Goal: Information Seeking & Learning: Learn about a topic

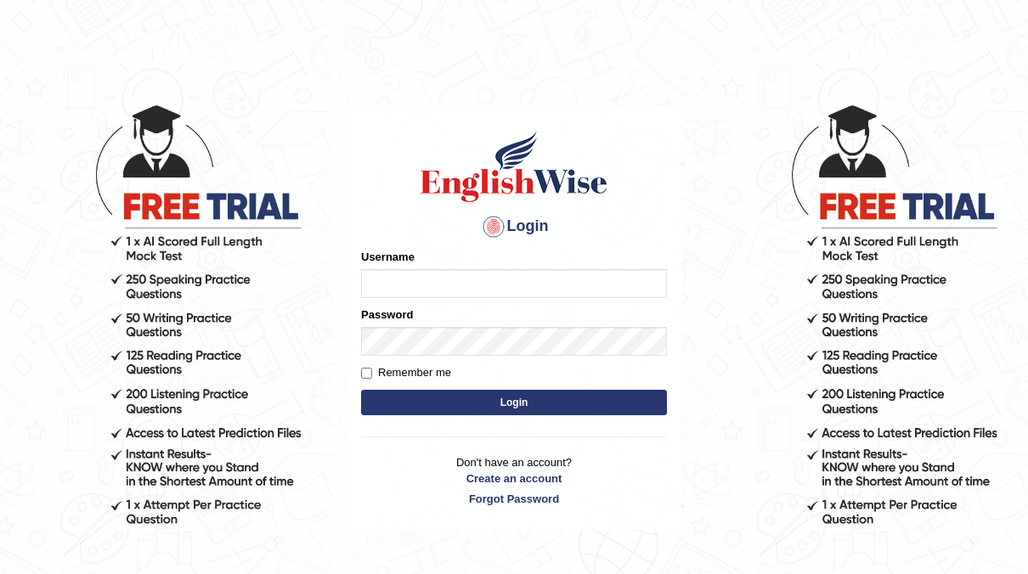
type input "neyam"
click at [542, 401] on button "Login" at bounding box center [514, 402] width 306 height 25
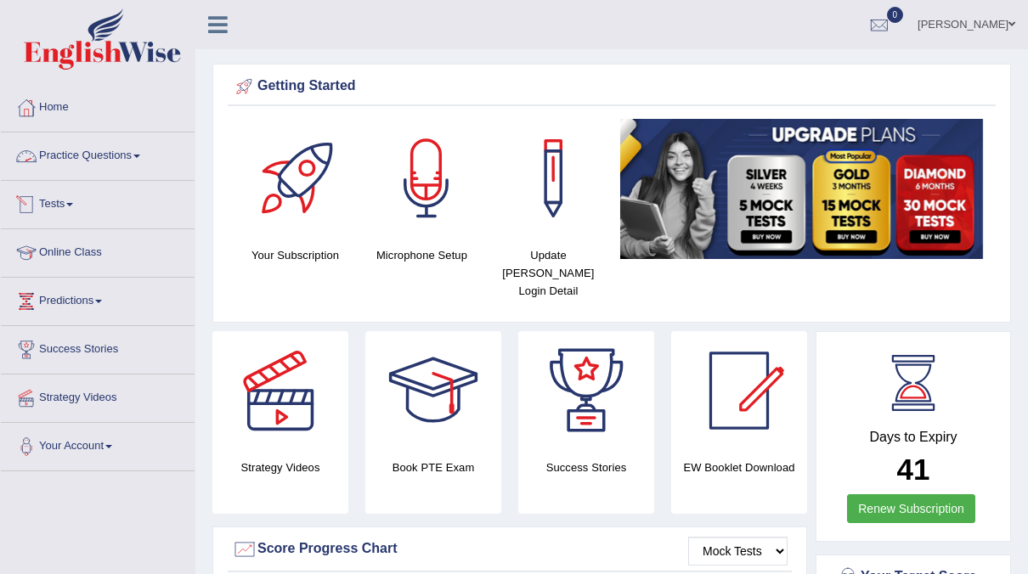
click at [112, 160] on link "Practice Questions" at bounding box center [98, 154] width 194 height 42
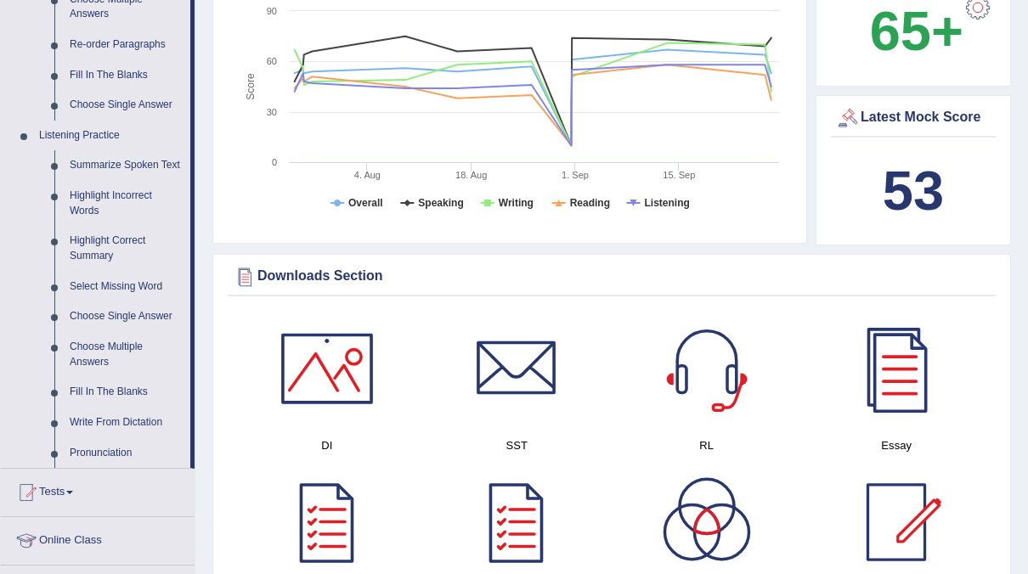
scroll to position [619, 0]
click at [99, 165] on link "Summarize Spoken Text" at bounding box center [126, 166] width 128 height 31
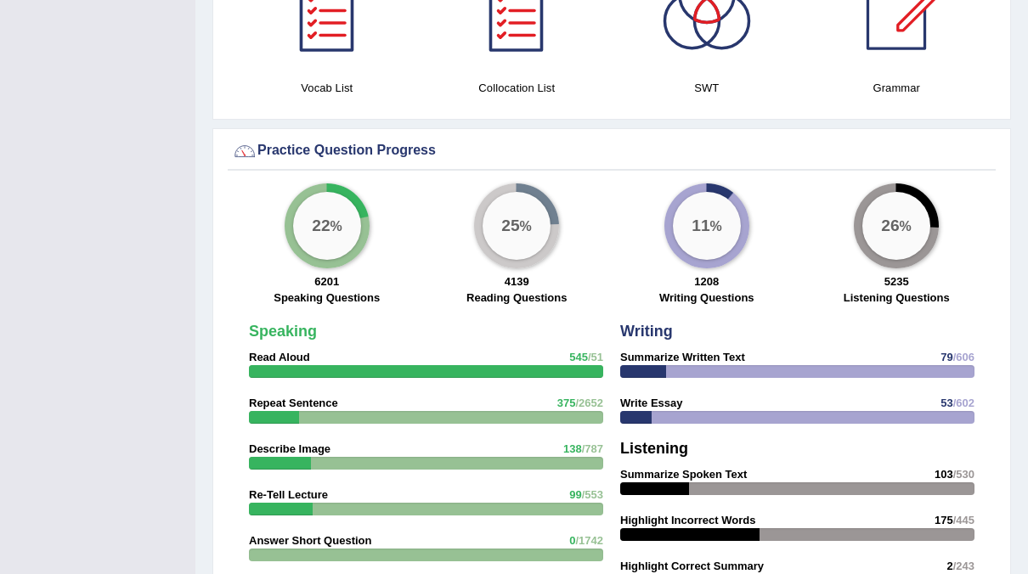
scroll to position [1051, 0]
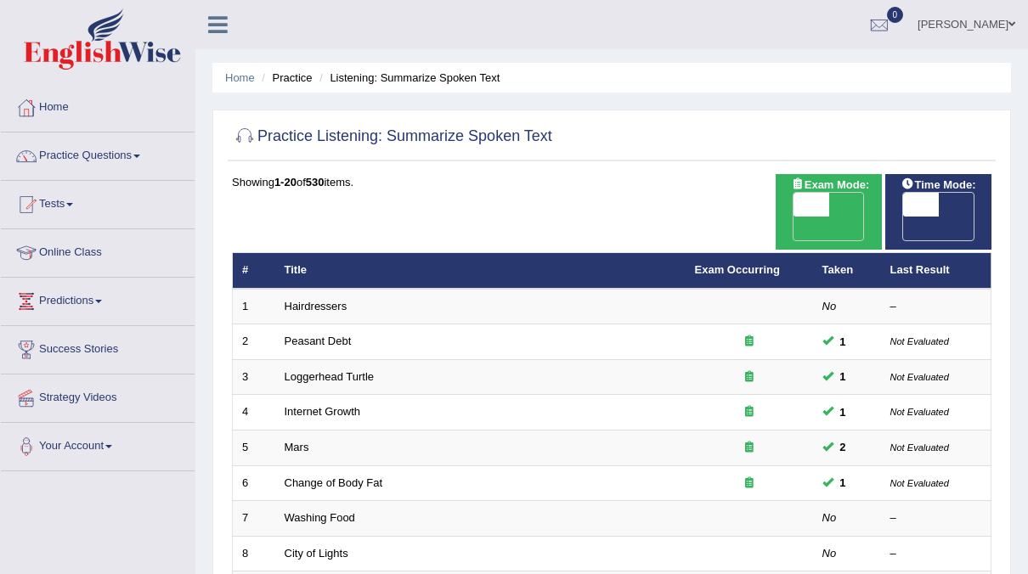
scroll to position [127, 0]
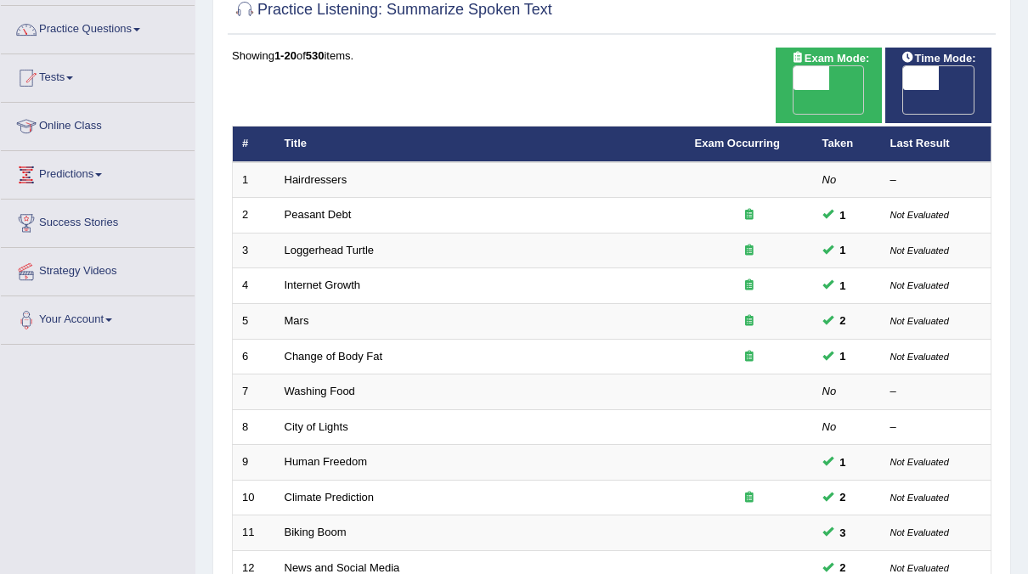
click at [904, 90] on span "OFF" at bounding box center [886, 102] width 36 height 24
checkbox input "true"
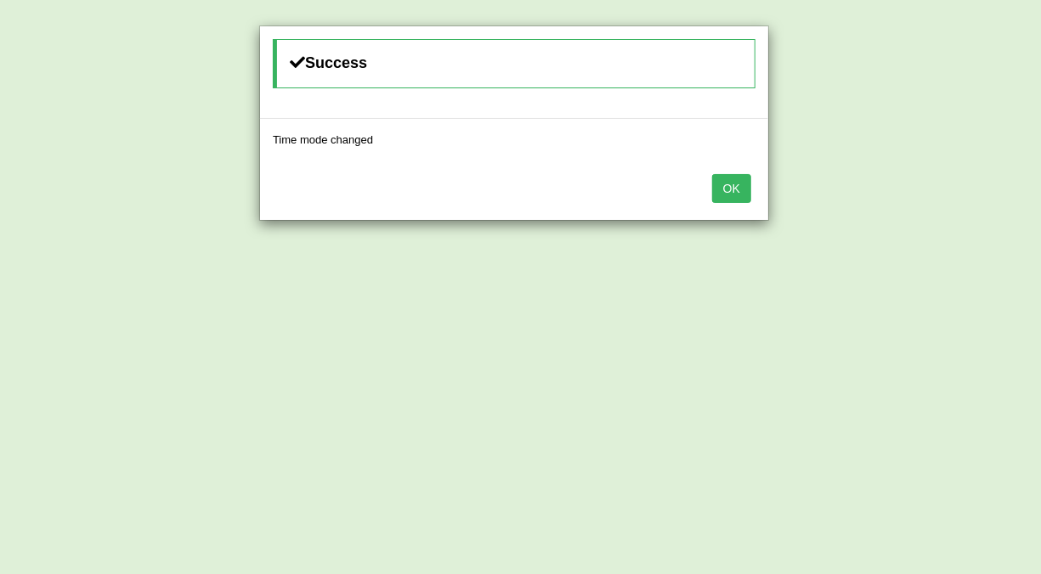
click at [732, 185] on button "OK" at bounding box center [731, 188] width 39 height 29
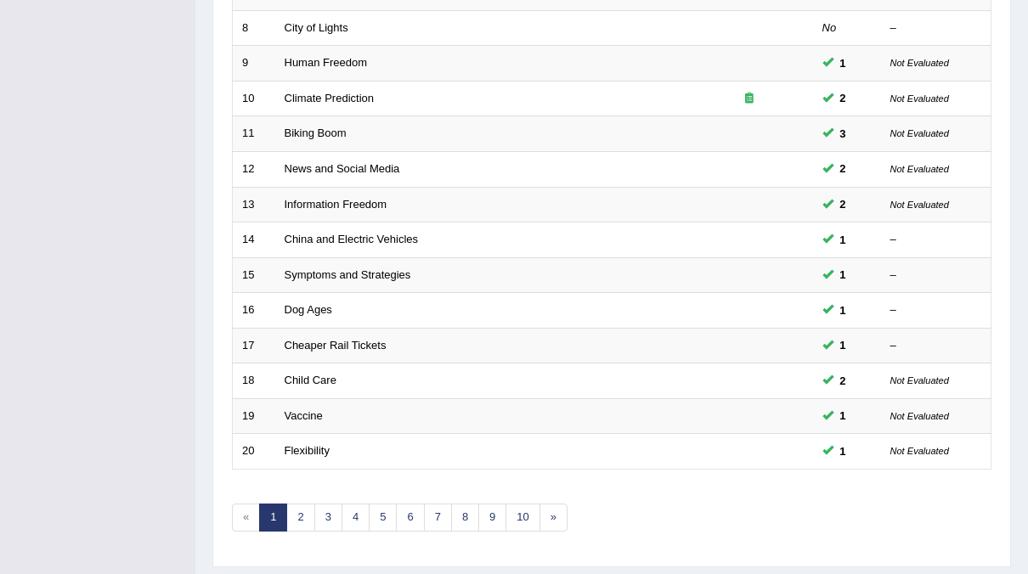
scroll to position [542, 0]
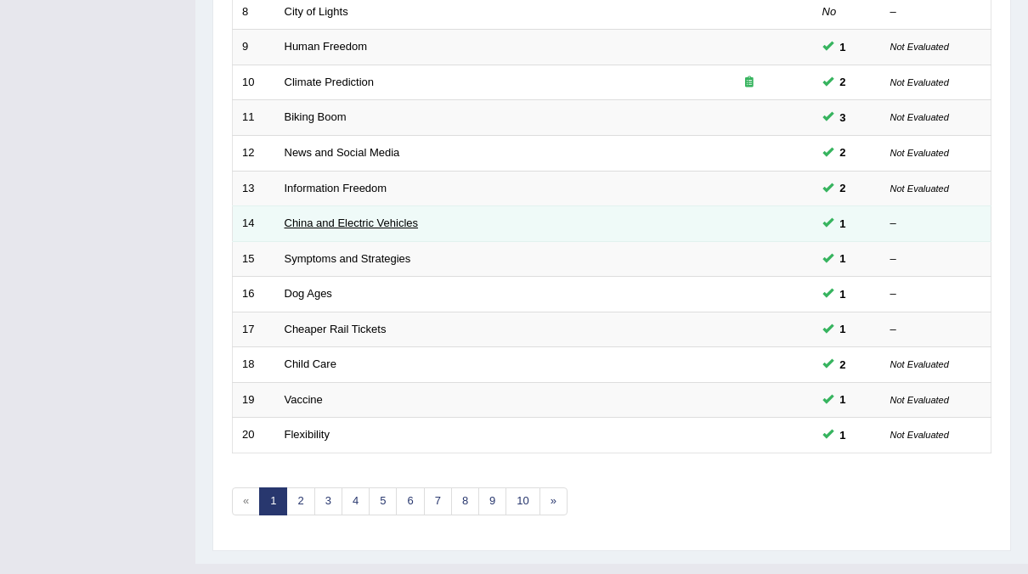
click at [362, 217] on link "China and Electric Vehicles" at bounding box center [352, 223] width 134 height 13
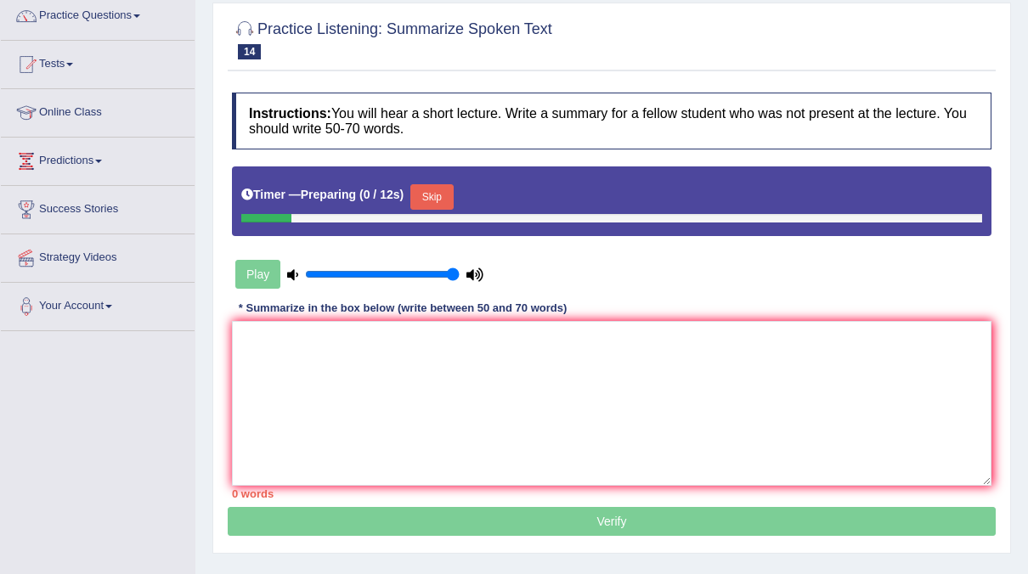
scroll to position [142, 0]
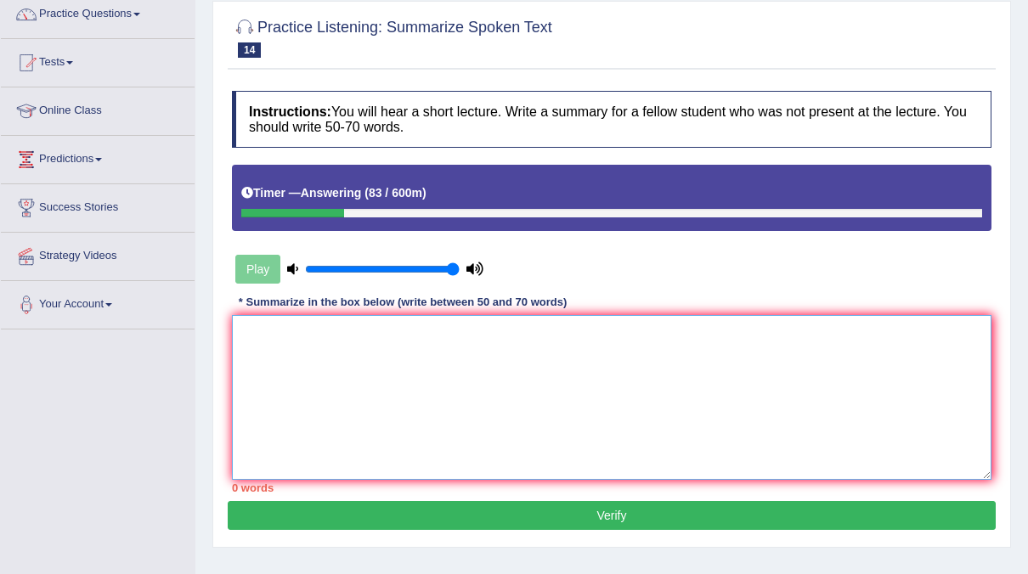
click at [315, 338] on textarea at bounding box center [612, 397] width 760 height 165
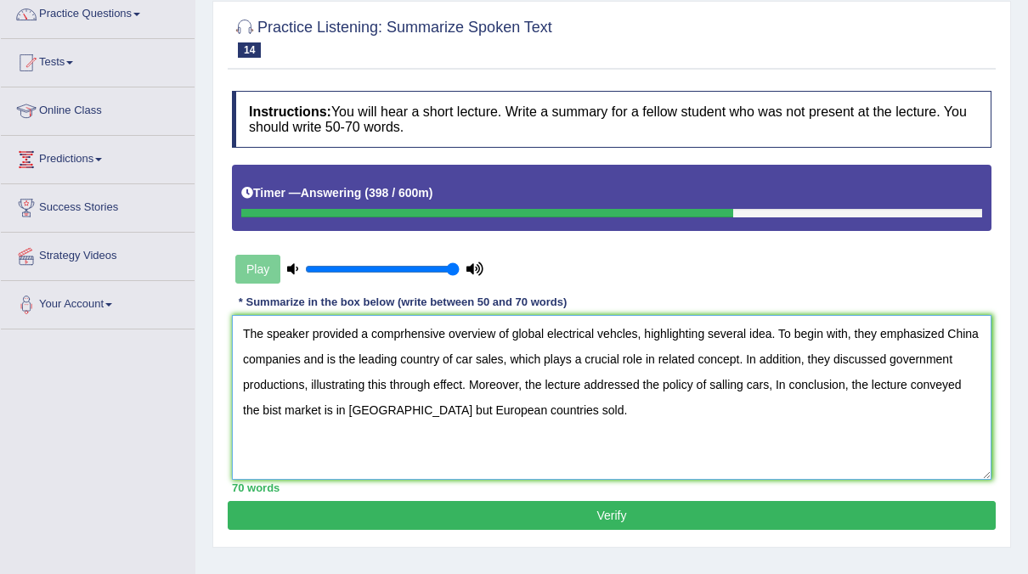
type textarea "The speaker provided a comprhensive overview of global electrical vehcles, high…"
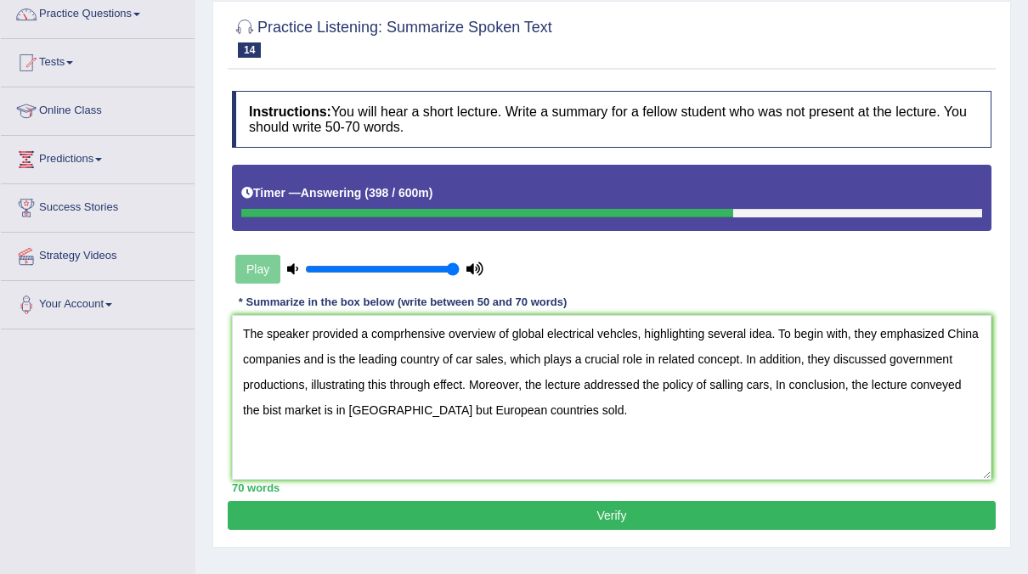
click at [630, 506] on button "Verify" at bounding box center [612, 515] width 768 height 29
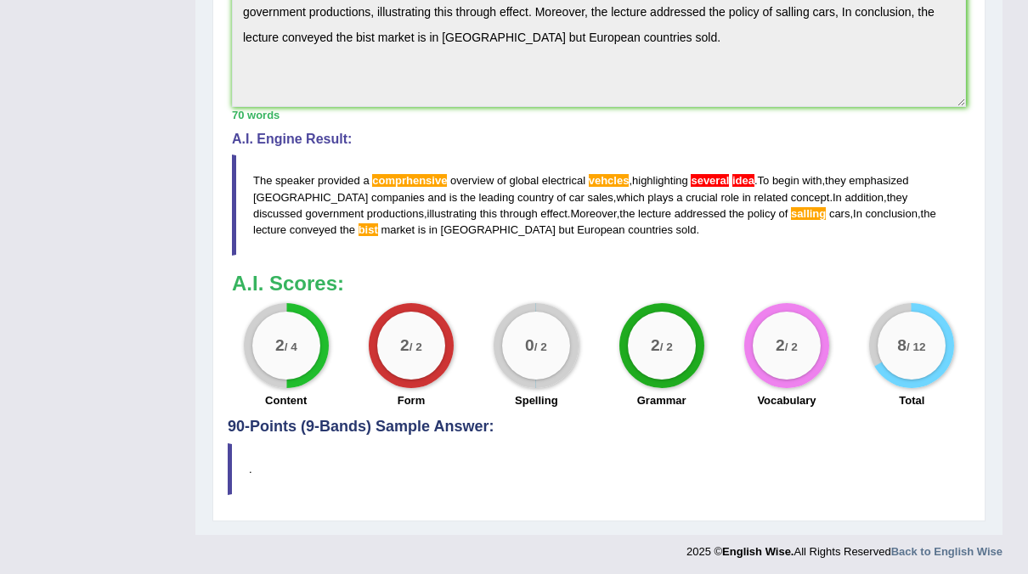
scroll to position [0, 0]
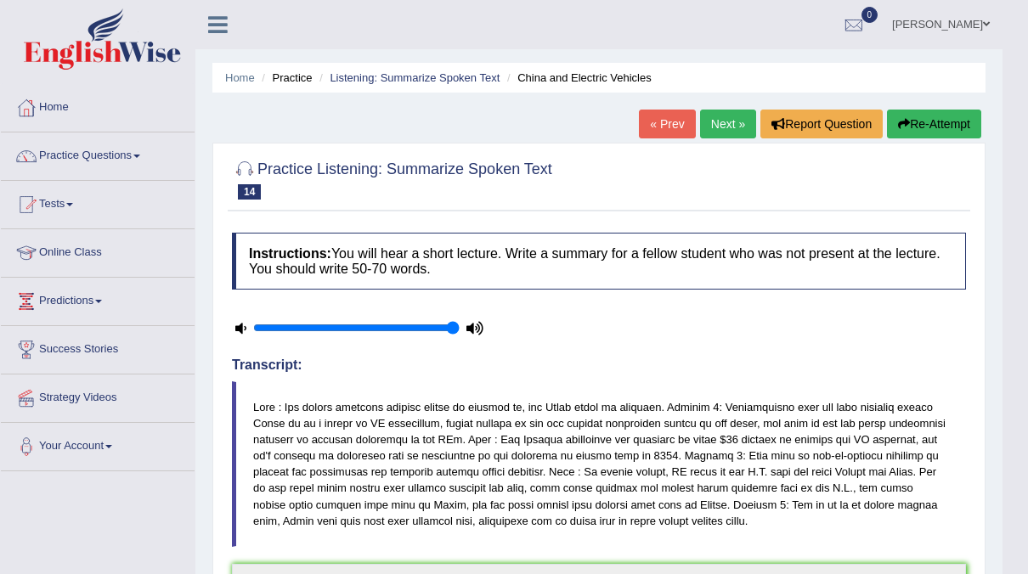
click at [726, 123] on link "Next »" at bounding box center [728, 124] width 56 height 29
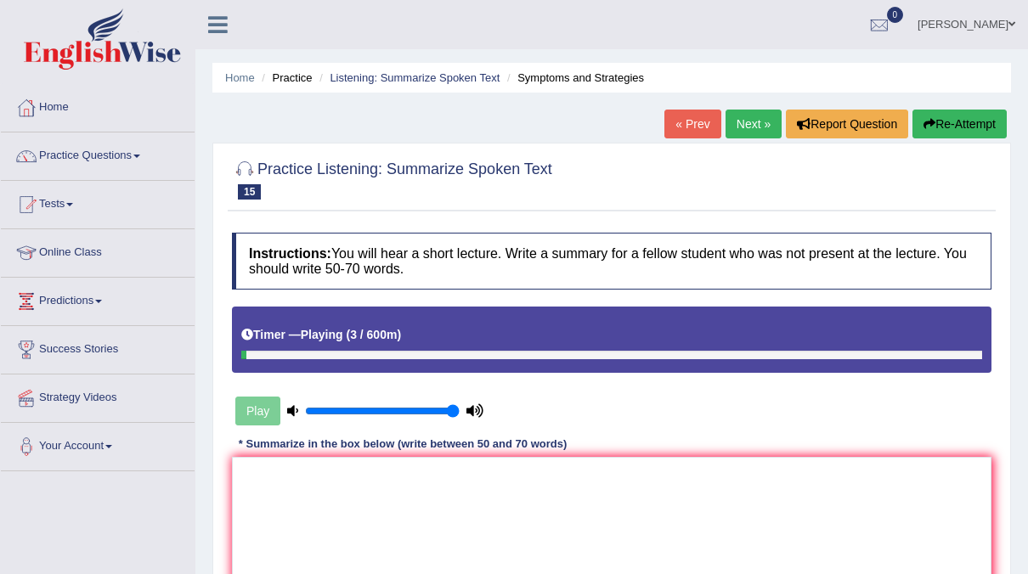
scroll to position [58, 0]
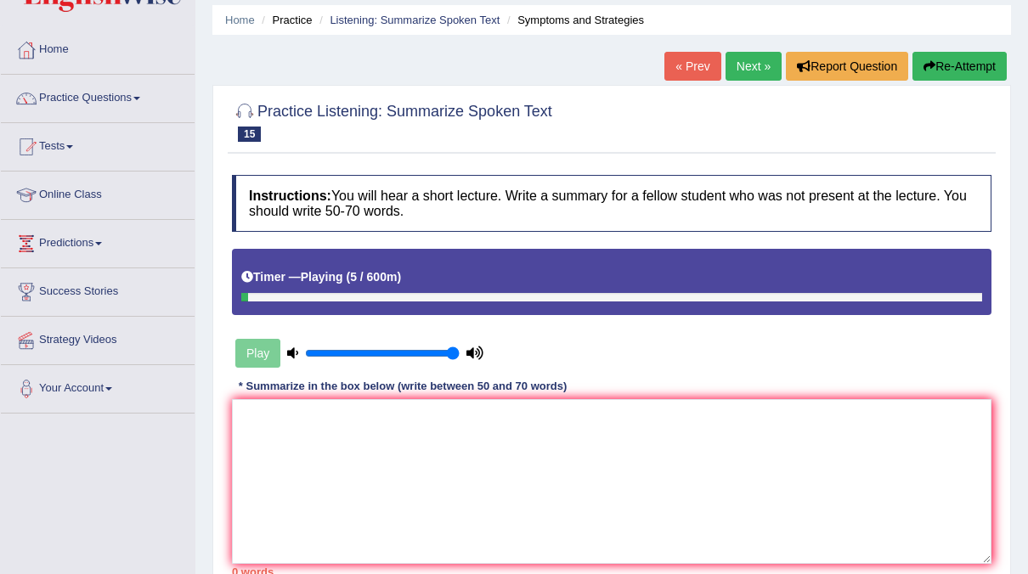
click at [973, 61] on button "Re-Attempt" at bounding box center [960, 66] width 94 height 29
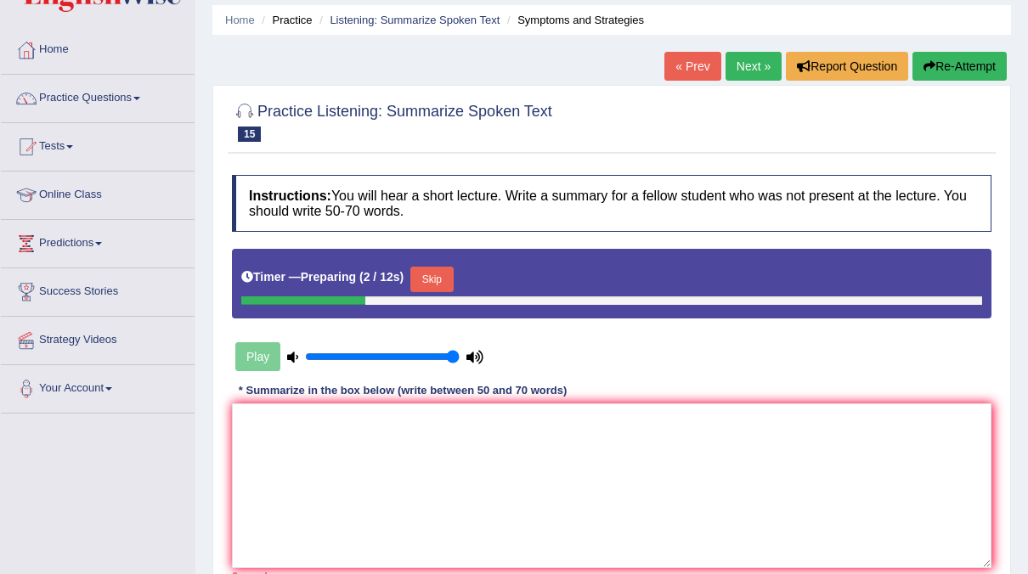
click at [439, 271] on button "Skip" at bounding box center [431, 279] width 42 height 25
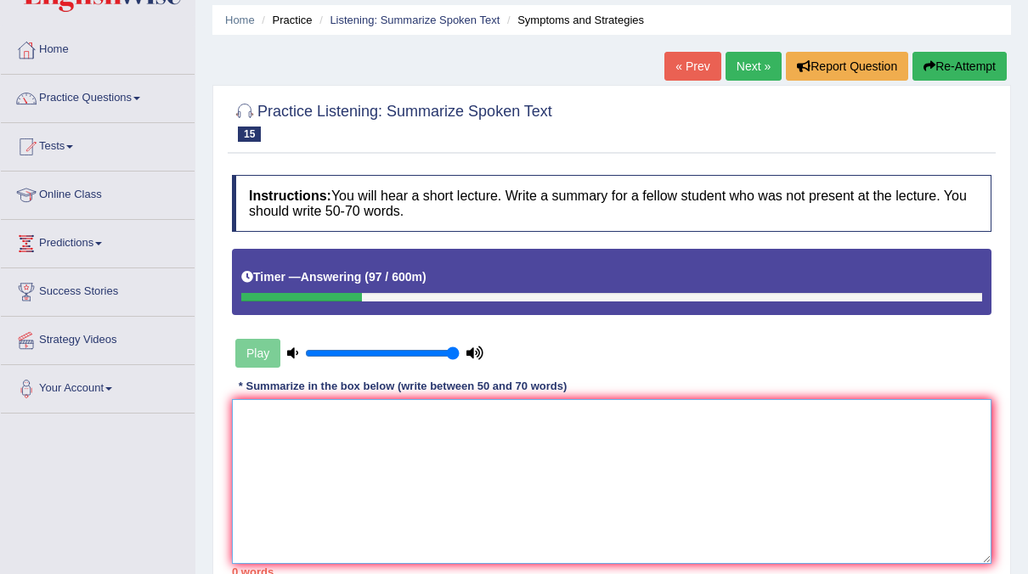
click at [380, 454] on textarea at bounding box center [612, 481] width 760 height 165
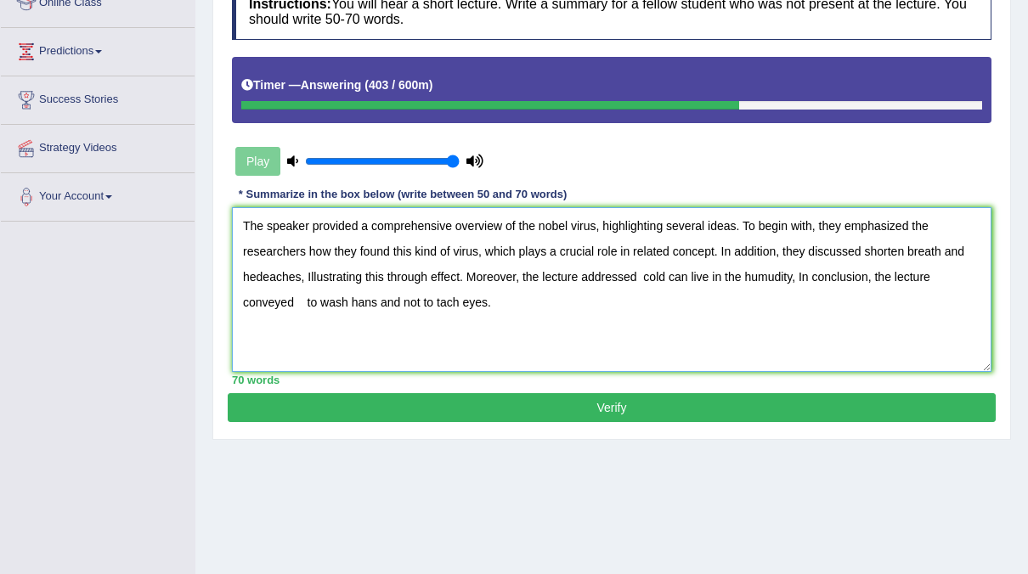
scroll to position [252, 0]
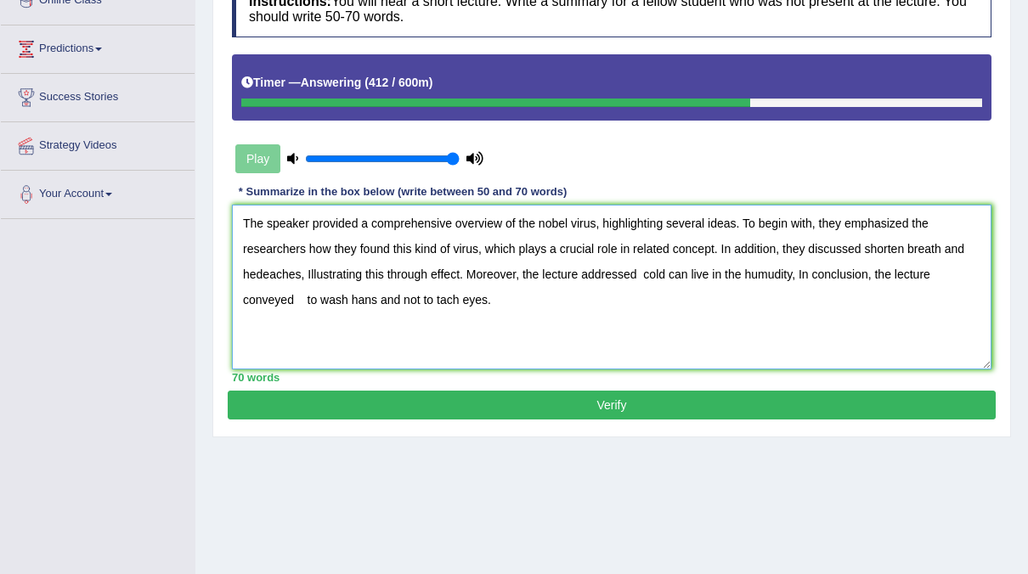
type textarea "The speaker provided a comprehensive overview of the nobel virus, highlighting …"
click at [661, 399] on button "Verify" at bounding box center [612, 405] width 768 height 29
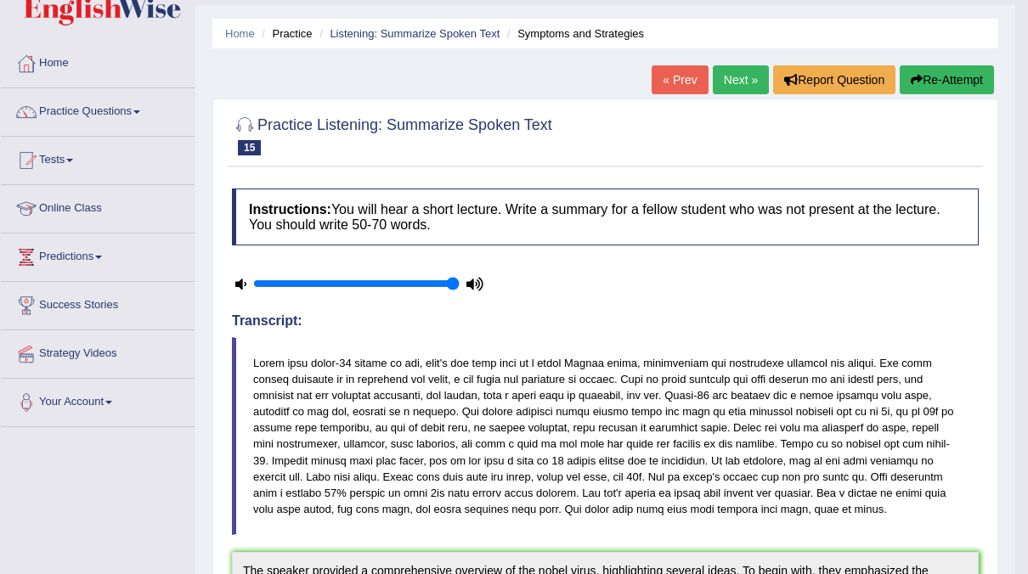
scroll to position [45, 0]
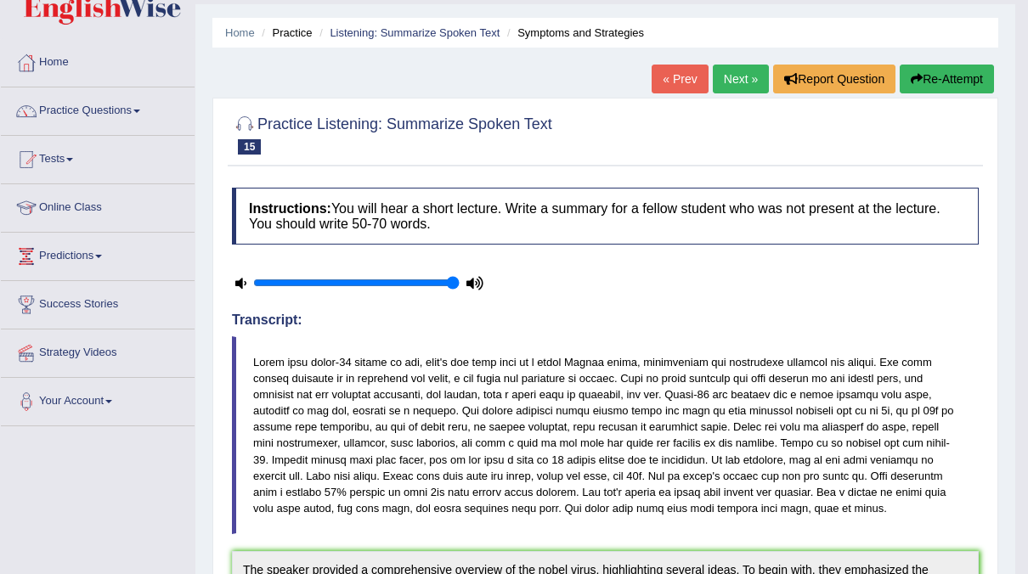
click at [738, 75] on link "Next »" at bounding box center [741, 79] width 56 height 29
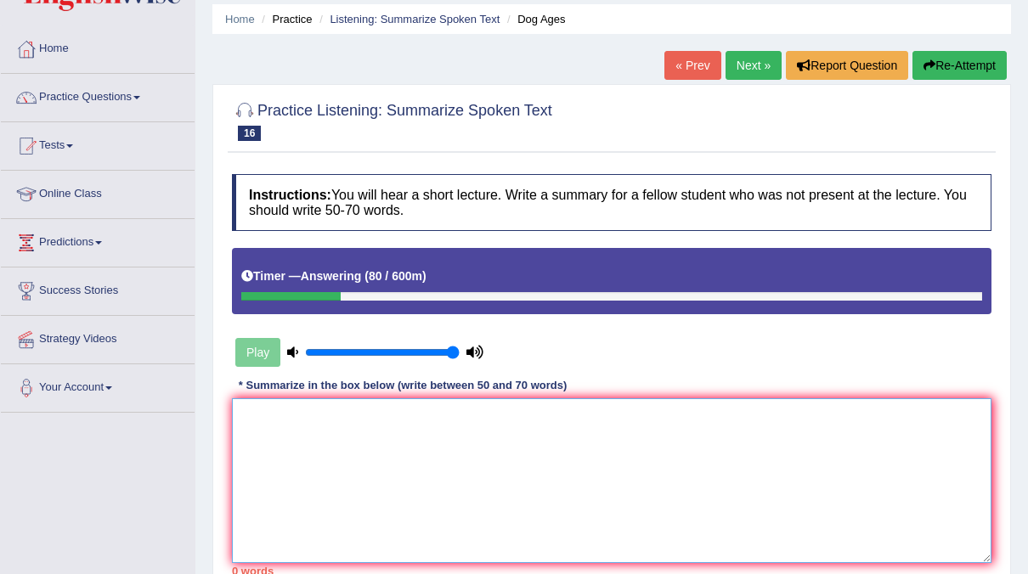
click at [308, 415] on textarea at bounding box center [612, 480] width 760 height 165
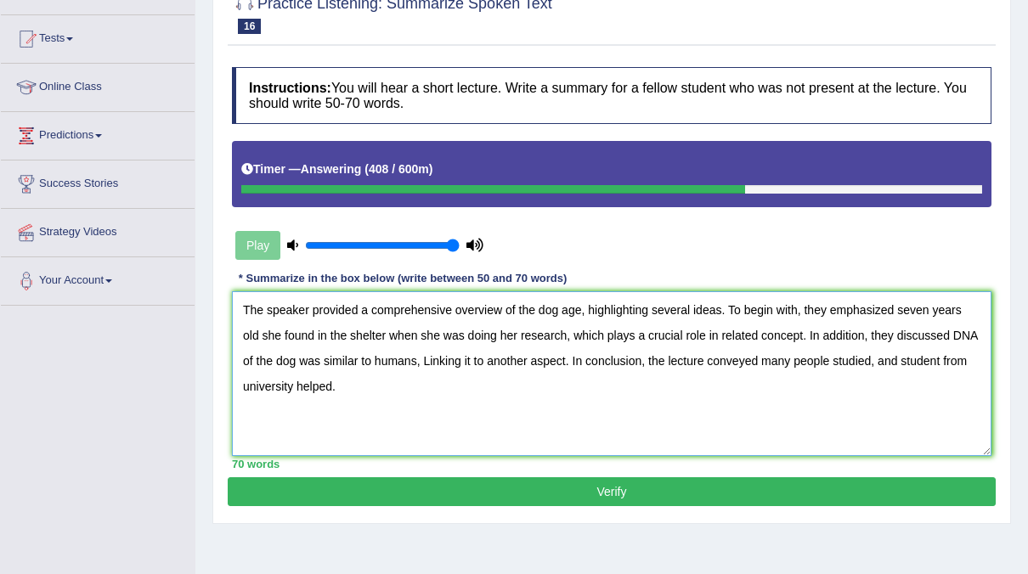
scroll to position [167, 0]
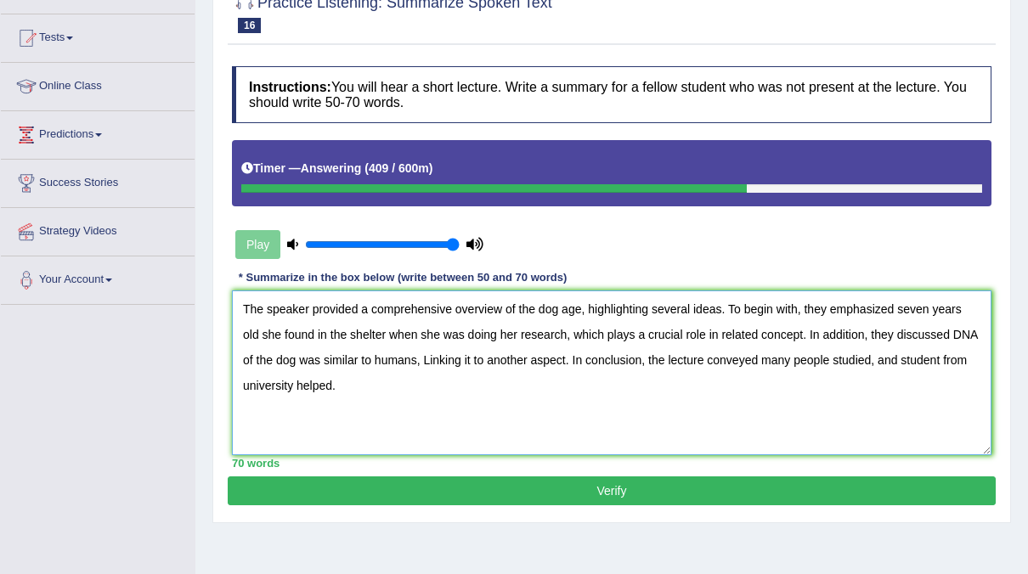
type textarea "The speaker provided a comprehensive overview of the dog age, highlighting seve…"
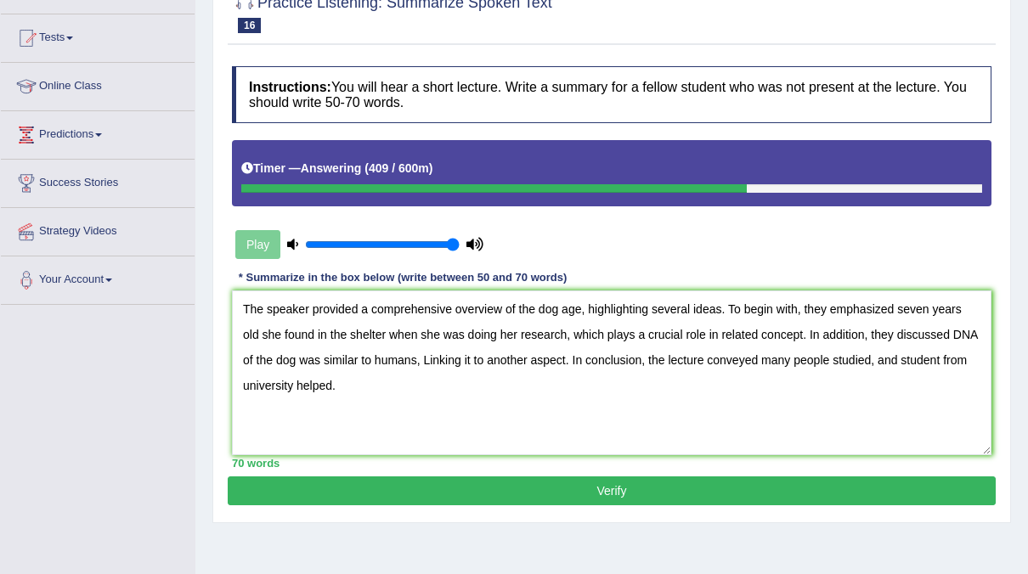
click at [579, 477] on button "Verify" at bounding box center [612, 491] width 768 height 29
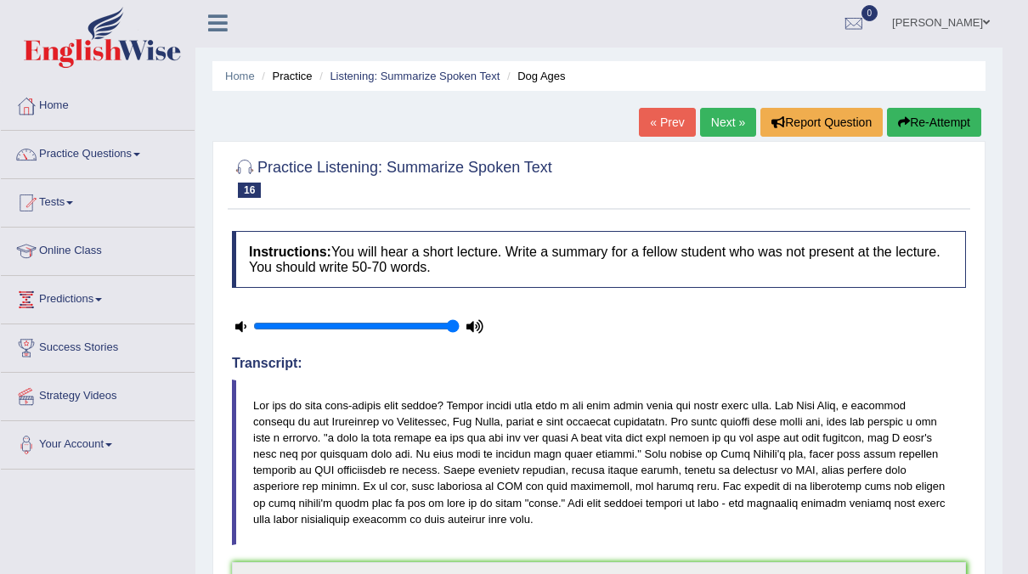
scroll to position [0, 0]
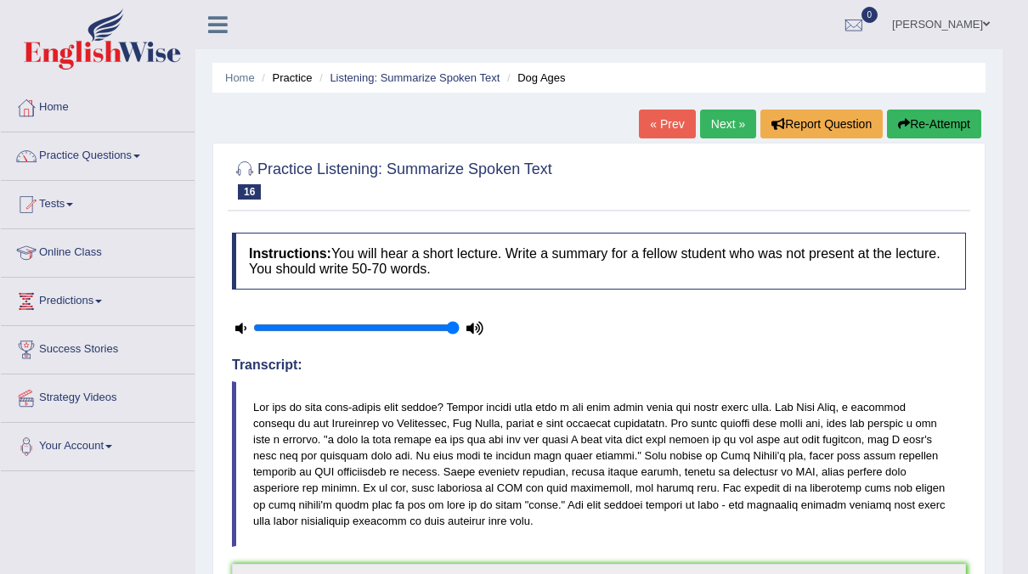
click at [725, 131] on link "Next »" at bounding box center [728, 124] width 56 height 29
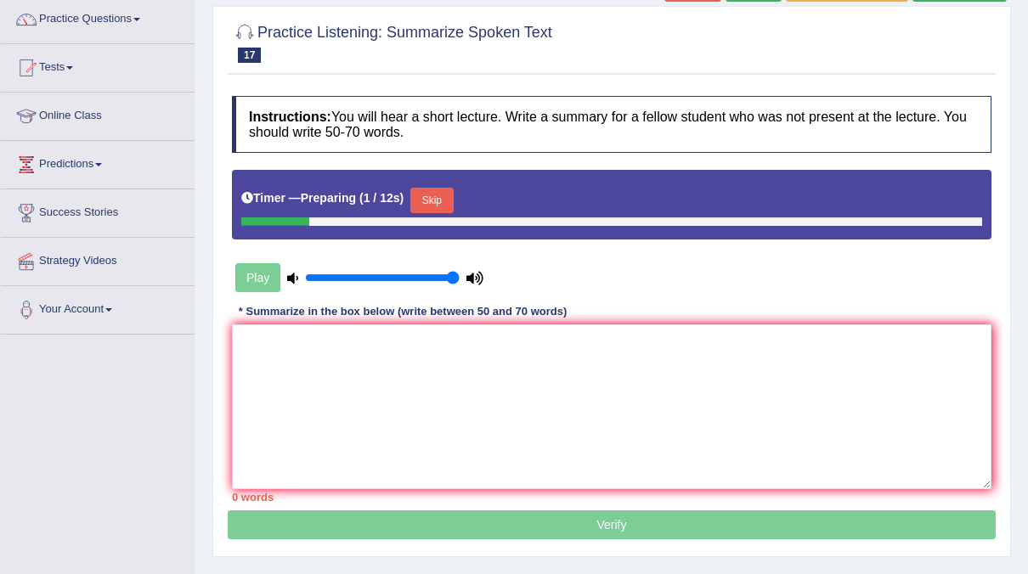
scroll to position [138, 0]
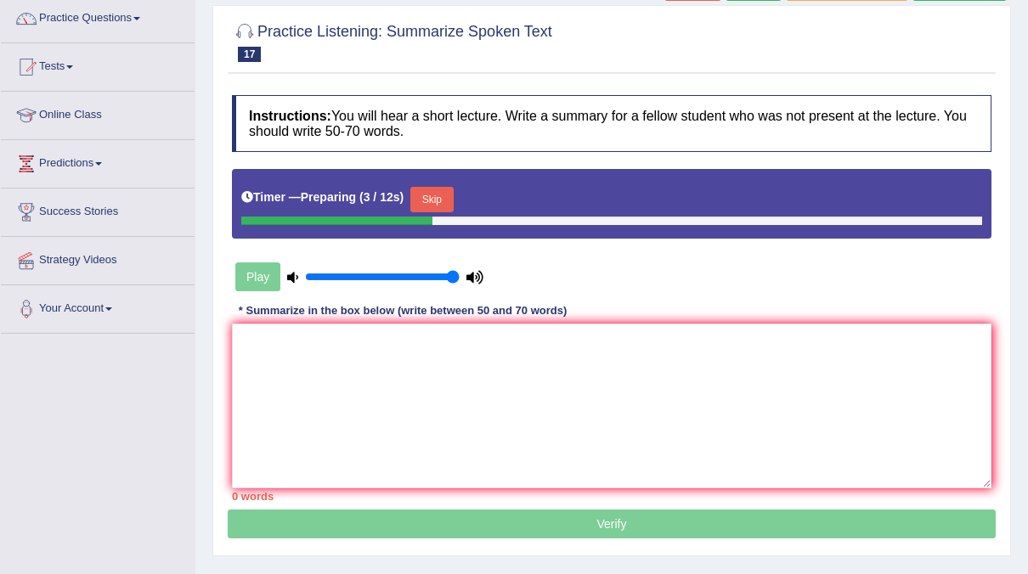
click at [421, 201] on button "Skip" at bounding box center [431, 199] width 42 height 25
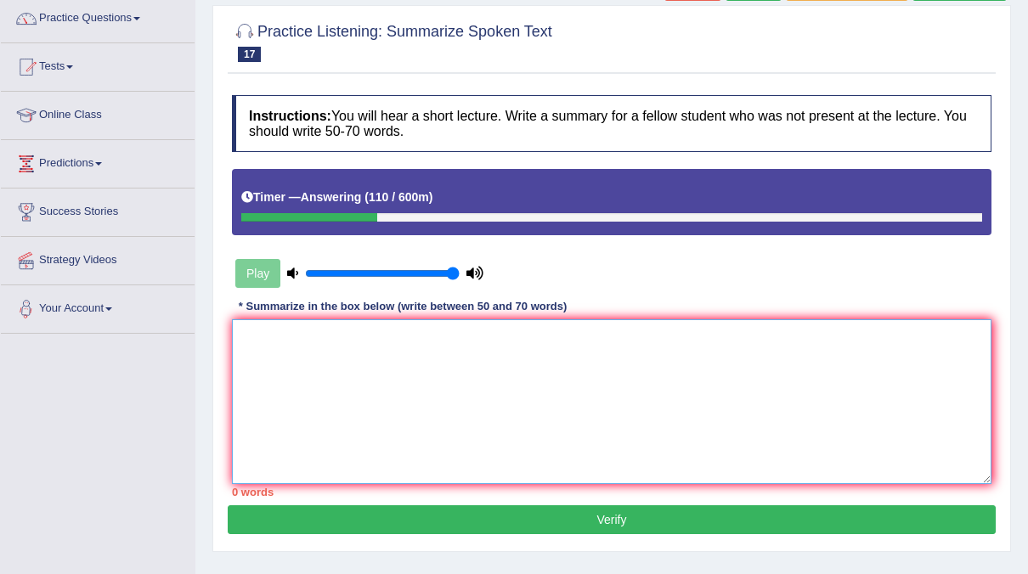
click at [247, 340] on textarea at bounding box center [612, 401] width 760 height 165
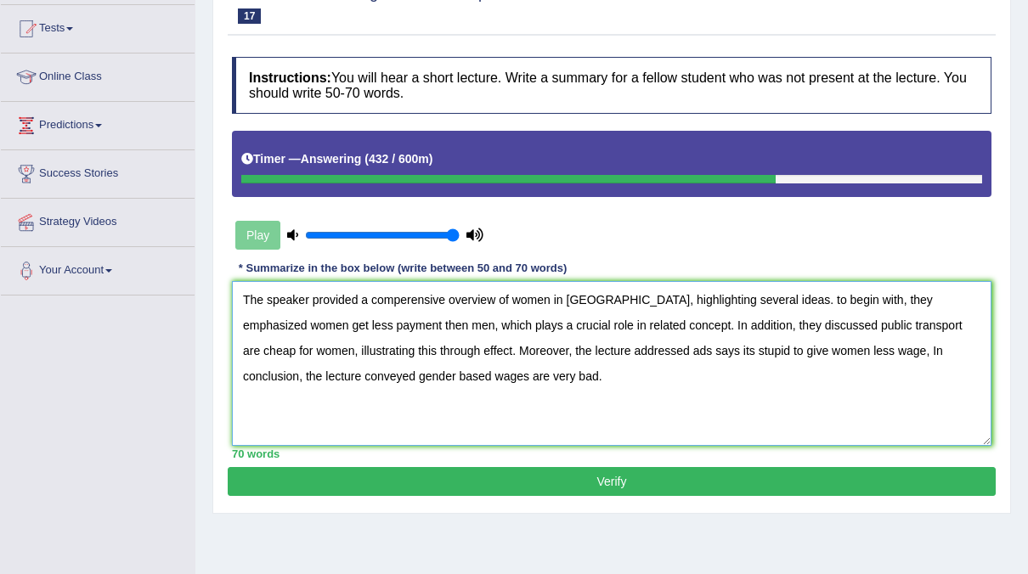
scroll to position [175, 0]
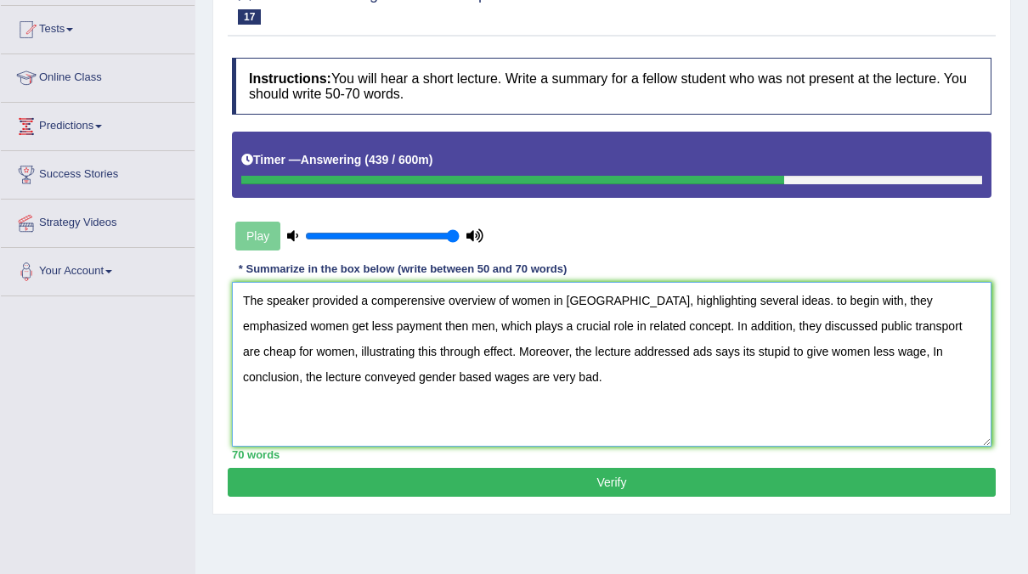
type textarea "The speaker provided a comperensive overview of women in germany, highlighting …"
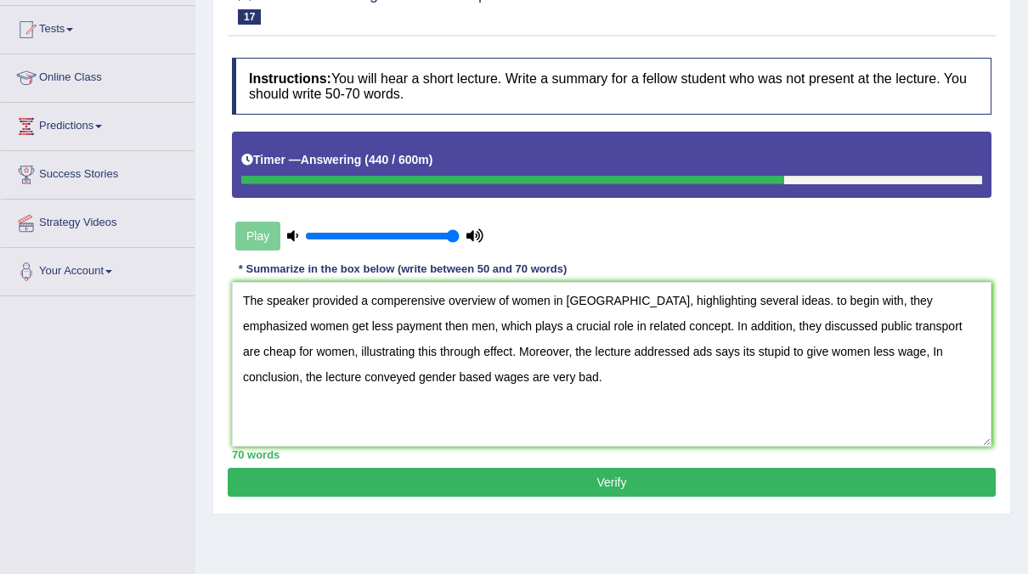
click at [614, 475] on button "Verify" at bounding box center [612, 482] width 768 height 29
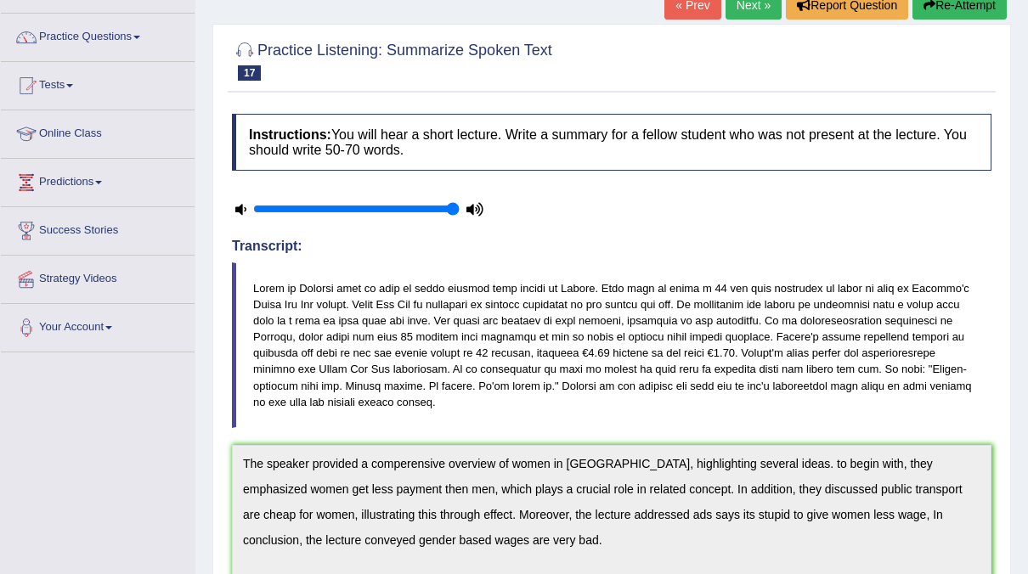
scroll to position [0, 0]
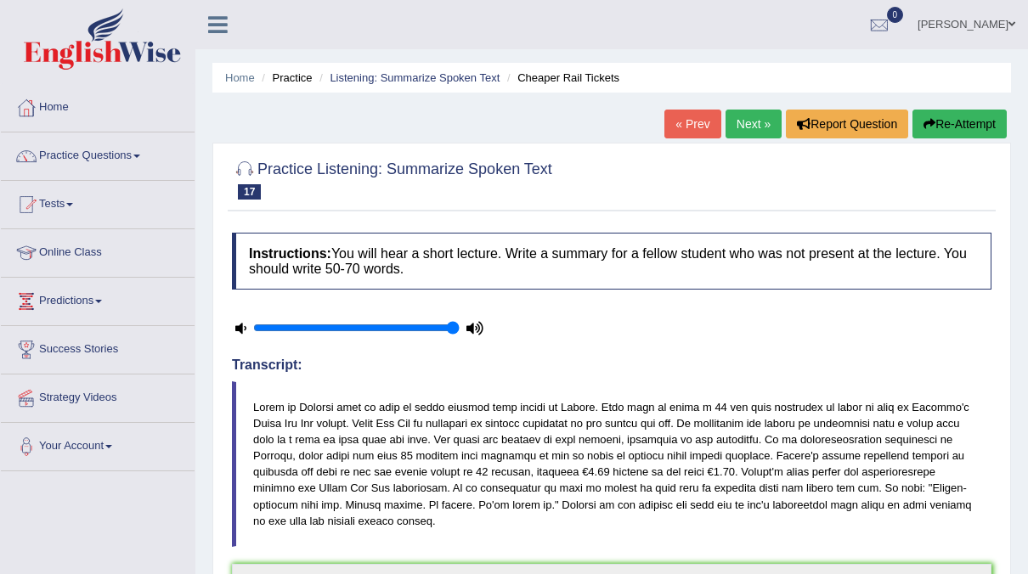
click at [112, 154] on link "Practice Questions" at bounding box center [98, 154] width 194 height 42
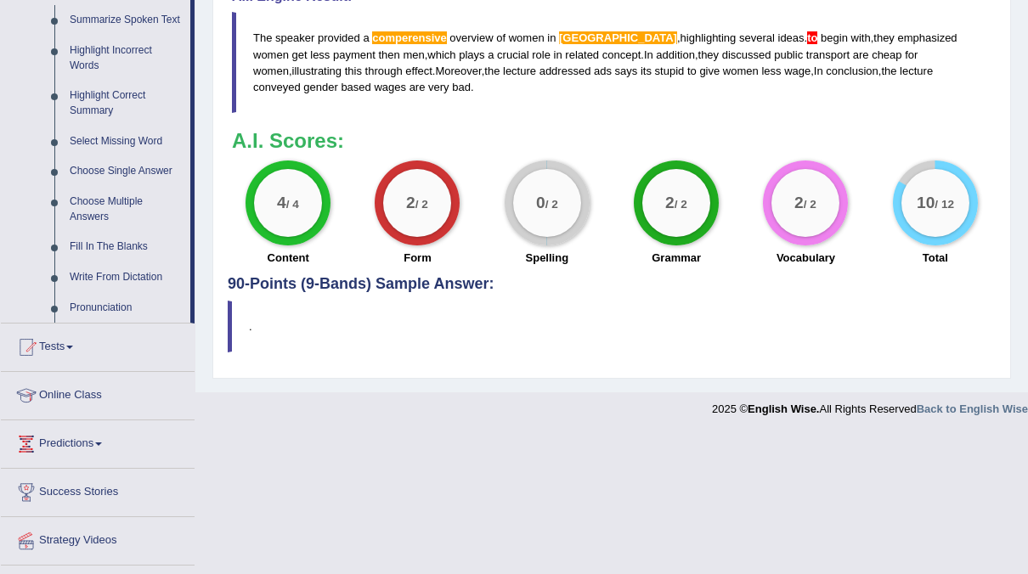
scroll to position [802, 0]
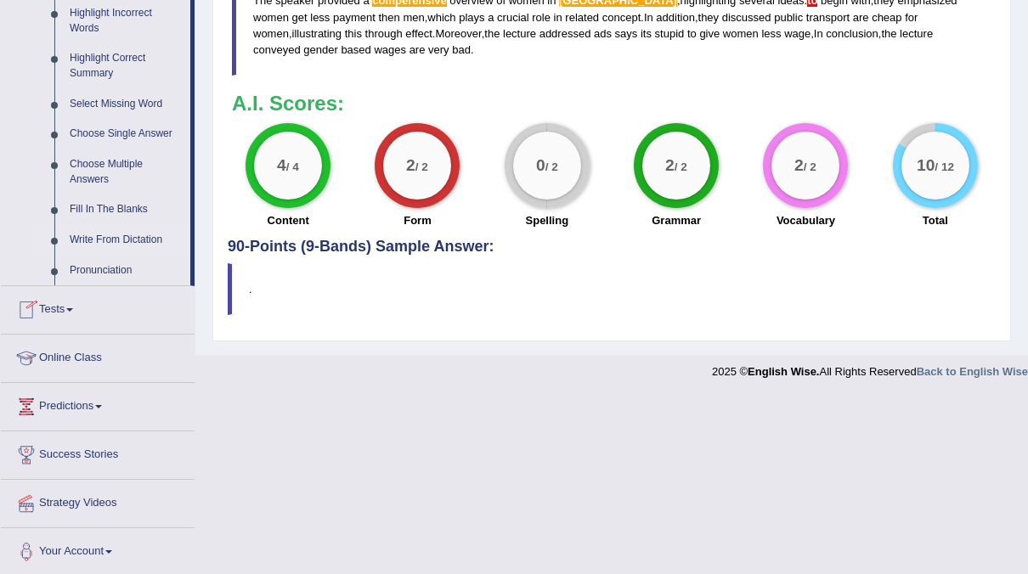
click at [111, 237] on link "Write From Dictation" at bounding box center [126, 240] width 128 height 31
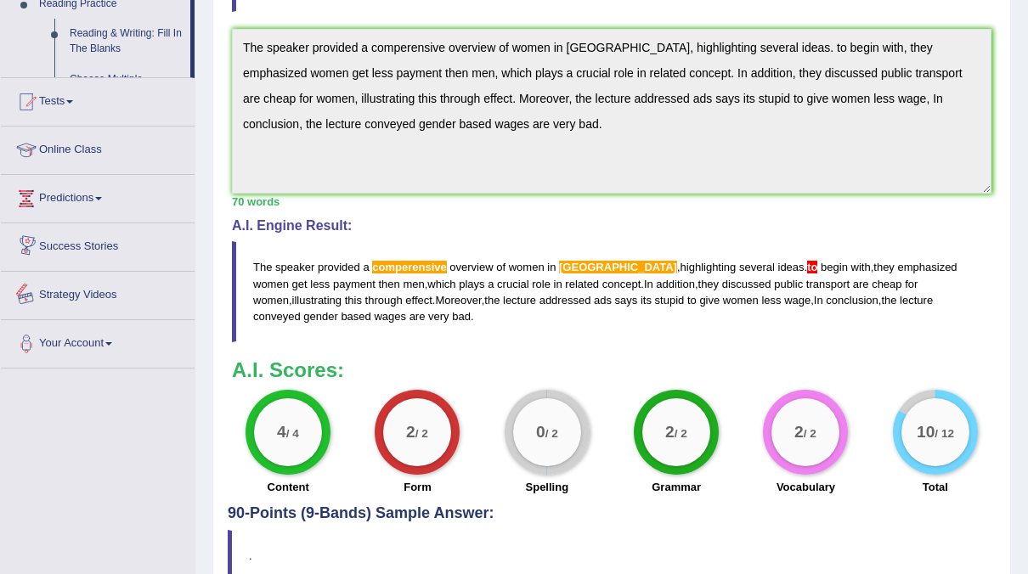
scroll to position [622, 0]
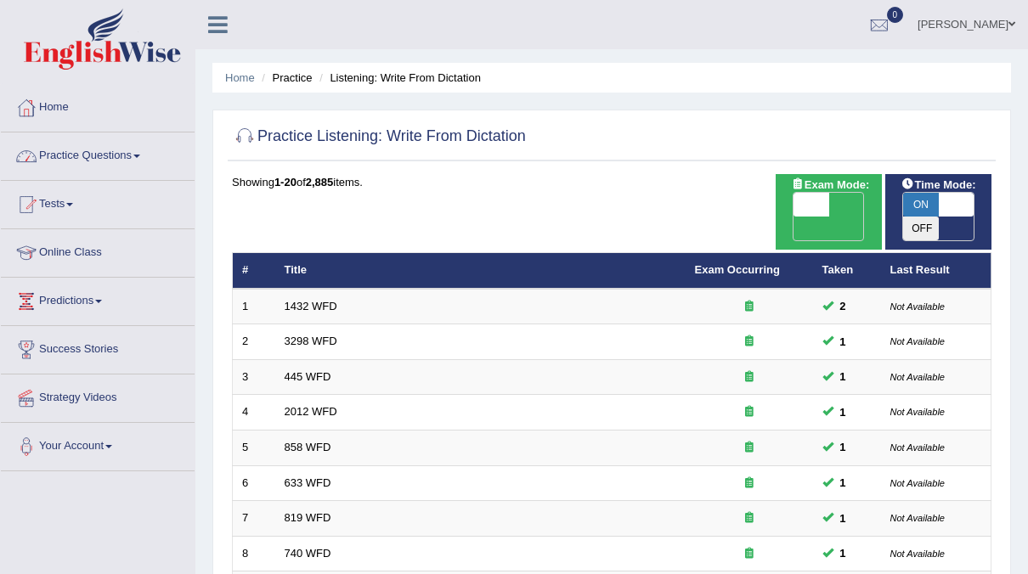
click at [110, 151] on link "Practice Questions" at bounding box center [98, 154] width 194 height 42
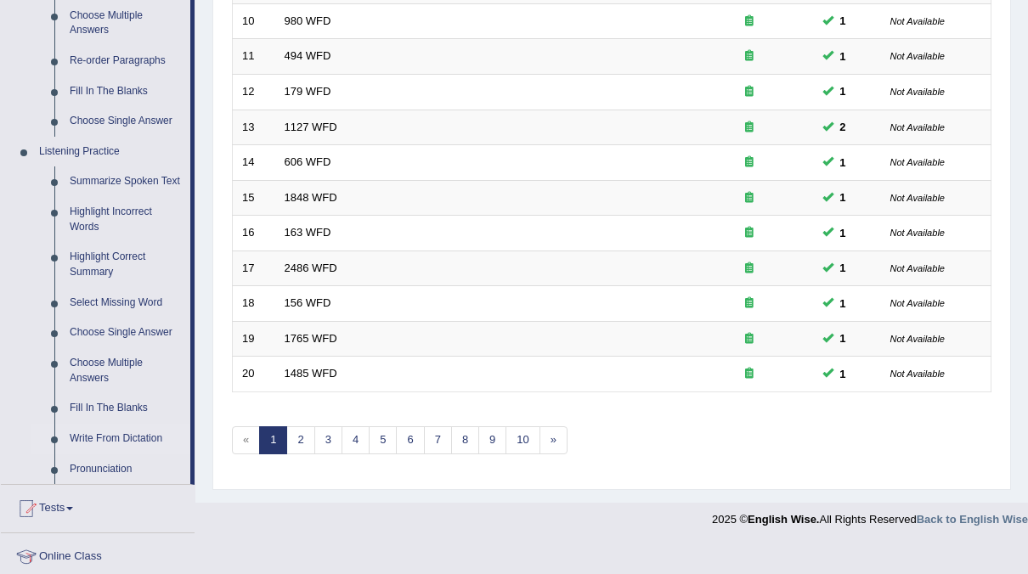
scroll to position [629, 0]
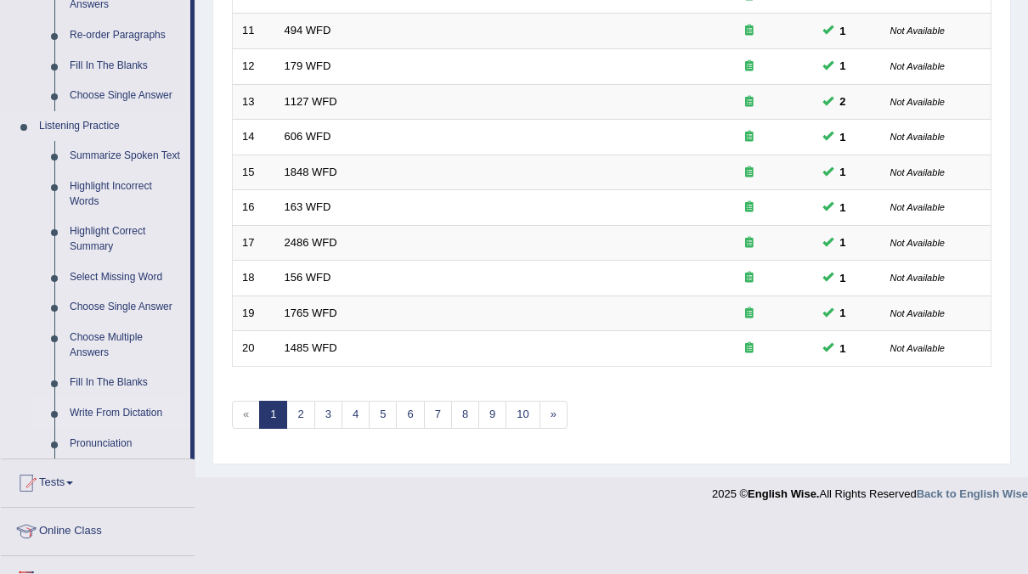
click at [110, 415] on link "Write From Dictation" at bounding box center [126, 413] width 128 height 31
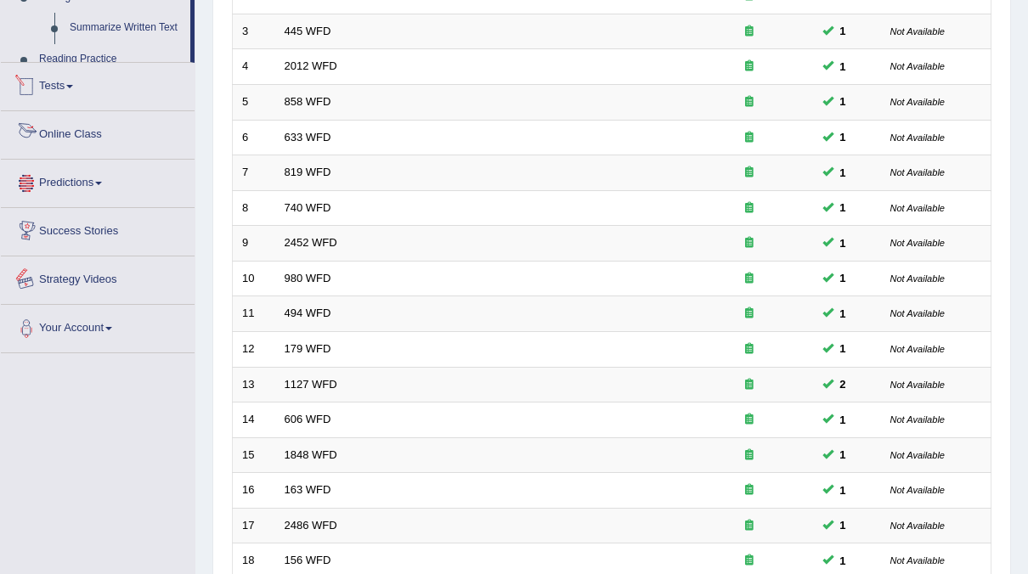
scroll to position [542, 0]
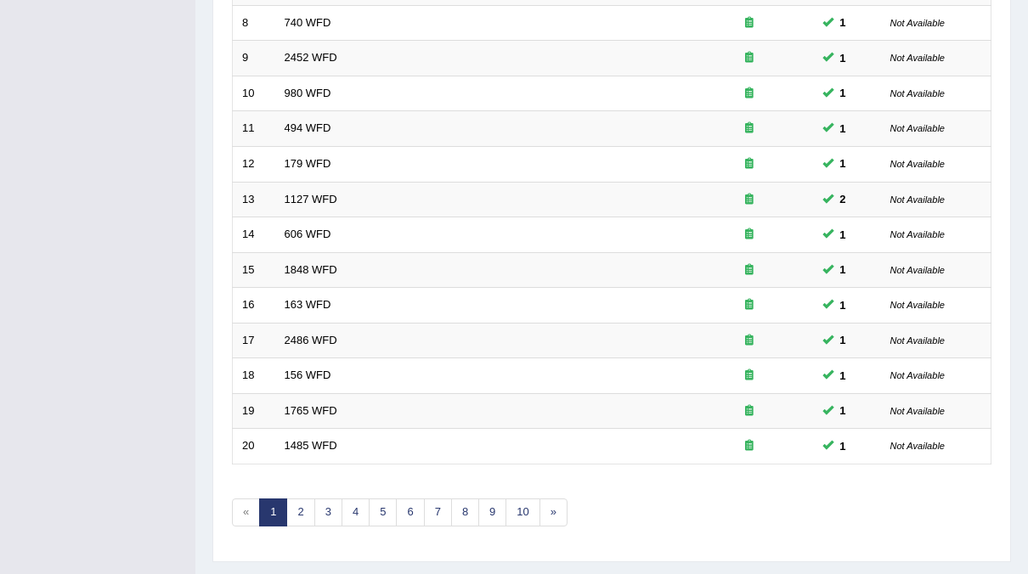
scroll to position [542, 0]
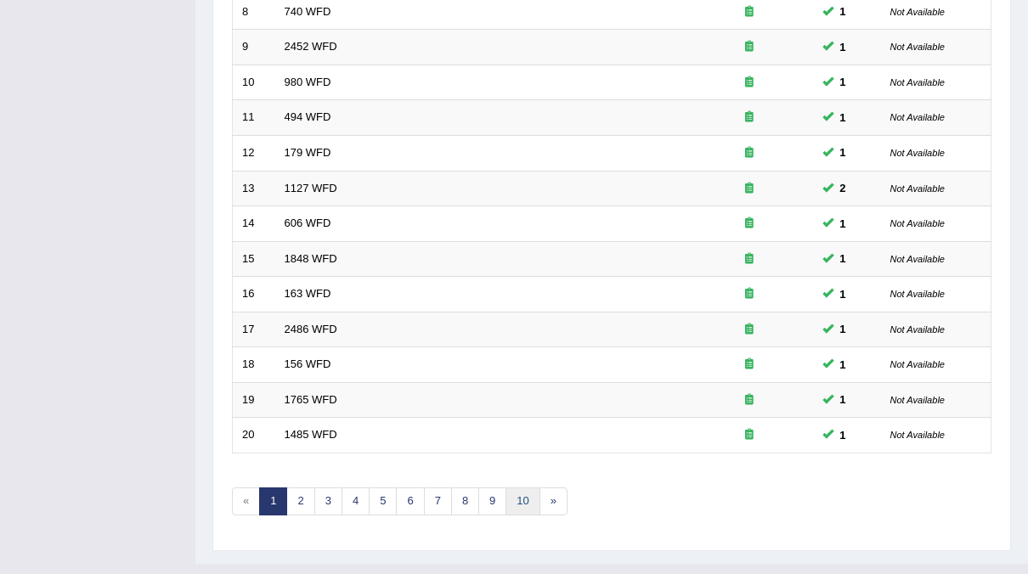
click at [506, 488] on link "10" at bounding box center [523, 502] width 34 height 28
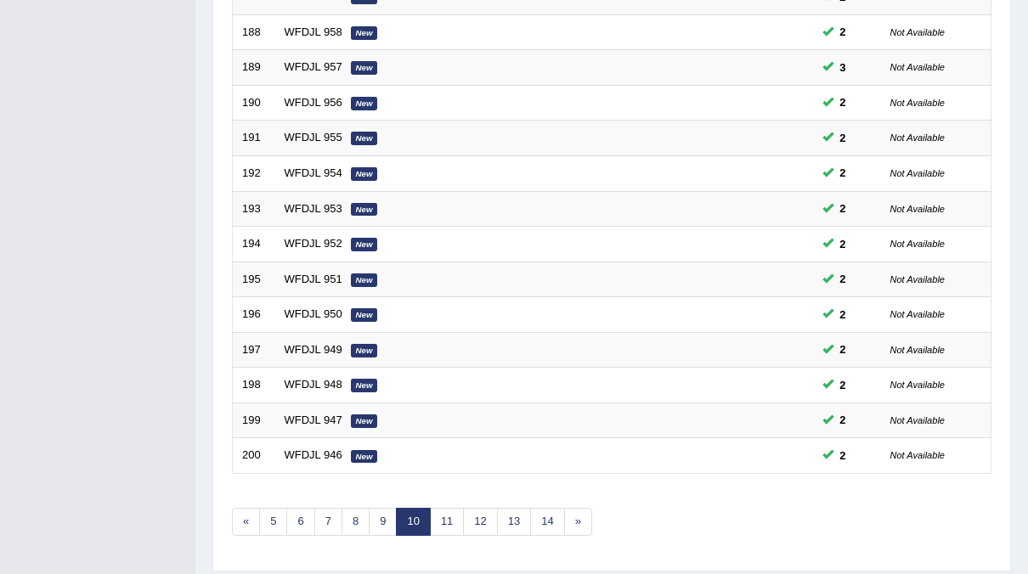
scroll to position [542, 0]
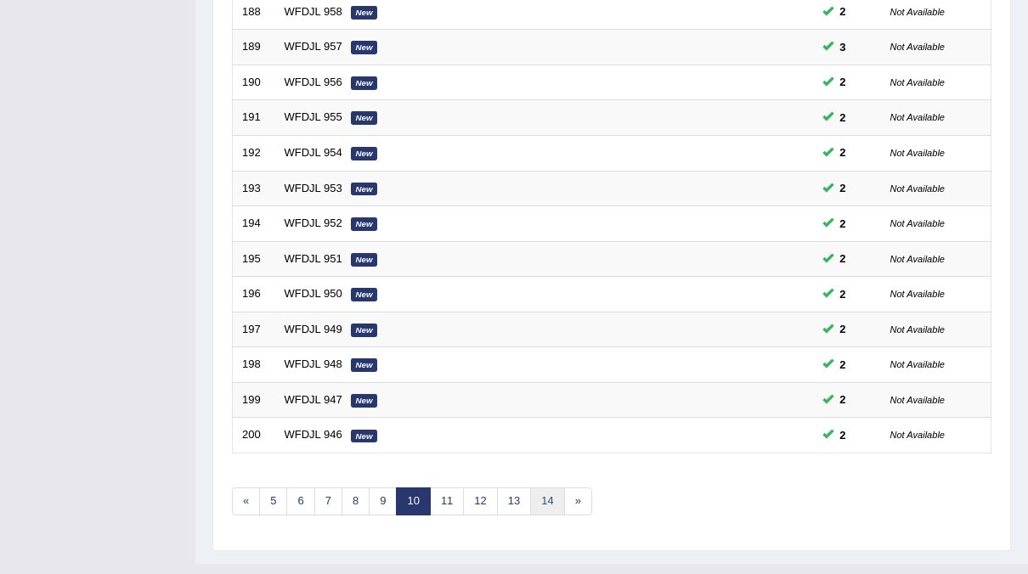
click at [530, 488] on link "14" at bounding box center [547, 502] width 34 height 28
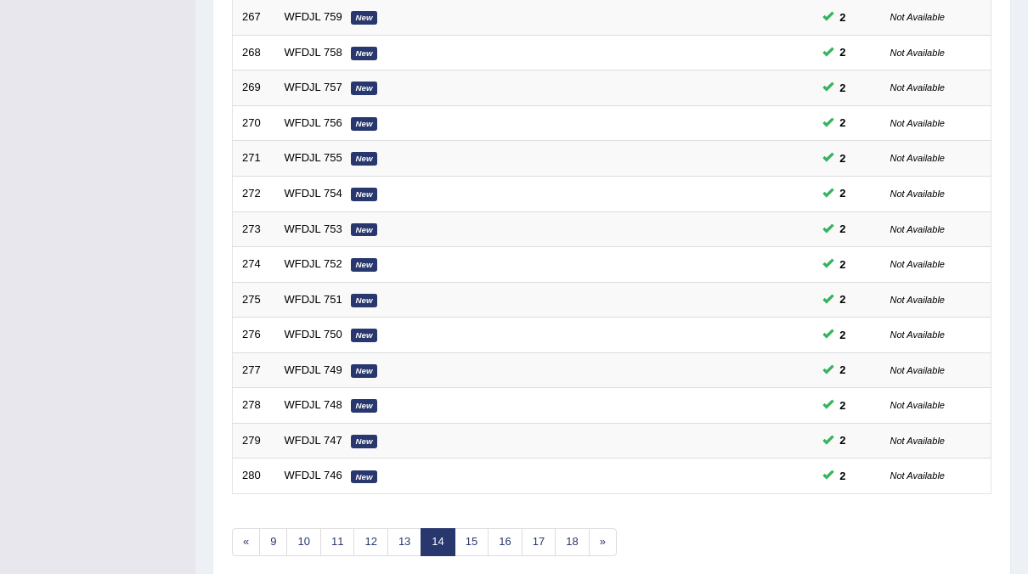
scroll to position [505, 0]
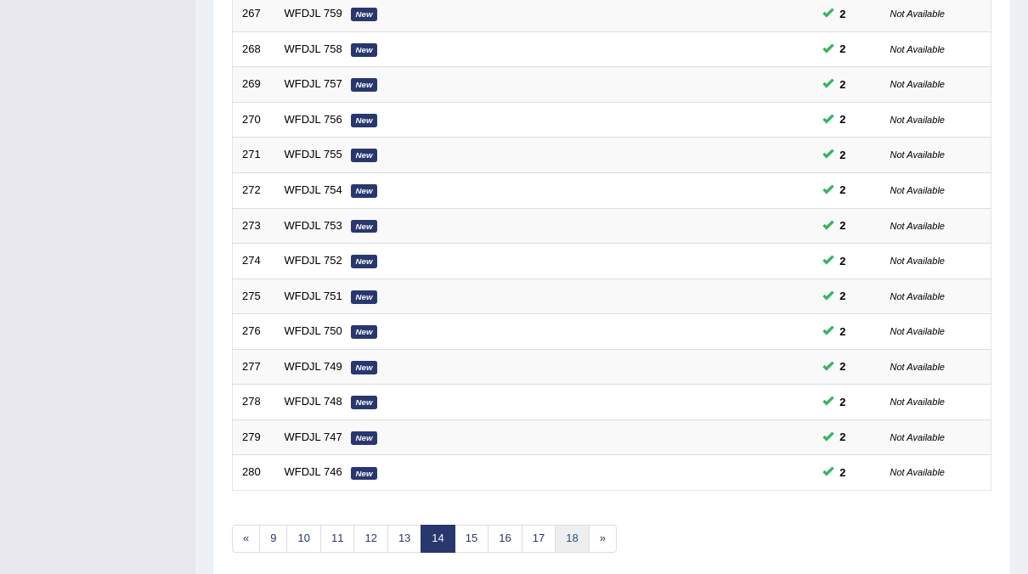
click at [570, 525] on link "18" at bounding box center [572, 539] width 34 height 28
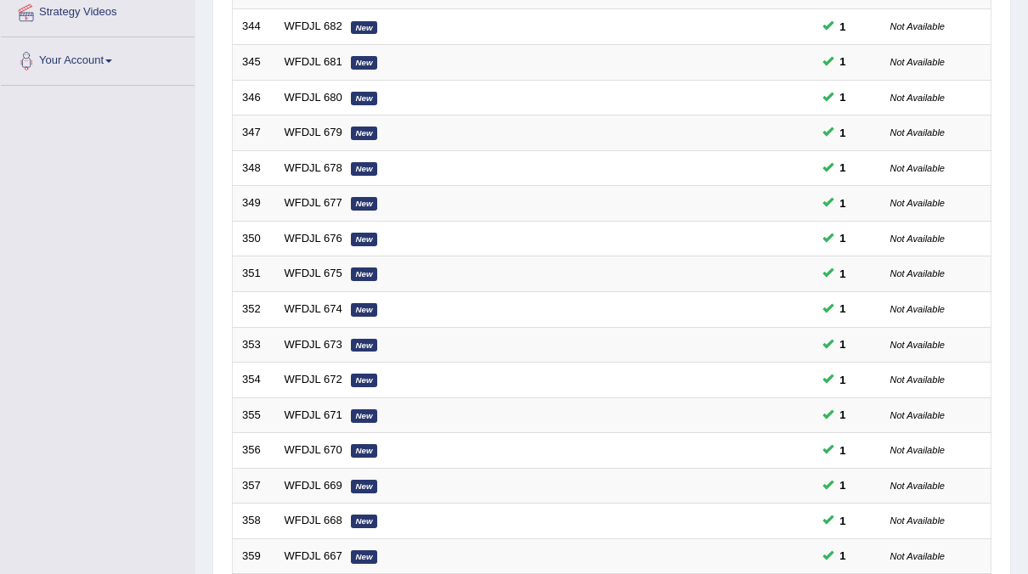
scroll to position [542, 0]
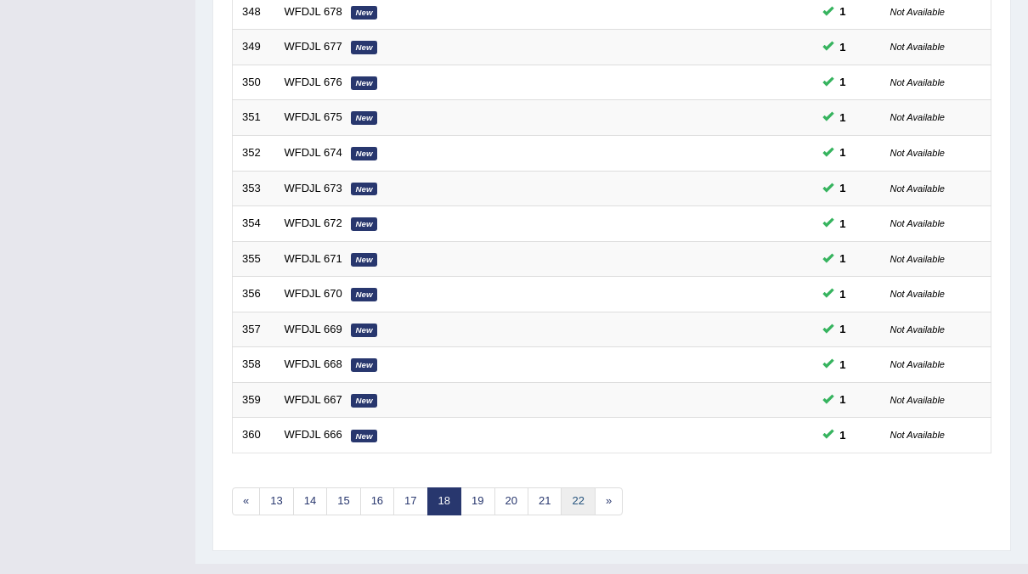
click at [567, 488] on link "22" at bounding box center [578, 502] width 34 height 28
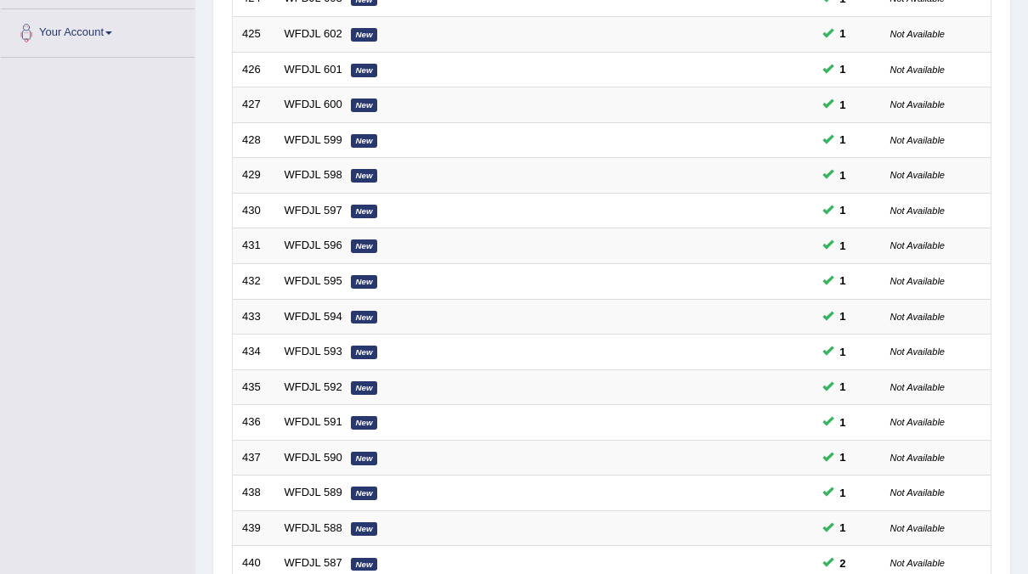
scroll to position [542, 0]
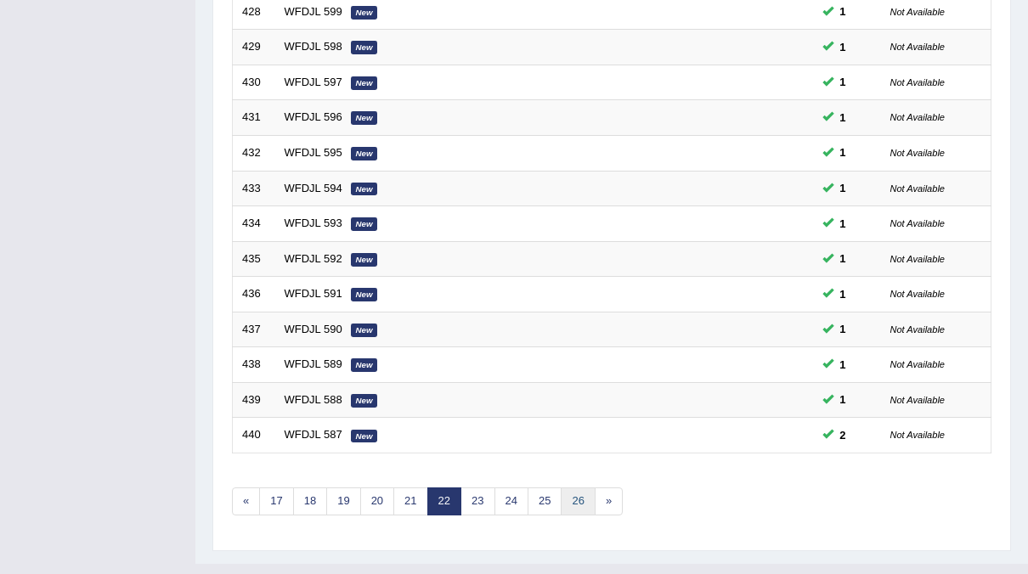
click at [568, 488] on link "26" at bounding box center [578, 502] width 34 height 28
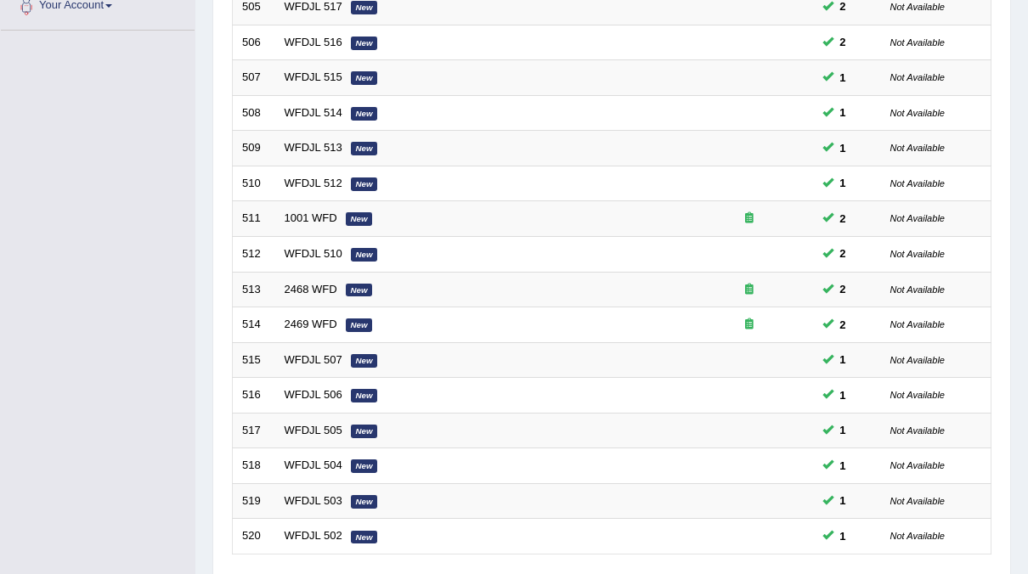
scroll to position [542, 0]
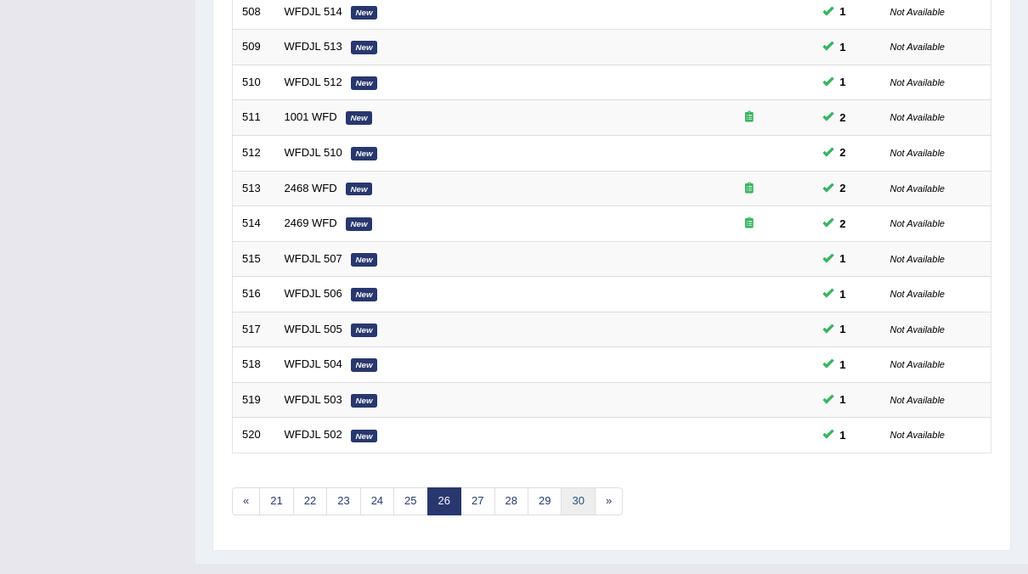
click at [570, 488] on link "30" at bounding box center [578, 502] width 34 height 28
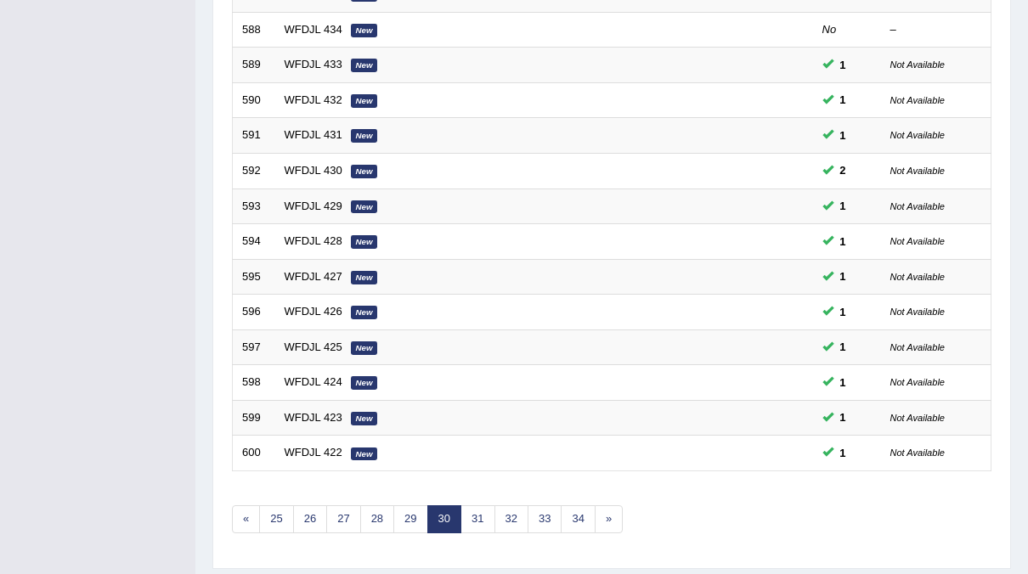
scroll to position [542, 0]
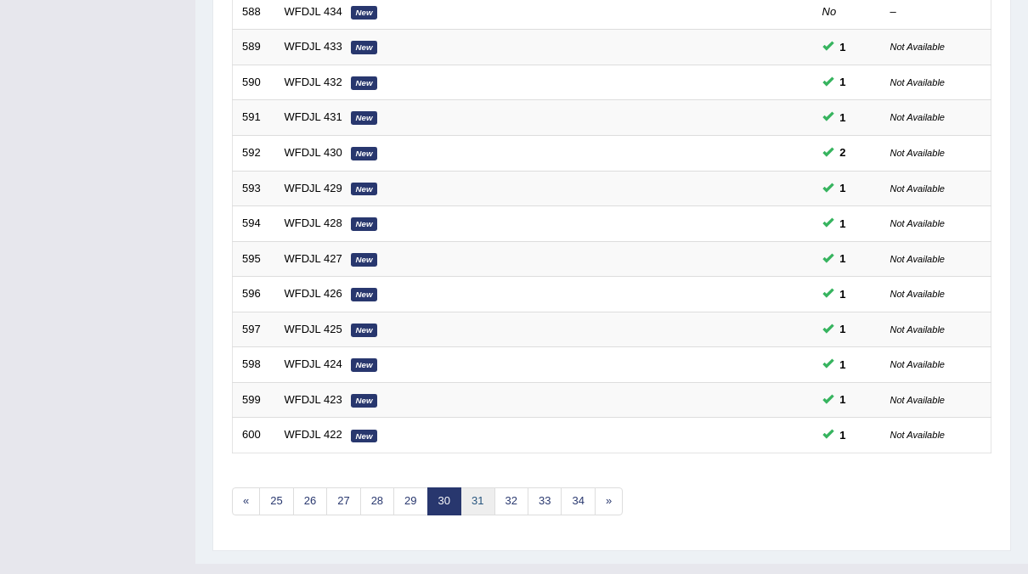
click at [461, 488] on link "31" at bounding box center [478, 502] width 34 height 28
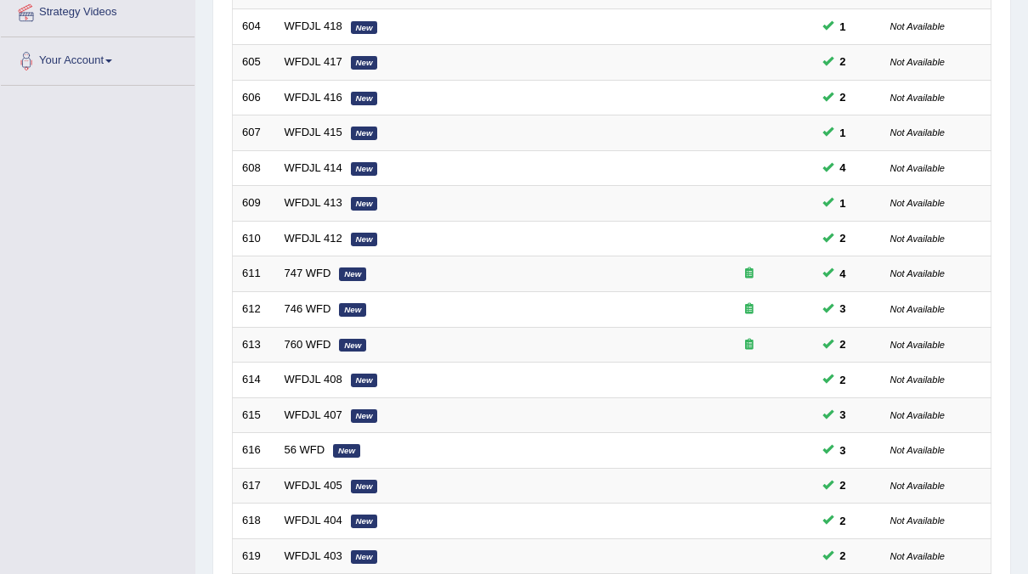
scroll to position [542, 0]
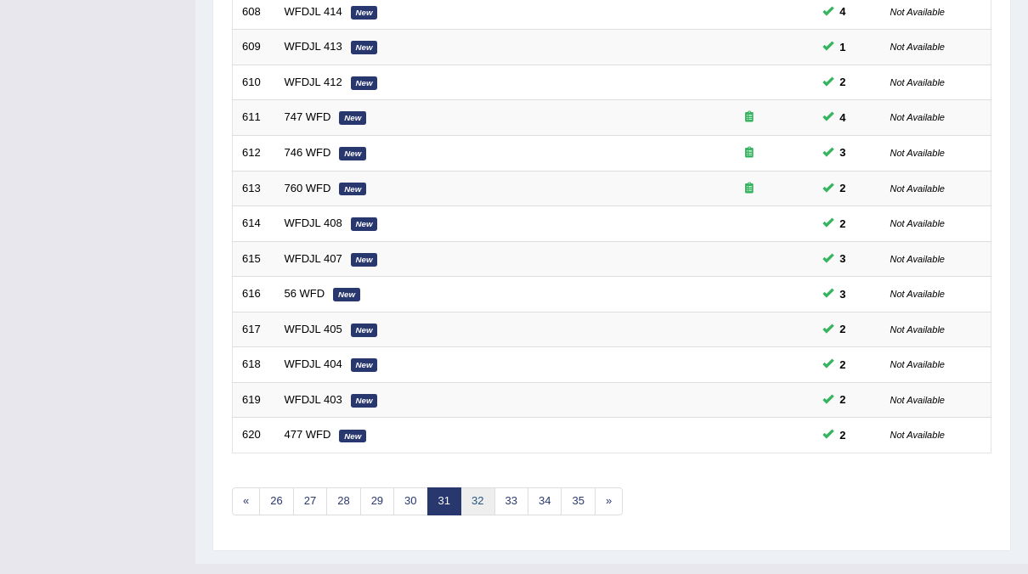
click at [477, 488] on link "32" at bounding box center [478, 502] width 34 height 28
click at [478, 488] on link "33" at bounding box center [478, 502] width 34 height 28
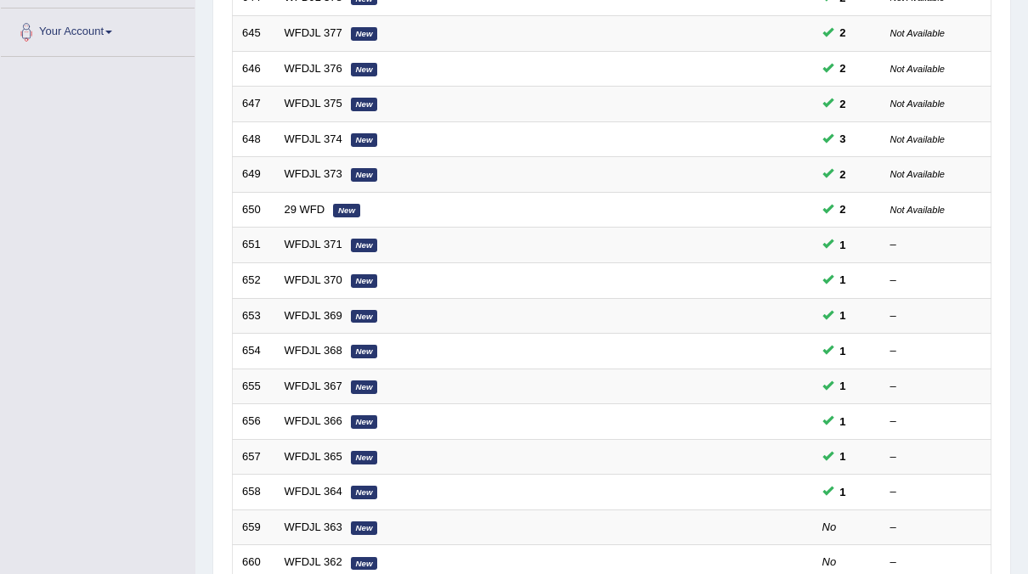
scroll to position [422, 0]
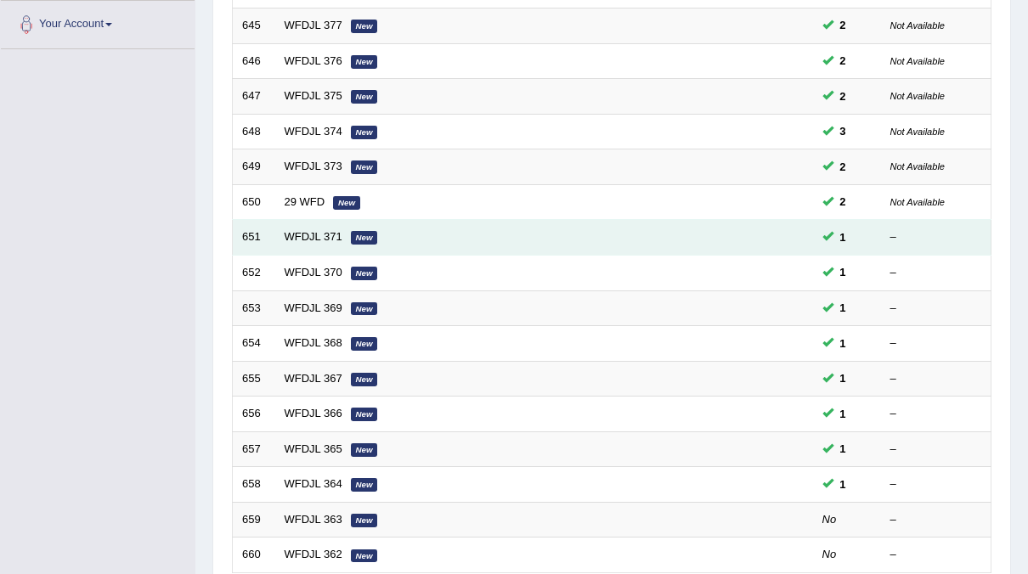
click at [308, 230] on link "WFDJL 371" at bounding box center [314, 236] width 58 height 13
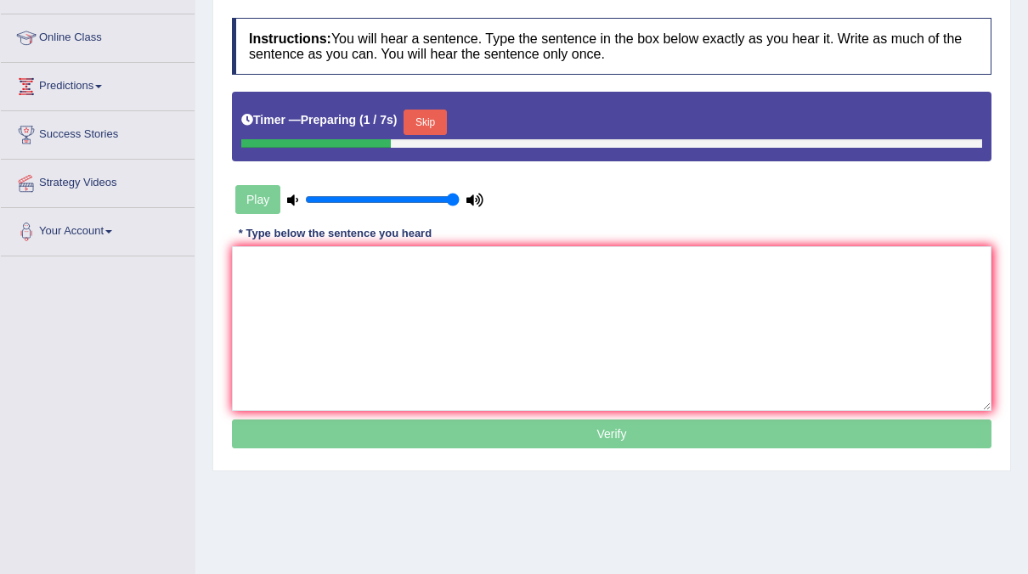
scroll to position [223, 0]
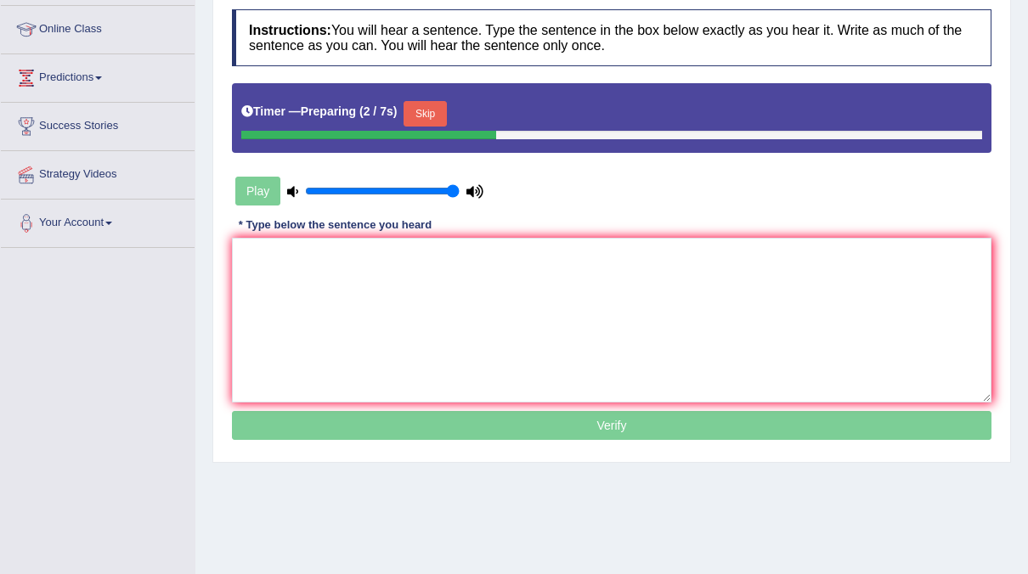
click at [428, 115] on button "Skip" at bounding box center [425, 113] width 42 height 25
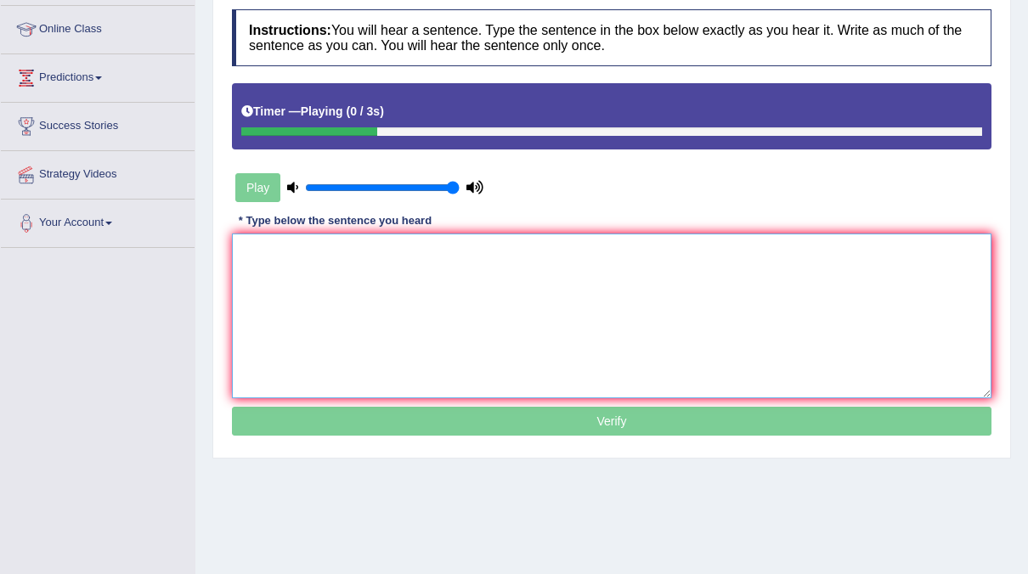
click at [342, 280] on textarea at bounding box center [612, 316] width 760 height 165
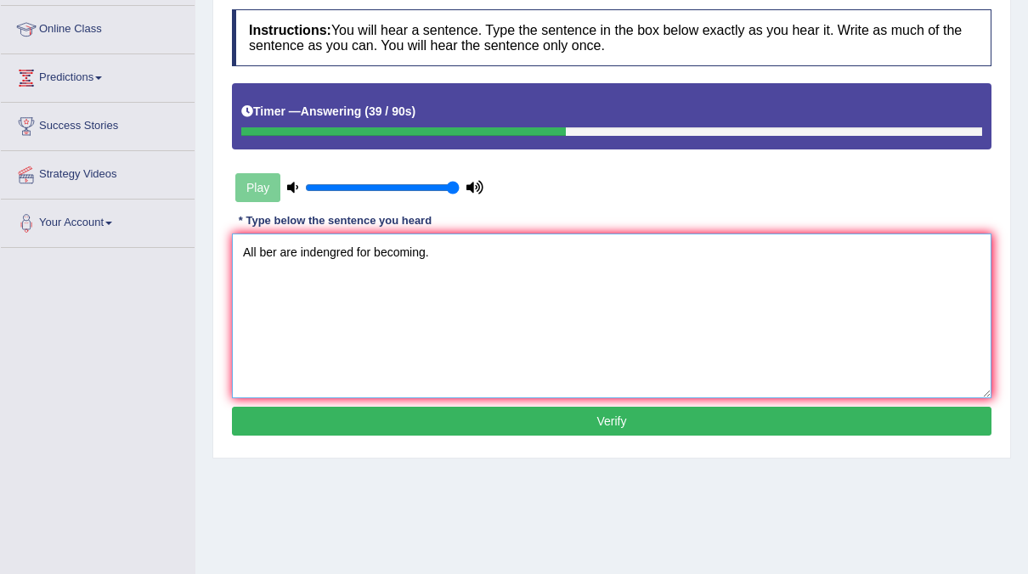
type textarea "All ber are indengred for becoming."
click at [359, 410] on button "Verify" at bounding box center [612, 421] width 760 height 29
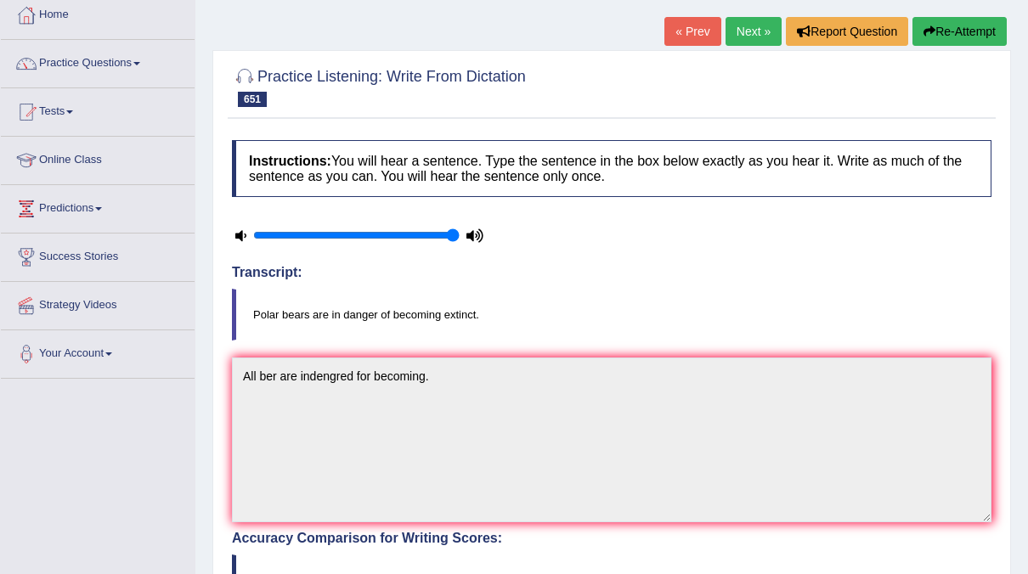
scroll to position [87, 0]
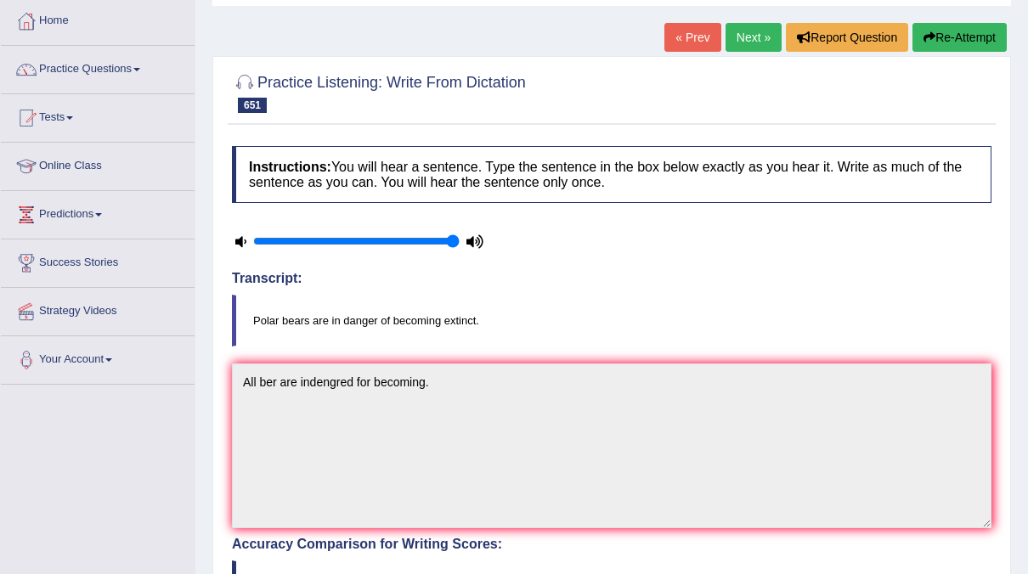
click at [941, 39] on button "Re-Attempt" at bounding box center [960, 37] width 94 height 29
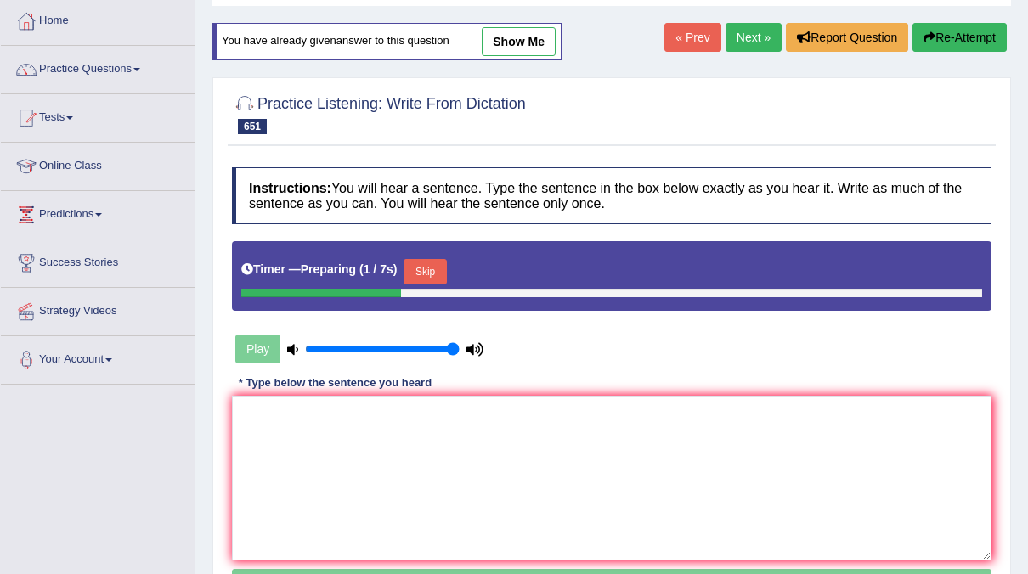
click at [434, 268] on button "Skip" at bounding box center [425, 271] width 42 height 25
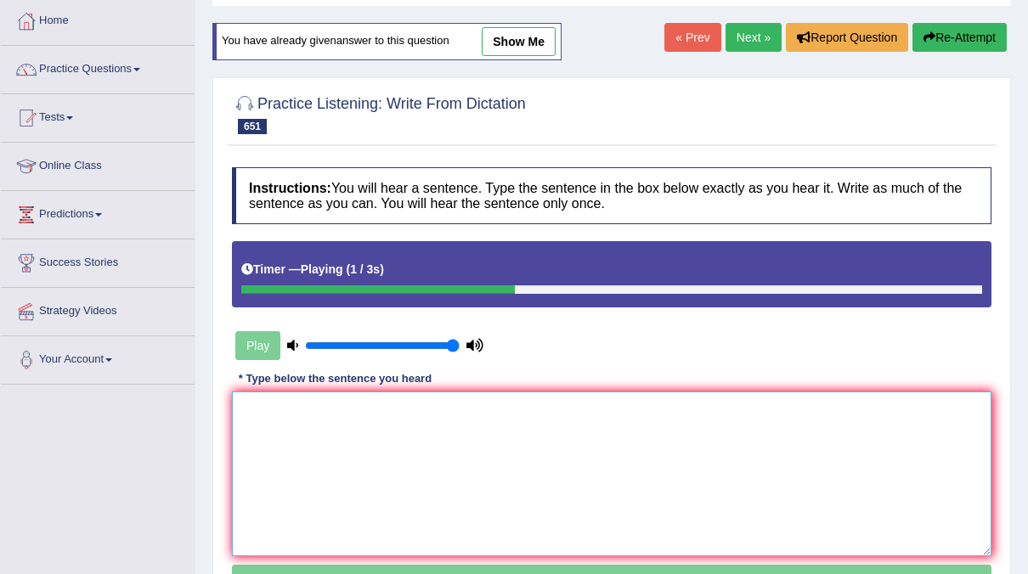
click at [314, 436] on textarea at bounding box center [612, 474] width 760 height 165
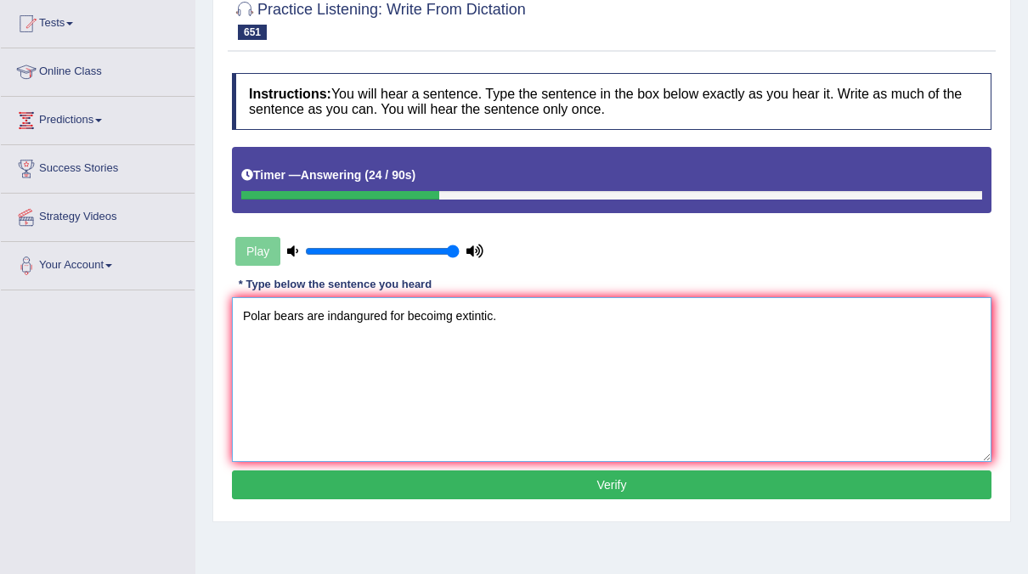
scroll to position [185, 0]
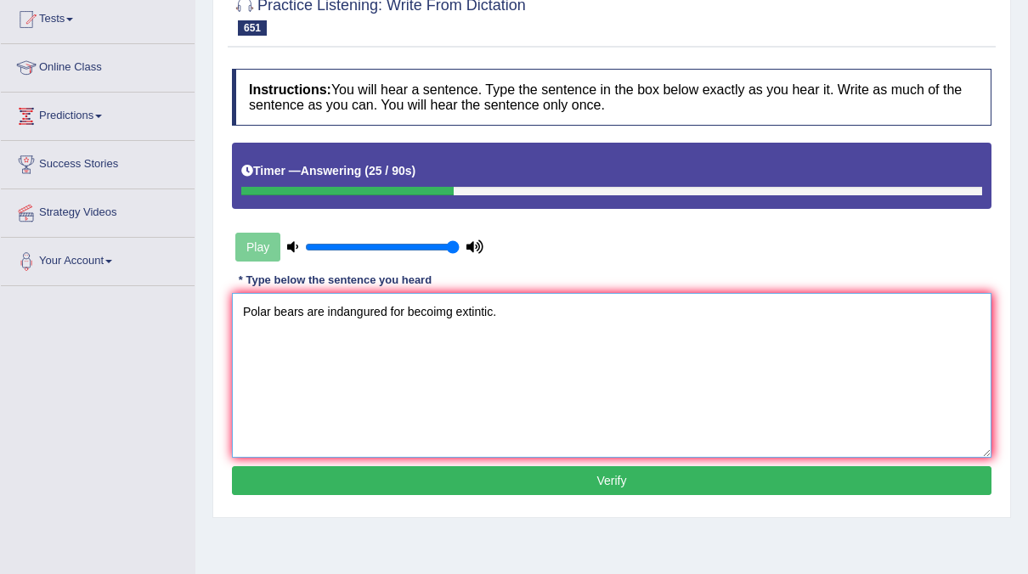
type textarea "Polar bears are indangured for becoimg extintic."
click at [535, 479] on button "Verify" at bounding box center [612, 480] width 760 height 29
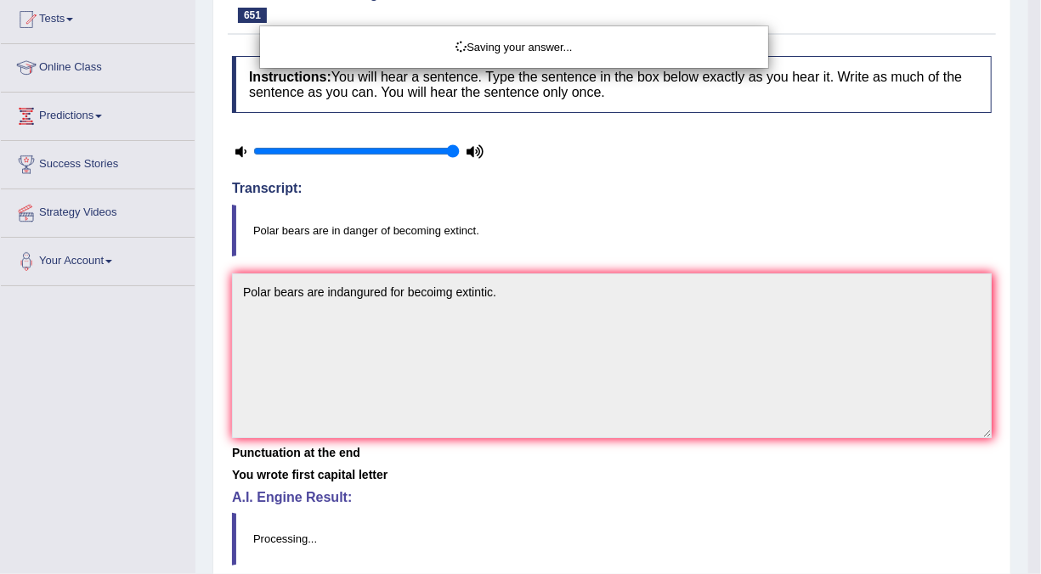
click at [934, 416] on div "Saving your answer..." at bounding box center [520, 287] width 1041 height 574
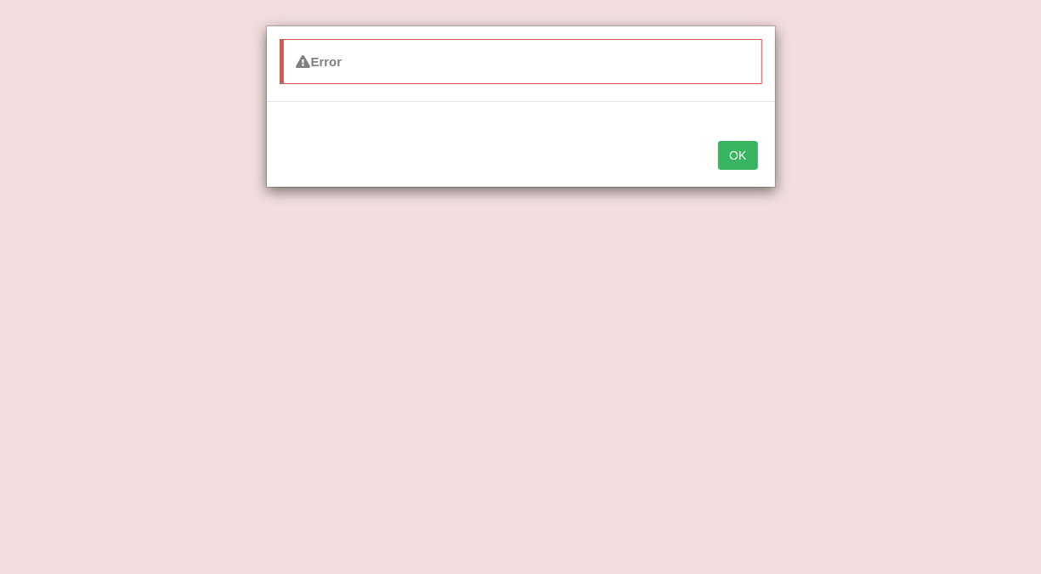
click at [752, 150] on button "OK" at bounding box center [737, 155] width 39 height 29
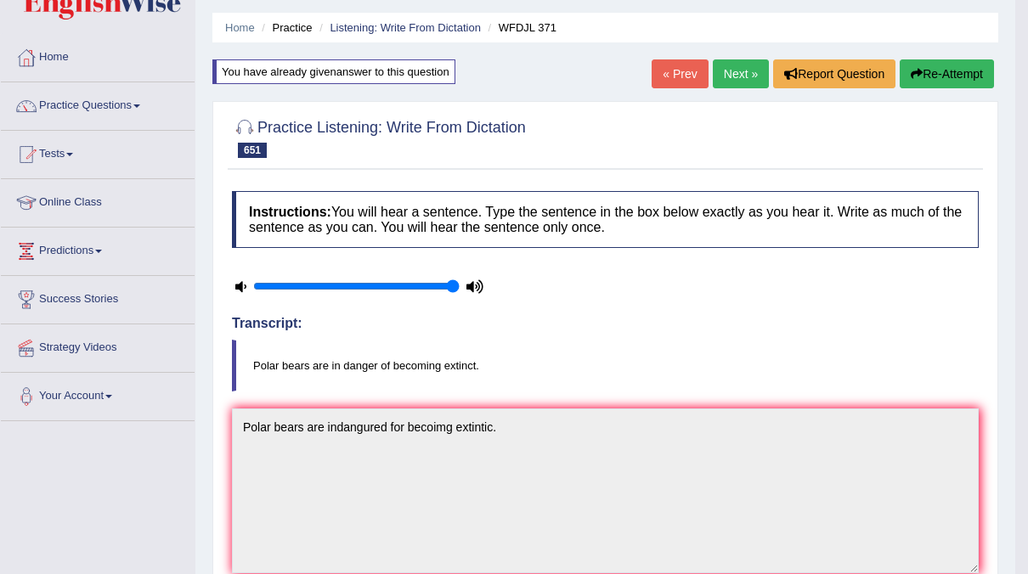
scroll to position [43, 0]
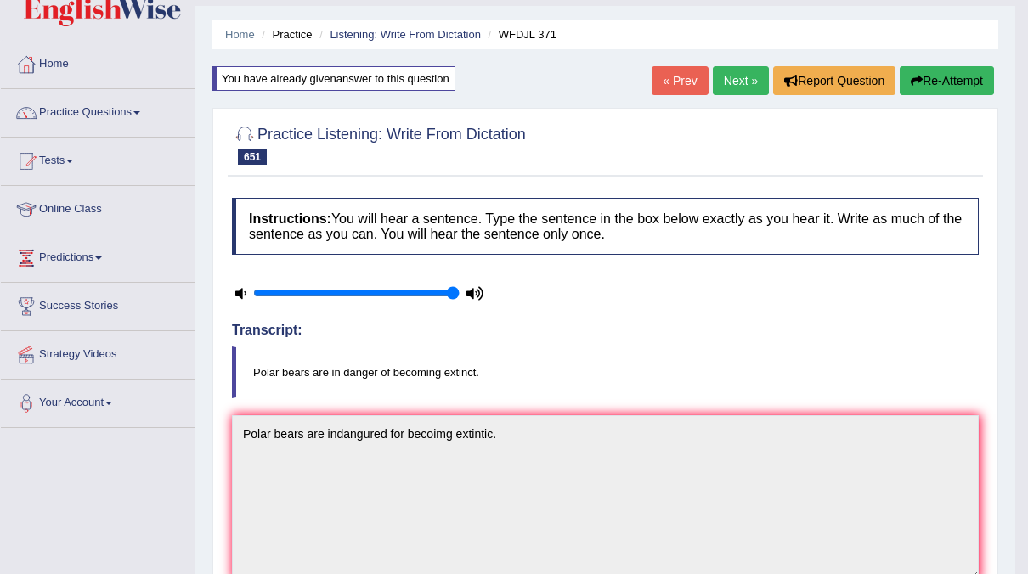
click at [726, 78] on link "Next »" at bounding box center [741, 80] width 56 height 29
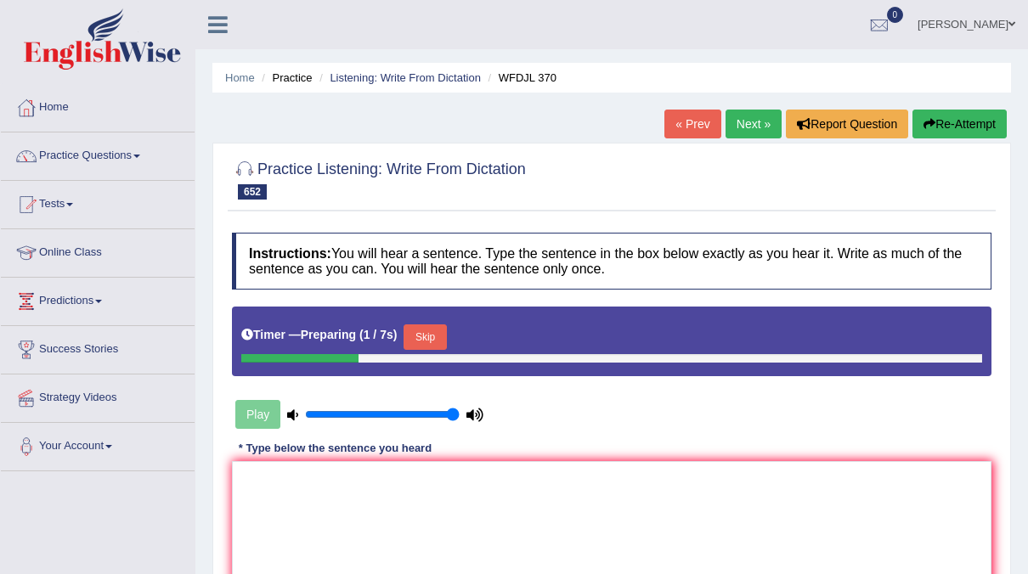
click at [438, 338] on button "Skip" at bounding box center [425, 337] width 42 height 25
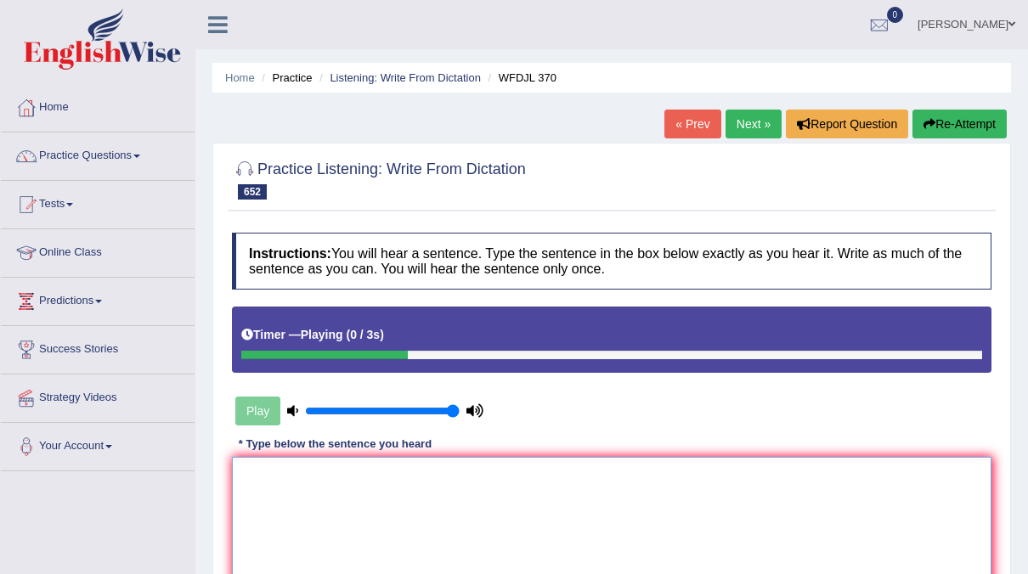
click at [283, 469] on textarea at bounding box center [612, 539] width 760 height 165
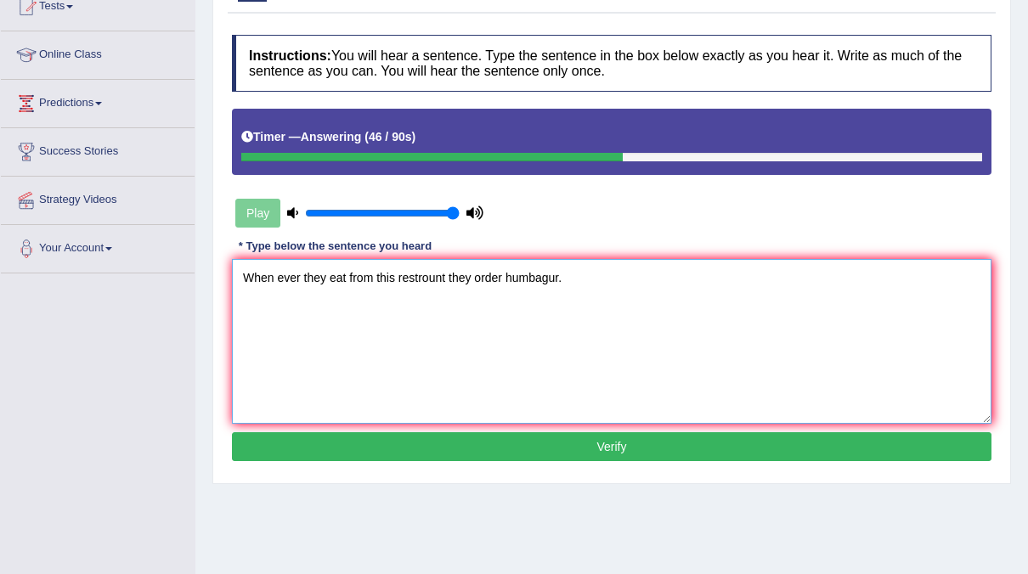
scroll to position [199, 0]
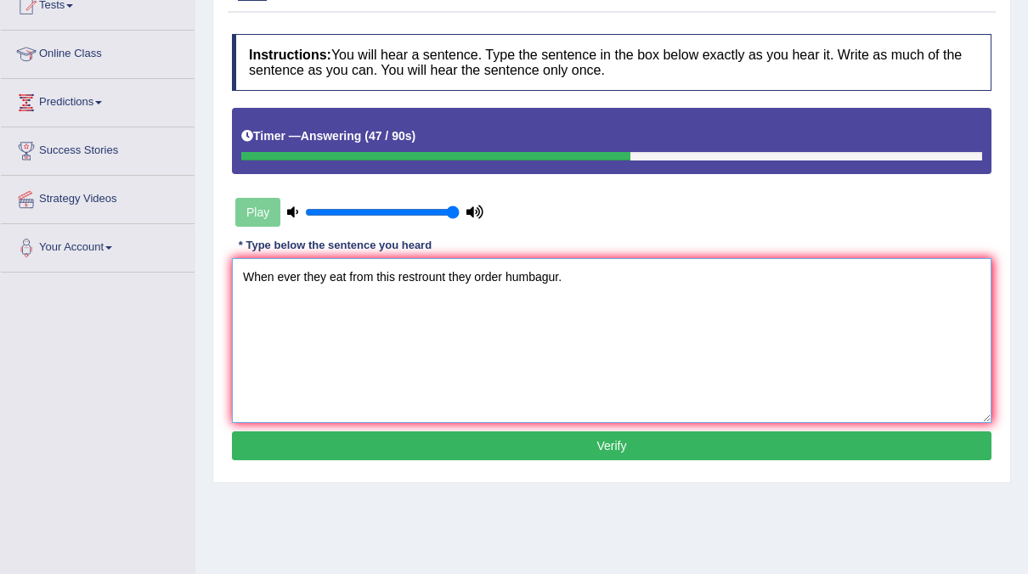
type textarea "When ever they eat from this restrount they order humbagur."
click at [534, 441] on button "Verify" at bounding box center [612, 446] width 760 height 29
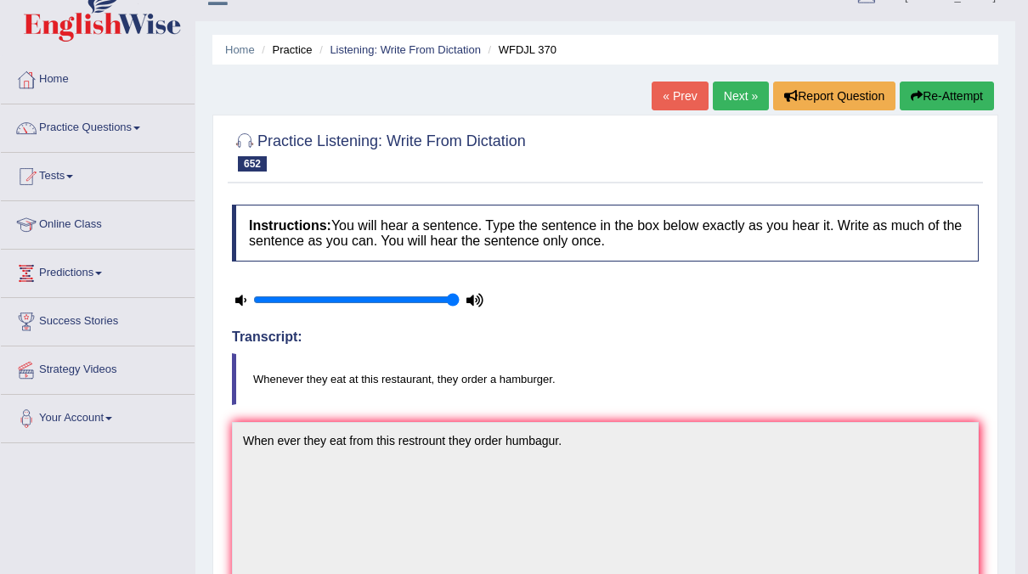
scroll to position [29, 0]
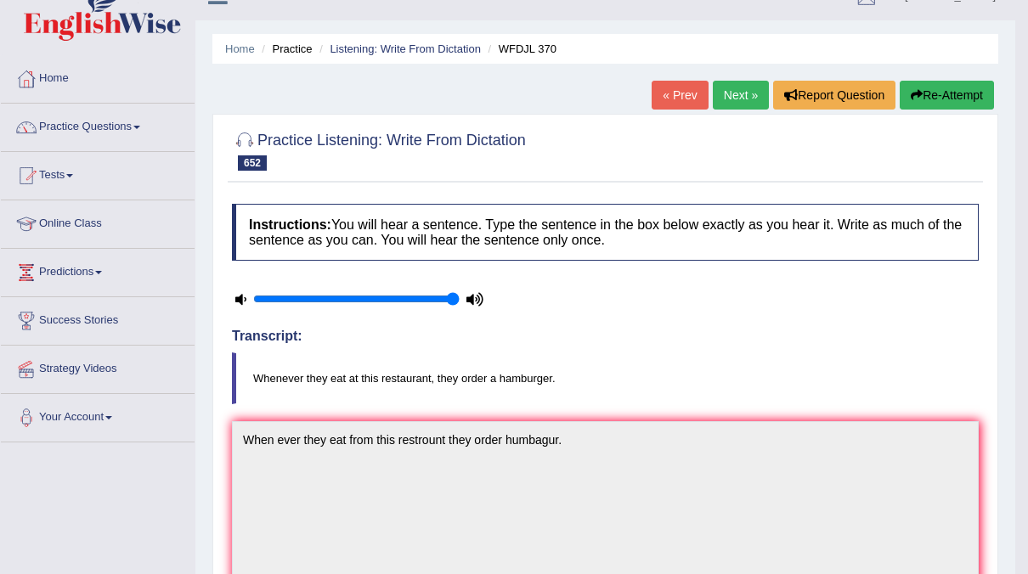
click at [925, 97] on button "Re-Attempt" at bounding box center [947, 95] width 94 height 29
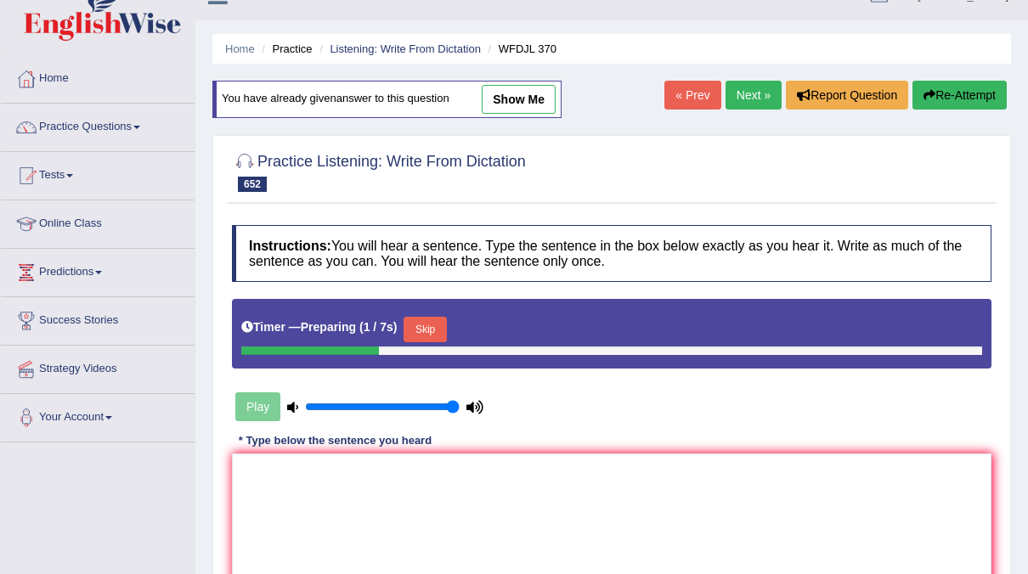
click at [425, 333] on button "Skip" at bounding box center [425, 329] width 42 height 25
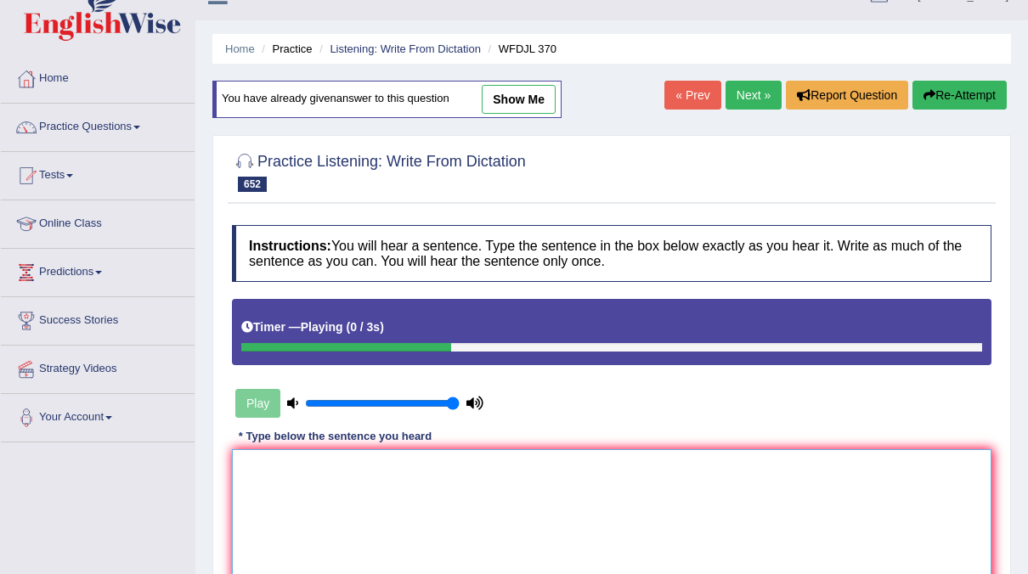
click at [325, 483] on textarea at bounding box center [612, 531] width 760 height 165
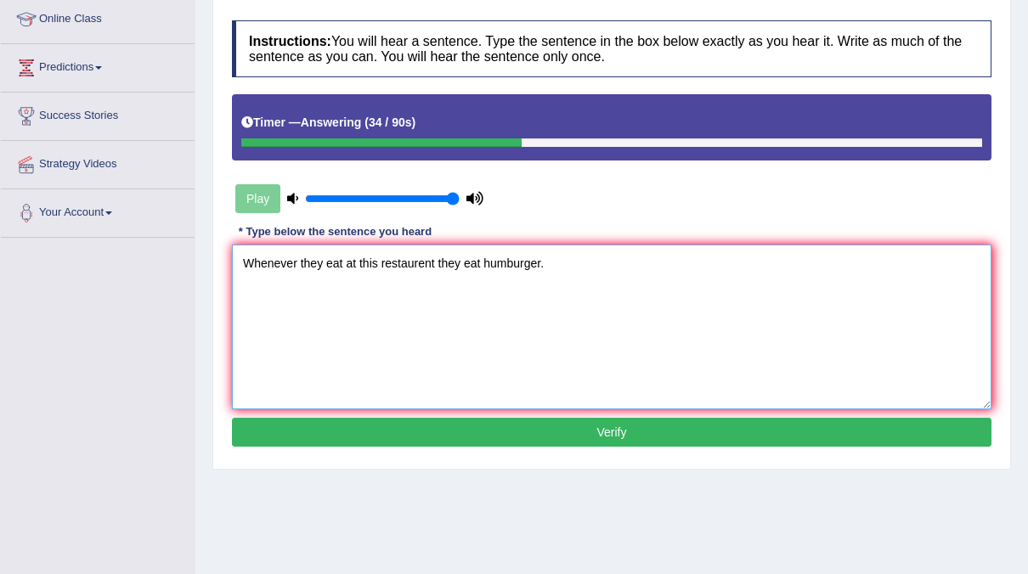
scroll to position [238, 0]
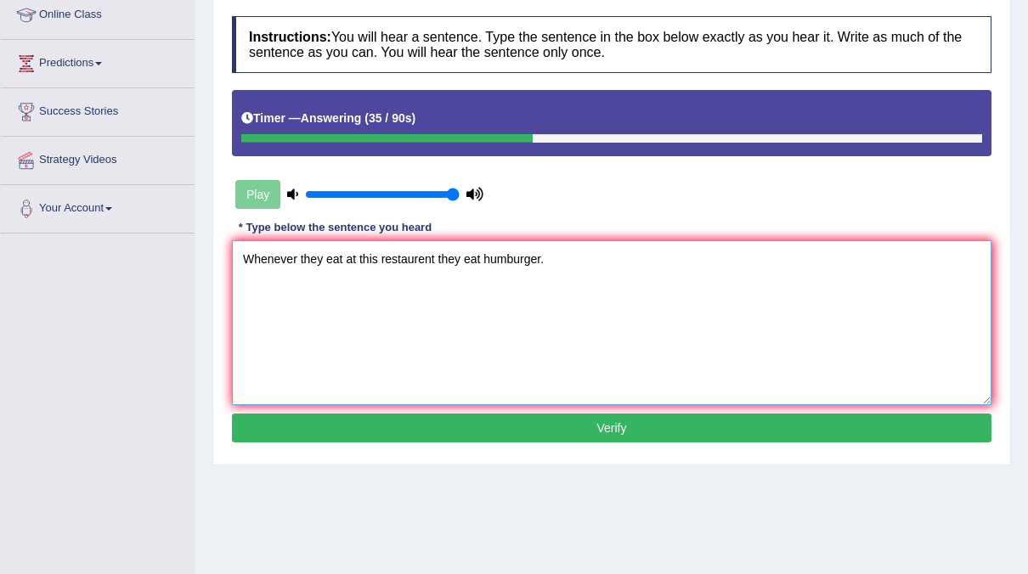
type textarea "Whenever they eat at this restaurent they eat humburger."
click at [587, 425] on button "Verify" at bounding box center [612, 428] width 760 height 29
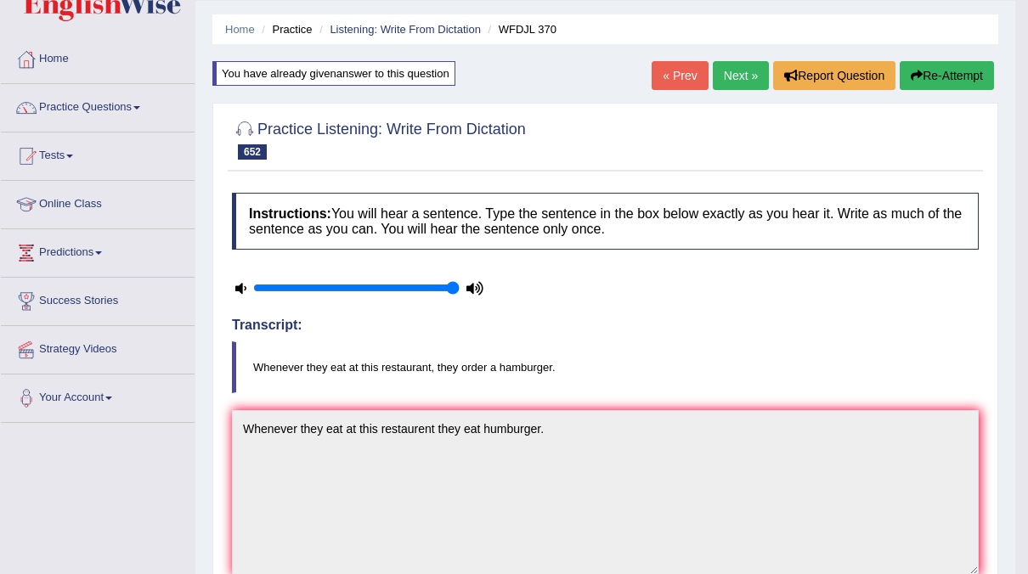
scroll to position [0, 0]
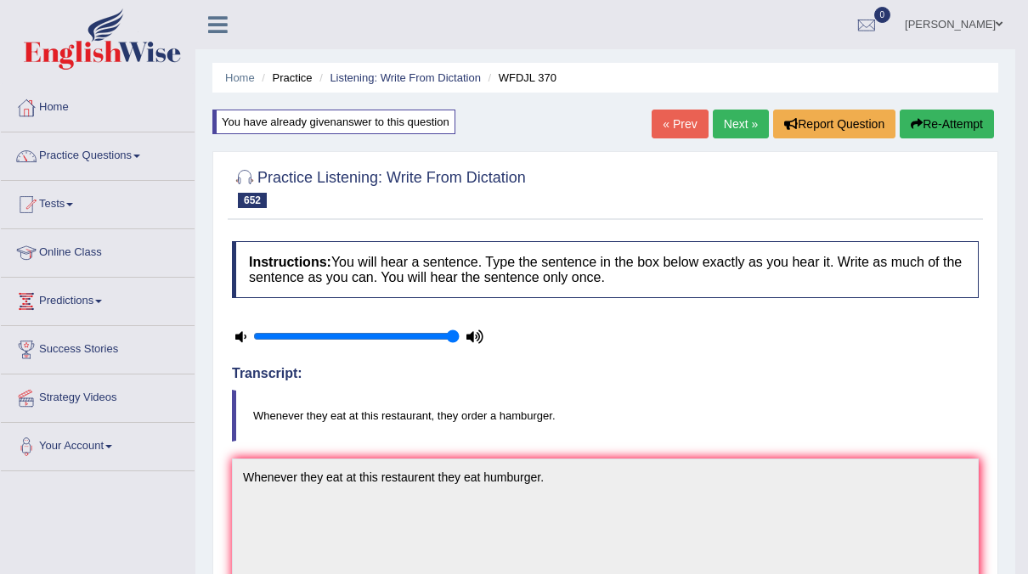
click at [943, 126] on button "Re-Attempt" at bounding box center [947, 124] width 94 height 29
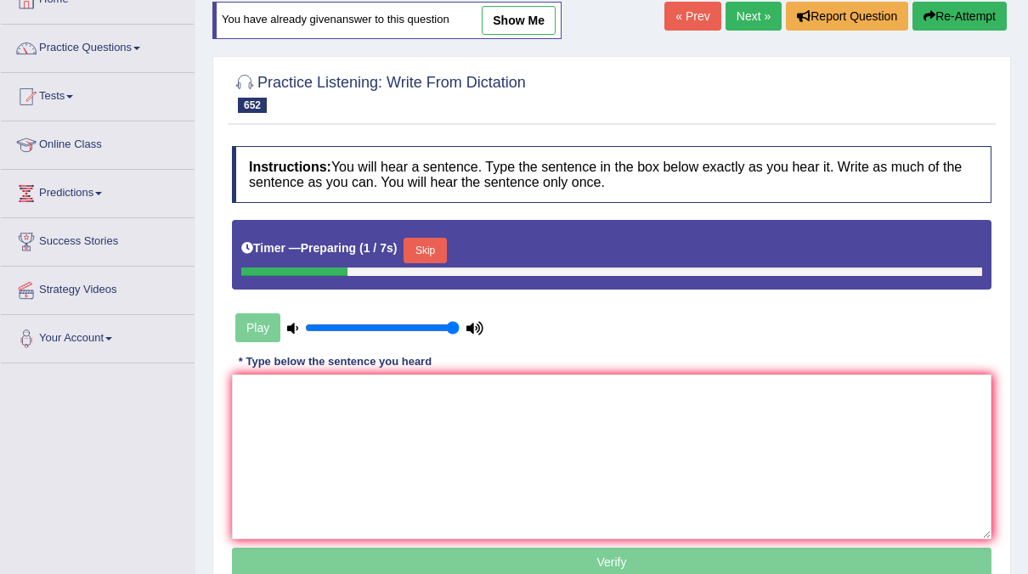
scroll to position [109, 0]
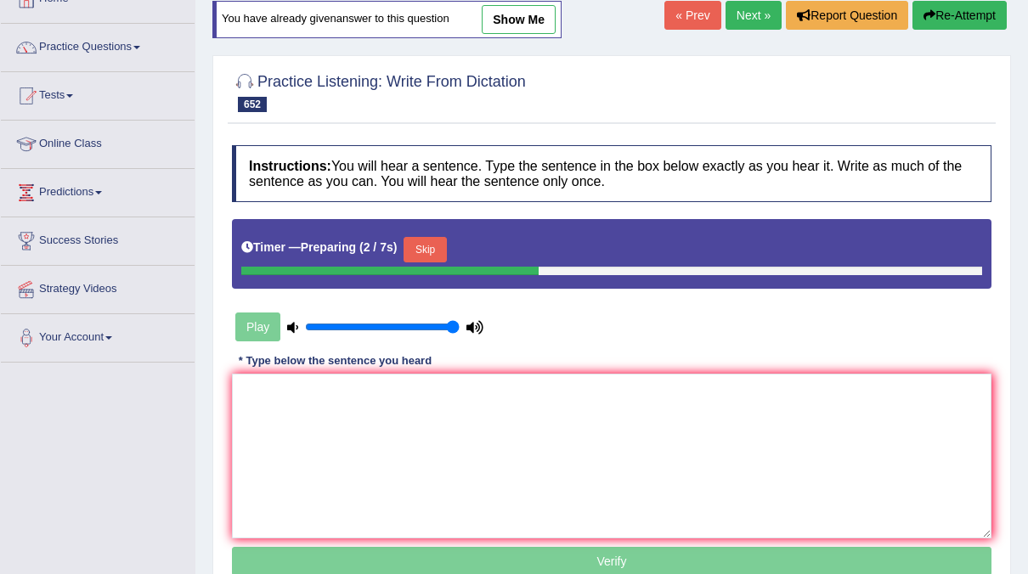
click at [430, 247] on button "Skip" at bounding box center [425, 249] width 42 height 25
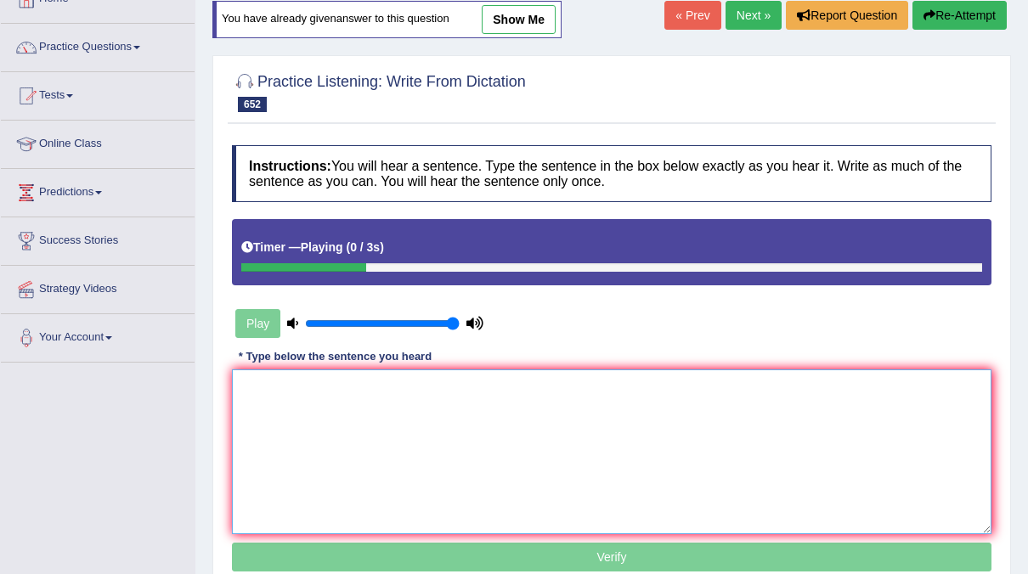
click at [365, 386] on textarea at bounding box center [612, 452] width 760 height 165
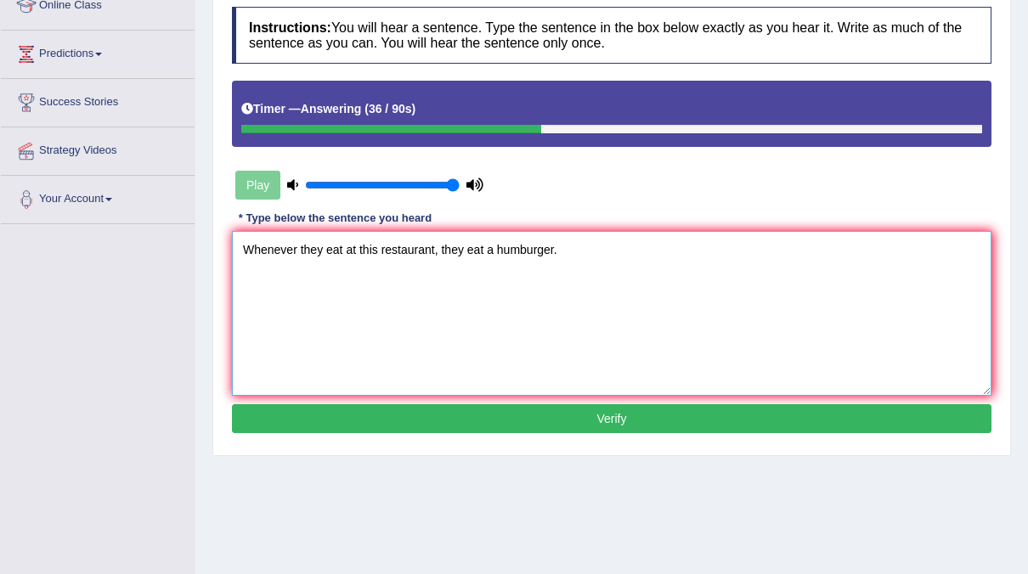
scroll to position [251, 0]
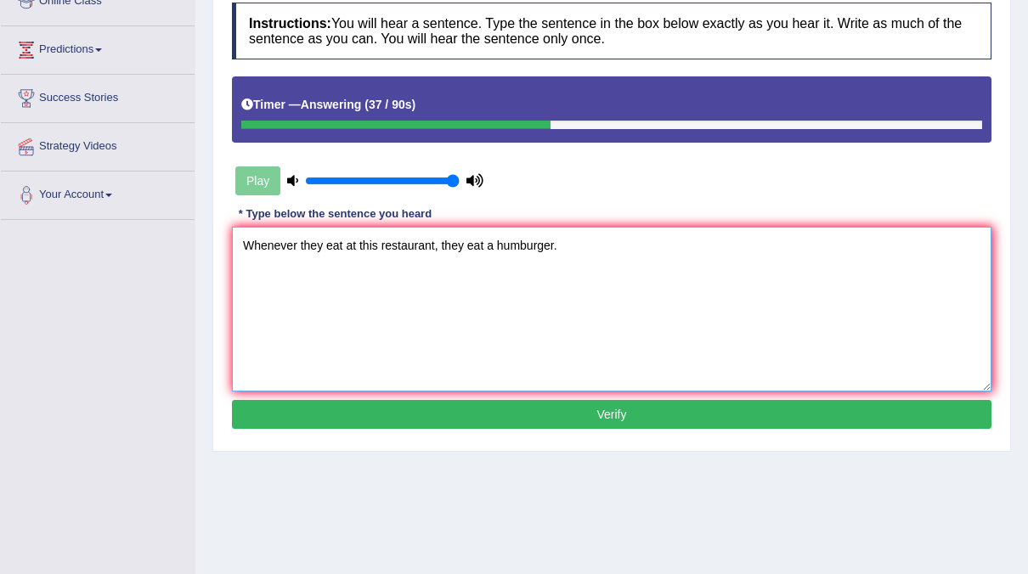
type textarea "Whenever they eat at this restaurant, they eat a humburger."
click at [539, 405] on button "Verify" at bounding box center [612, 414] width 760 height 29
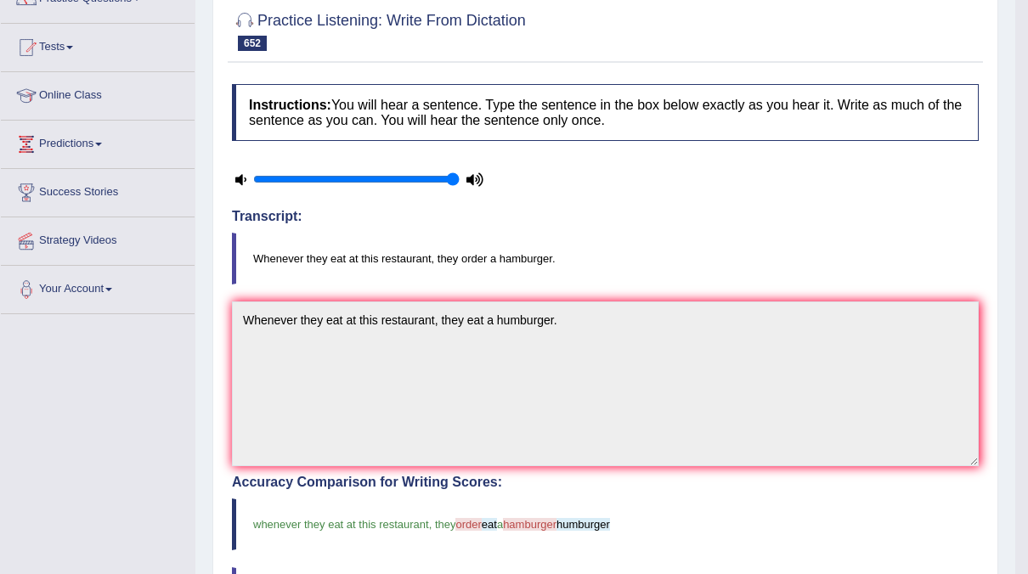
scroll to position [56, 0]
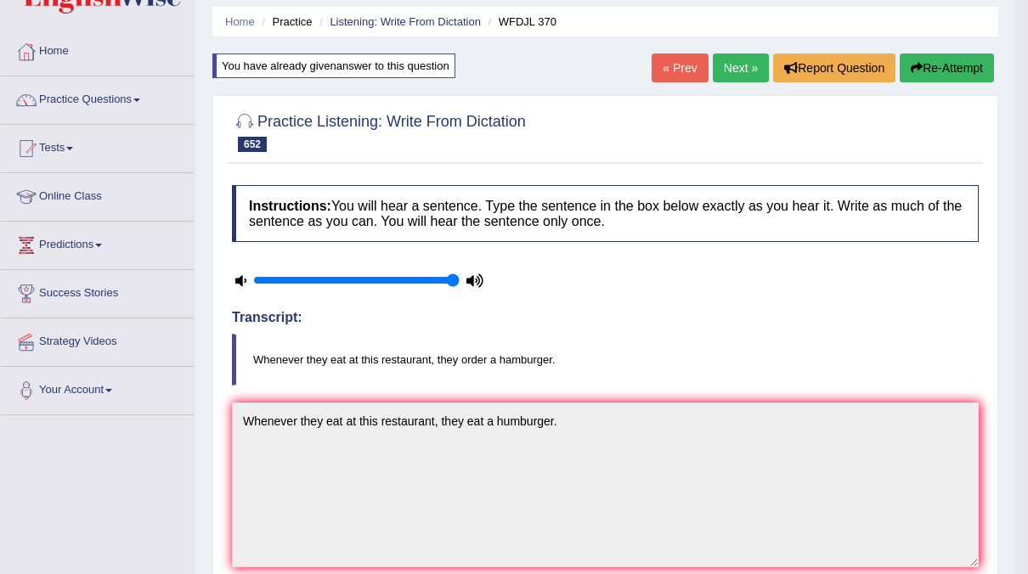
click at [749, 66] on link "Next »" at bounding box center [741, 68] width 56 height 29
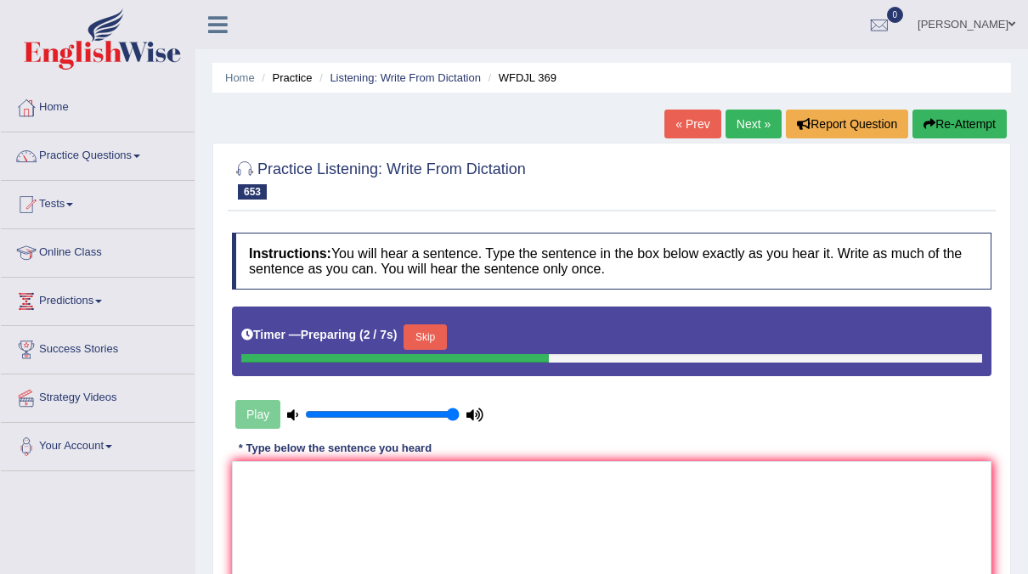
click at [429, 346] on button "Skip" at bounding box center [425, 337] width 42 height 25
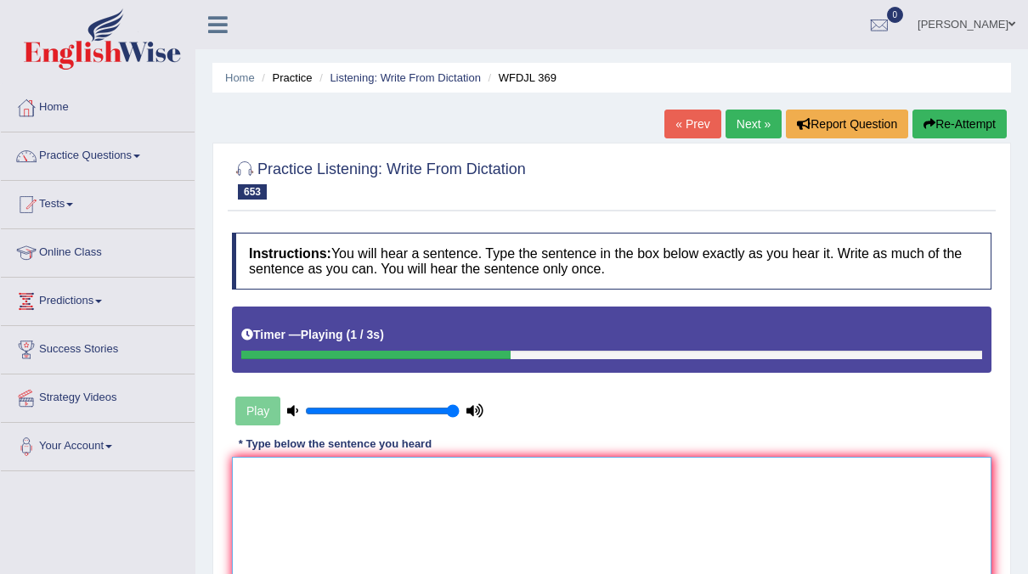
click at [331, 489] on textarea at bounding box center [612, 539] width 760 height 165
click at [585, 453] on div "Instructions: You will hear a sentence. Type the sentence in the box below exac…" at bounding box center [612, 448] width 768 height 449
click at [978, 116] on button "Re-Attempt" at bounding box center [960, 124] width 94 height 29
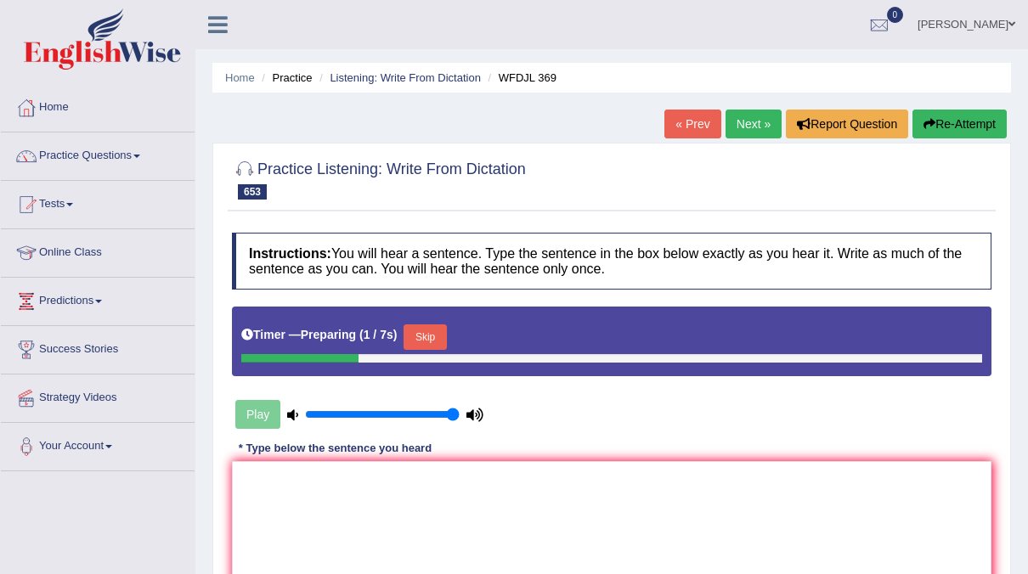
click at [426, 343] on button "Skip" at bounding box center [425, 337] width 42 height 25
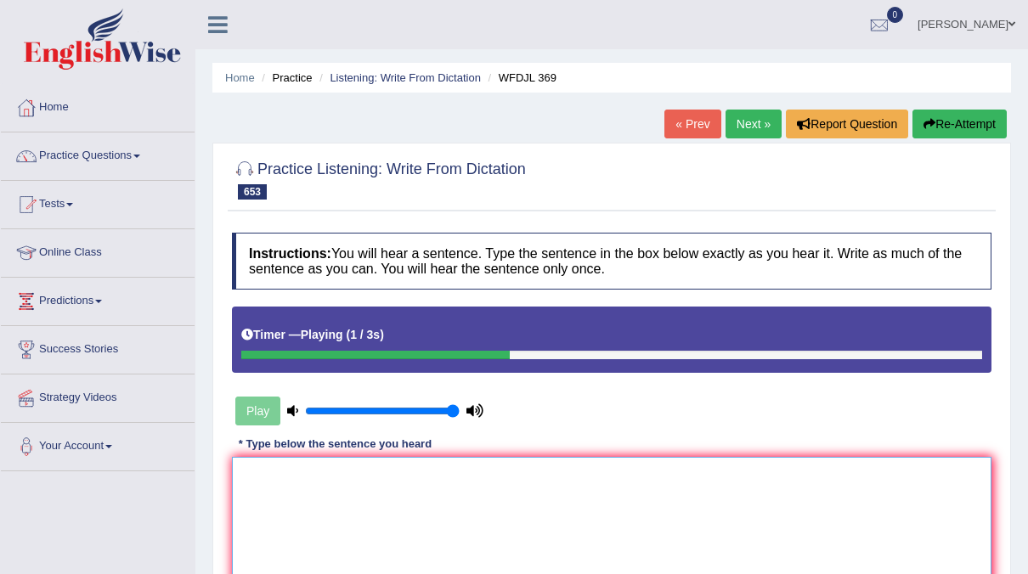
click at [409, 500] on textarea at bounding box center [612, 539] width 760 height 165
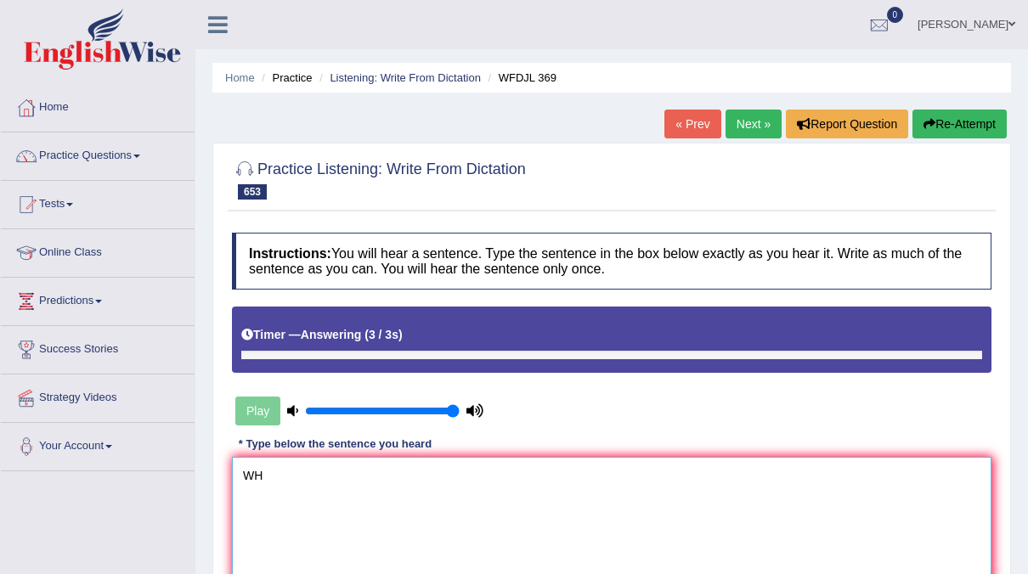
type textarea "W"
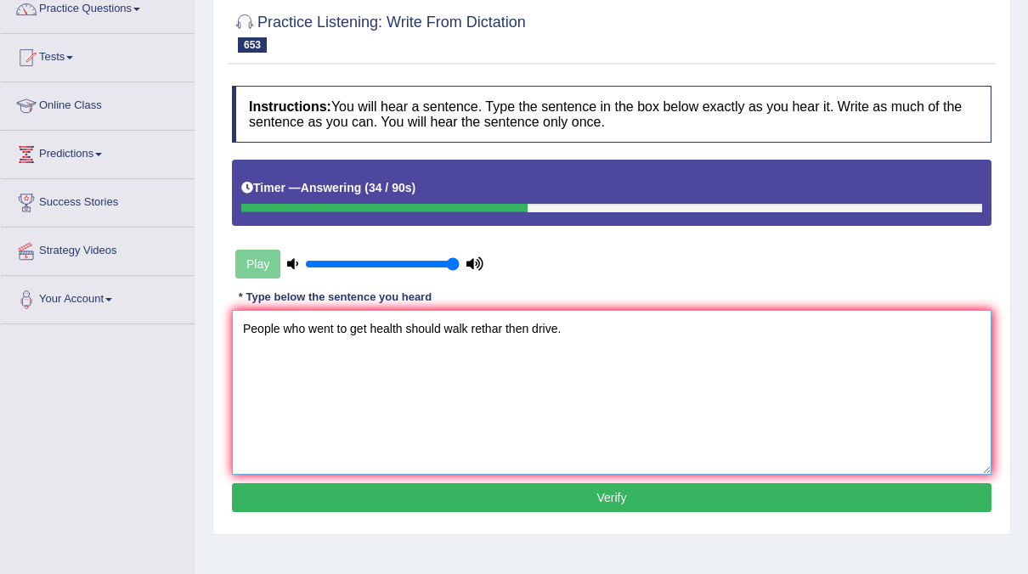
scroll to position [152, 0]
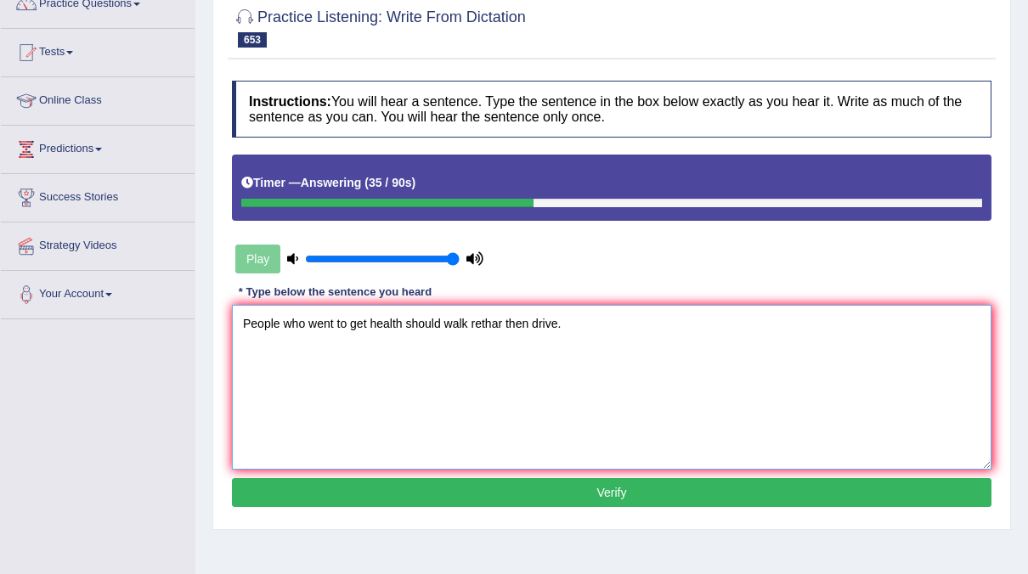
type textarea "People who went to get health should walk rethar then drive."
click at [549, 486] on button "Verify" at bounding box center [612, 492] width 760 height 29
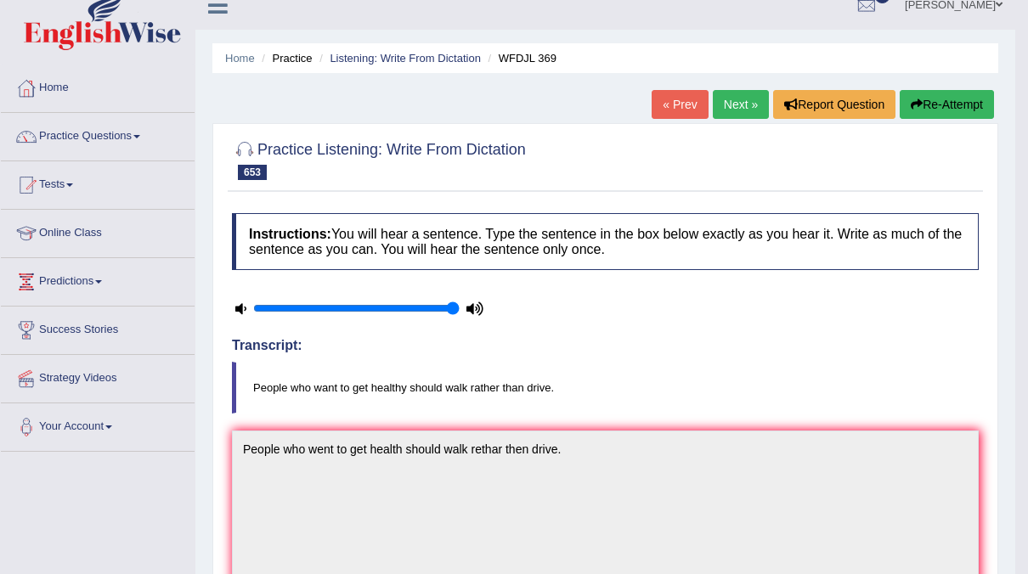
scroll to position [0, 0]
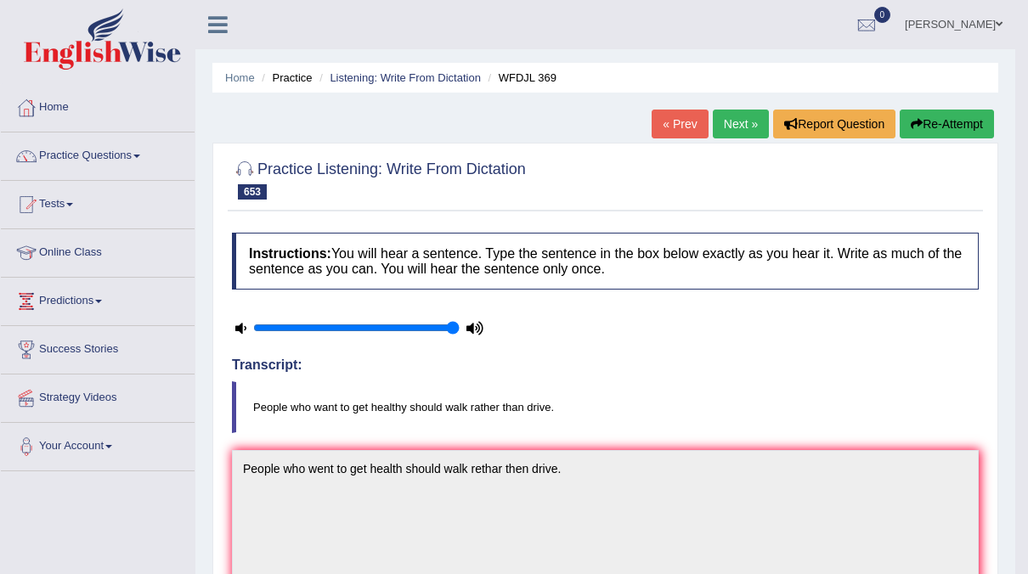
click at [758, 116] on link "Next »" at bounding box center [741, 124] width 56 height 29
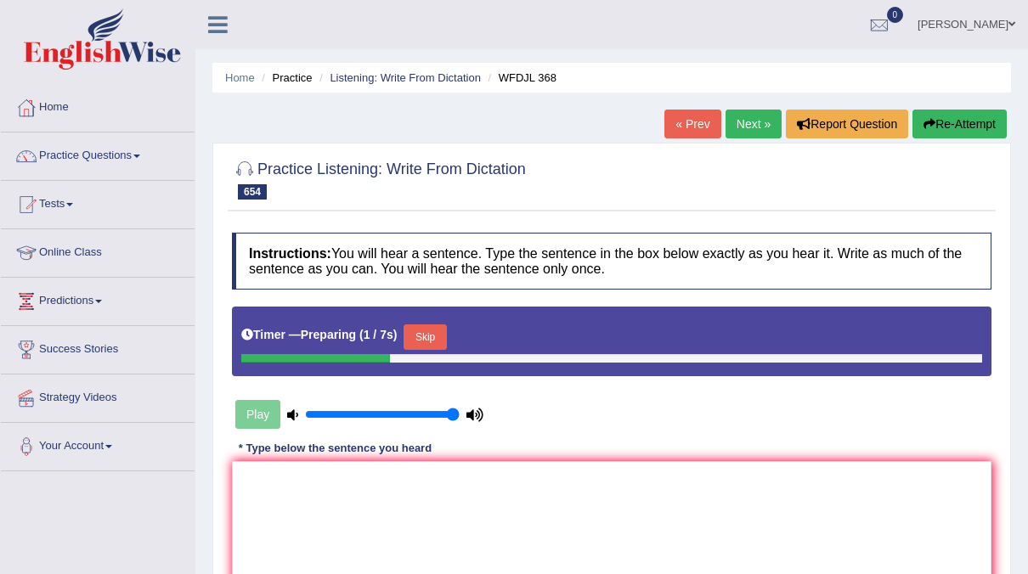
click at [436, 336] on button "Skip" at bounding box center [425, 337] width 42 height 25
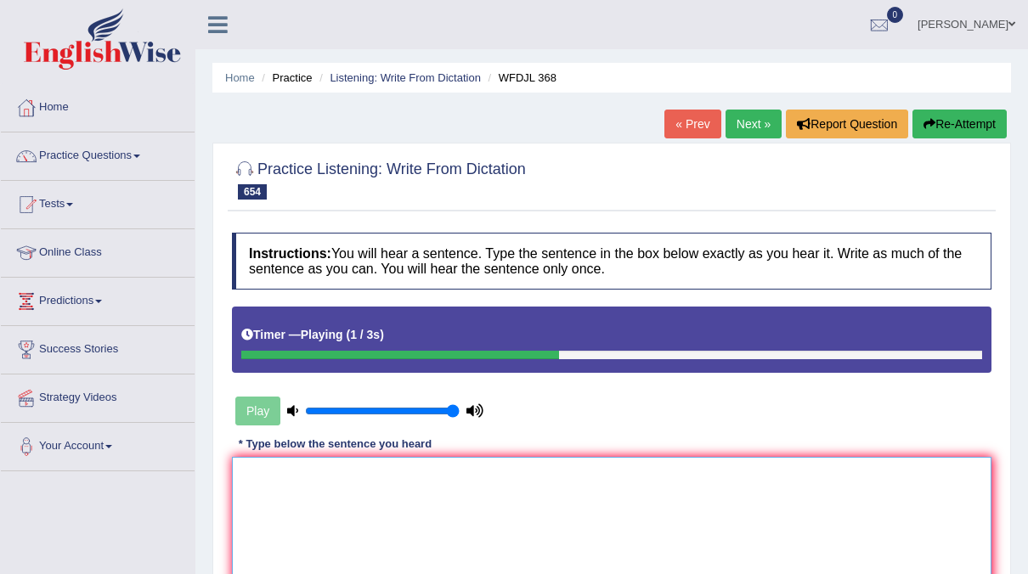
click at [310, 485] on textarea at bounding box center [612, 539] width 760 height 165
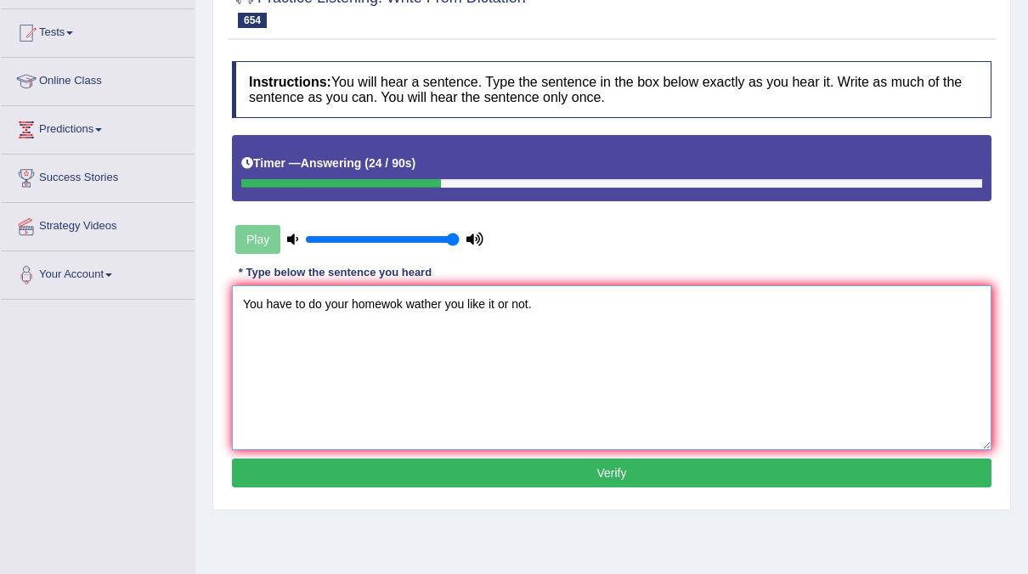
scroll to position [177, 0]
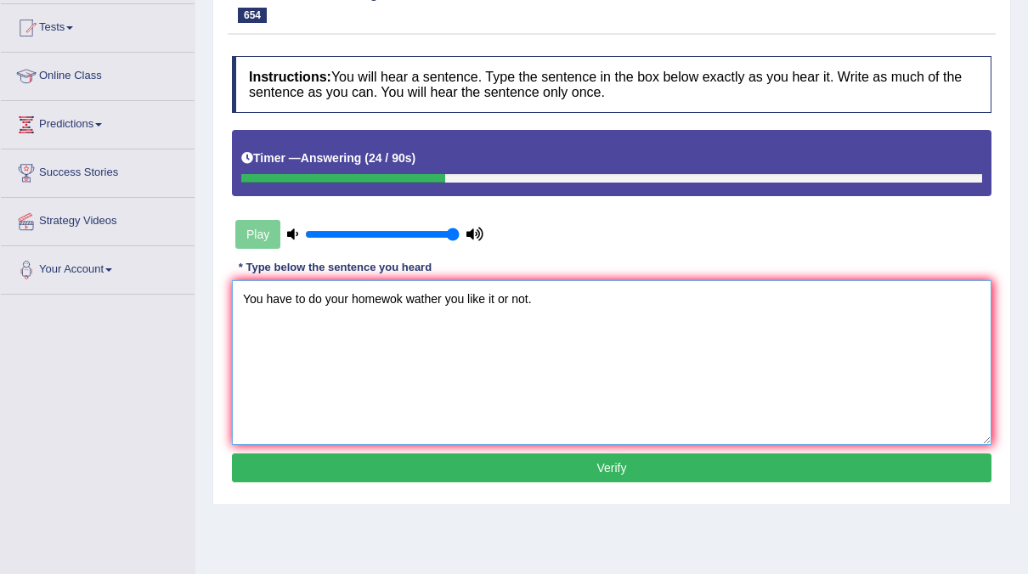
type textarea "You have to do your homewok wather you like it or not."
click at [427, 467] on button "Verify" at bounding box center [612, 468] width 760 height 29
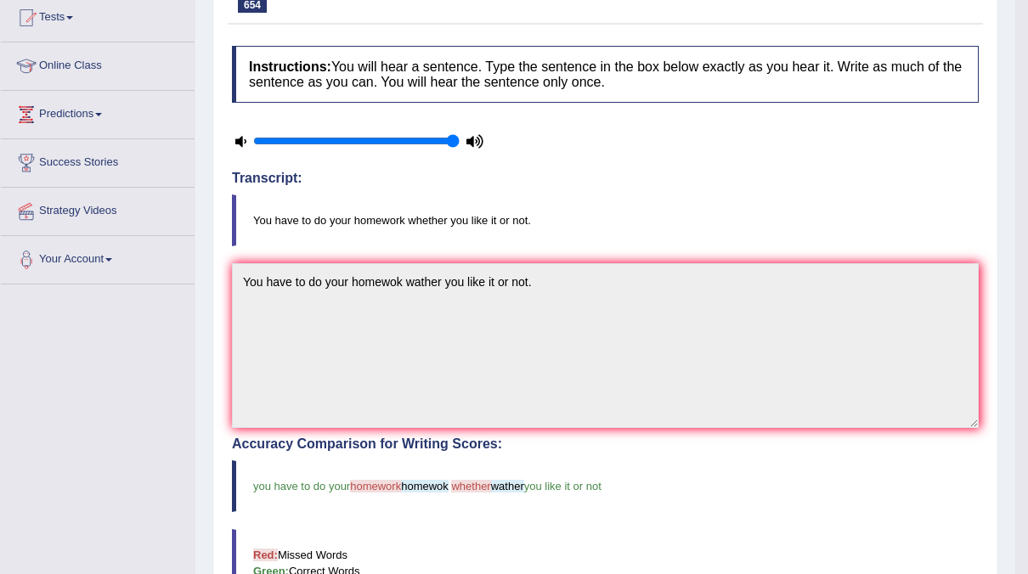
scroll to position [0, 0]
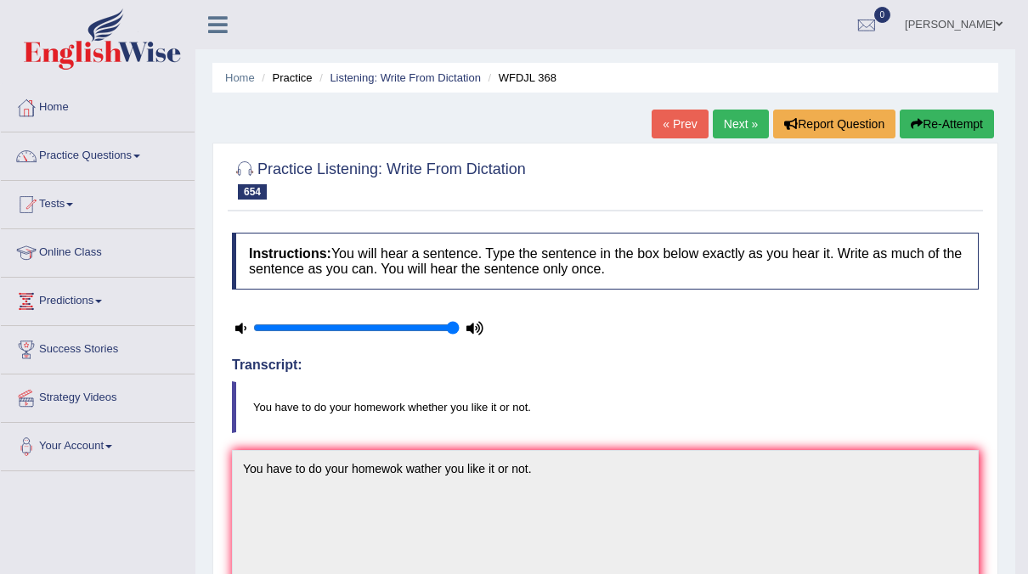
click at [738, 117] on link "Next »" at bounding box center [741, 124] width 56 height 29
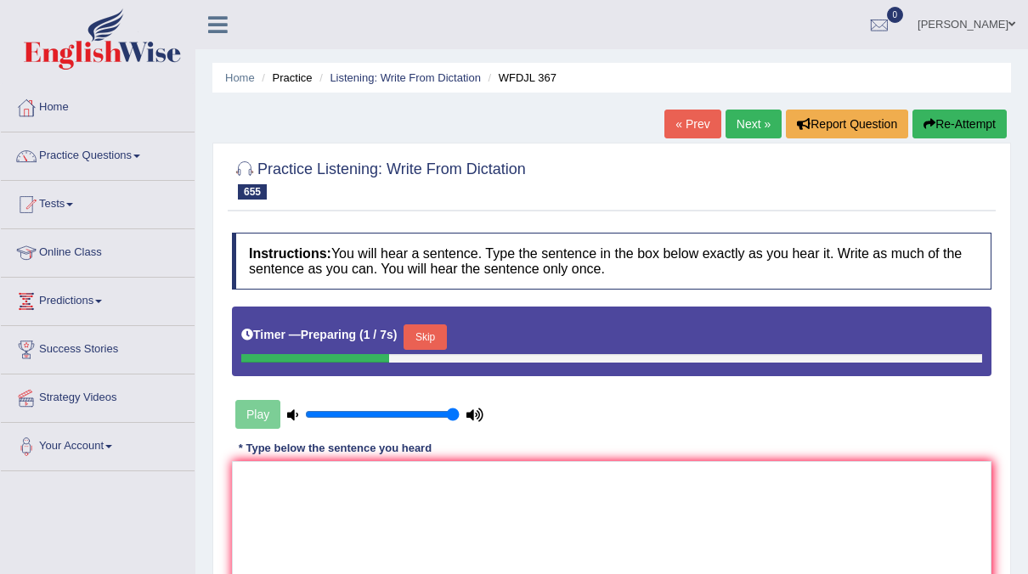
click at [441, 332] on button "Skip" at bounding box center [425, 337] width 42 height 25
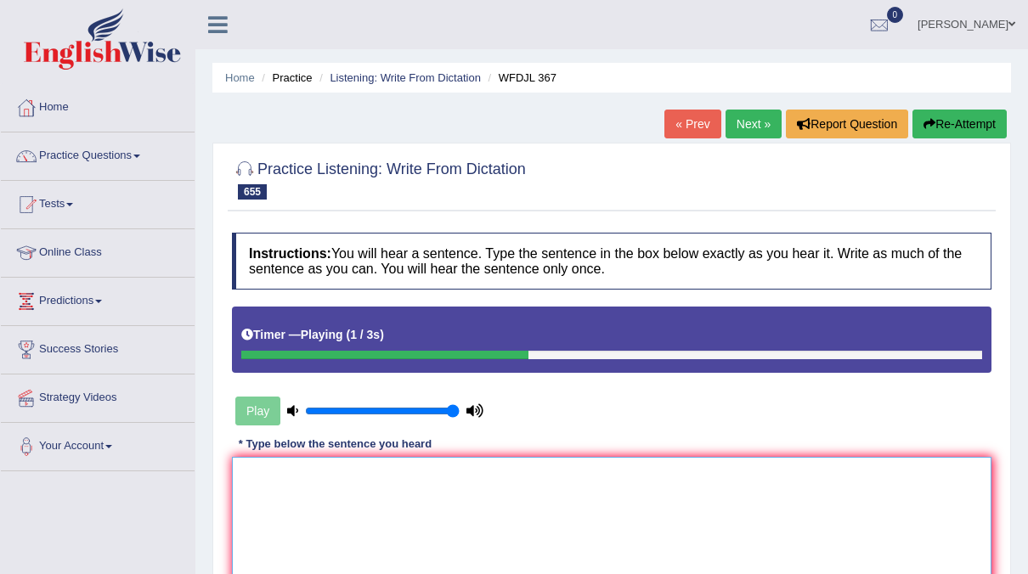
click at [298, 469] on textarea at bounding box center [612, 539] width 760 height 165
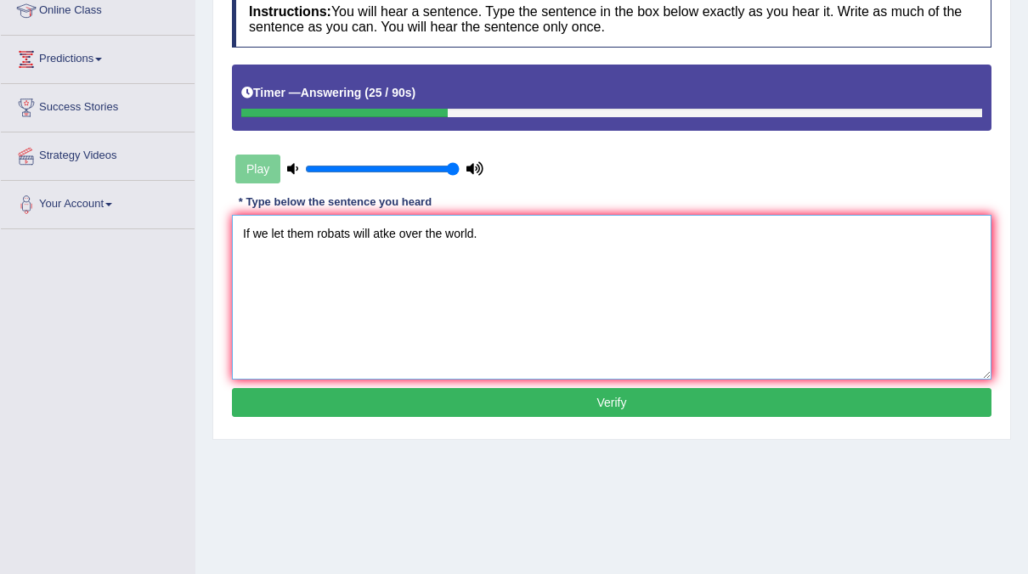
scroll to position [243, 0]
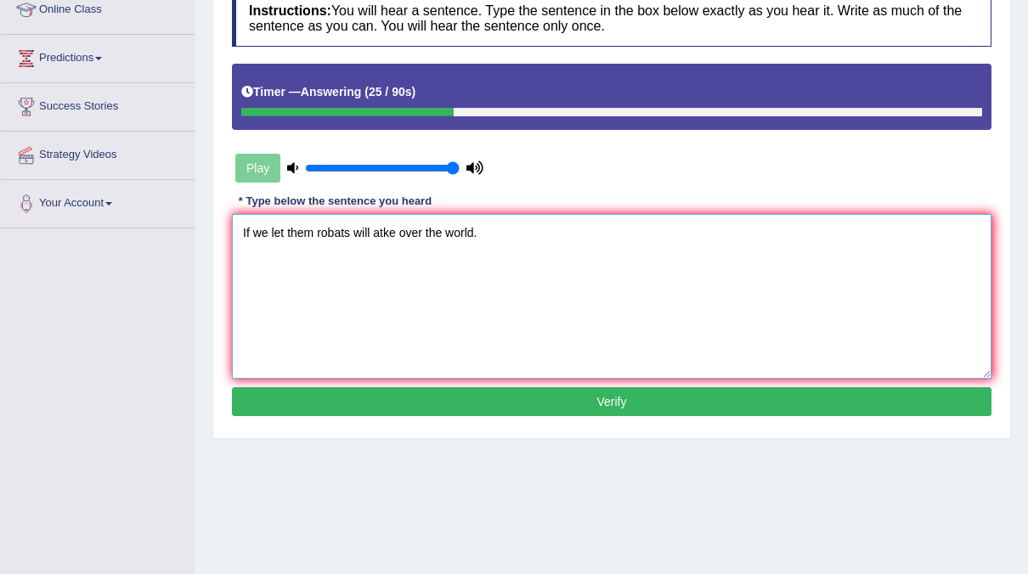
type textarea "If we let them robats will atke over the world."
click at [557, 400] on button "Verify" at bounding box center [612, 401] width 760 height 29
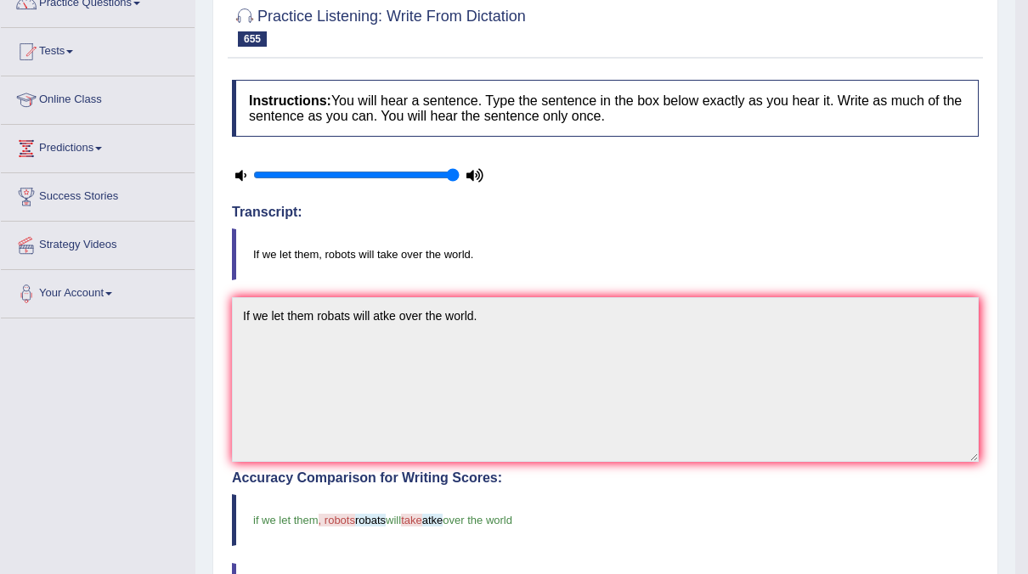
scroll to position [0, 0]
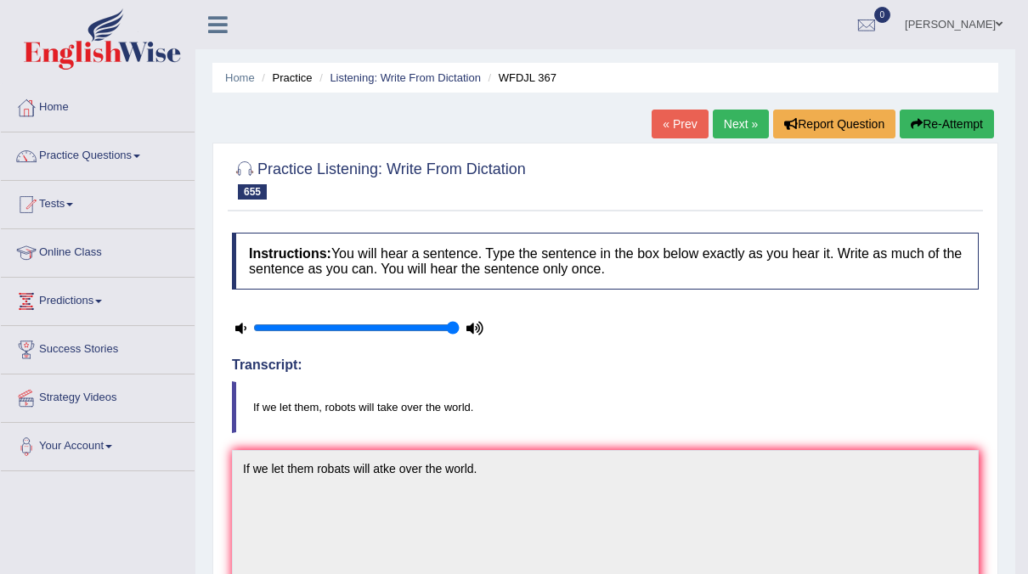
click at [738, 126] on link "Next »" at bounding box center [741, 124] width 56 height 29
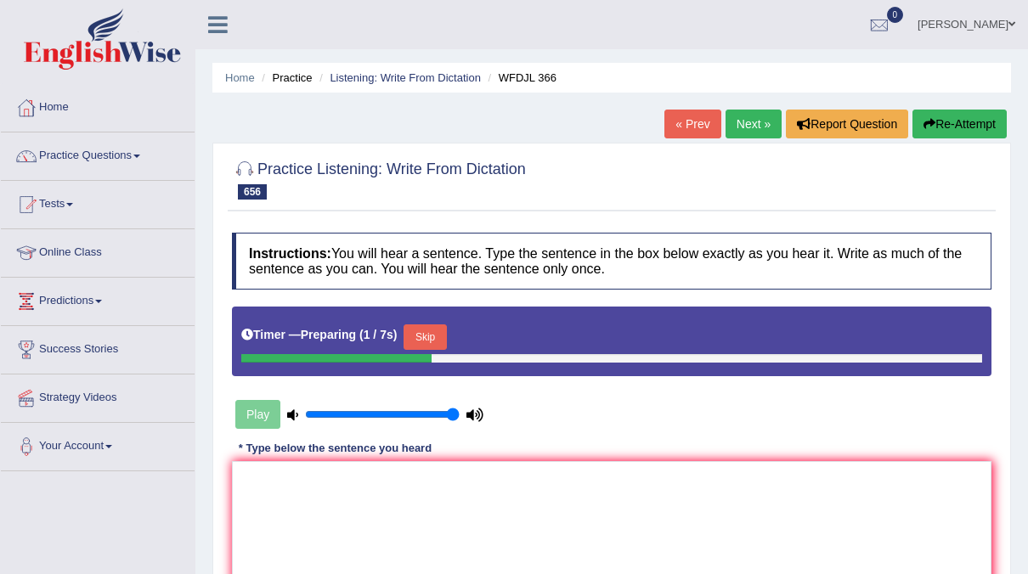
click at [443, 333] on button "Skip" at bounding box center [425, 337] width 42 height 25
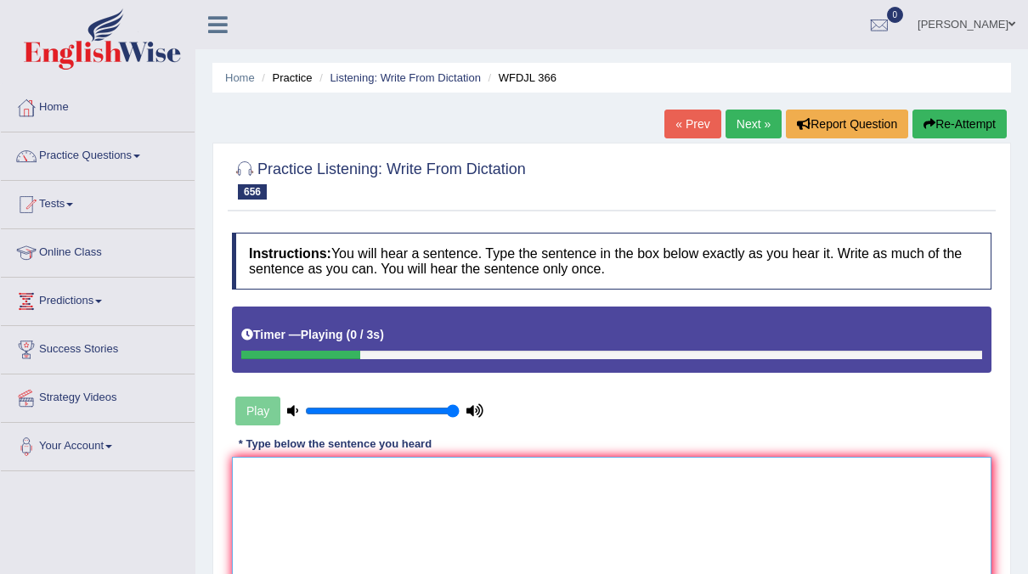
click at [322, 462] on textarea at bounding box center [612, 539] width 760 height 165
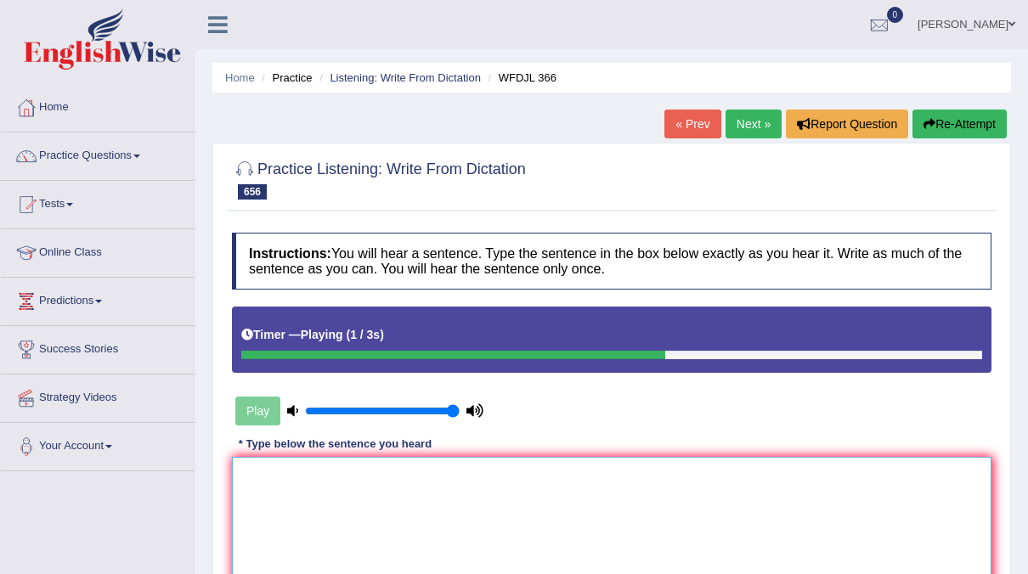
type textarea "O"
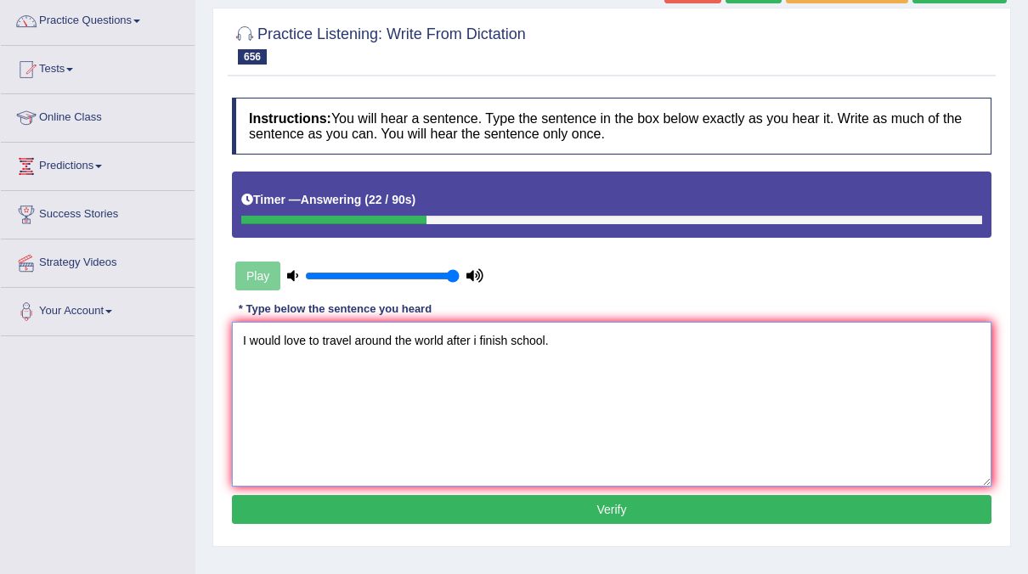
scroll to position [137, 0]
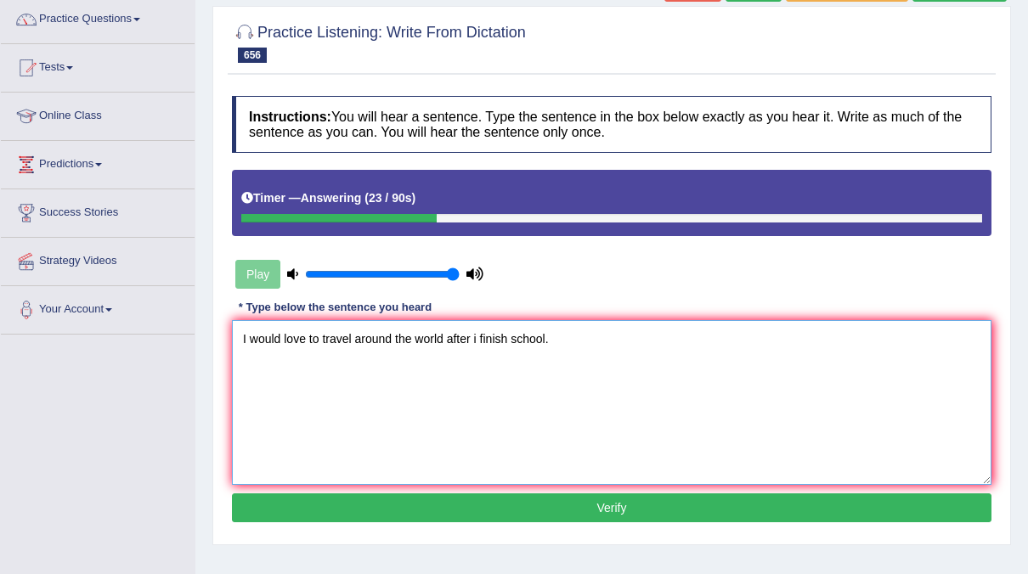
type textarea "I would love to travel around the world after i finish school."
click at [553, 505] on button "Verify" at bounding box center [612, 508] width 760 height 29
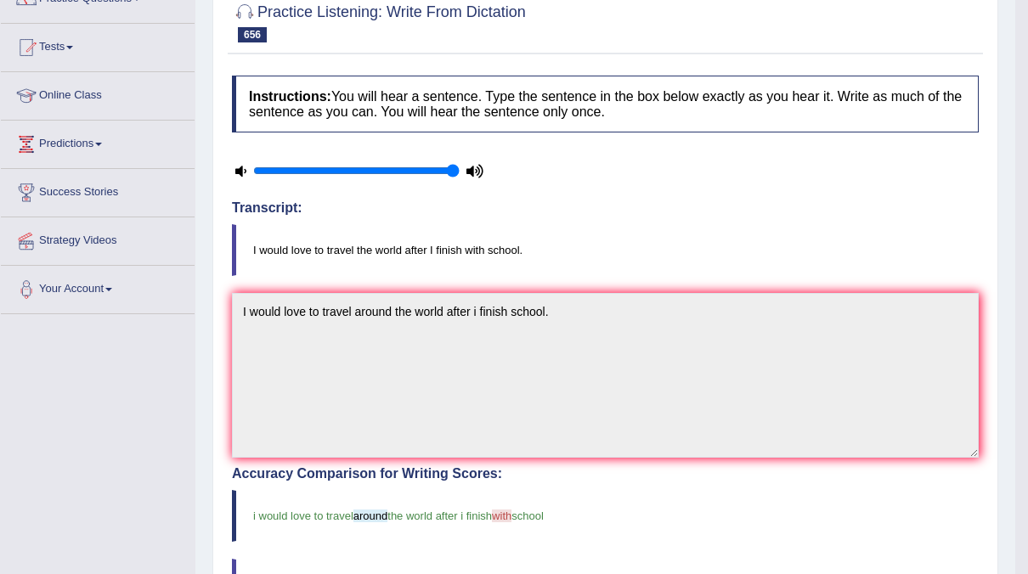
scroll to position [0, 0]
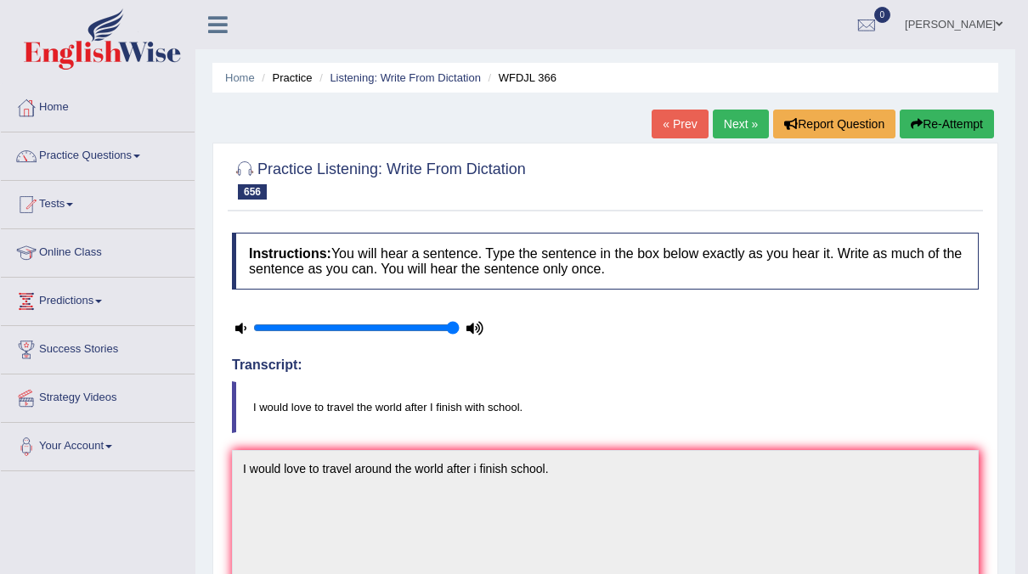
click at [752, 118] on link "Next »" at bounding box center [741, 124] width 56 height 29
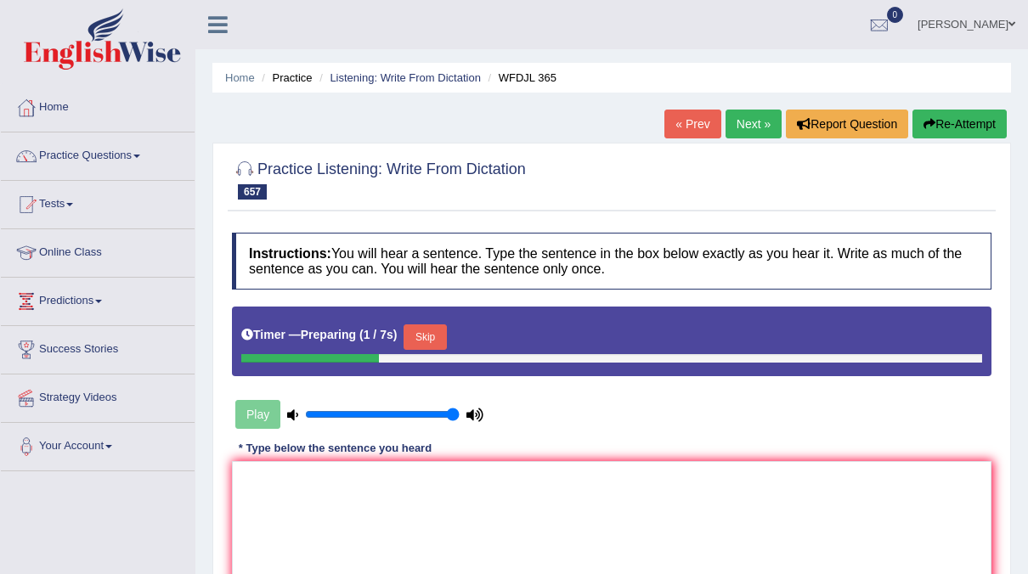
click at [431, 330] on button "Skip" at bounding box center [425, 337] width 42 height 25
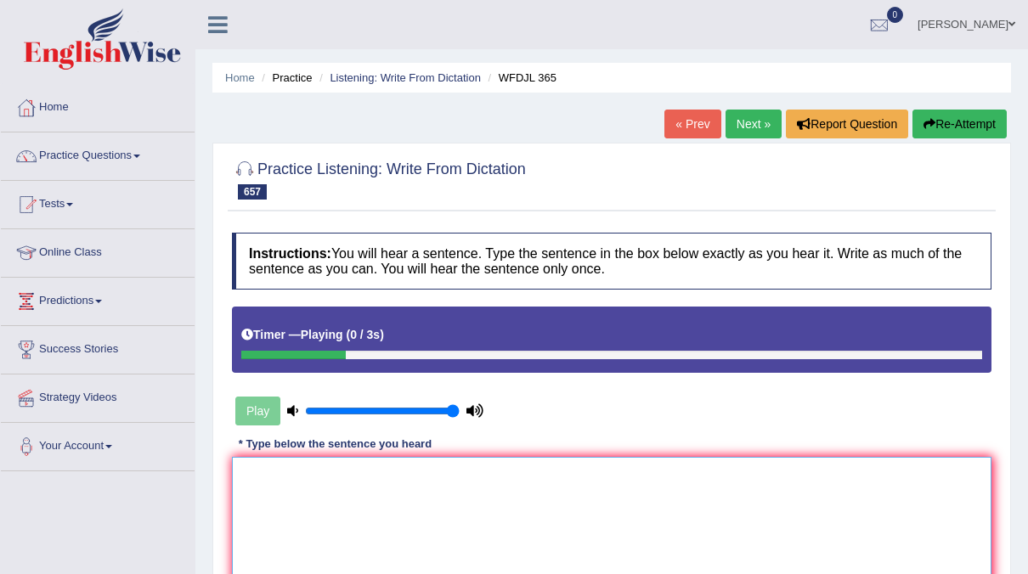
click at [293, 501] on textarea at bounding box center [612, 539] width 760 height 165
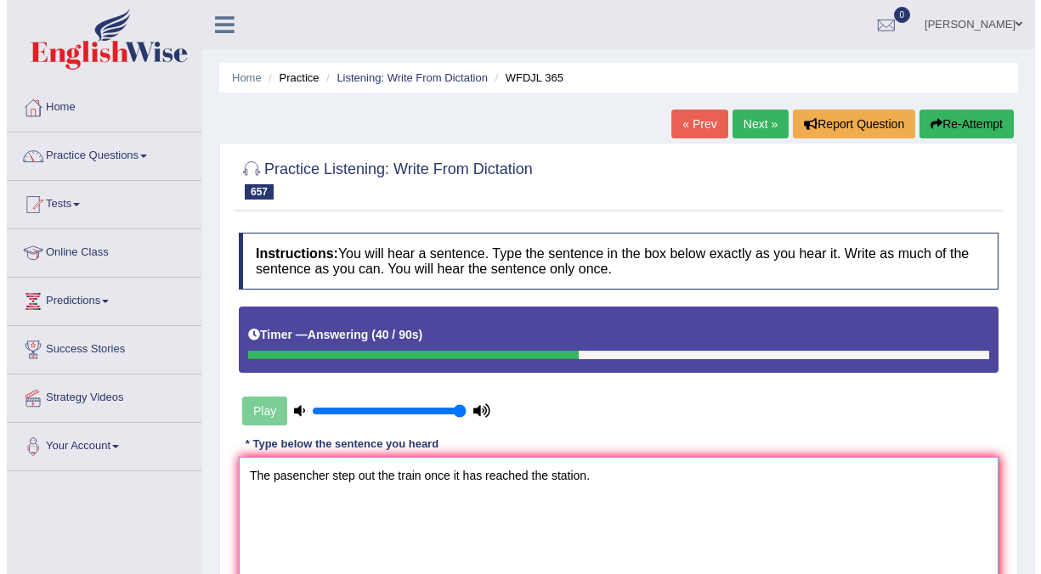
scroll to position [122, 0]
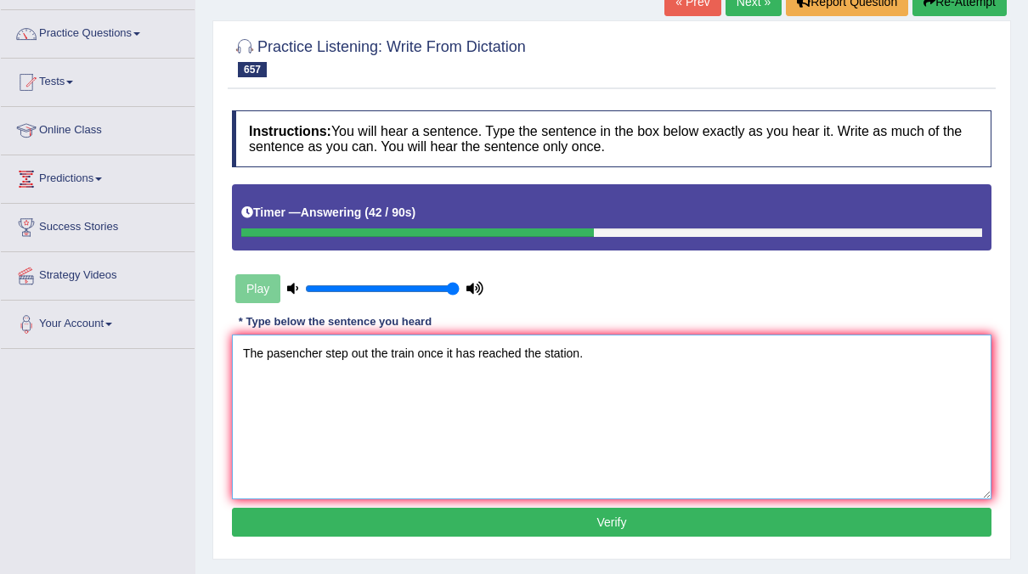
click at [321, 348] on textarea "The pasencher step out the train once it has reached the station." at bounding box center [612, 417] width 760 height 165
type textarea "The pasenger step out the train once it has reached the station."
click at [465, 508] on button "Verify" at bounding box center [612, 522] width 760 height 29
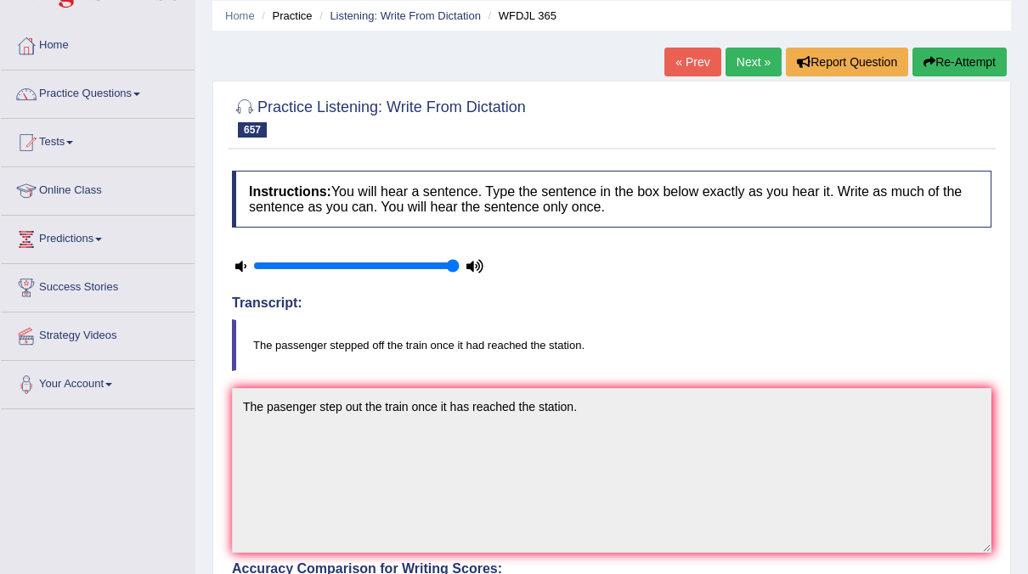
scroll to position [44, 0]
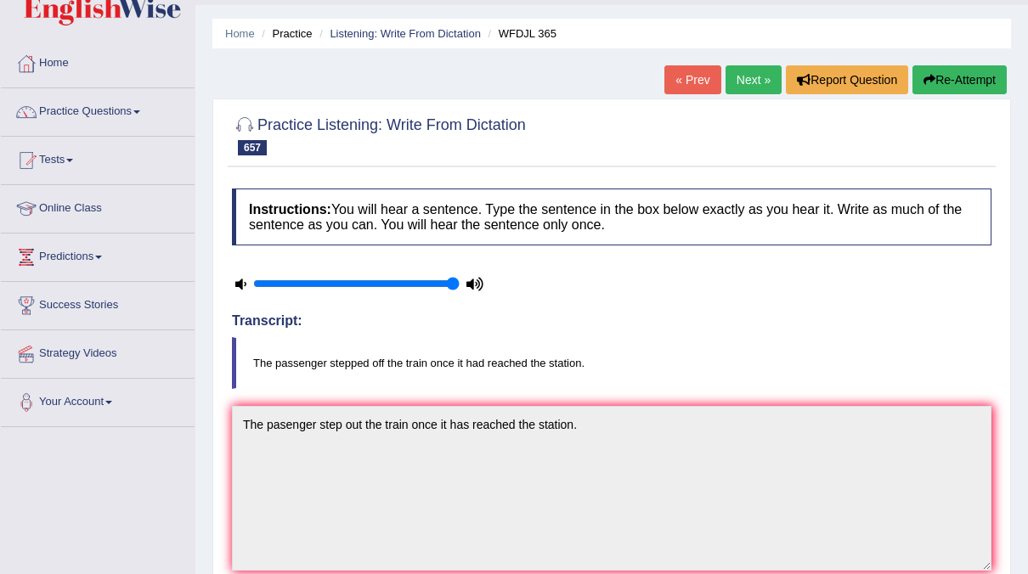
click at [757, 82] on link "Next »" at bounding box center [754, 79] width 56 height 29
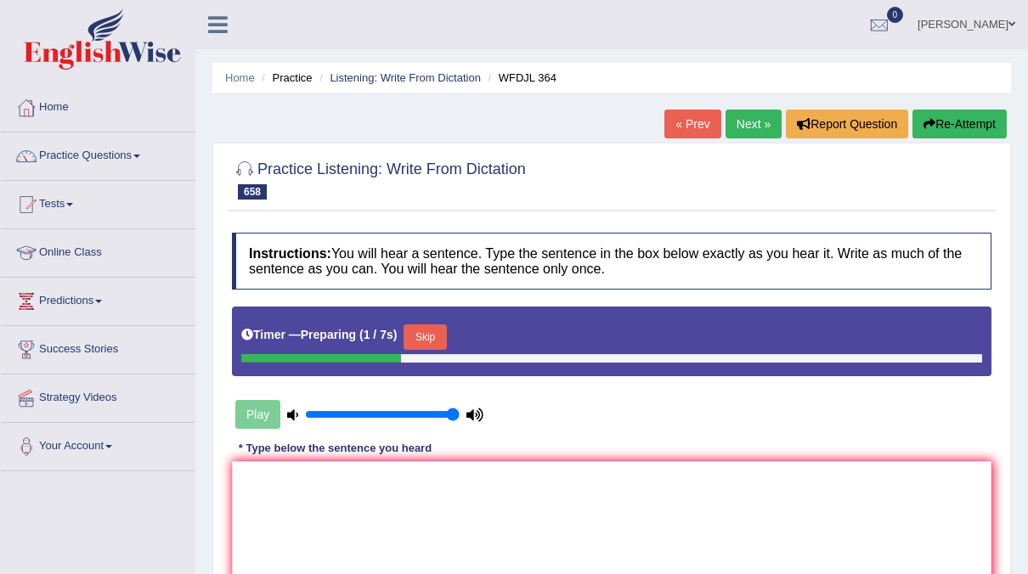
click at [415, 343] on button "Skip" at bounding box center [425, 337] width 42 height 25
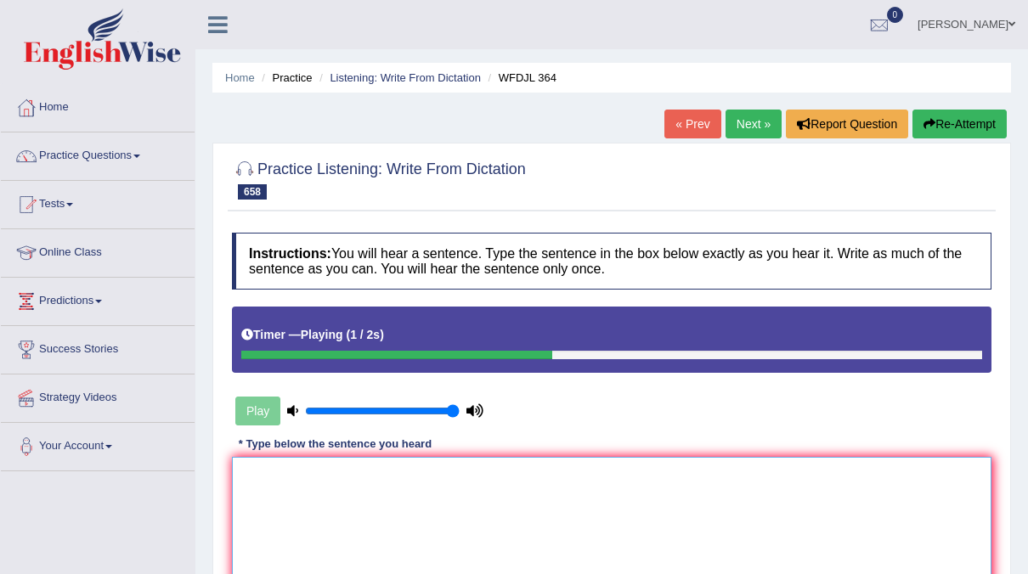
click at [281, 477] on textarea at bounding box center [612, 539] width 760 height 165
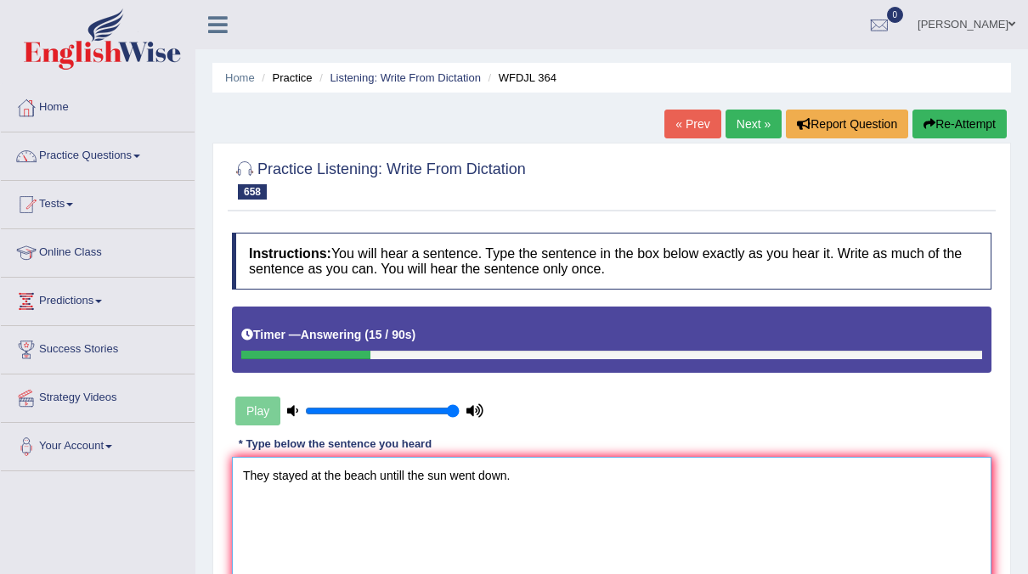
scroll to position [112, 0]
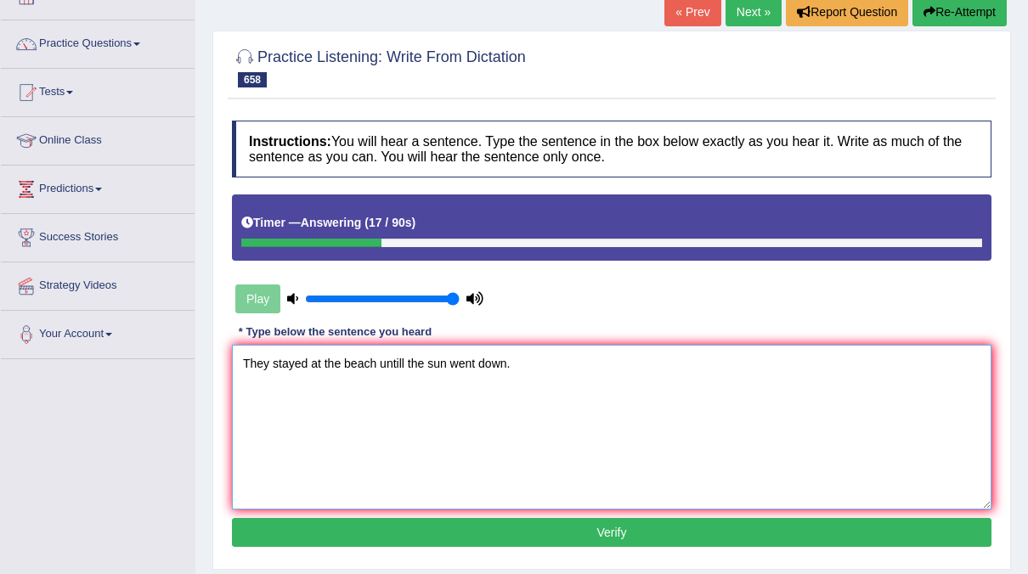
type textarea "They stayed at the beach untill the sun went down."
click at [522, 520] on button "Verify" at bounding box center [612, 532] width 760 height 29
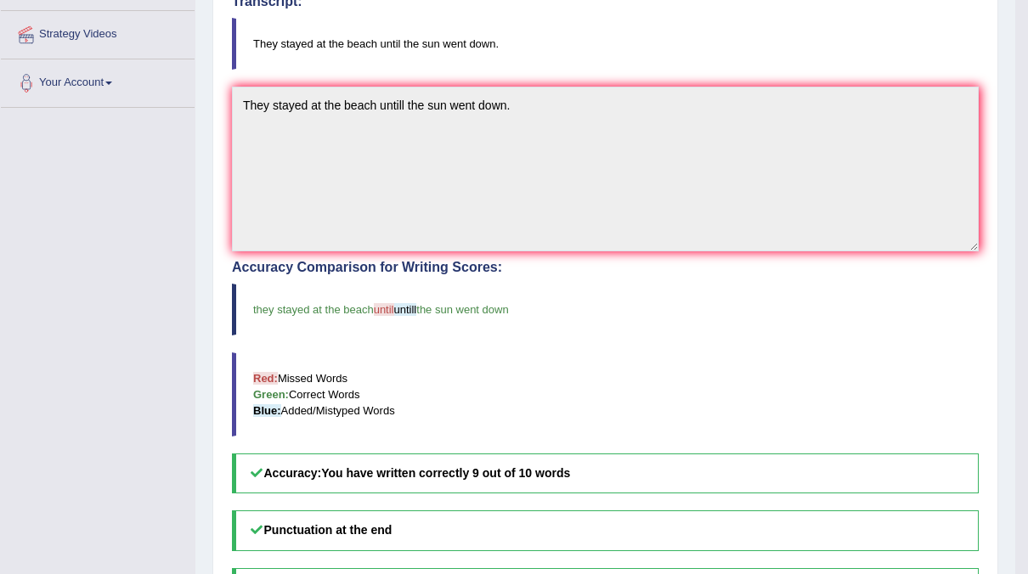
scroll to position [0, 0]
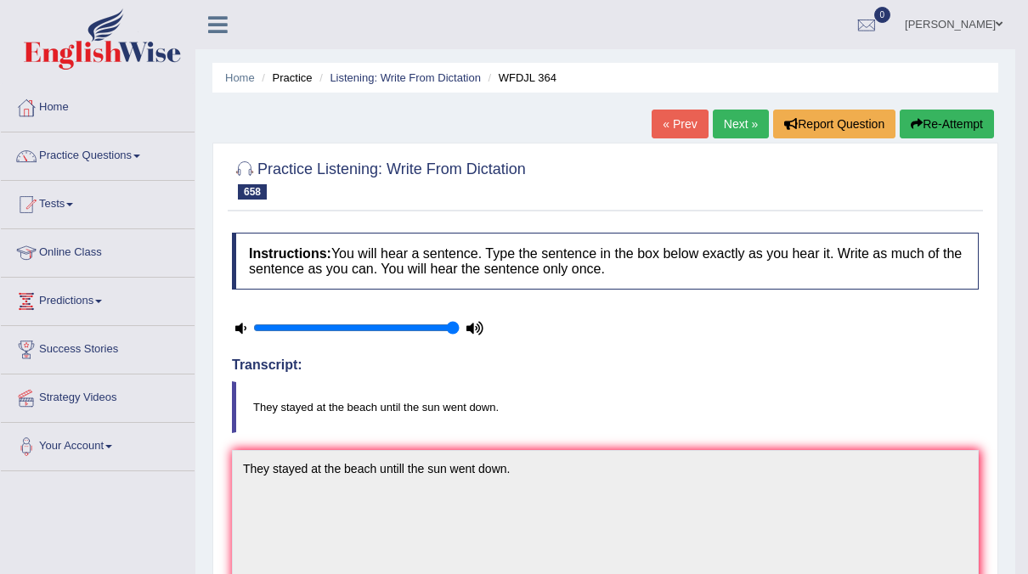
click at [735, 122] on link "Next »" at bounding box center [741, 124] width 56 height 29
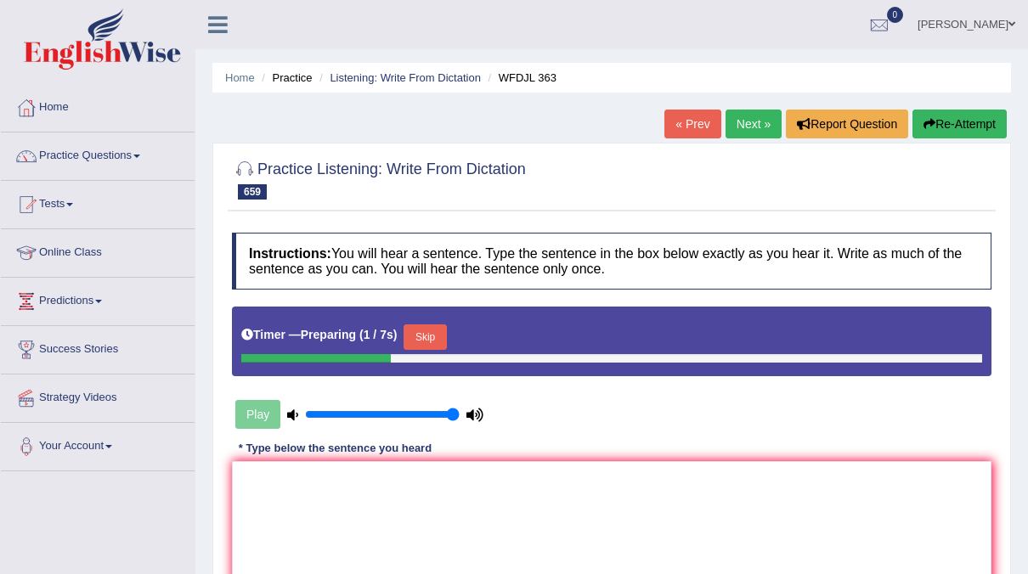
click at [417, 342] on button "Skip" at bounding box center [425, 337] width 42 height 25
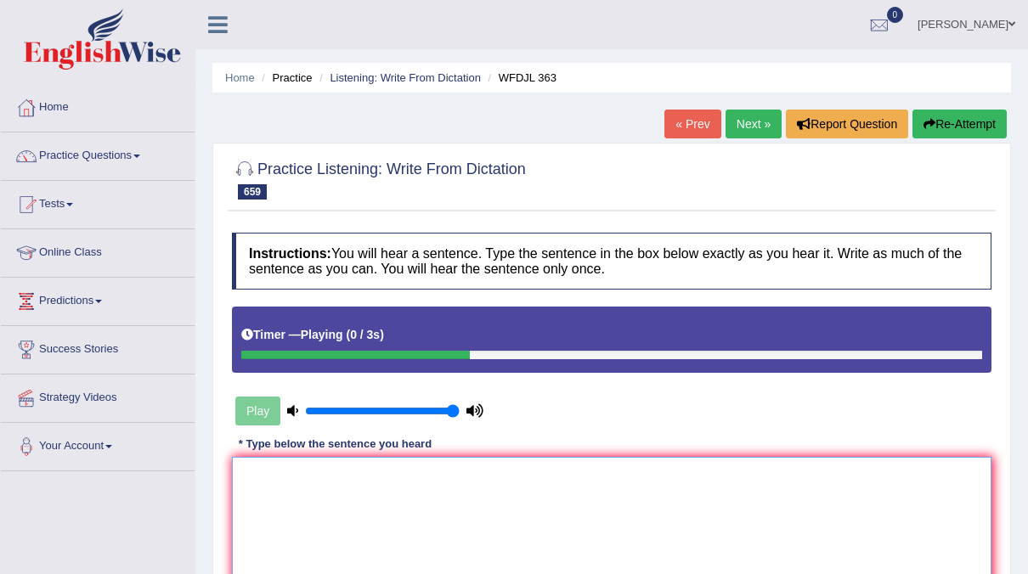
click at [324, 477] on textarea at bounding box center [612, 539] width 760 height 165
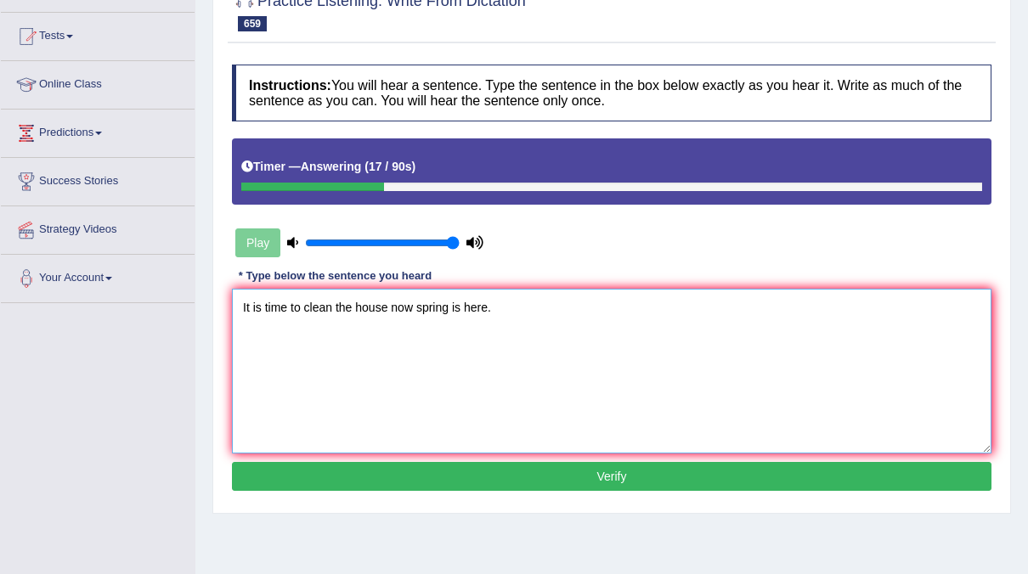
scroll to position [169, 0]
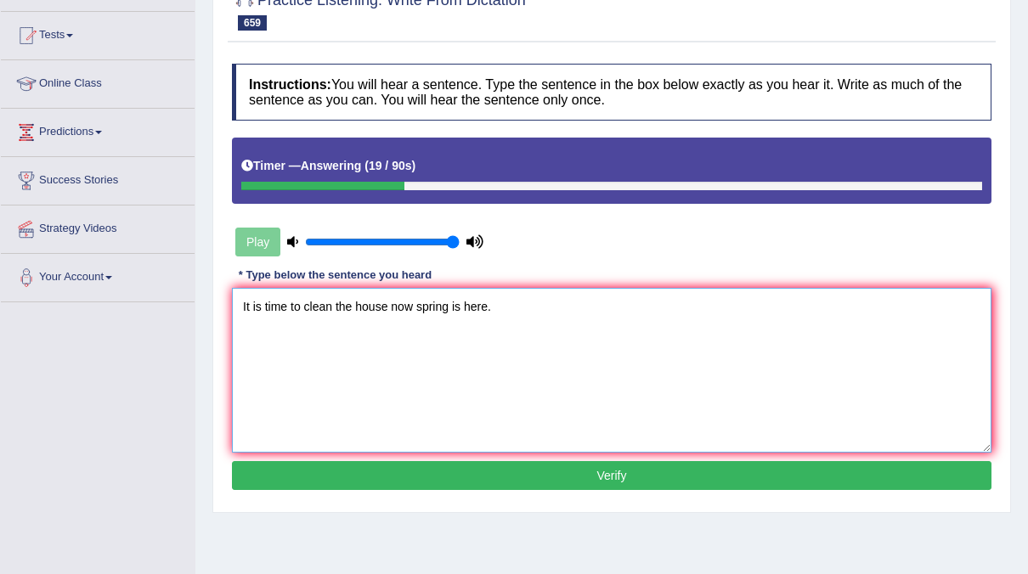
type textarea "It is time to clean the house now spring is here."
click at [484, 464] on button "Verify" at bounding box center [612, 475] width 760 height 29
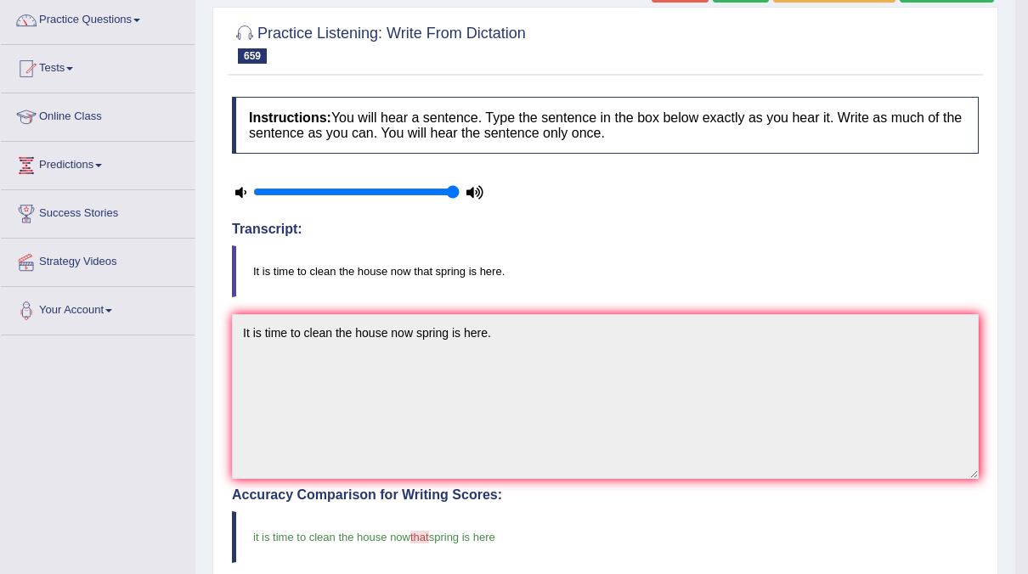
scroll to position [0, 0]
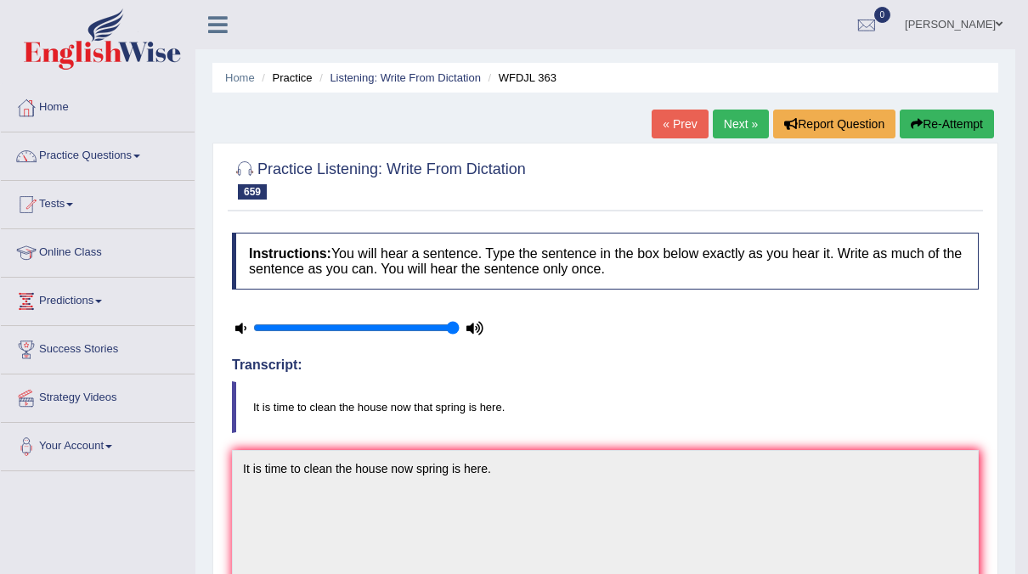
click at [845, 73] on ul "Home Practice Listening: Write From Dictation WFDJL 363" at bounding box center [605, 78] width 786 height 30
click at [734, 114] on link "Next »" at bounding box center [741, 124] width 56 height 29
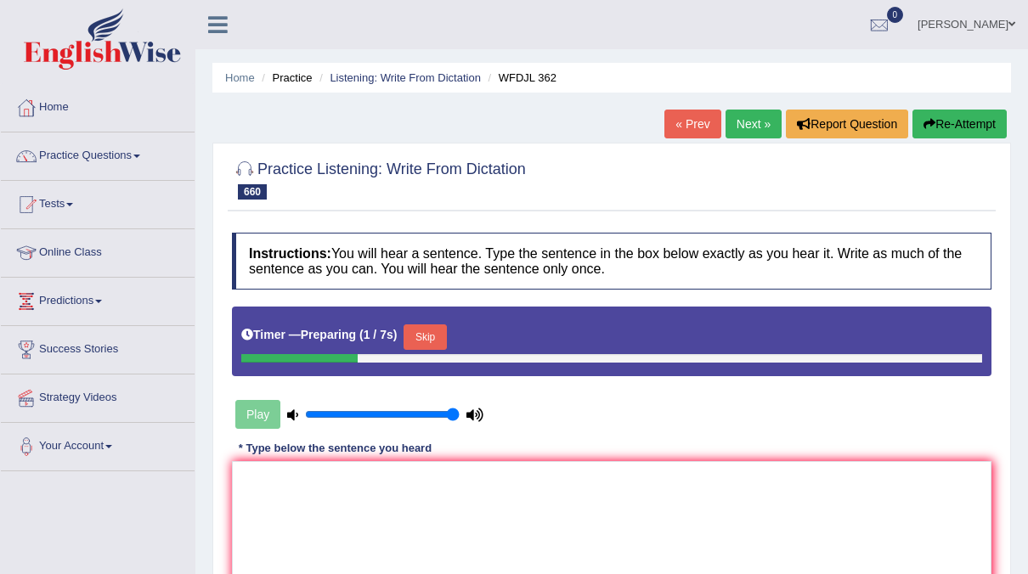
click at [427, 342] on button "Skip" at bounding box center [425, 337] width 42 height 25
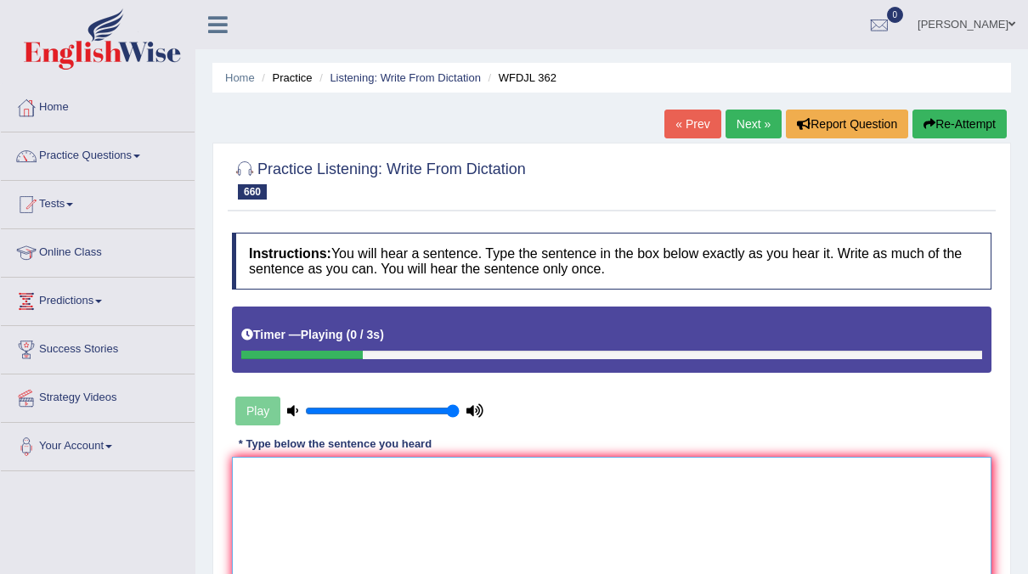
click at [356, 506] on textarea at bounding box center [612, 539] width 760 height 165
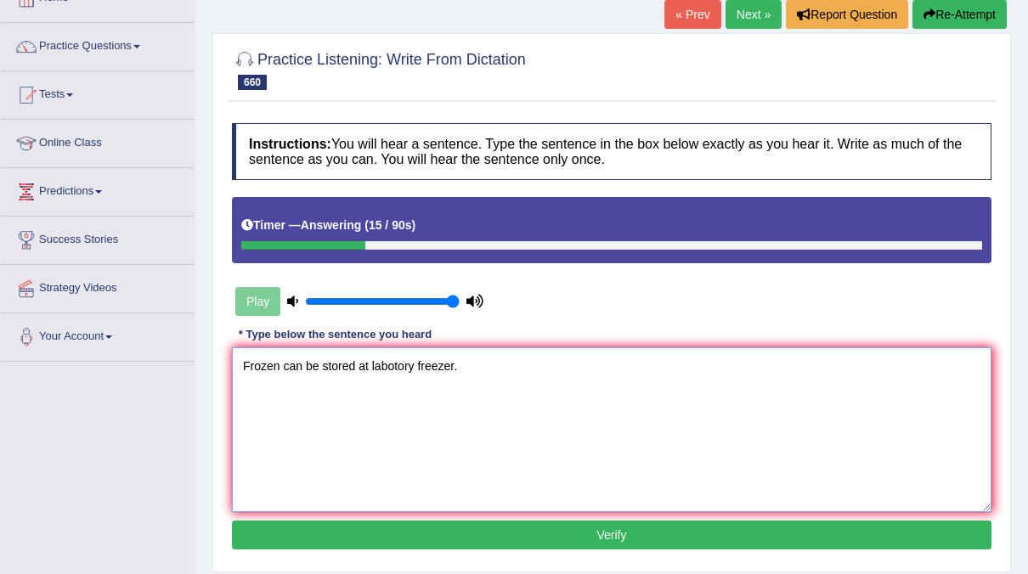
scroll to position [114, 0]
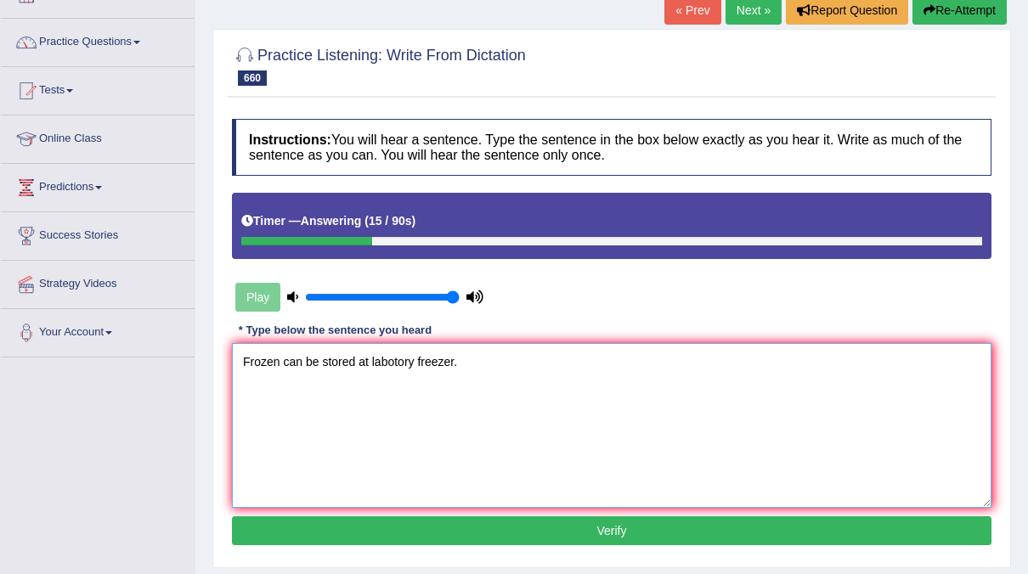
type textarea "Frozen can be stored at labotory freezer."
click at [424, 518] on button "Verify" at bounding box center [612, 531] width 760 height 29
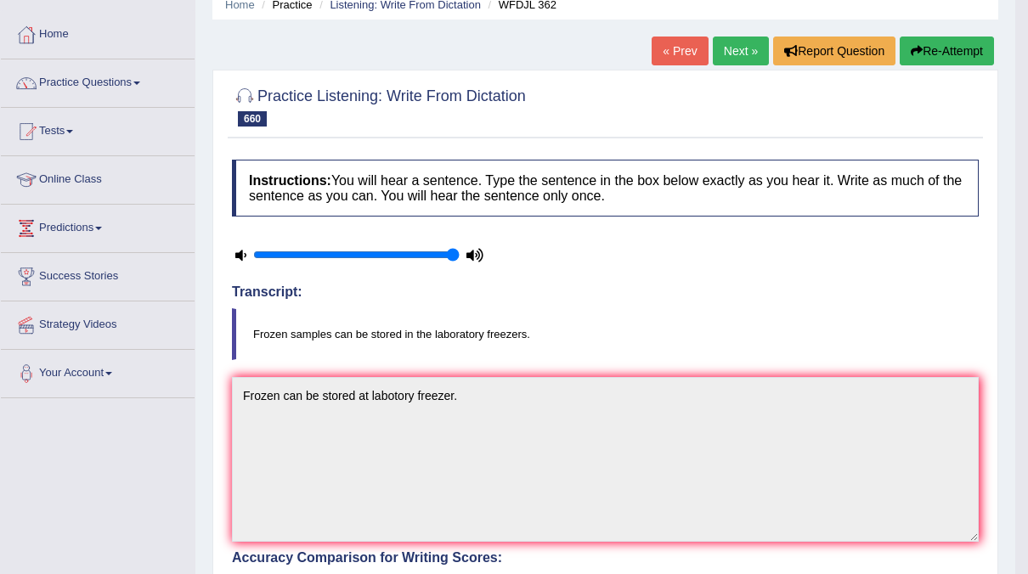
scroll to position [71, 0]
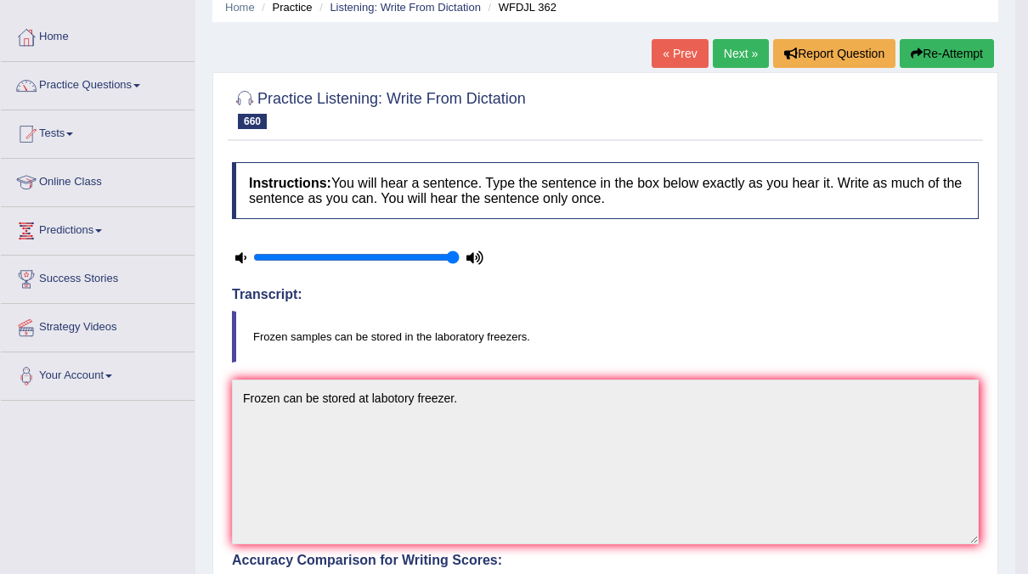
click at [932, 50] on button "Re-Attempt" at bounding box center [947, 53] width 94 height 29
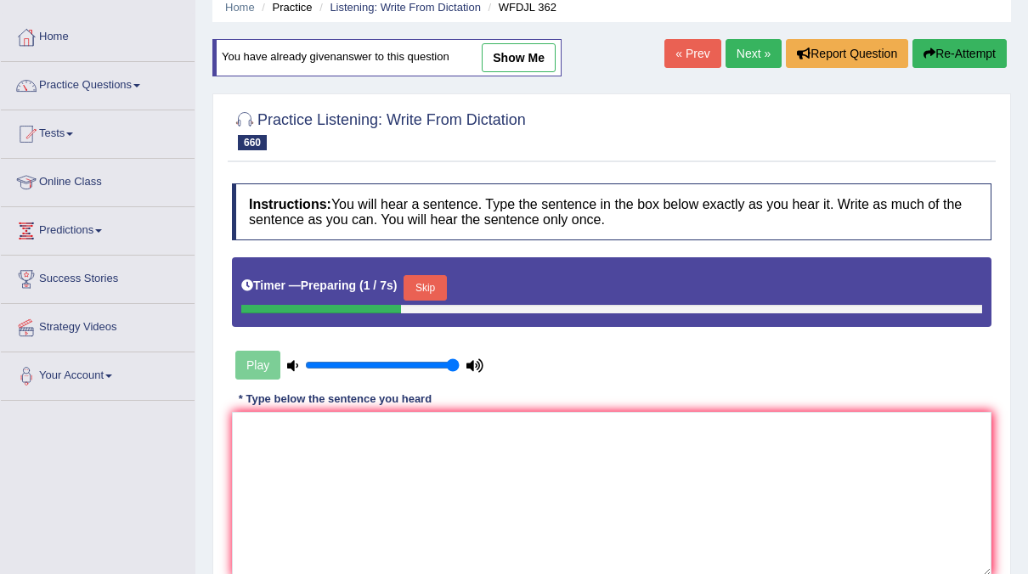
click at [424, 290] on button "Skip" at bounding box center [425, 287] width 42 height 25
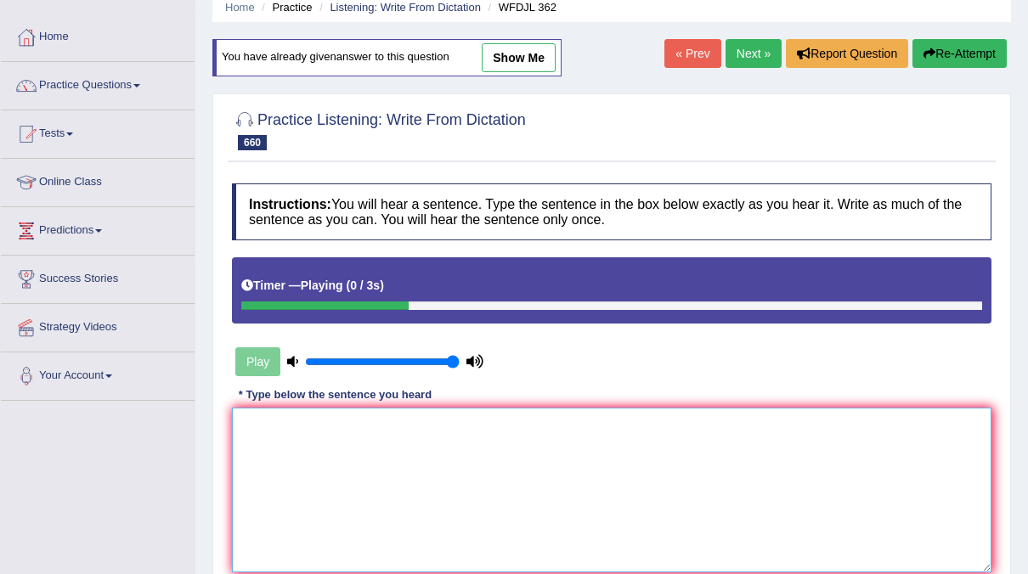
click at [348, 448] on textarea at bounding box center [612, 490] width 760 height 165
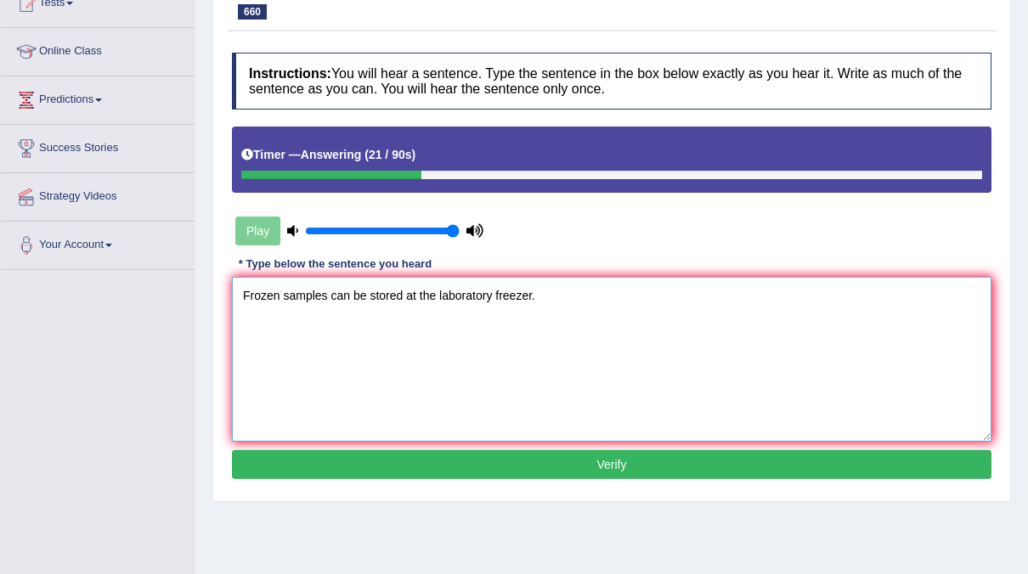
scroll to position [239, 0]
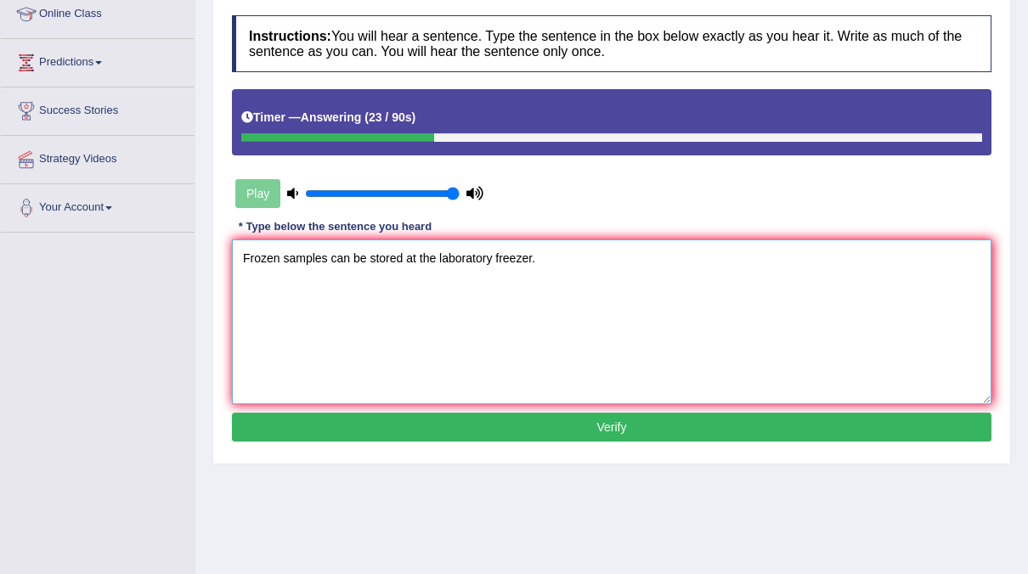
type textarea "Frozen samples can be stored at the laboratory freezer."
click at [557, 428] on button "Verify" at bounding box center [612, 427] width 760 height 29
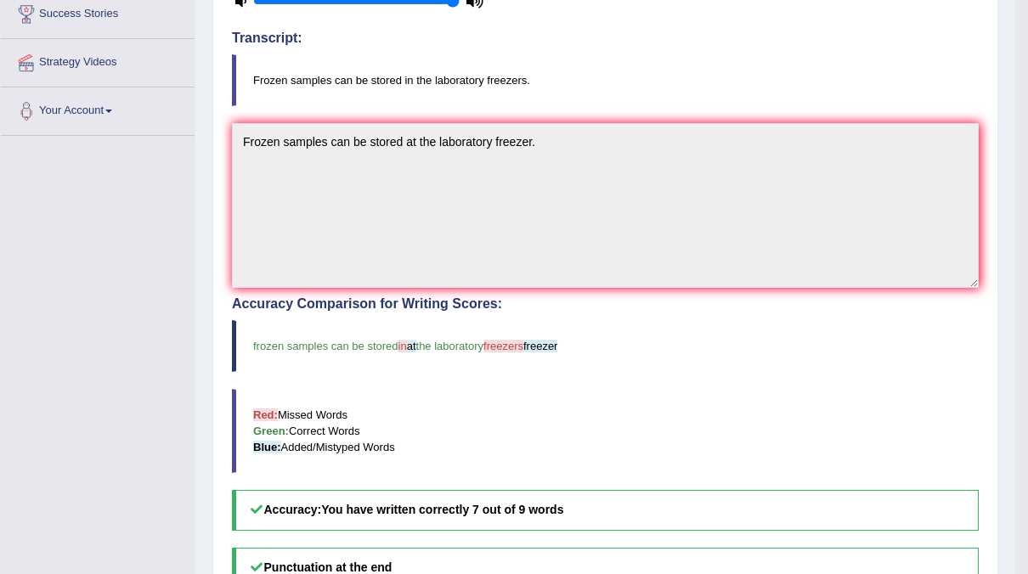
scroll to position [0, 0]
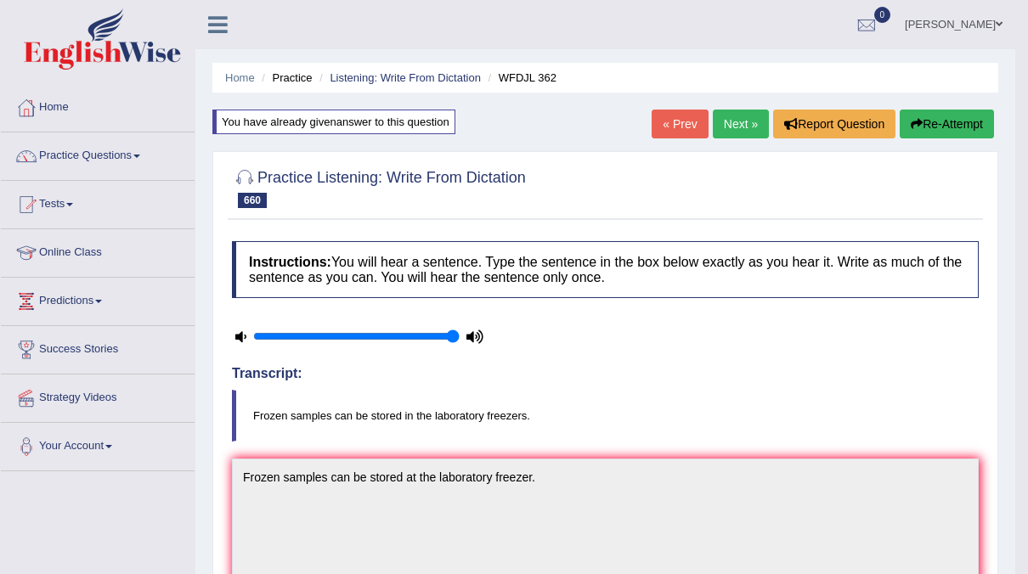
click at [730, 127] on link "Next »" at bounding box center [741, 124] width 56 height 29
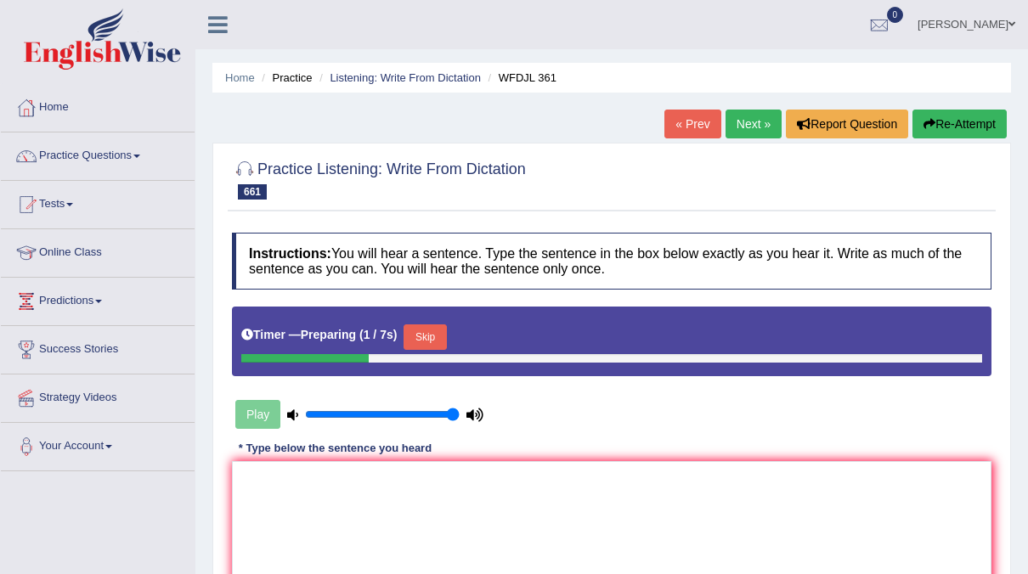
click at [439, 338] on button "Skip" at bounding box center [425, 337] width 42 height 25
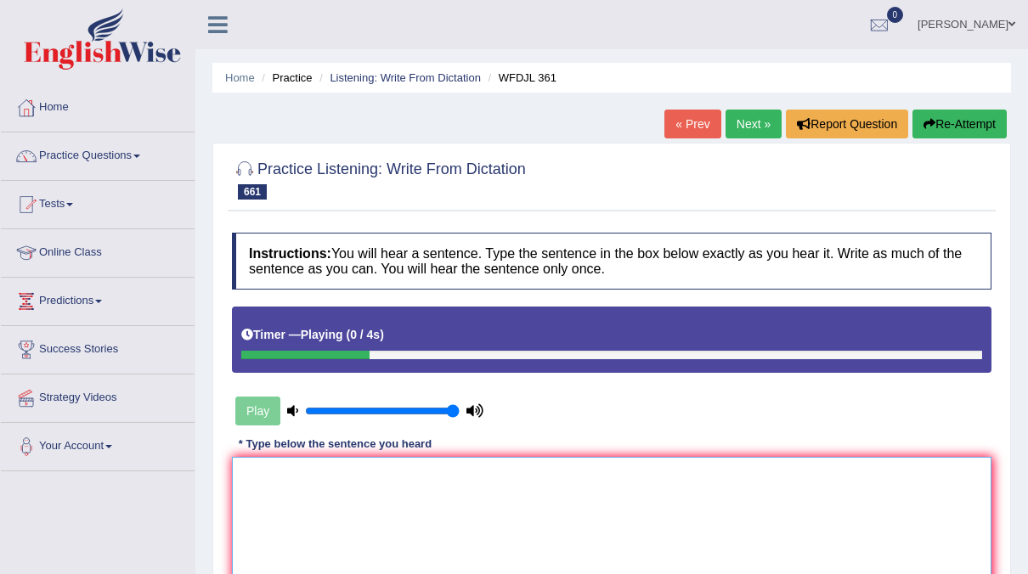
click at [280, 463] on textarea at bounding box center [612, 539] width 760 height 165
click at [946, 131] on button "Re-Attempt" at bounding box center [960, 124] width 94 height 29
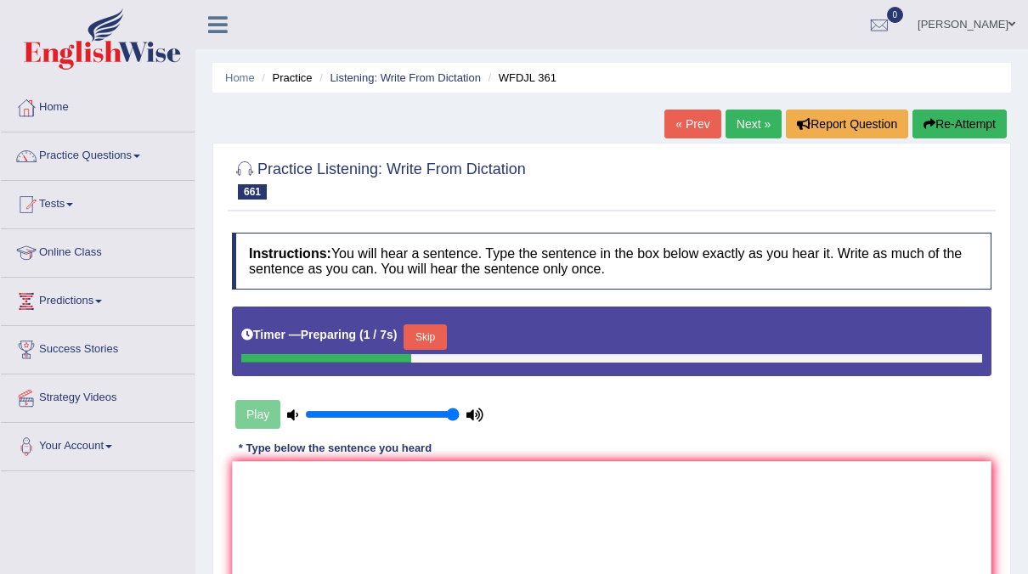
click at [419, 325] on button "Skip" at bounding box center [425, 337] width 42 height 25
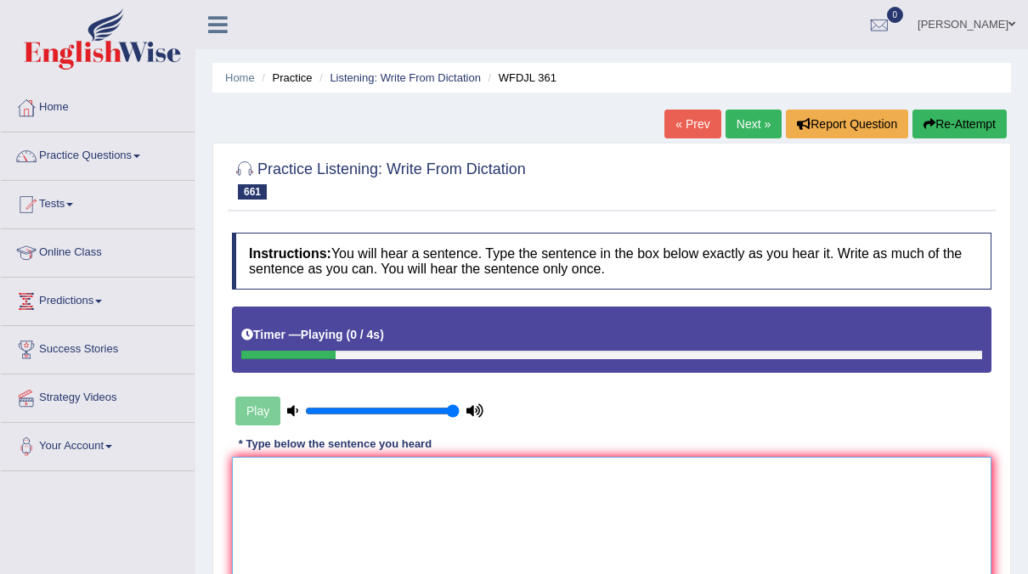
click at [277, 484] on textarea at bounding box center [612, 539] width 760 height 165
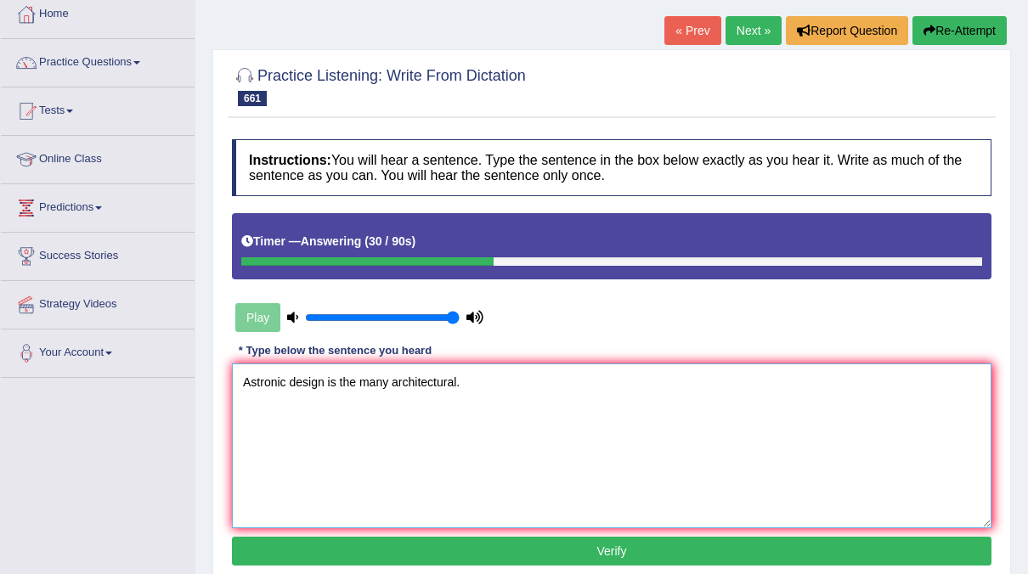
scroll to position [94, 0]
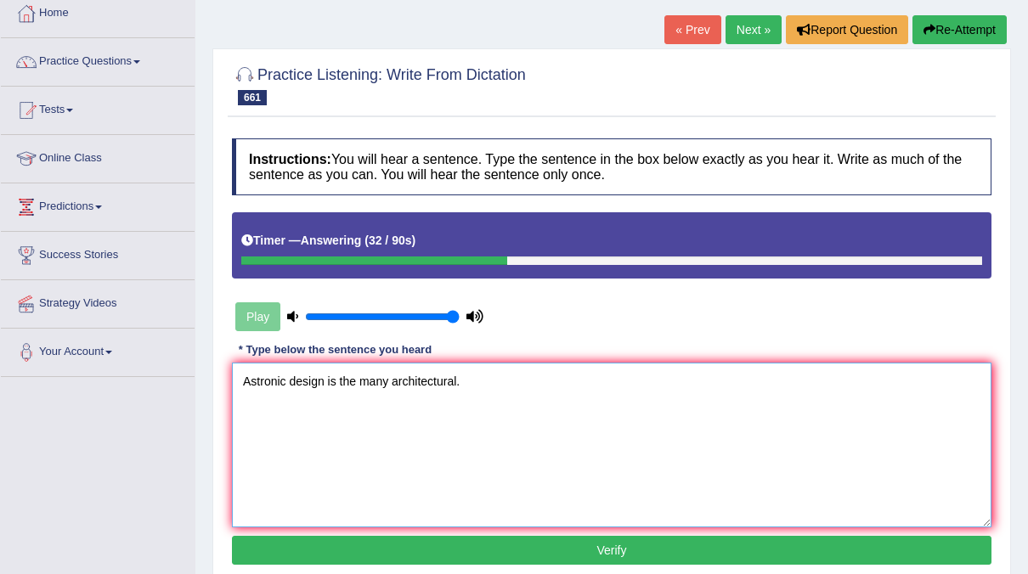
type textarea "Astronic design is the many architectural."
click at [519, 547] on button "Verify" at bounding box center [612, 550] width 760 height 29
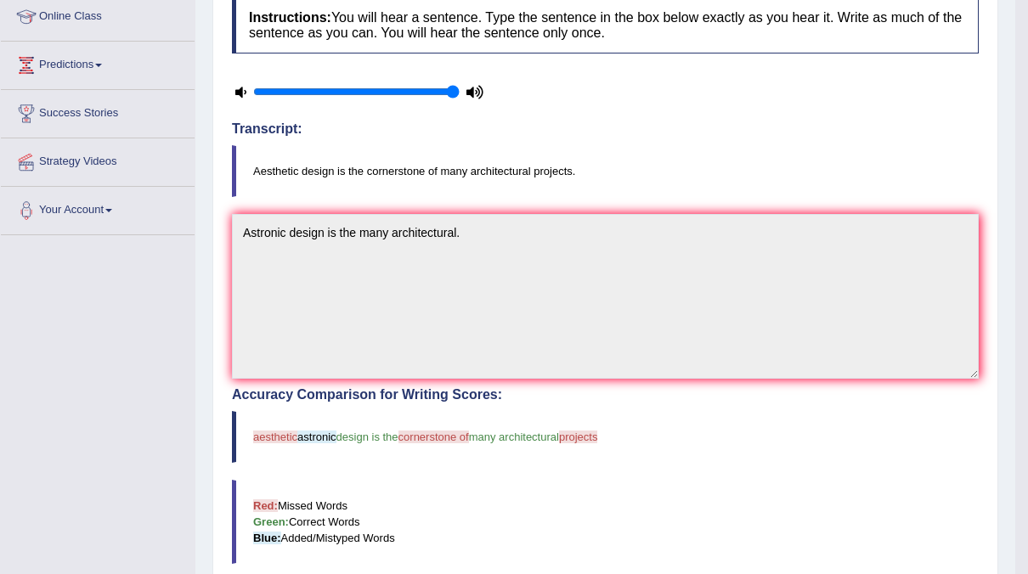
scroll to position [0, 0]
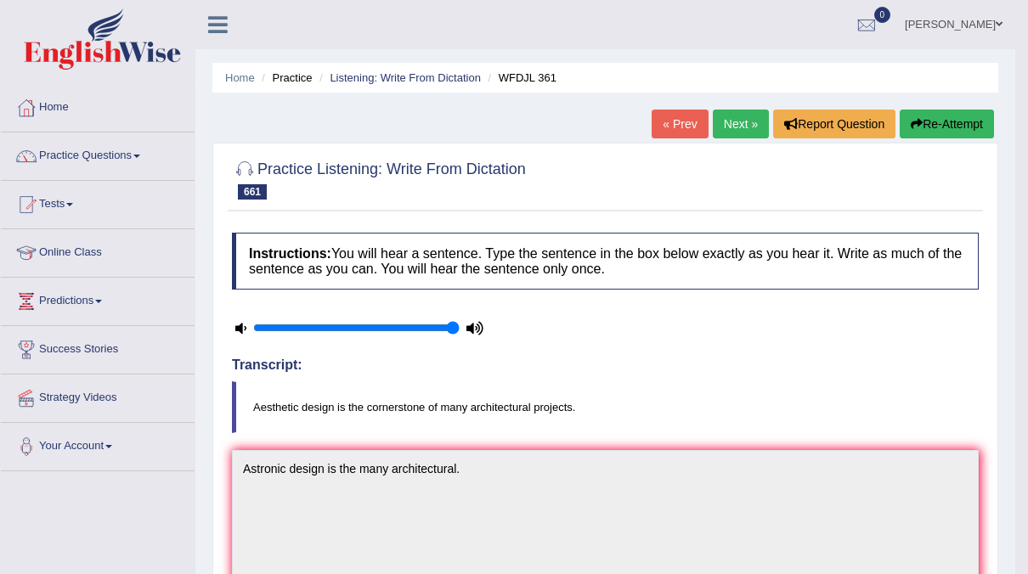
click at [755, 119] on link "Next »" at bounding box center [741, 124] width 56 height 29
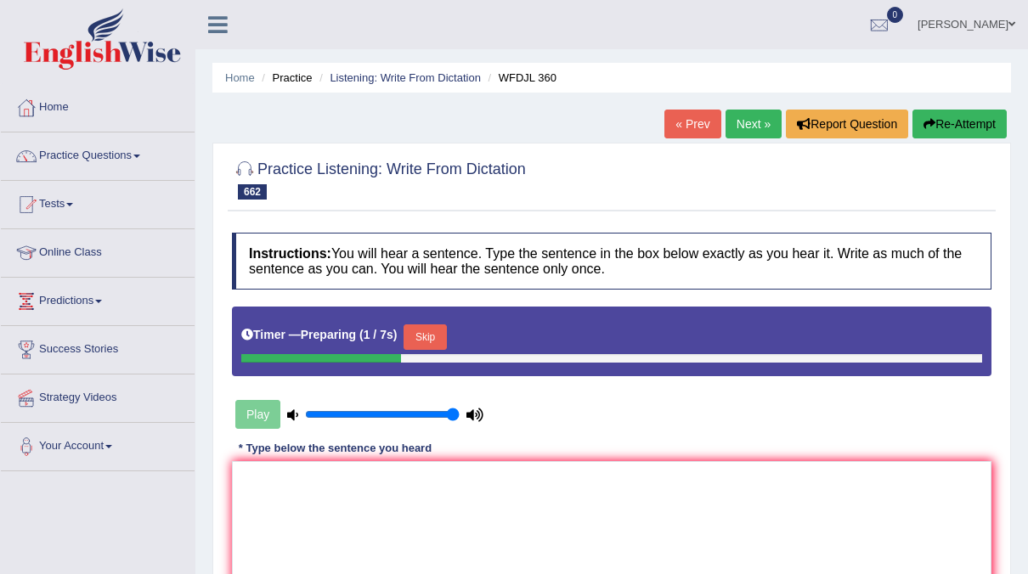
click at [430, 335] on button "Skip" at bounding box center [425, 337] width 42 height 25
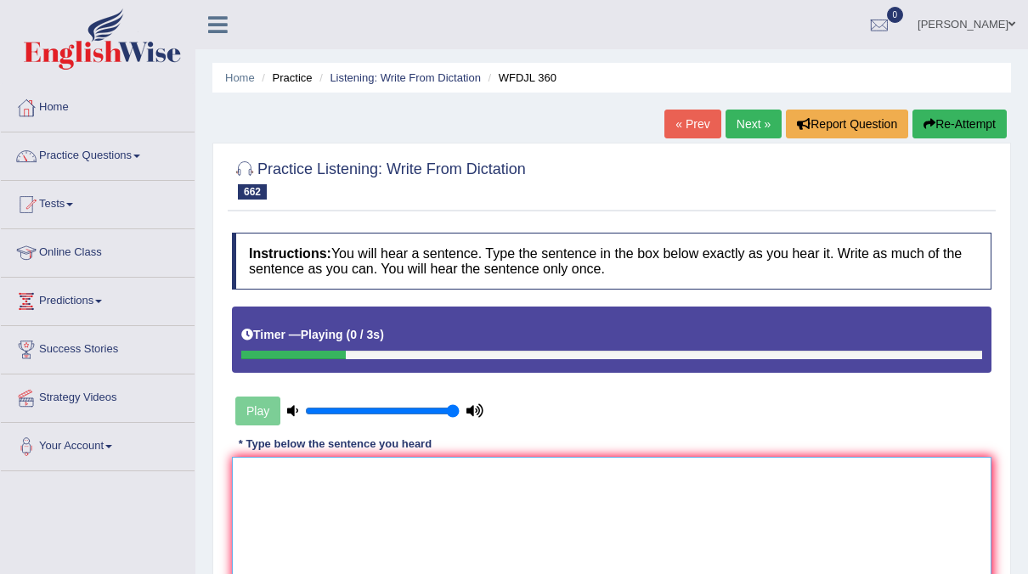
click at [358, 462] on textarea at bounding box center [612, 539] width 760 height 165
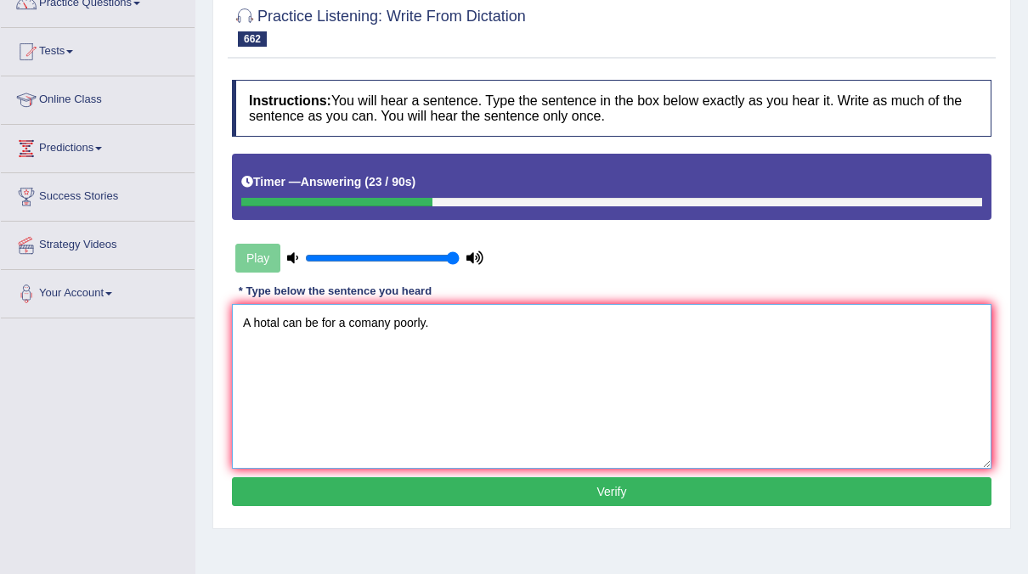
scroll to position [160, 0]
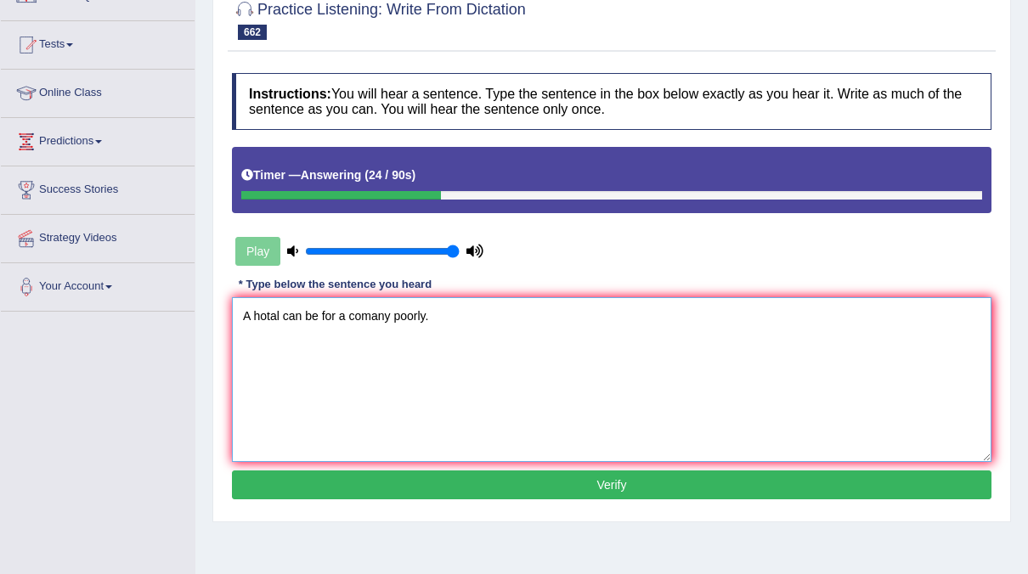
type textarea "A hotal can be for a comany poorly."
click at [587, 477] on button "Verify" at bounding box center [612, 485] width 760 height 29
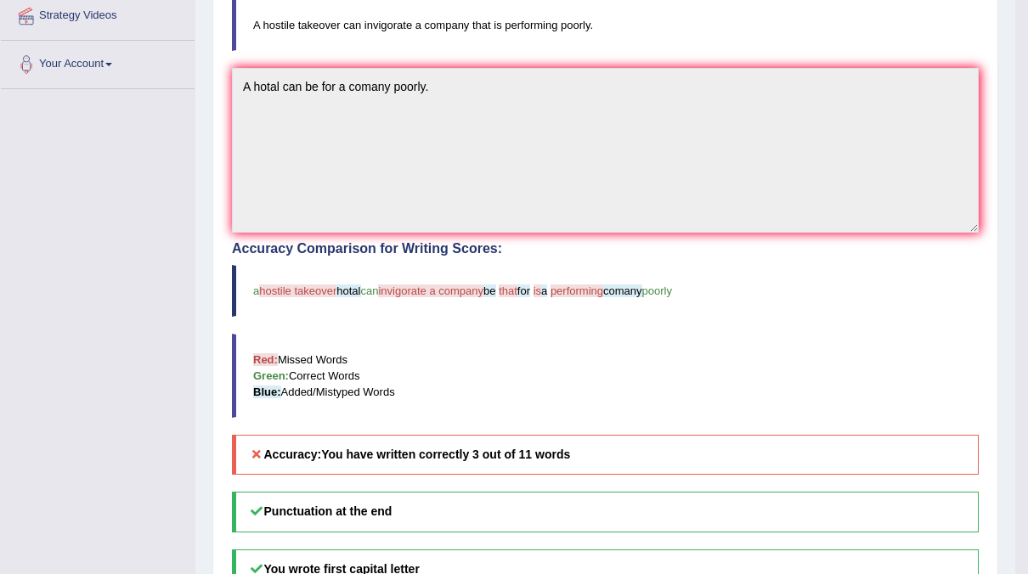
scroll to position [0, 0]
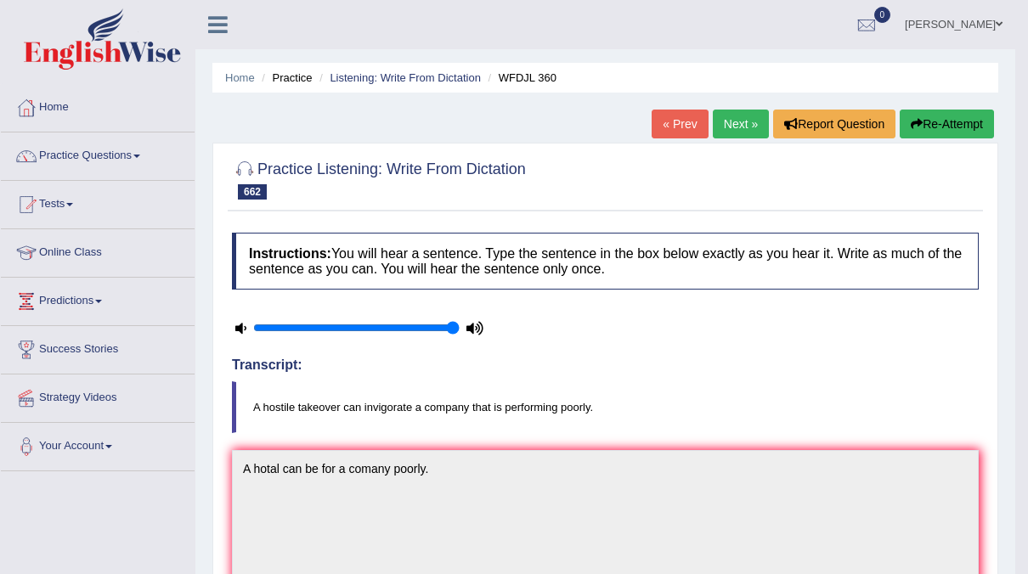
click at [748, 132] on link "Next »" at bounding box center [741, 124] width 56 height 29
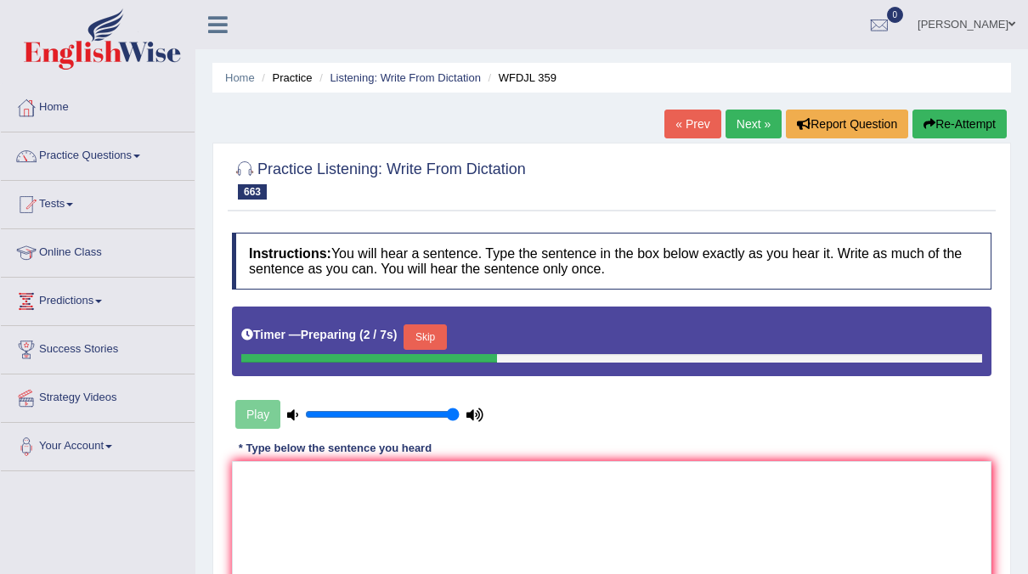
click at [416, 336] on button "Skip" at bounding box center [425, 337] width 42 height 25
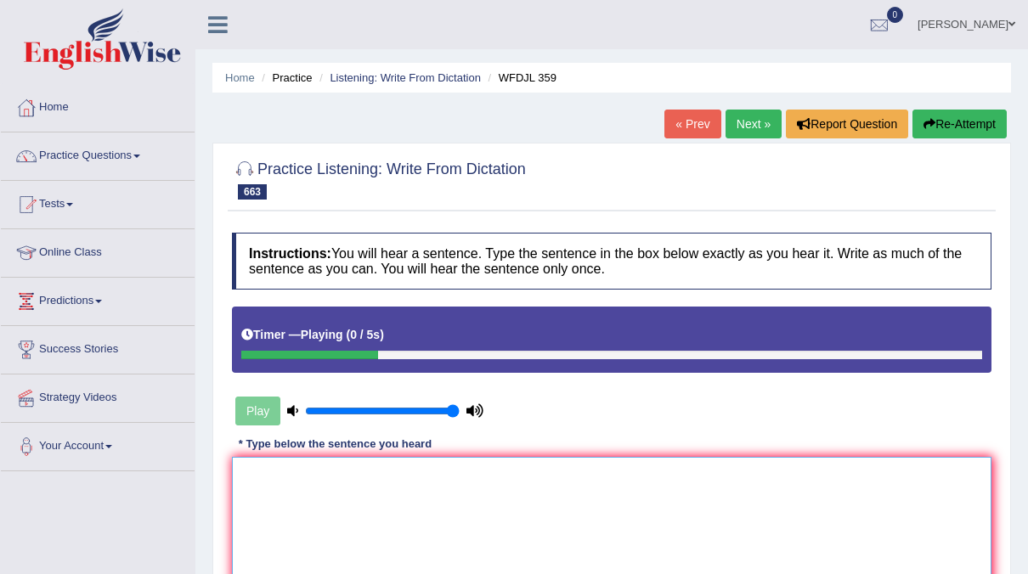
click at [303, 499] on textarea at bounding box center [612, 539] width 760 height 165
type textarea "Substaince"
click at [757, 116] on link "Next »" at bounding box center [754, 124] width 56 height 29
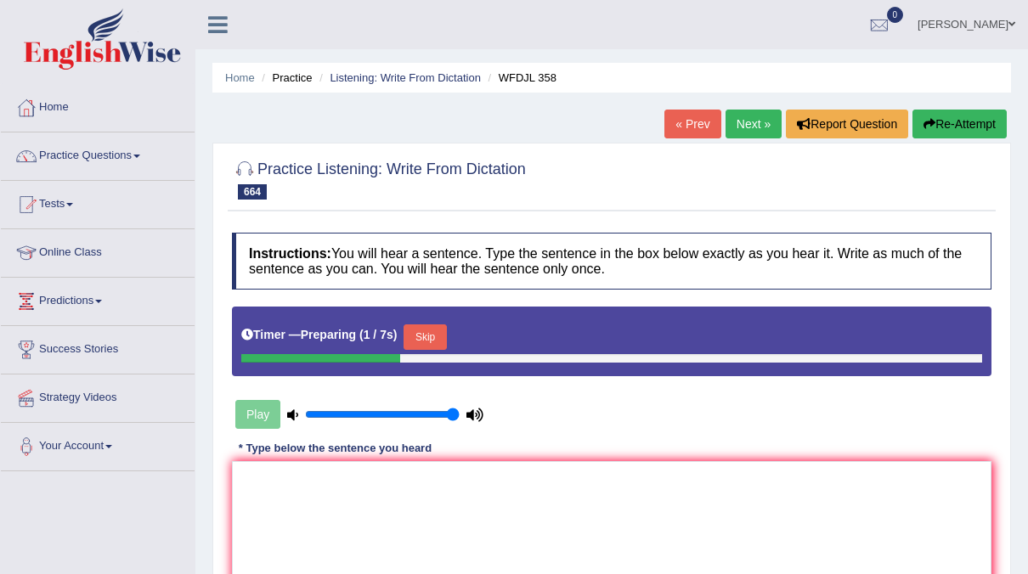
click at [421, 328] on button "Skip" at bounding box center [425, 337] width 42 height 25
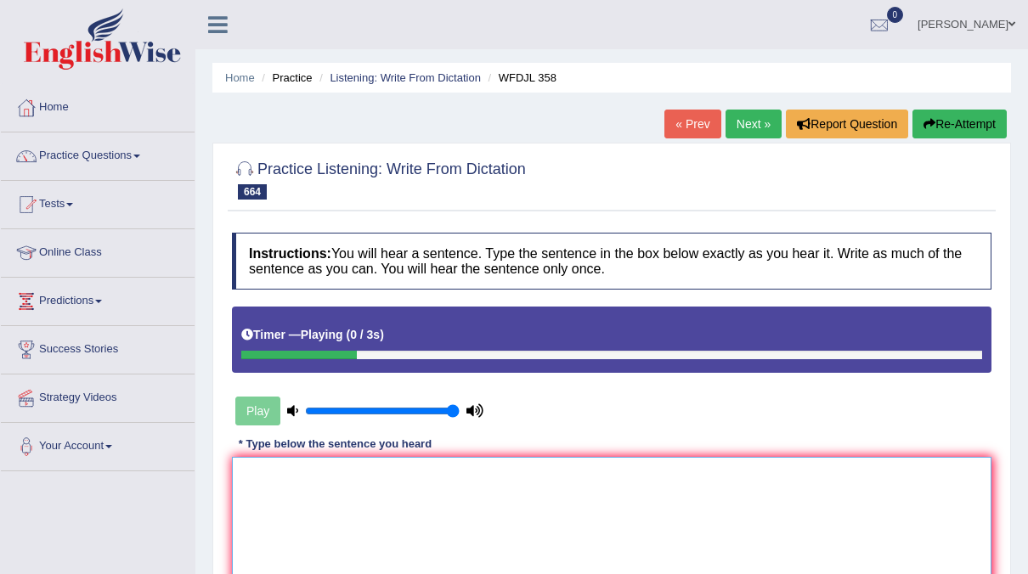
click at [247, 511] on textarea at bounding box center [612, 539] width 760 height 165
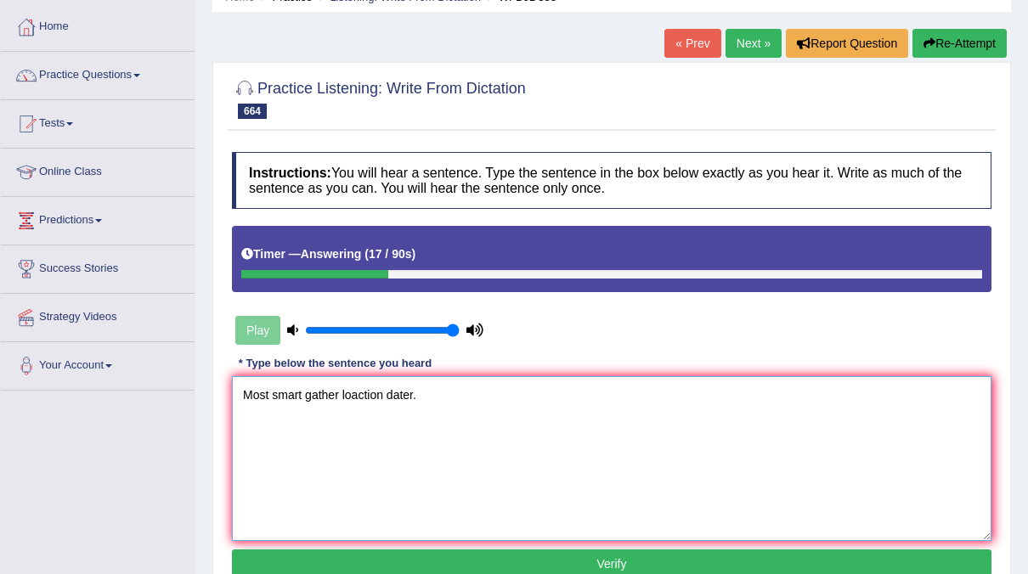
type textarea "Most smart gather loaction dater."
click at [491, 551] on button "Verify" at bounding box center [612, 564] width 760 height 29
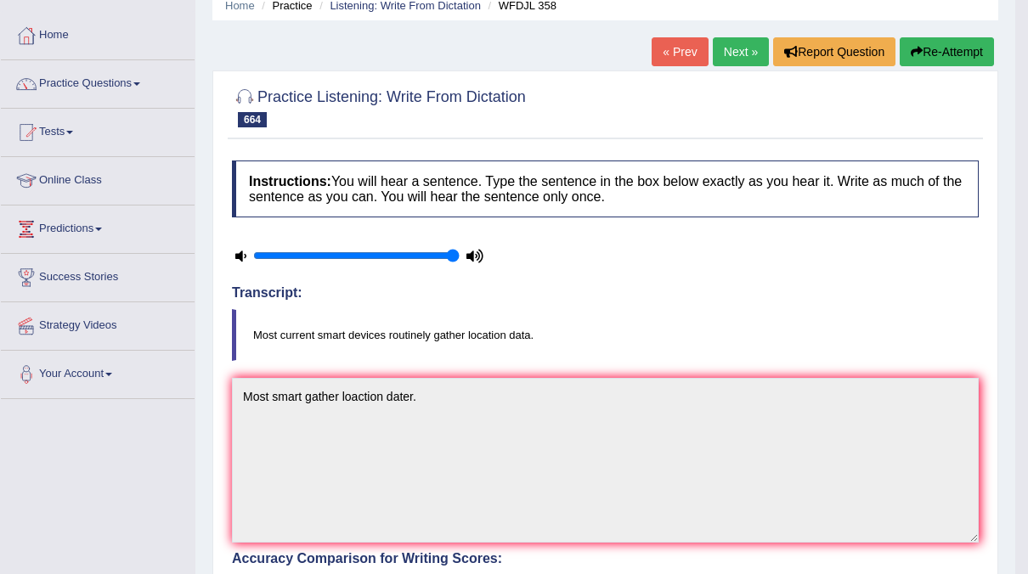
scroll to position [68, 0]
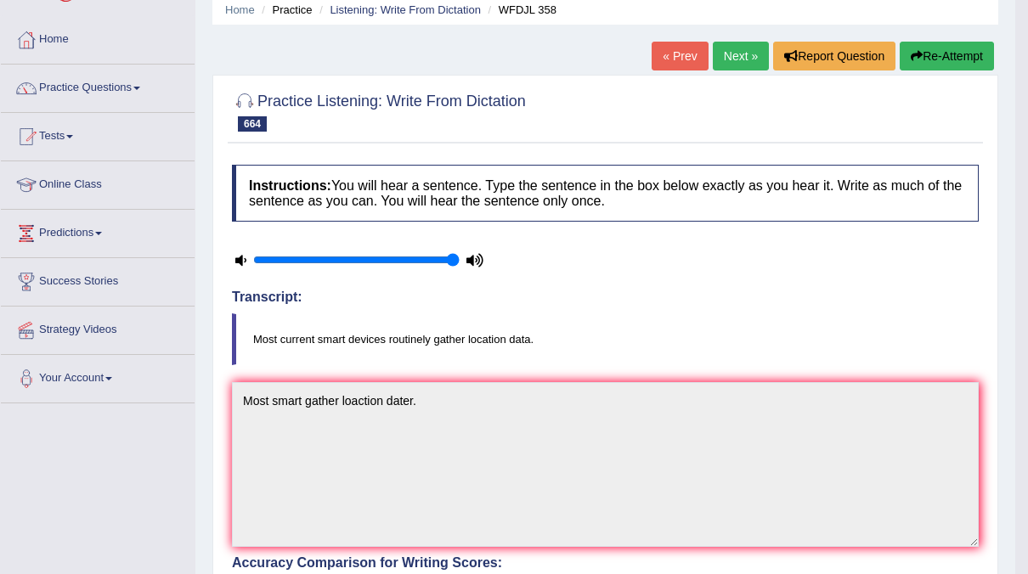
click at [930, 51] on button "Re-Attempt" at bounding box center [947, 56] width 94 height 29
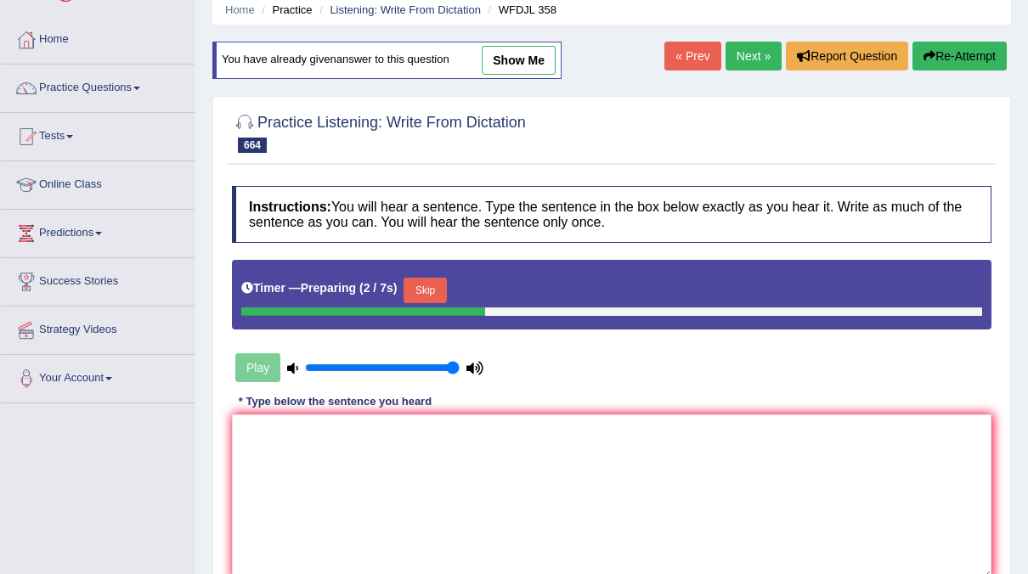
click at [437, 285] on button "Skip" at bounding box center [425, 290] width 42 height 25
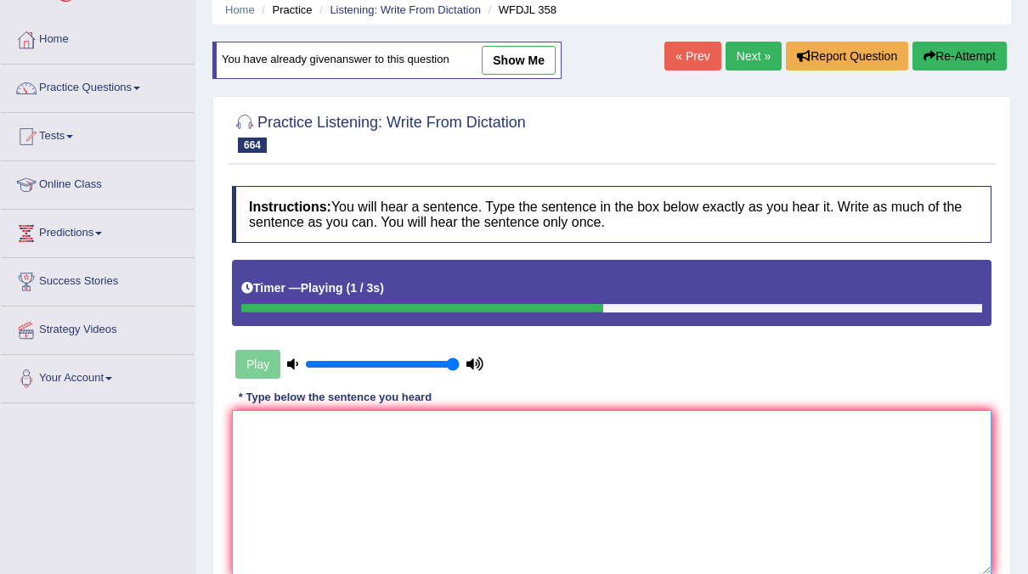
click at [281, 427] on textarea at bounding box center [612, 492] width 760 height 165
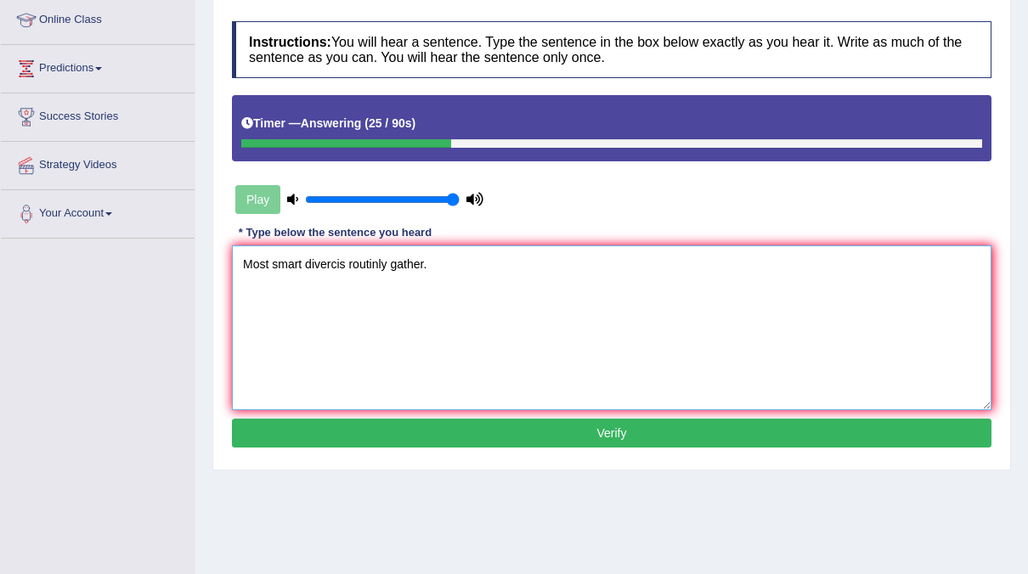
scroll to position [234, 0]
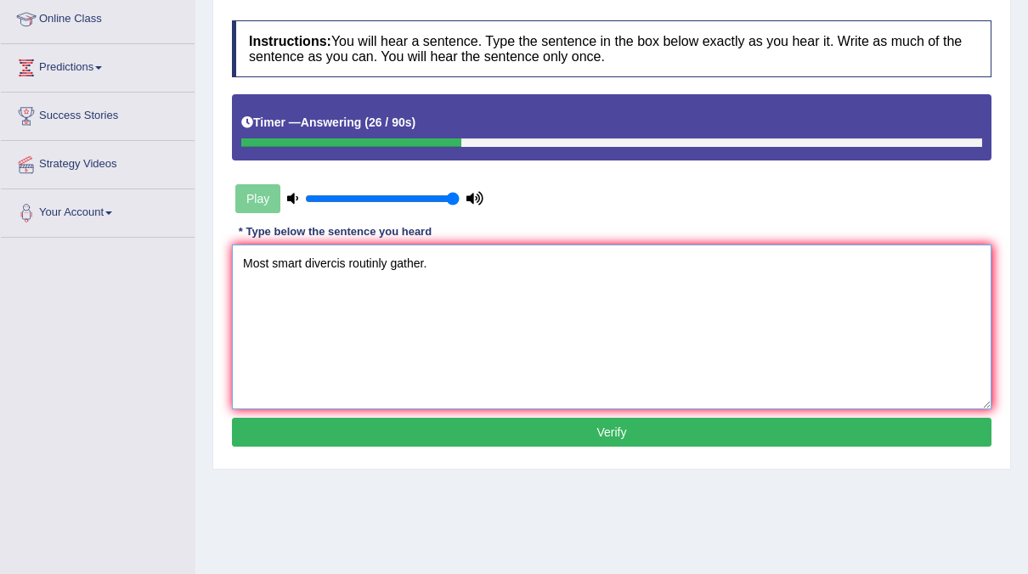
type textarea "Most smart divercis routinly gather."
click at [476, 411] on div "Instructions: You will hear a sentence. Type the sentence in the box below exac…" at bounding box center [612, 236] width 768 height 449
click at [482, 430] on button "Verify" at bounding box center [612, 432] width 760 height 29
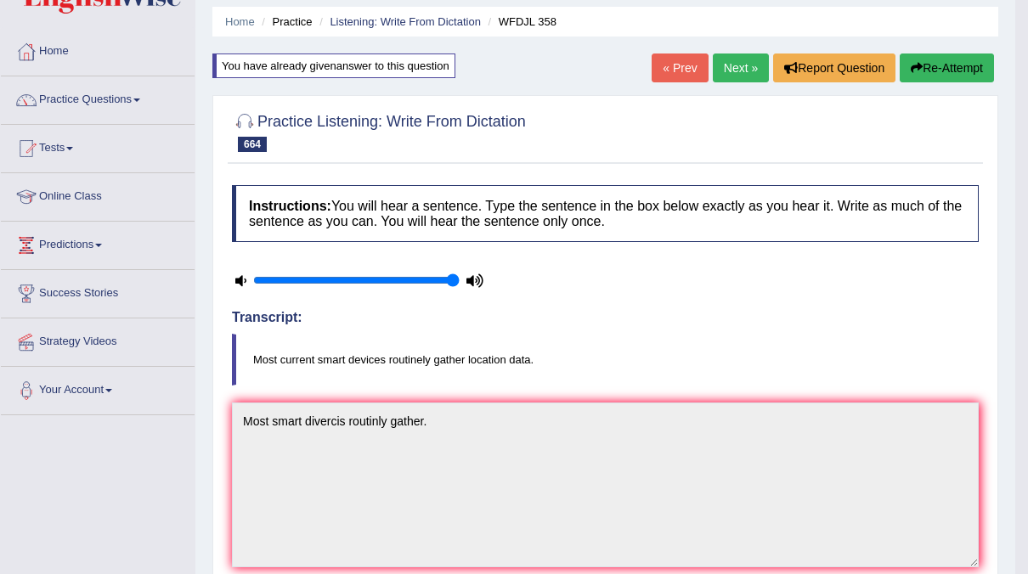
scroll to position [54, 0]
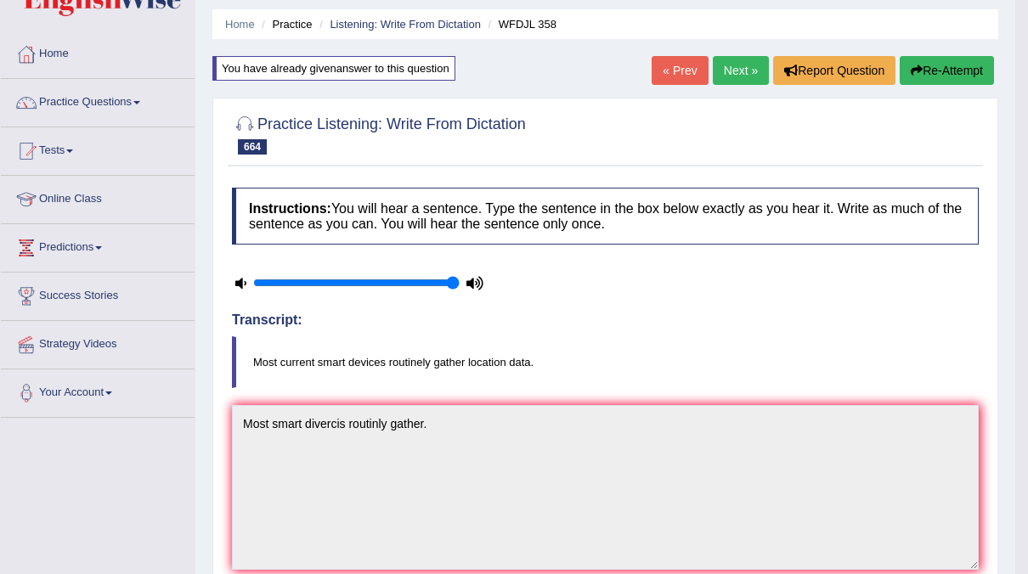
click at [732, 68] on link "Next »" at bounding box center [741, 70] width 56 height 29
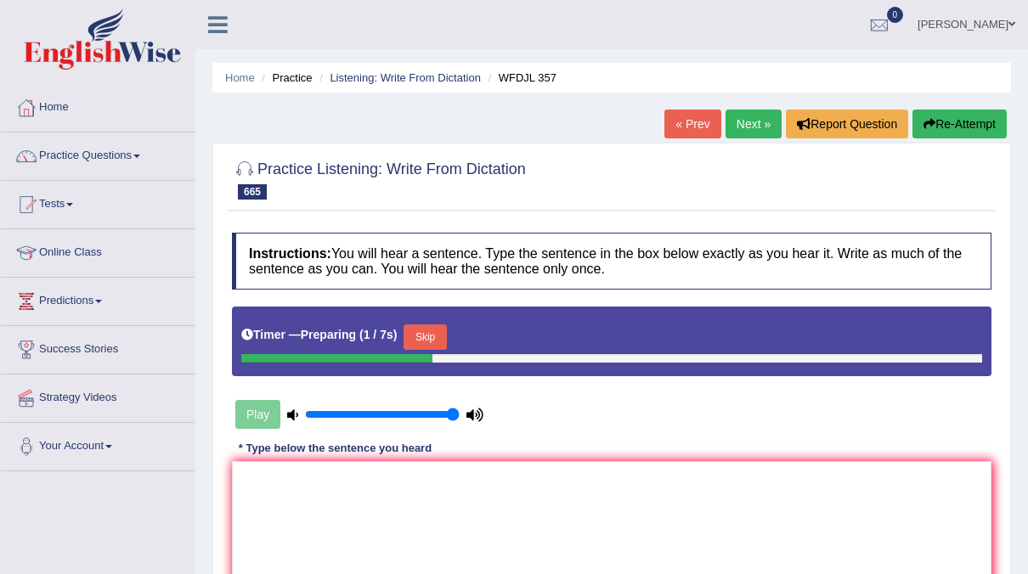
click at [429, 336] on button "Skip" at bounding box center [425, 337] width 42 height 25
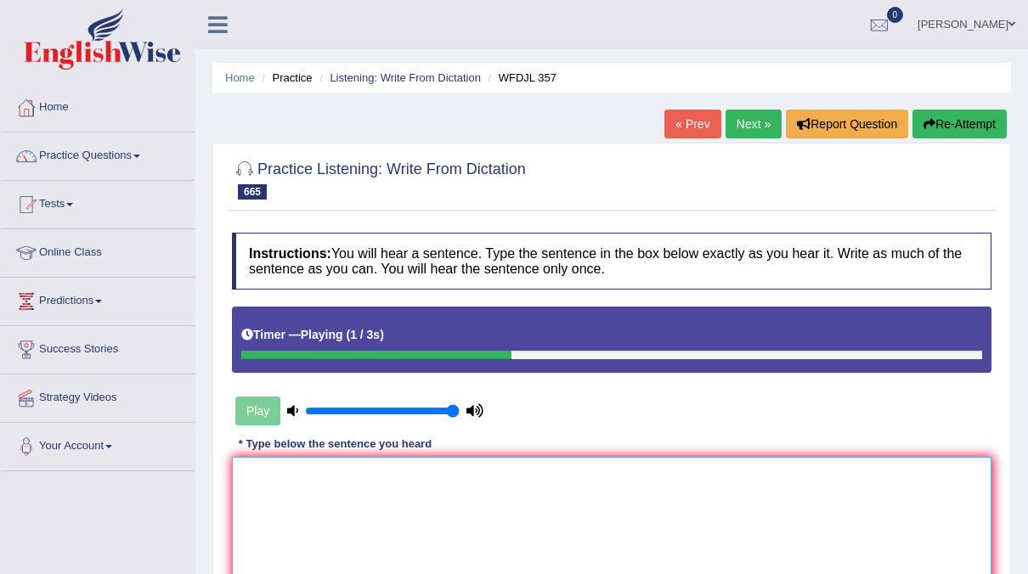
click at [319, 484] on textarea at bounding box center [612, 539] width 760 height 165
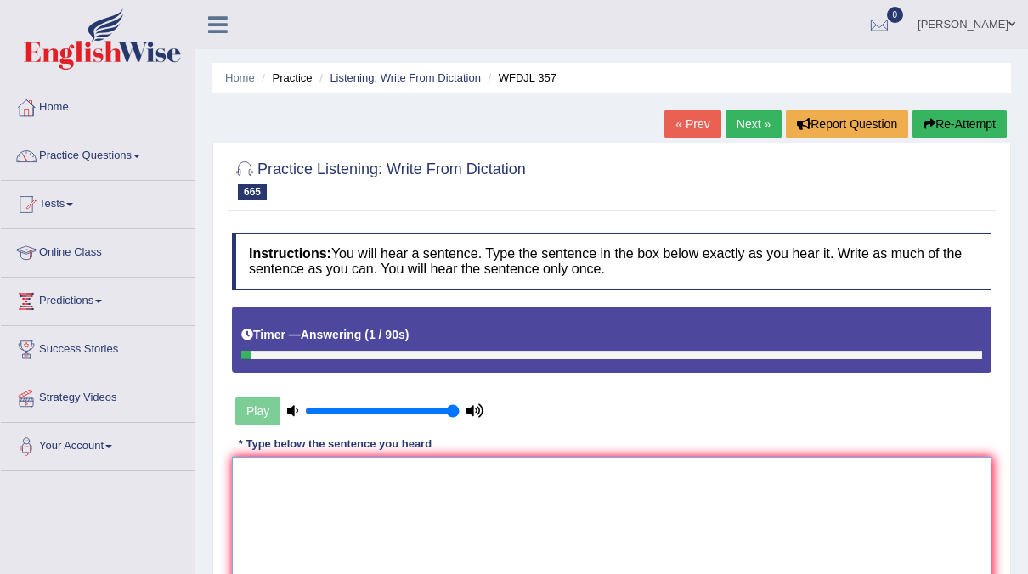
type textarea "S"
type textarea "C"
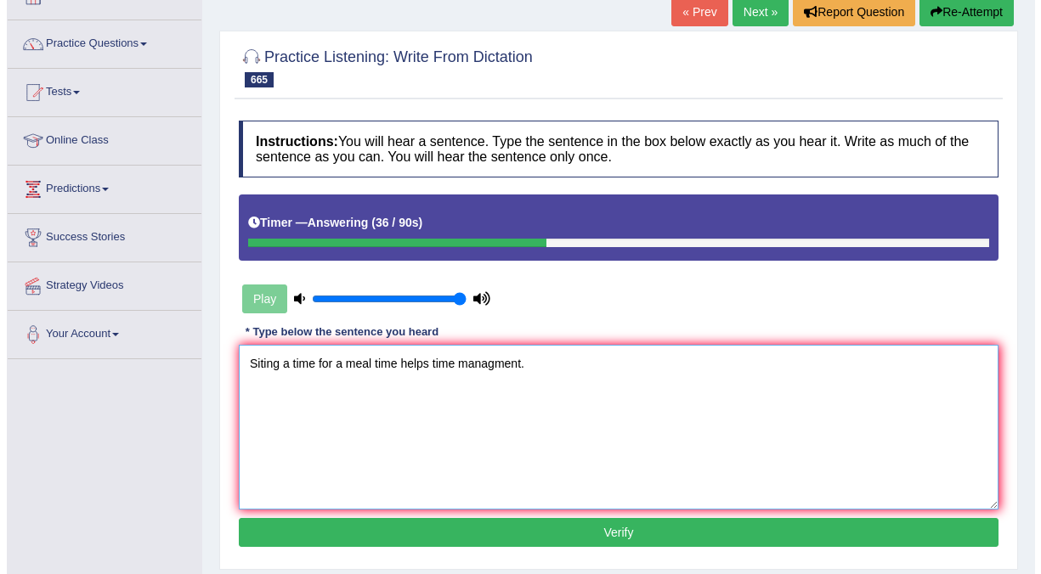
scroll to position [117, 0]
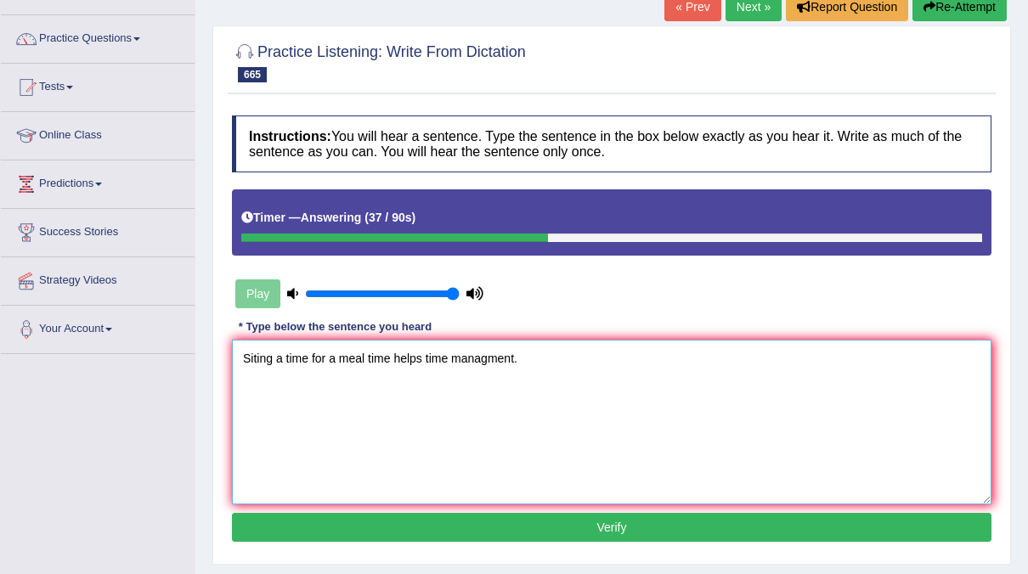
type textarea "Siting a time for a meal time helps time managment."
click at [464, 520] on button "Verify" at bounding box center [612, 527] width 760 height 29
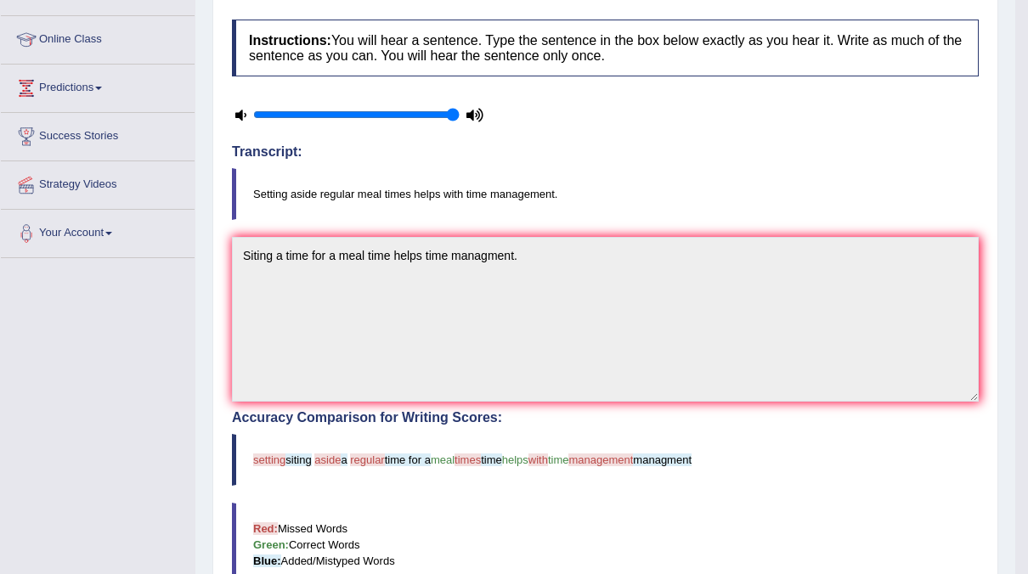
scroll to position [48, 0]
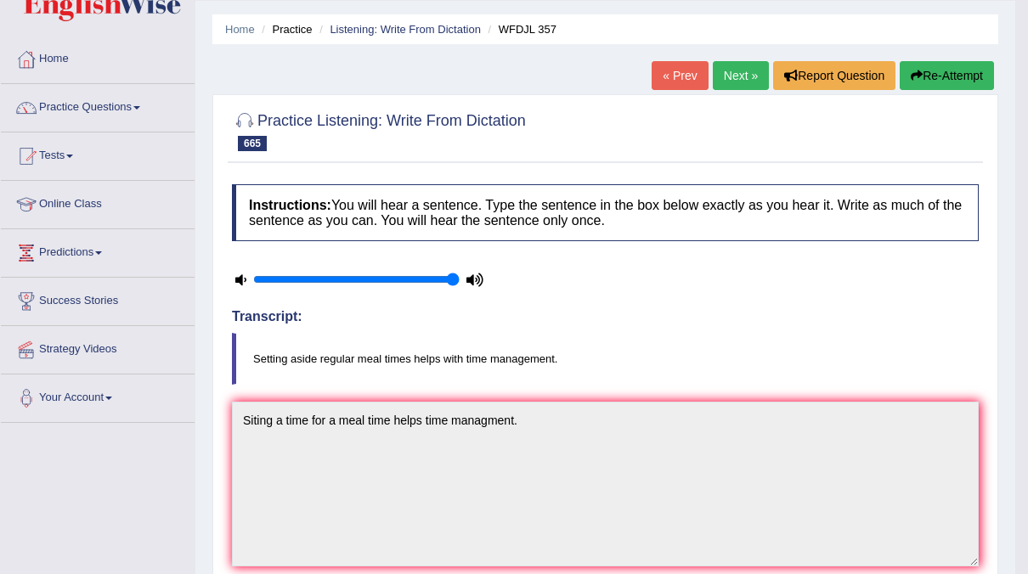
click at [930, 71] on button "Re-Attempt" at bounding box center [947, 75] width 94 height 29
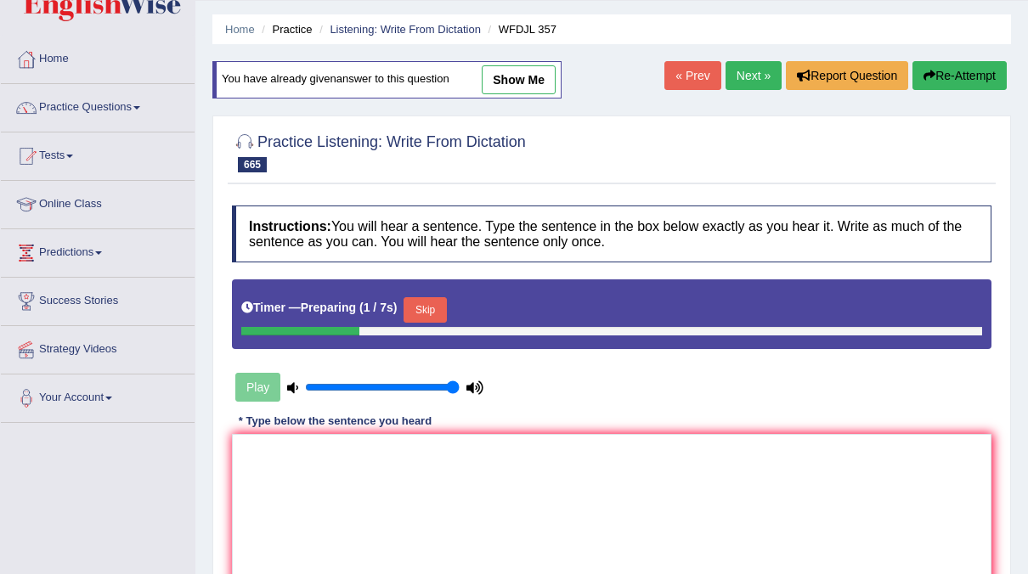
click button "Skip"
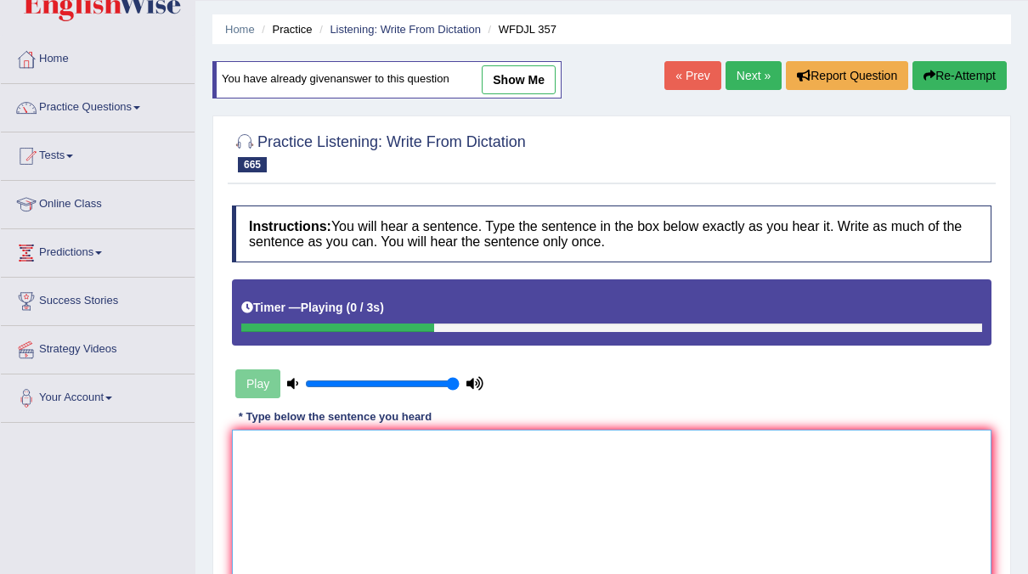
click textarea
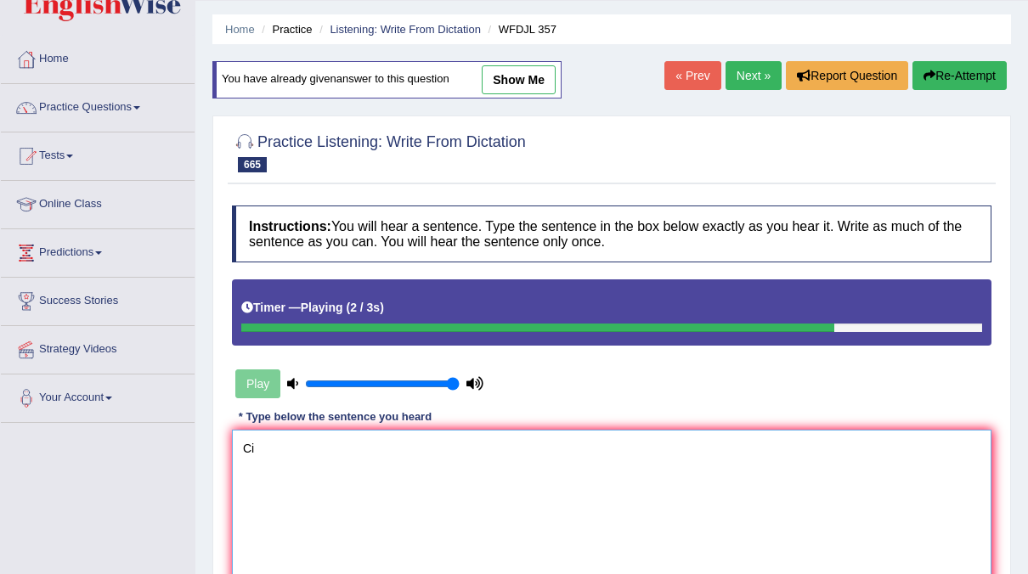
type textarea "C"
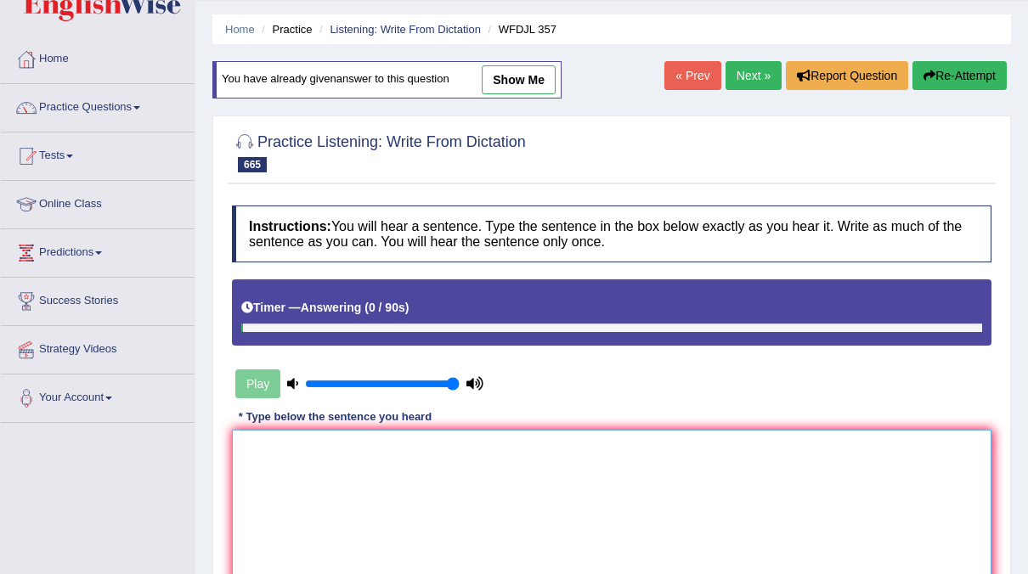
type textarea "s"
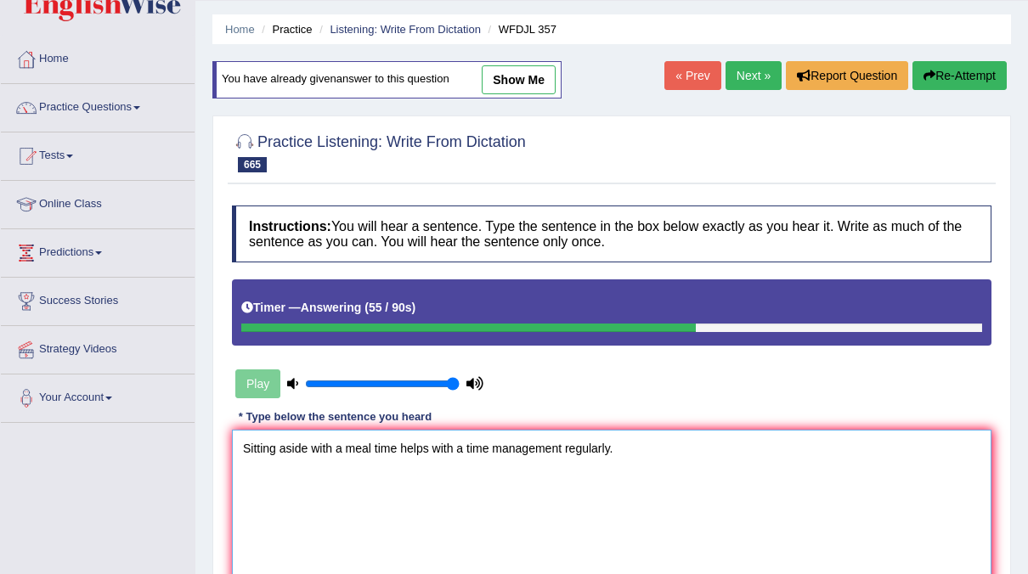
scroll to position [150, 0]
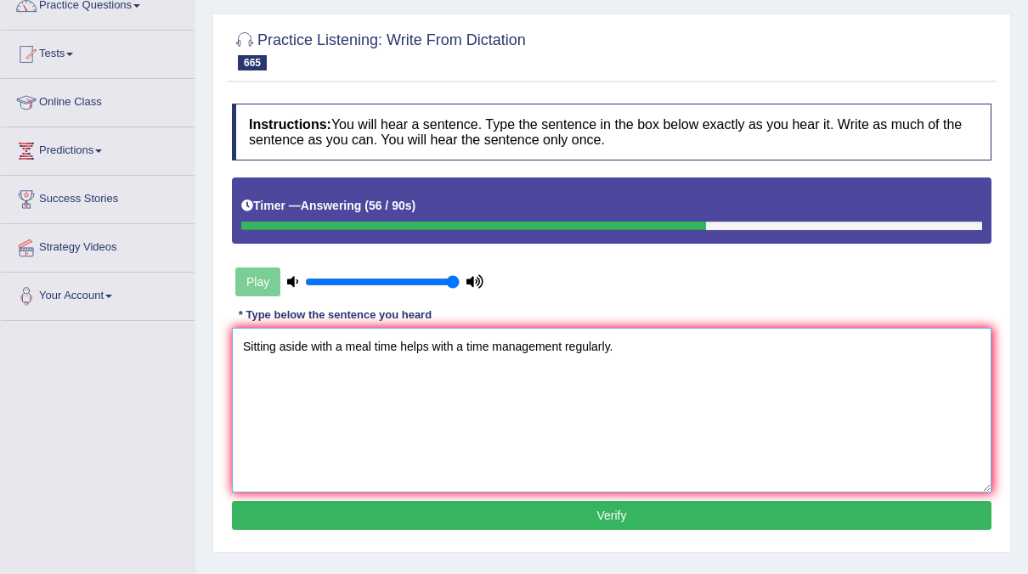
type textarea "Sitting aside with a meal time helps with a time management regularly."
click button "Verify"
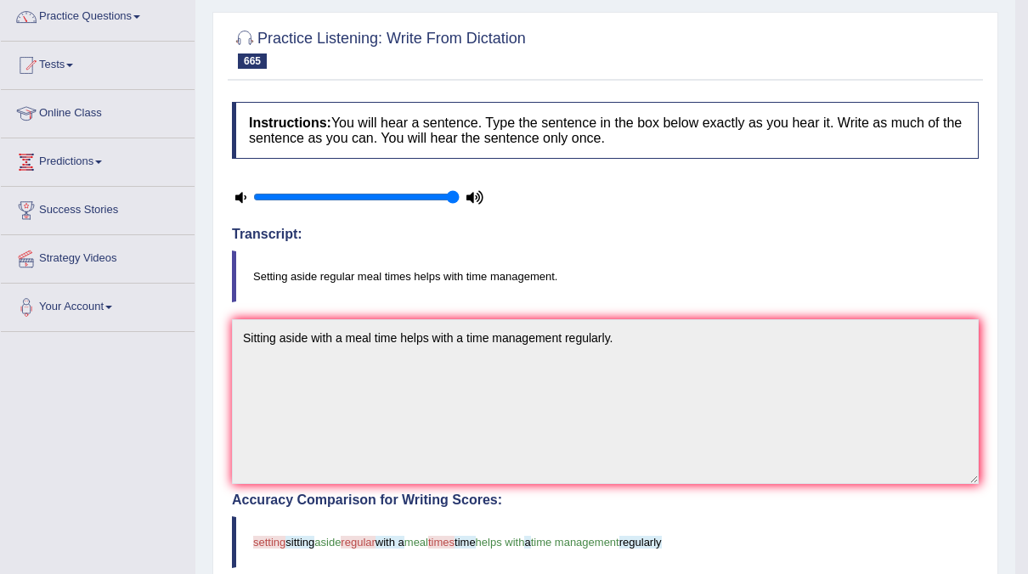
scroll to position [0, 0]
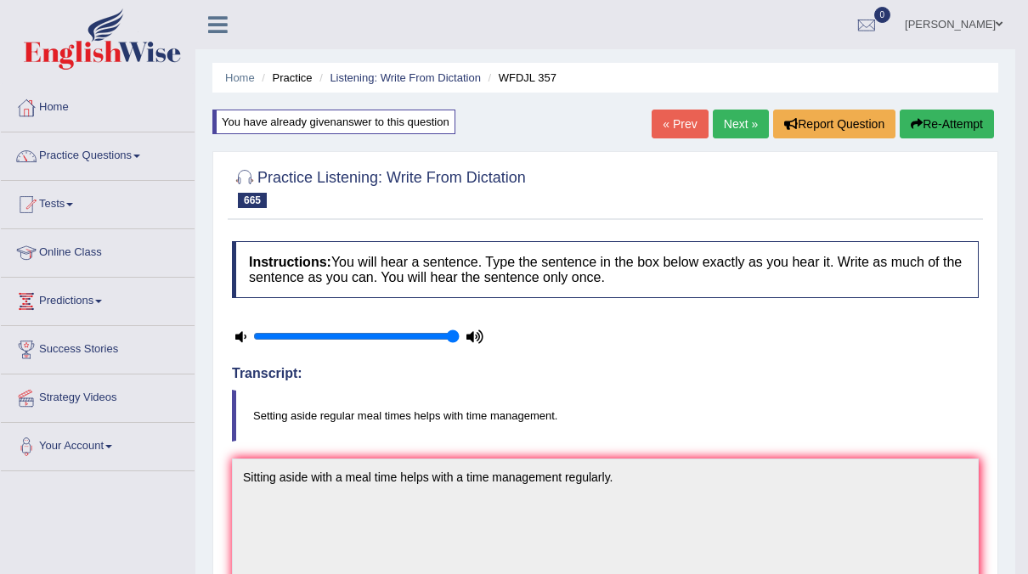
click link "Next »"
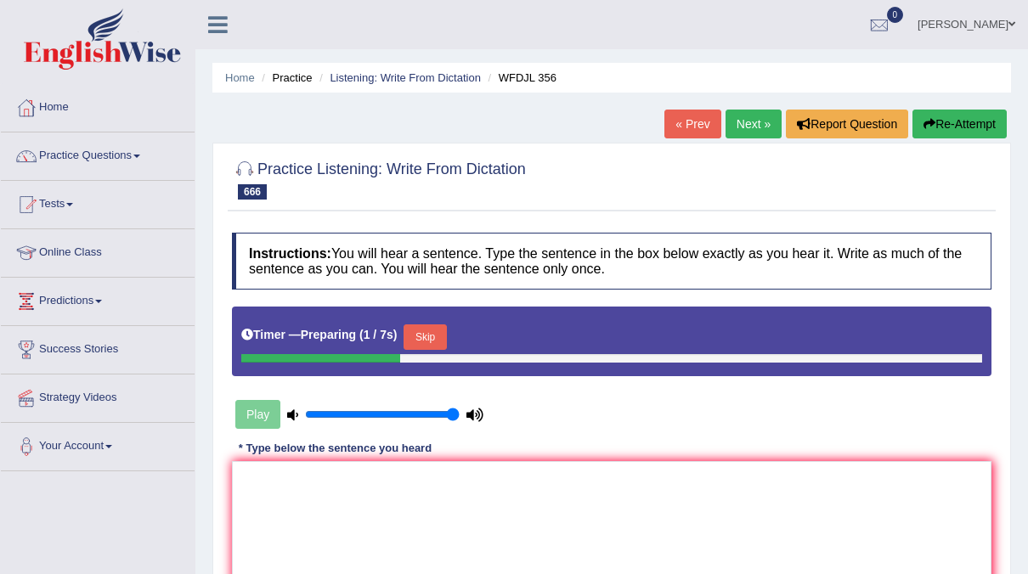
click at [431, 335] on button "Skip" at bounding box center [425, 337] width 42 height 25
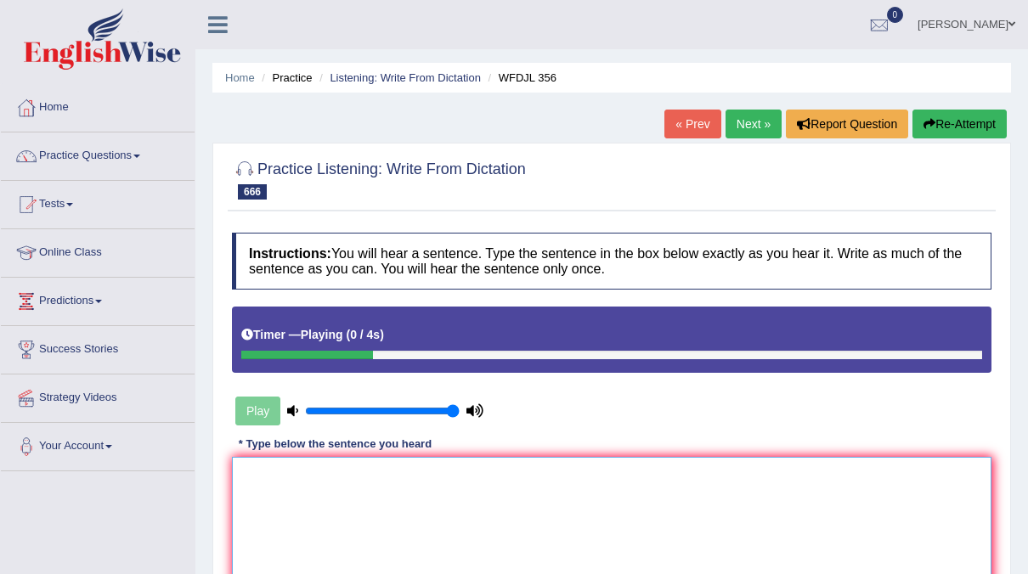
click at [314, 457] on textarea at bounding box center [612, 539] width 760 height 165
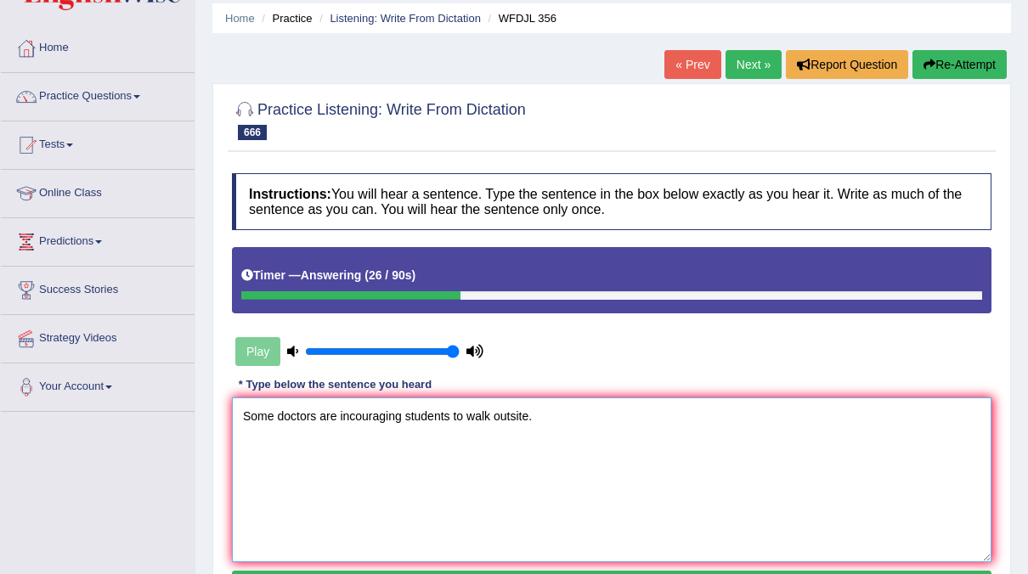
scroll to position [88, 0]
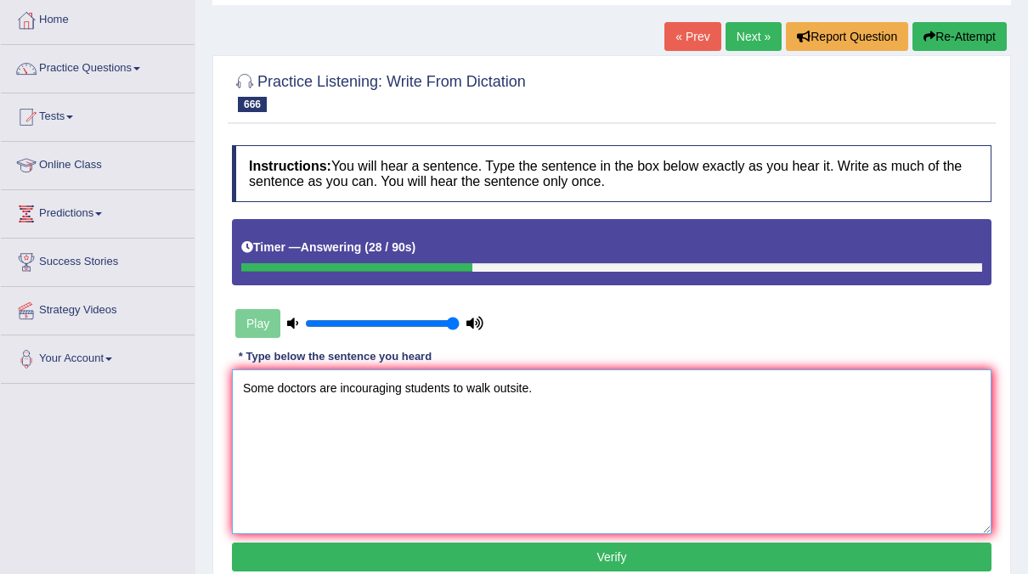
type textarea "Some doctors are incouraging students to walk outsite."
click at [522, 551] on button "Verify" at bounding box center [612, 557] width 760 height 29
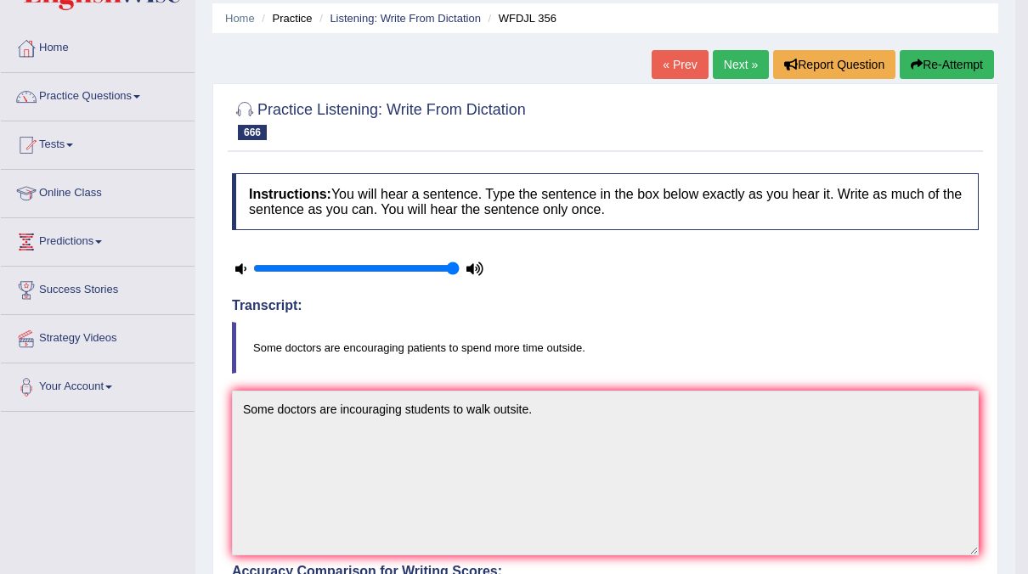
scroll to position [0, 0]
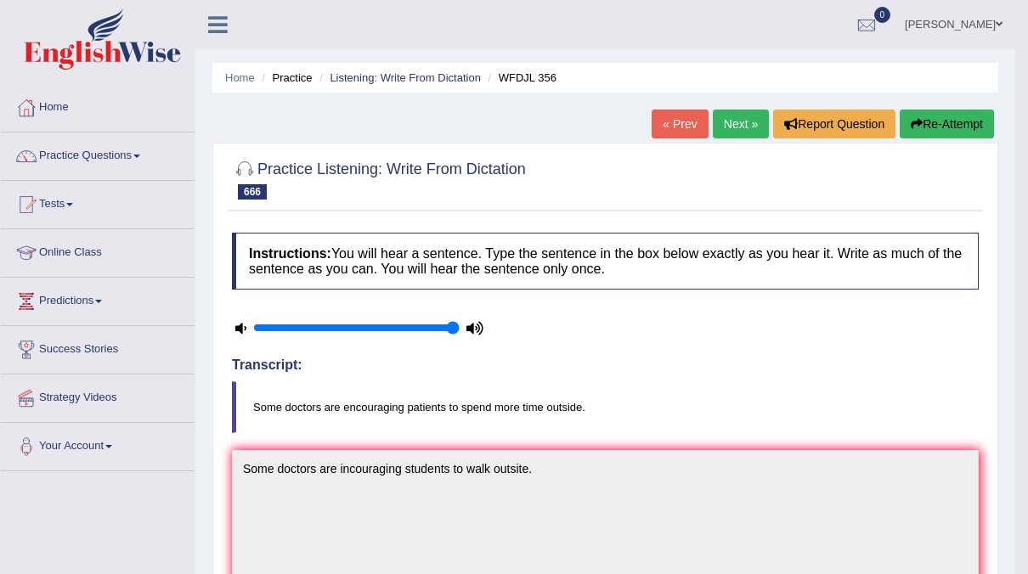
click at [937, 121] on button "Re-Attempt" at bounding box center [947, 124] width 94 height 29
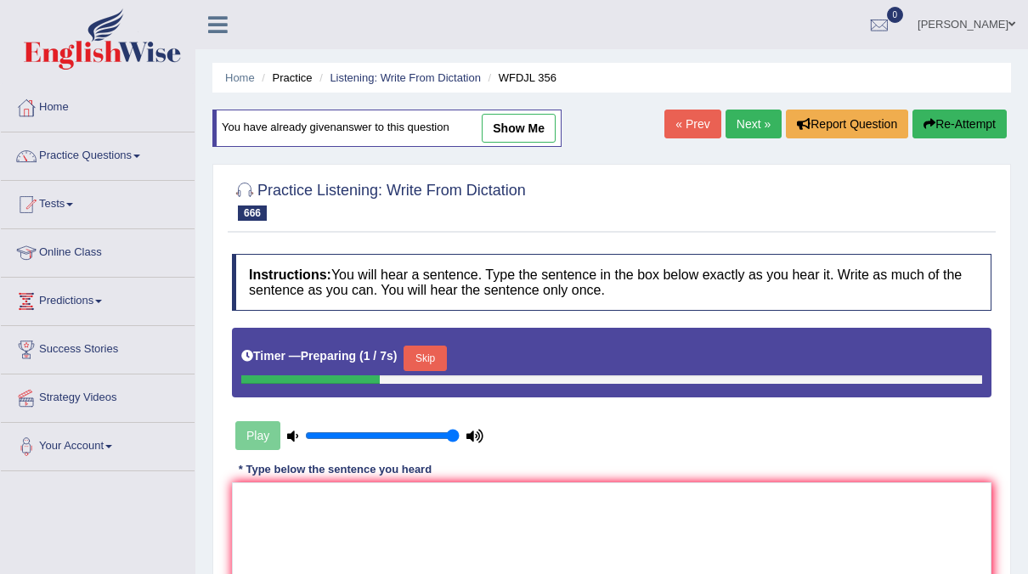
click at [422, 359] on button "Skip" at bounding box center [425, 358] width 42 height 25
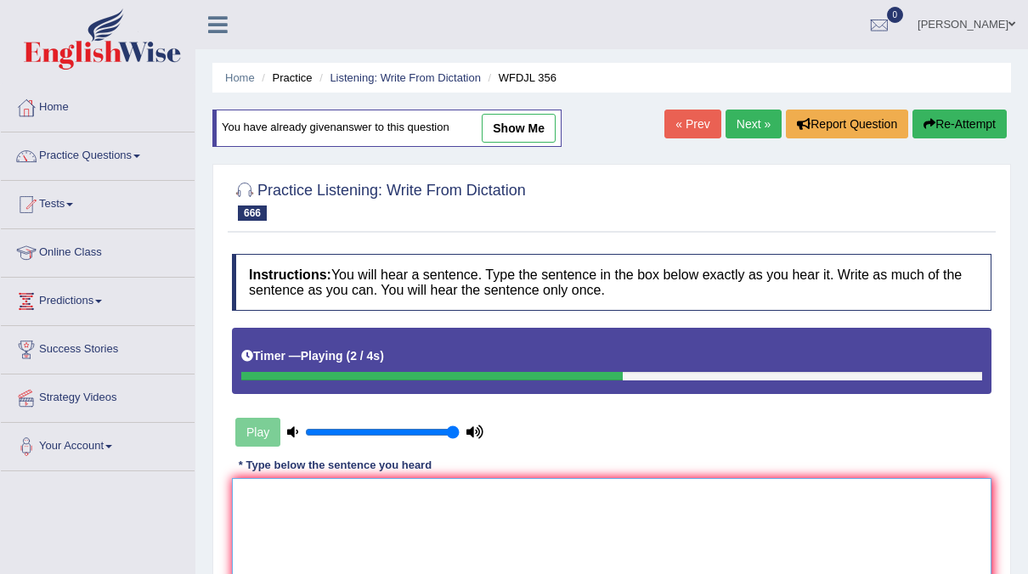
click at [273, 482] on textarea at bounding box center [612, 560] width 760 height 165
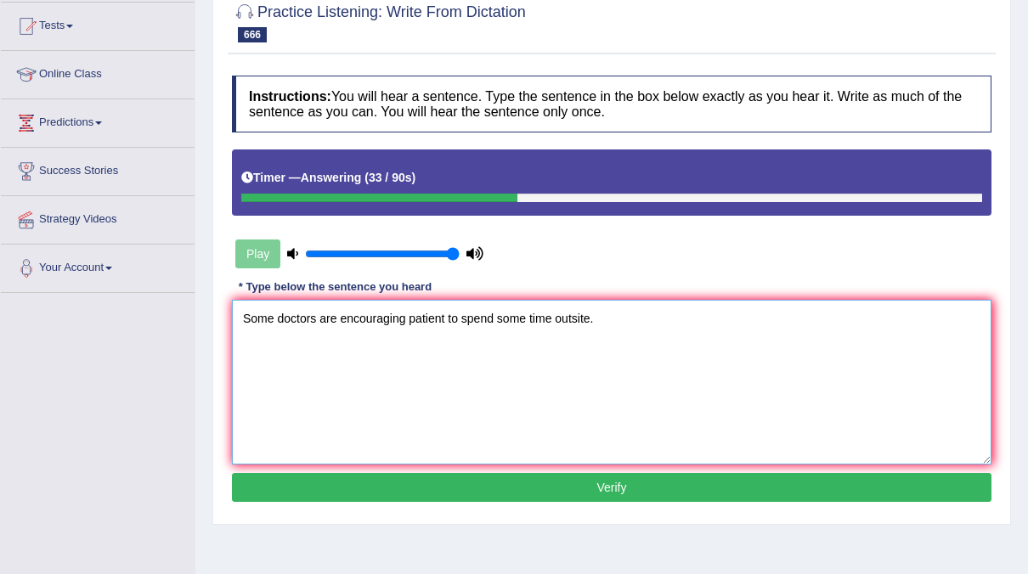
scroll to position [180, 0]
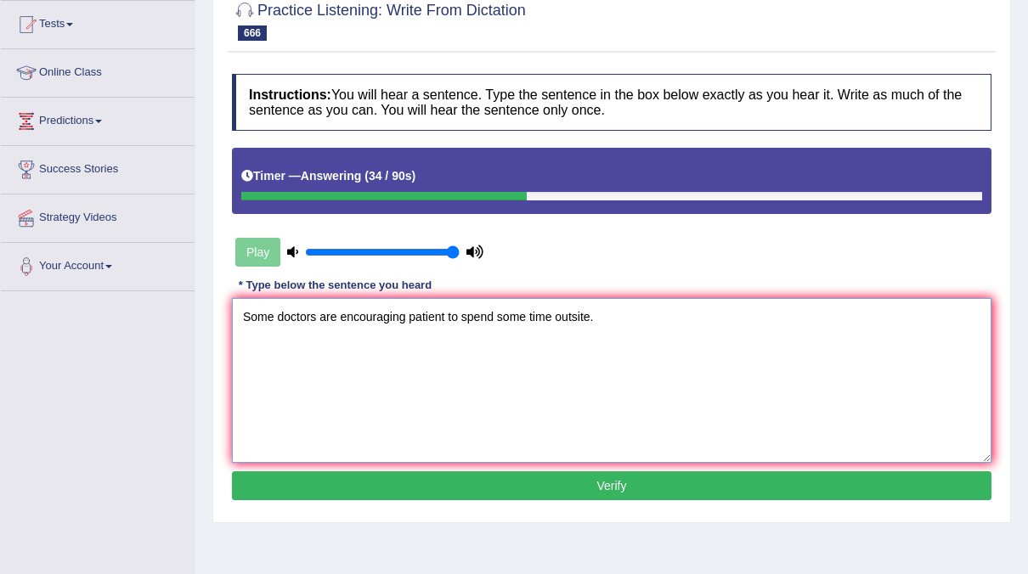
type textarea "Some doctors are encouraging patient to spend some time outsite."
click at [492, 484] on button "Verify" at bounding box center [612, 486] width 760 height 29
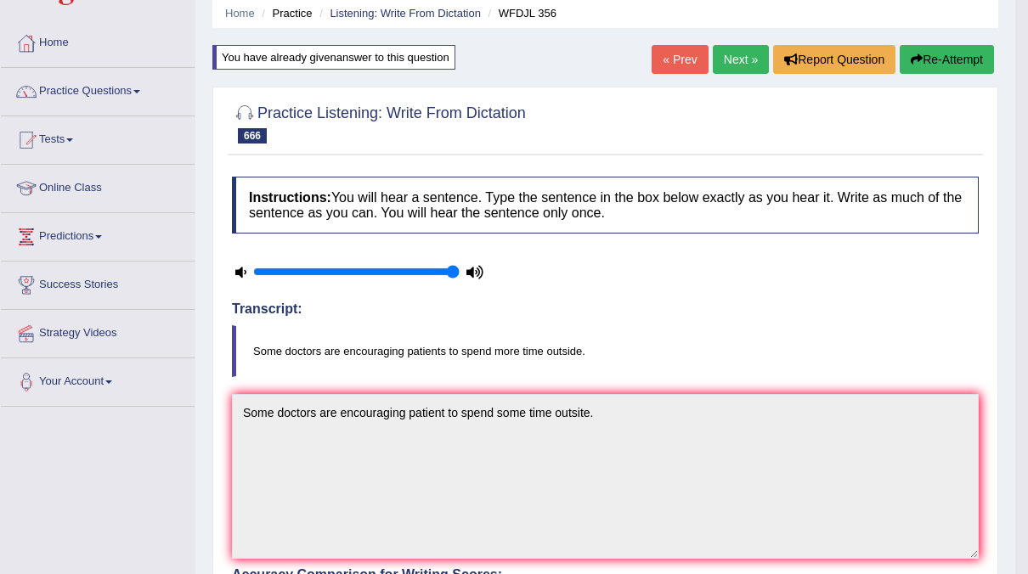
scroll to position [0, 0]
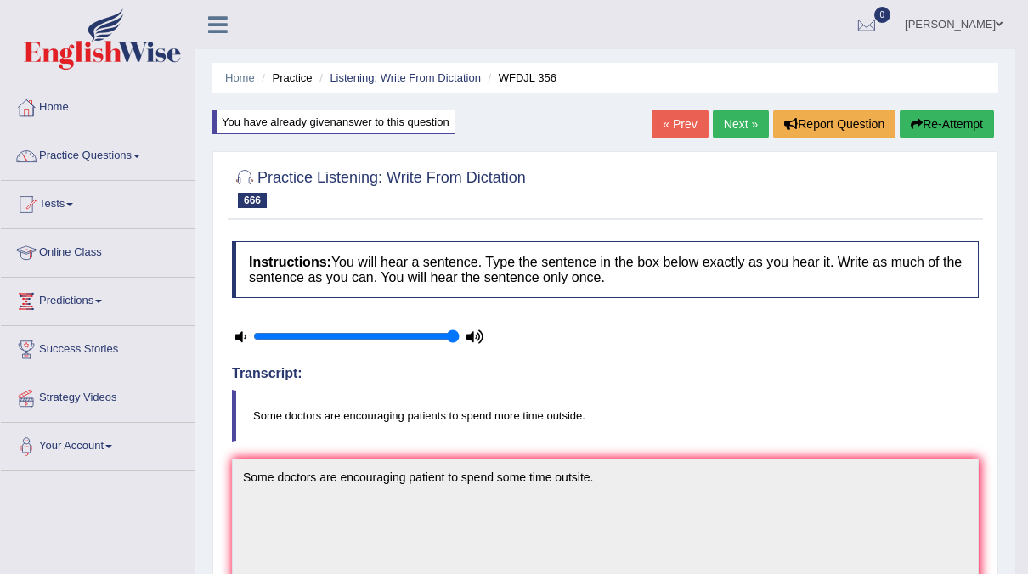
click at [959, 124] on button "Re-Attempt" at bounding box center [947, 124] width 94 height 29
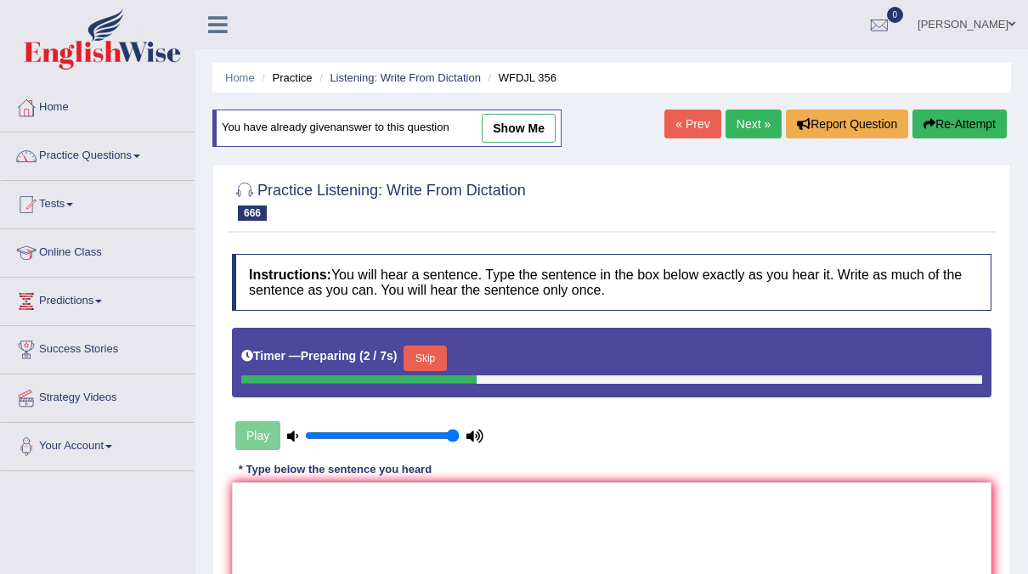
click at [763, 127] on link "Next »" at bounding box center [754, 124] width 56 height 29
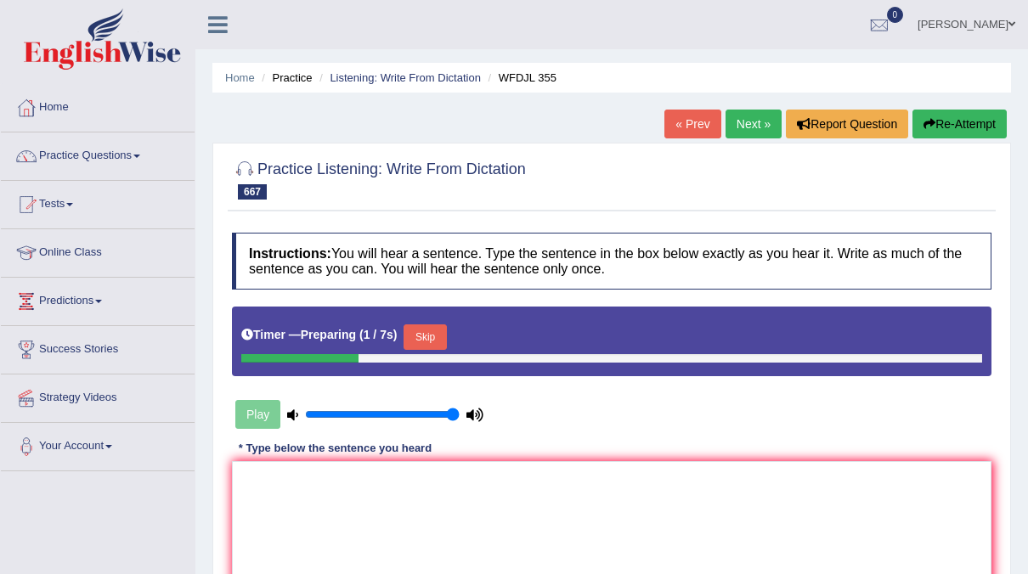
click at [432, 333] on button "Skip" at bounding box center [425, 337] width 42 height 25
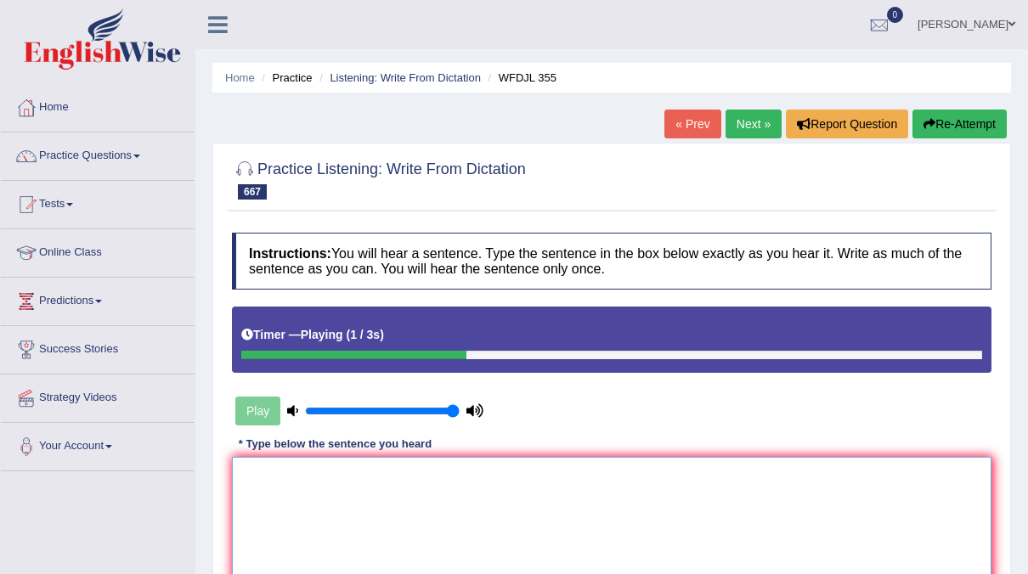
click at [359, 474] on textarea at bounding box center [612, 539] width 760 height 165
type textarea "E"
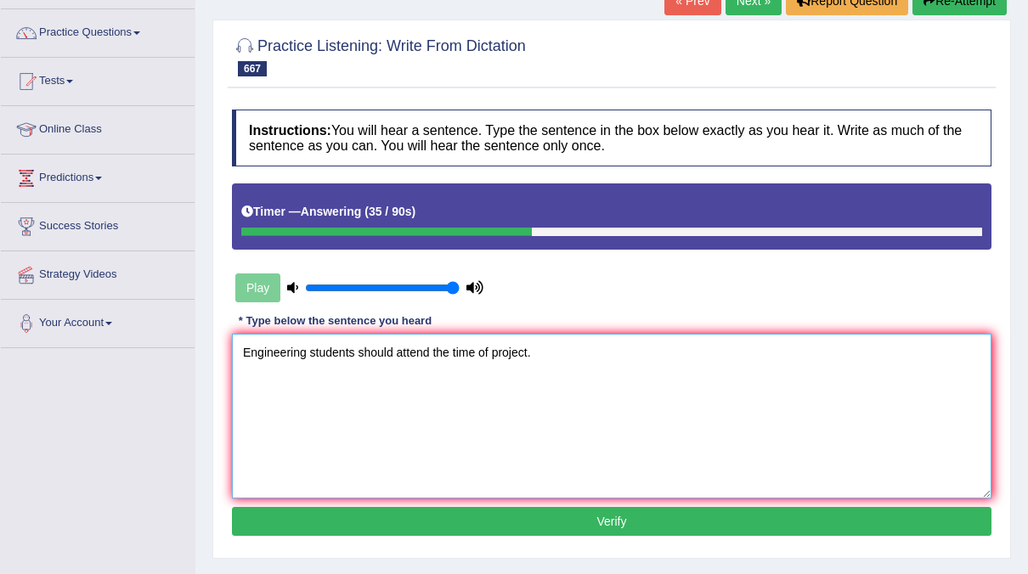
type textarea "Engineering students should attend the time of project."
click at [613, 511] on button "Verify" at bounding box center [612, 521] width 760 height 29
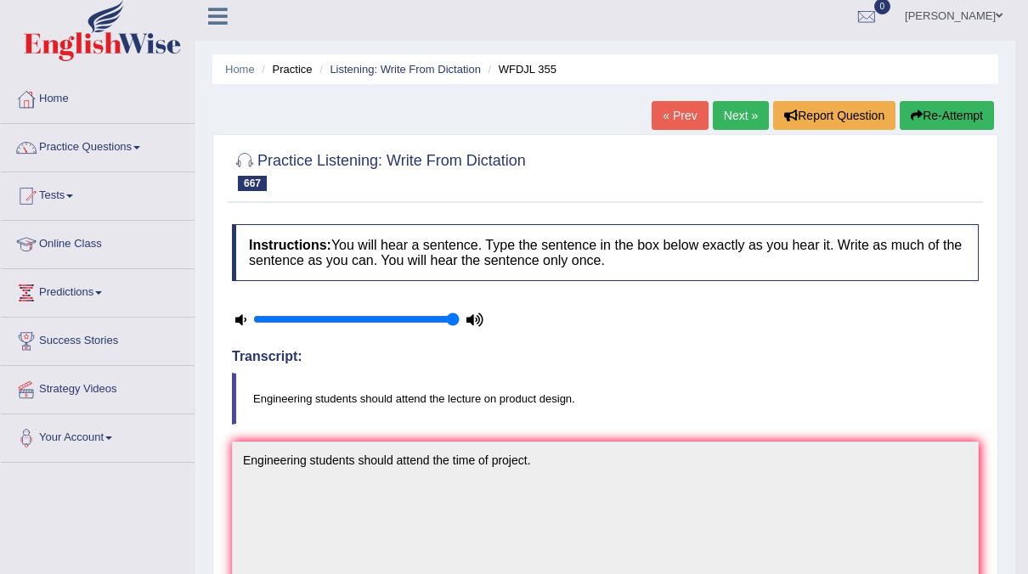
scroll to position [0, 0]
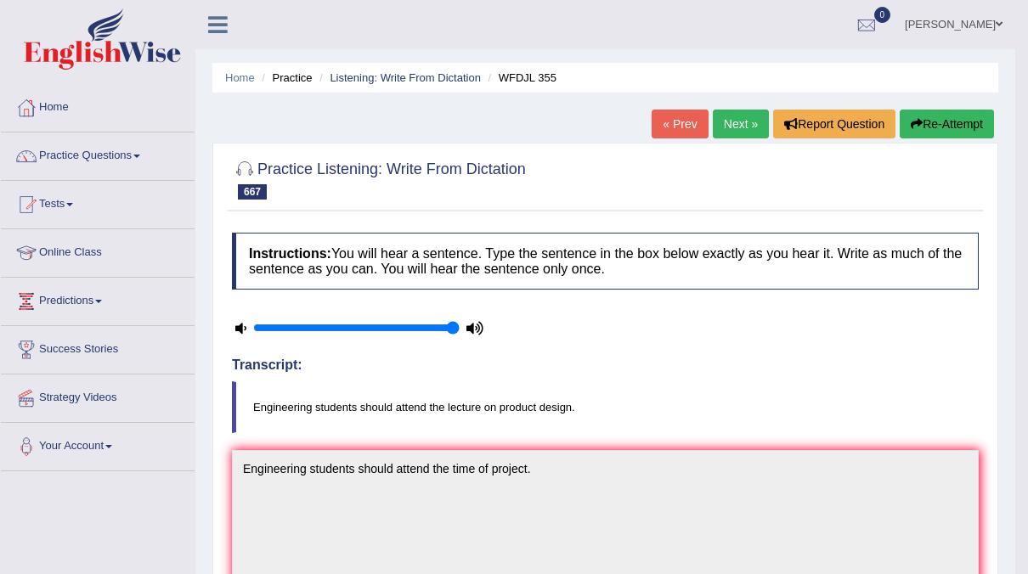
click at [965, 127] on button "Re-Attempt" at bounding box center [947, 124] width 94 height 29
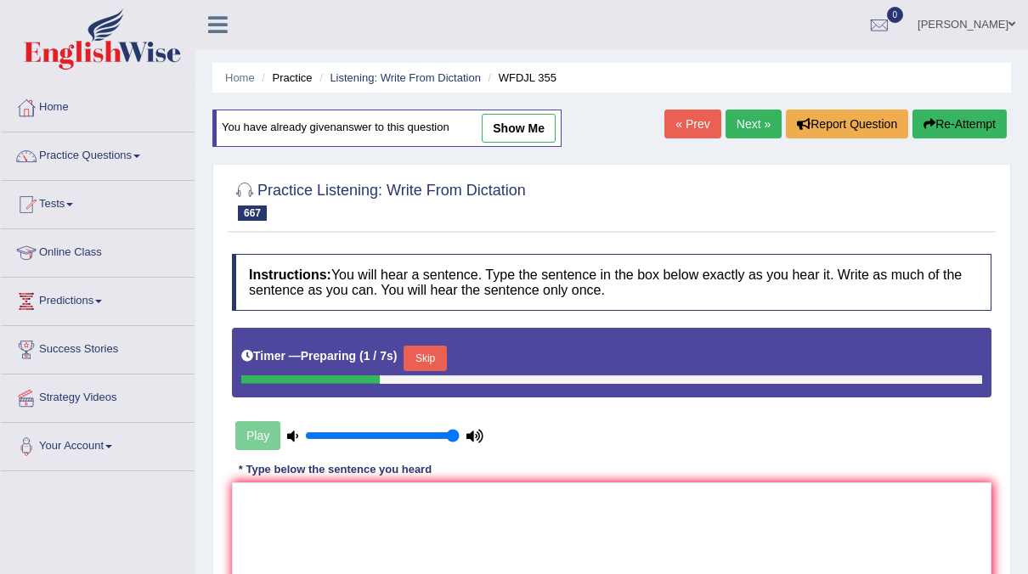
click at [443, 352] on button "Skip" at bounding box center [425, 358] width 42 height 25
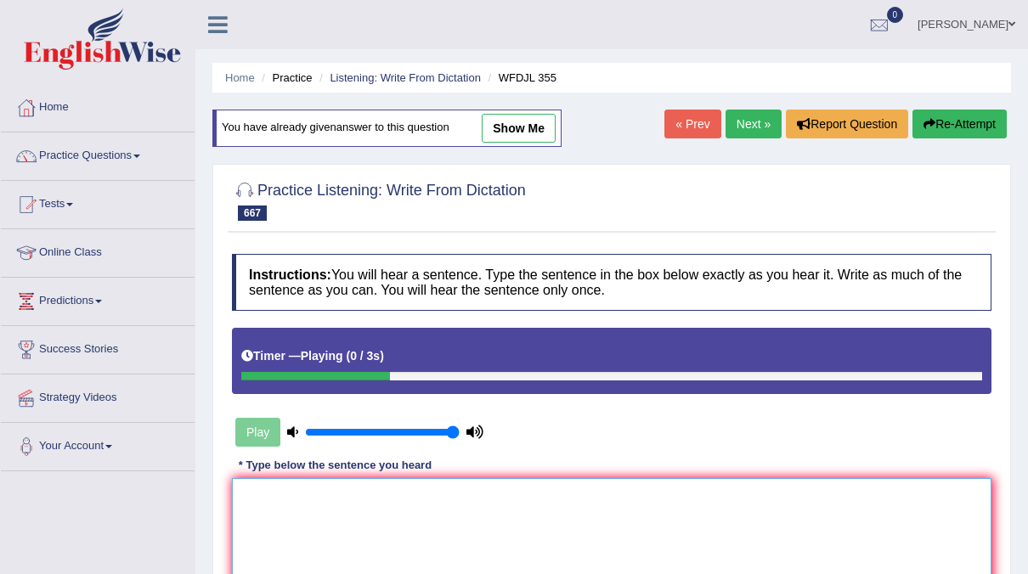
click at [276, 493] on textarea at bounding box center [612, 560] width 760 height 165
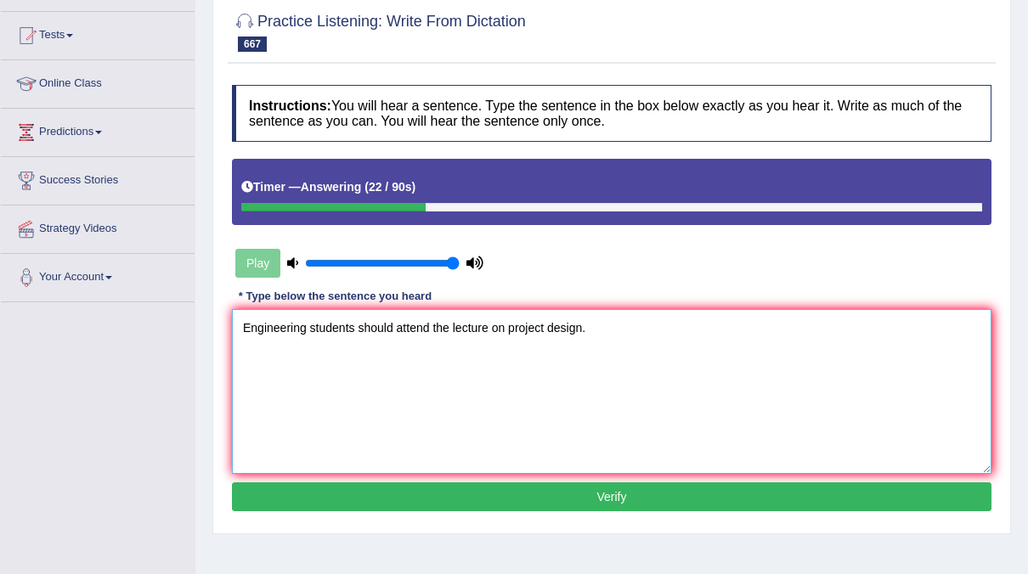
scroll to position [172, 0]
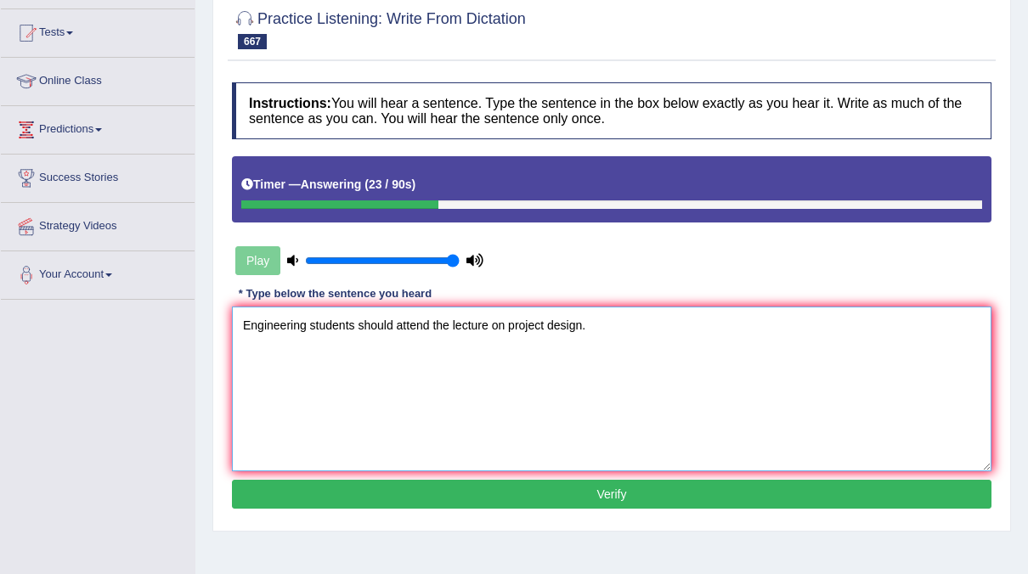
type textarea "Engineering students should attend the lecture on project design."
click at [584, 480] on button "Verify" at bounding box center [612, 494] width 760 height 29
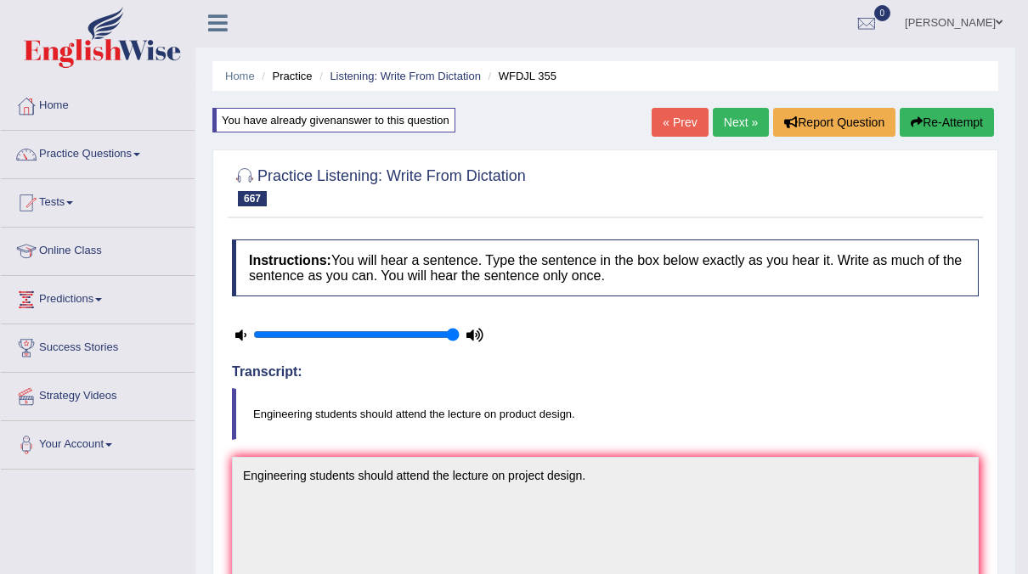
scroll to position [0, 0]
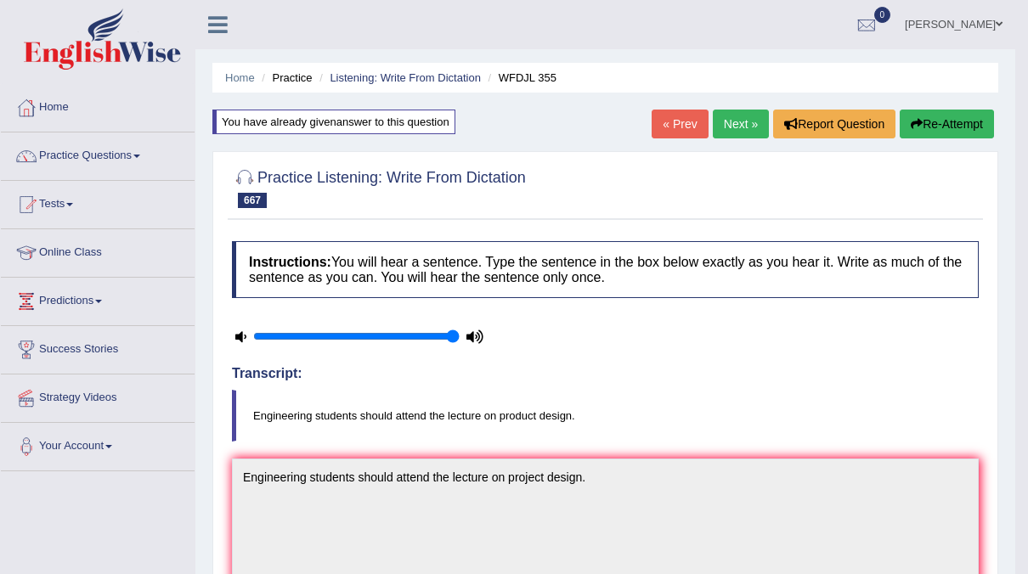
click at [735, 122] on link "Next »" at bounding box center [741, 124] width 56 height 29
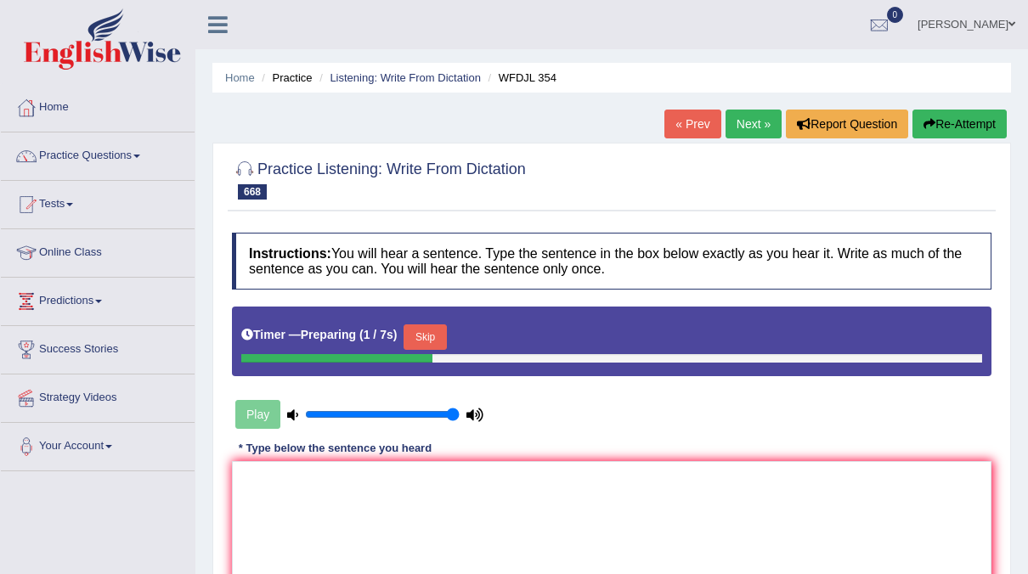
click at [434, 335] on button "Skip" at bounding box center [425, 337] width 42 height 25
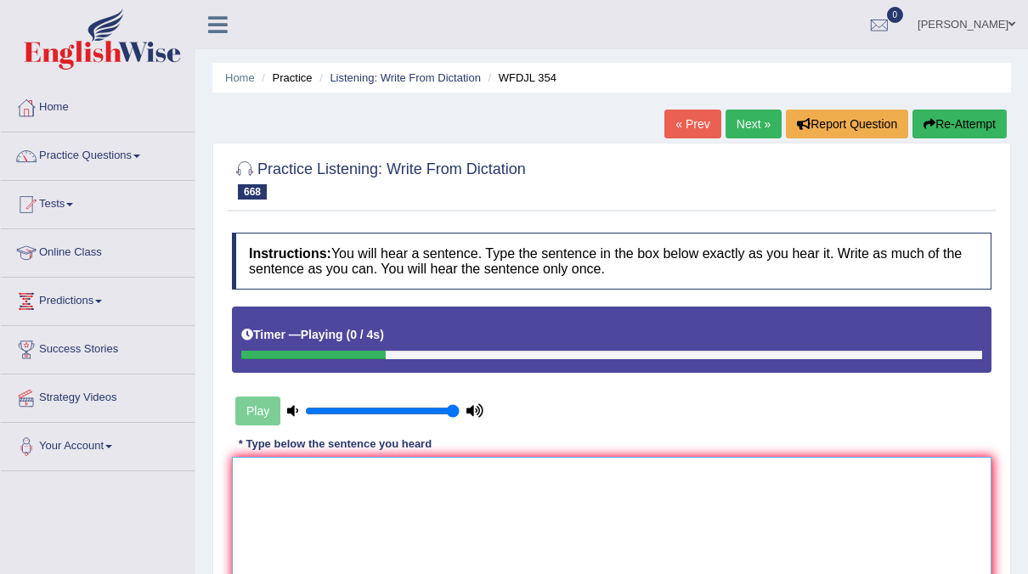
click at [293, 477] on textarea at bounding box center [612, 539] width 760 height 165
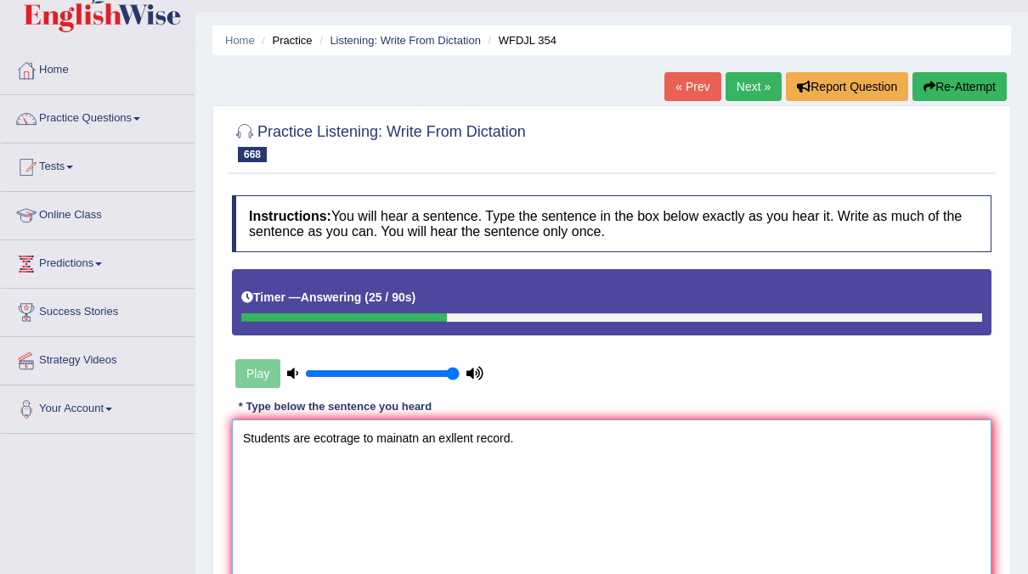
scroll to position [131, 0]
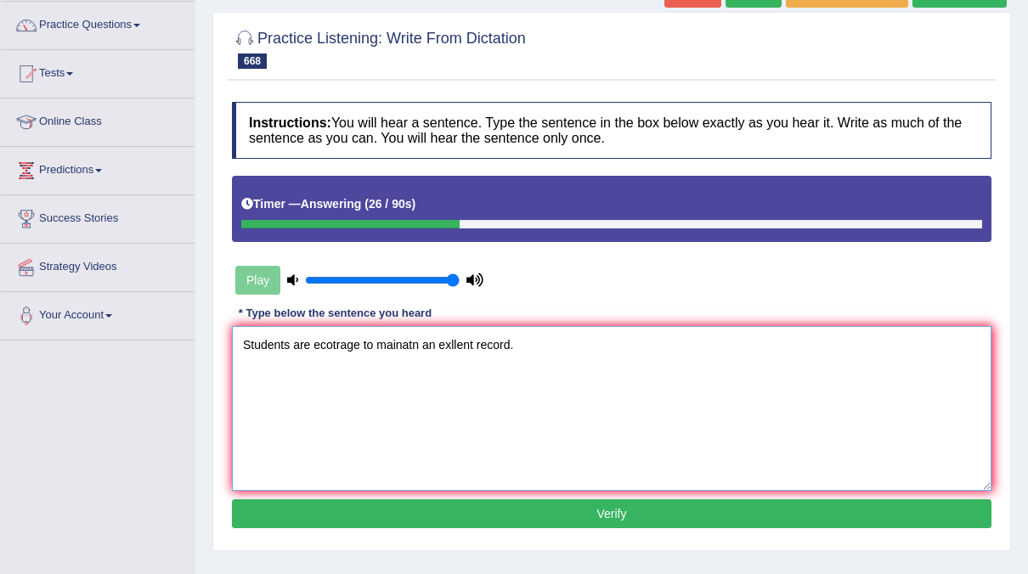
type textarea "Students are ecotrage to mainatn an exllent record."
click at [466, 506] on button "Verify" at bounding box center [612, 514] width 760 height 29
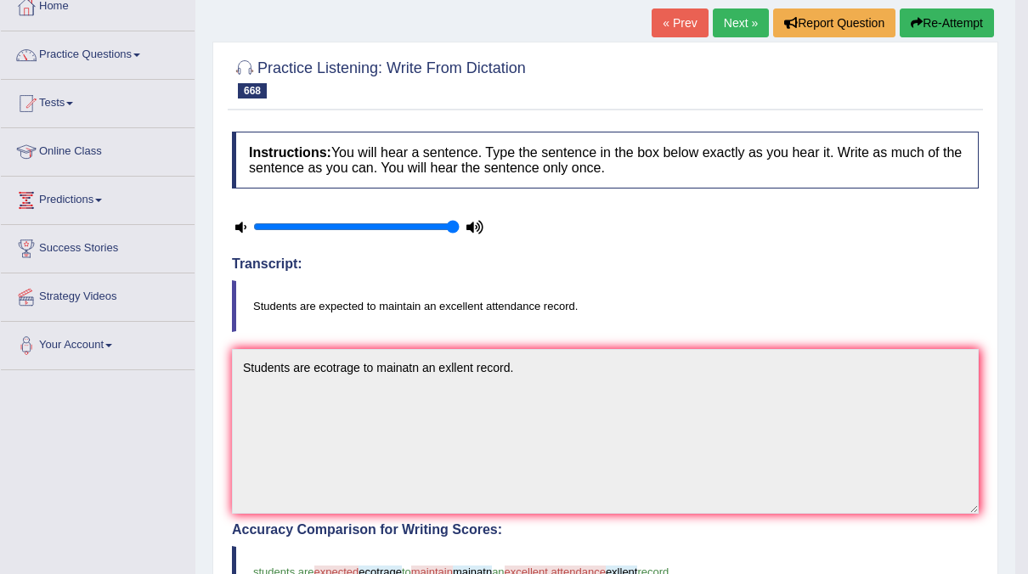
scroll to position [99, 0]
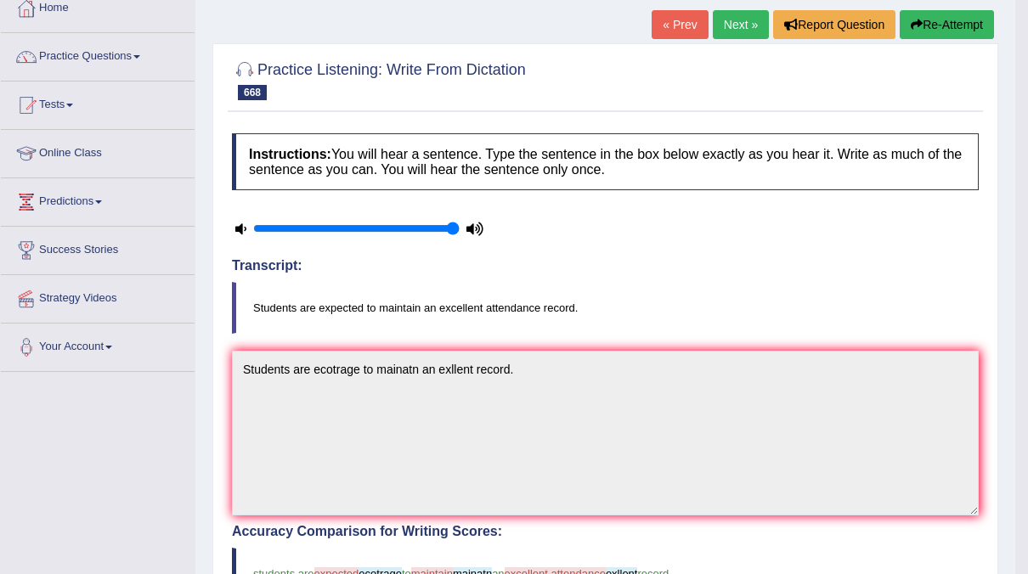
click at [948, 36] on button "Re-Attempt" at bounding box center [947, 24] width 94 height 29
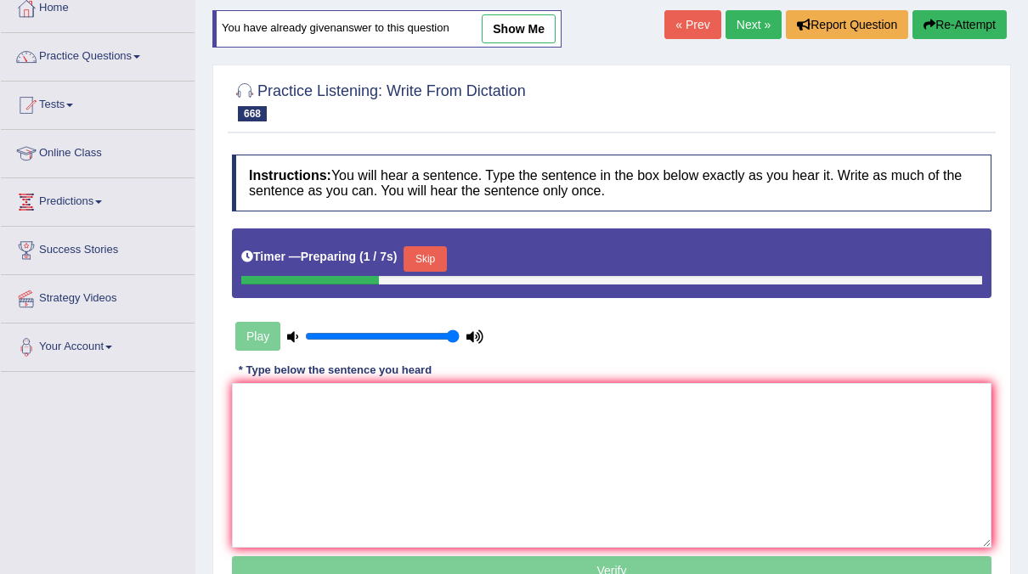
click at [424, 263] on button "Skip" at bounding box center [425, 258] width 42 height 25
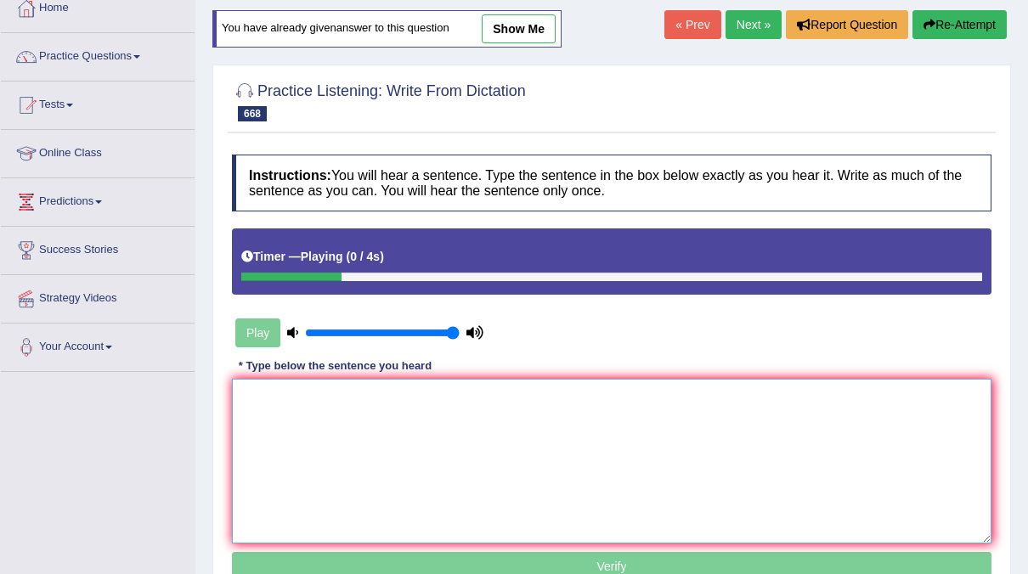
click at [297, 428] on textarea at bounding box center [612, 461] width 760 height 165
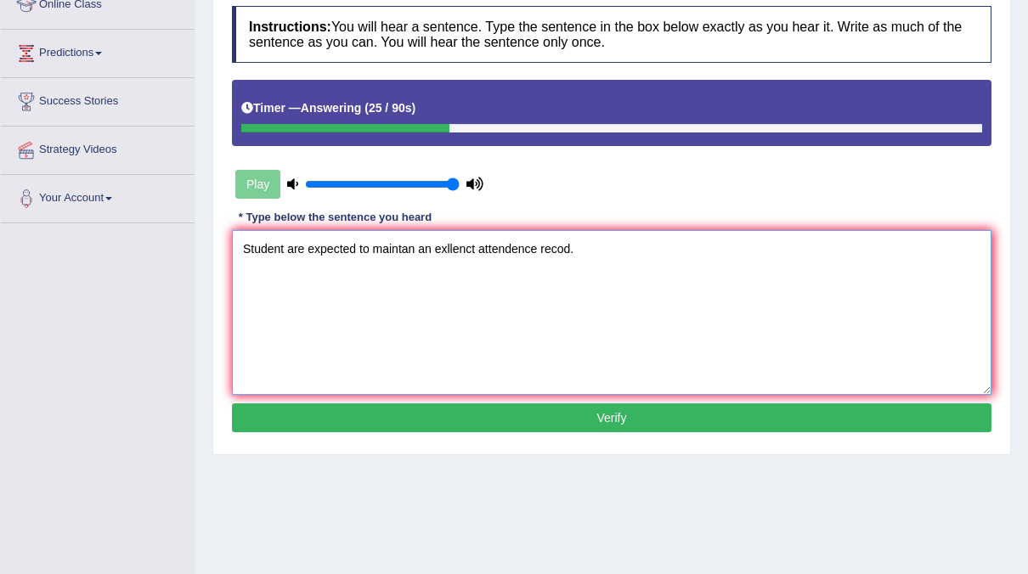
scroll to position [252, 0]
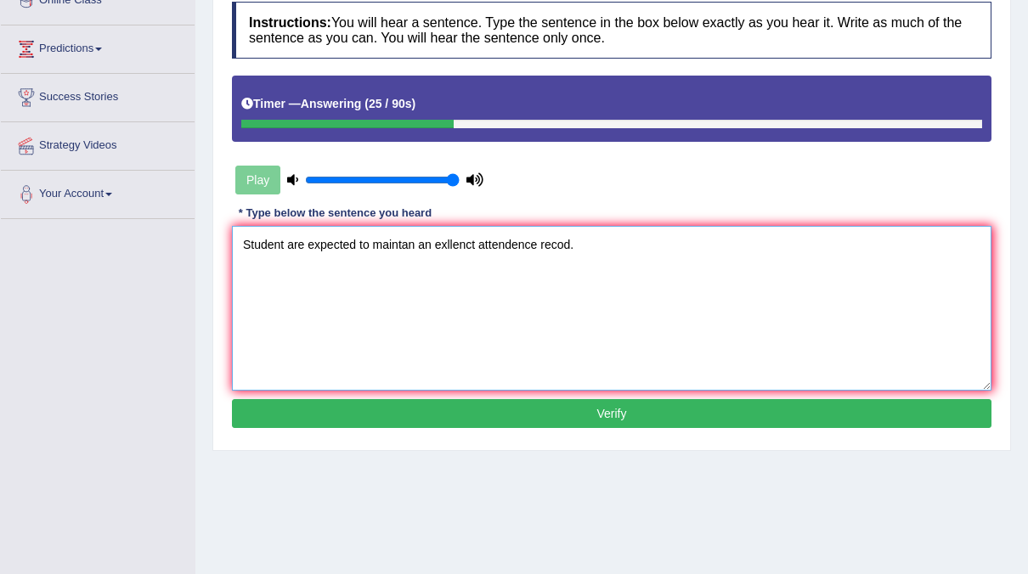
type textarea "Student are expected to maintan an exllenct attendence recod."
click at [563, 401] on button "Verify" at bounding box center [612, 413] width 760 height 29
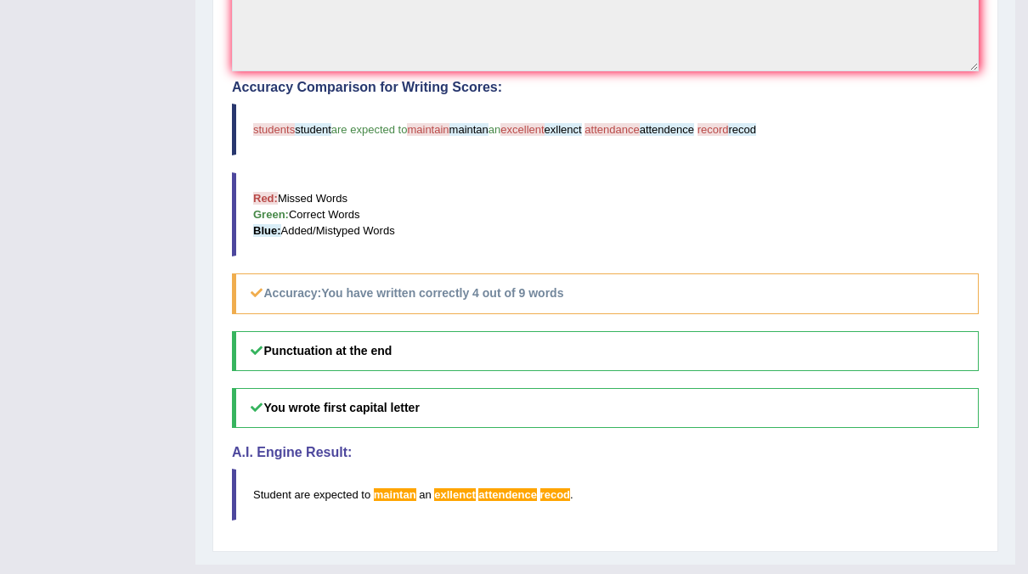
scroll to position [0, 0]
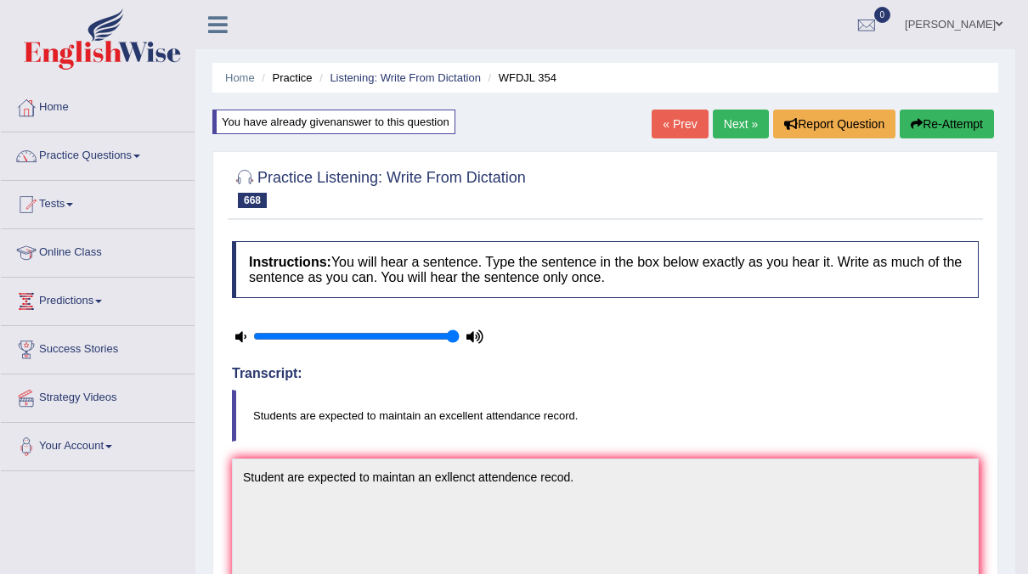
click at [734, 123] on link "Next »" at bounding box center [741, 124] width 56 height 29
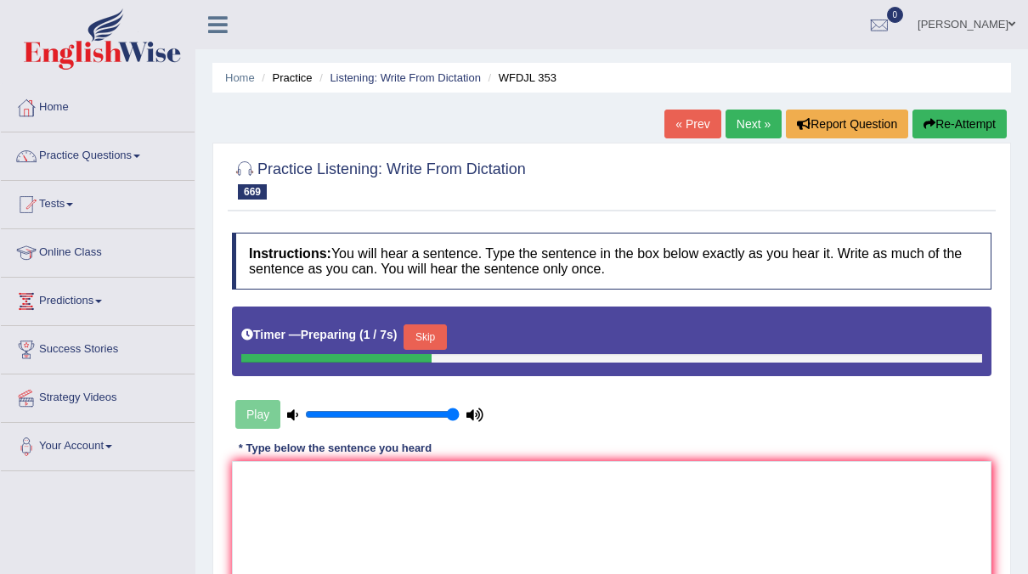
click at [431, 330] on button "Skip" at bounding box center [425, 337] width 42 height 25
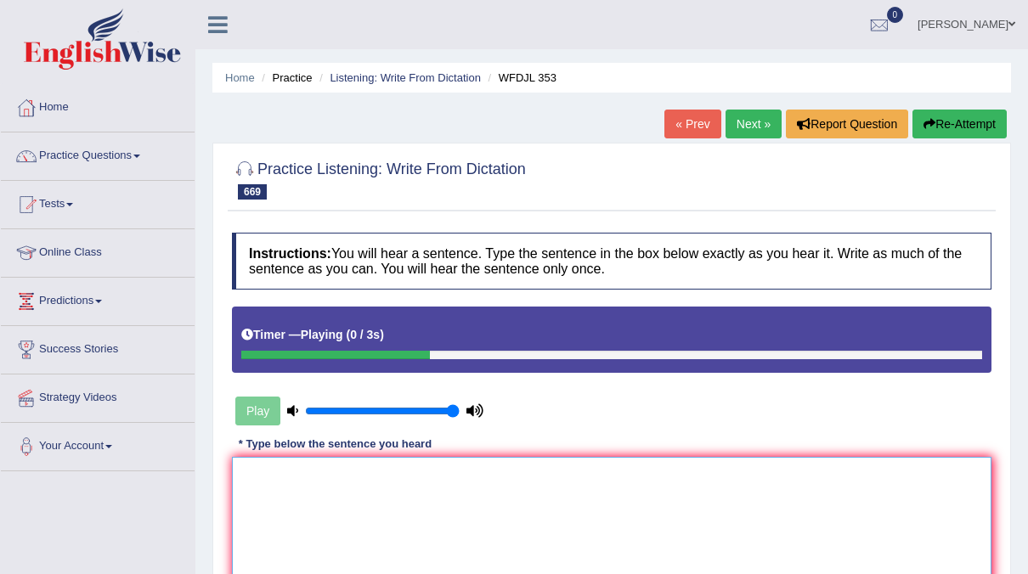
click at [294, 494] on textarea at bounding box center [612, 539] width 760 height 165
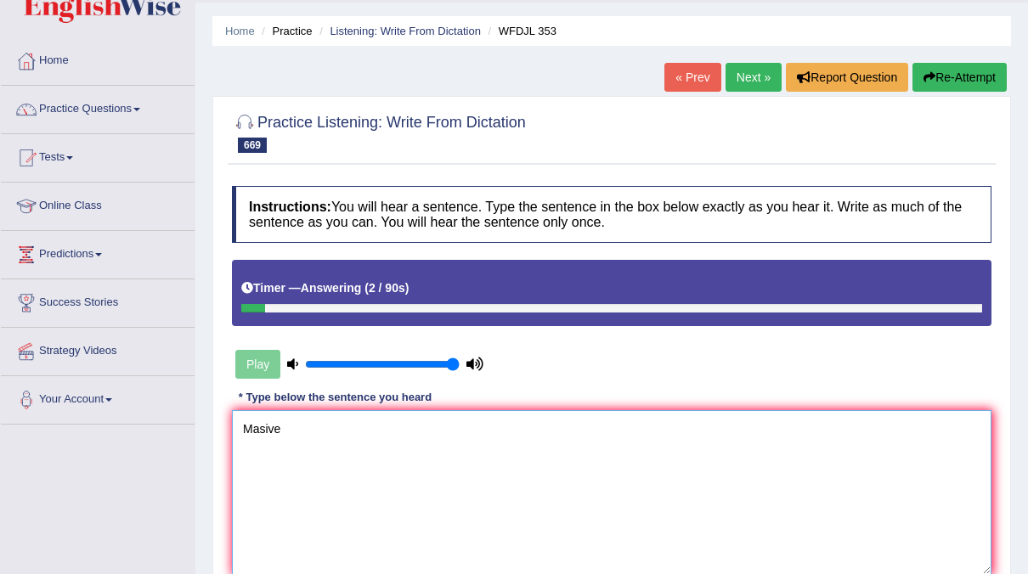
type textarea "Masive"
click at [767, 80] on link "Next »" at bounding box center [754, 77] width 56 height 29
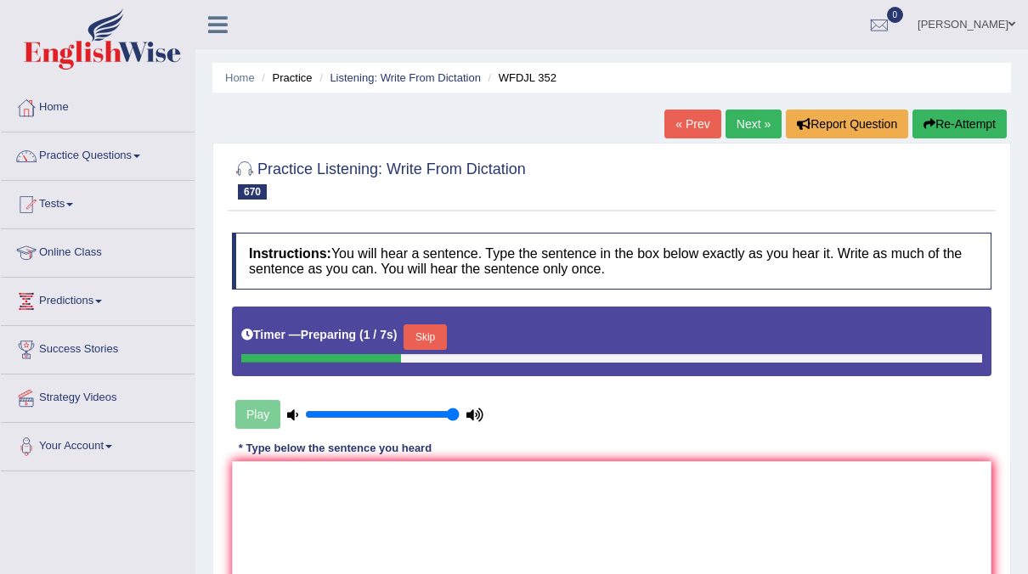
click at [431, 343] on button "Skip" at bounding box center [425, 337] width 42 height 25
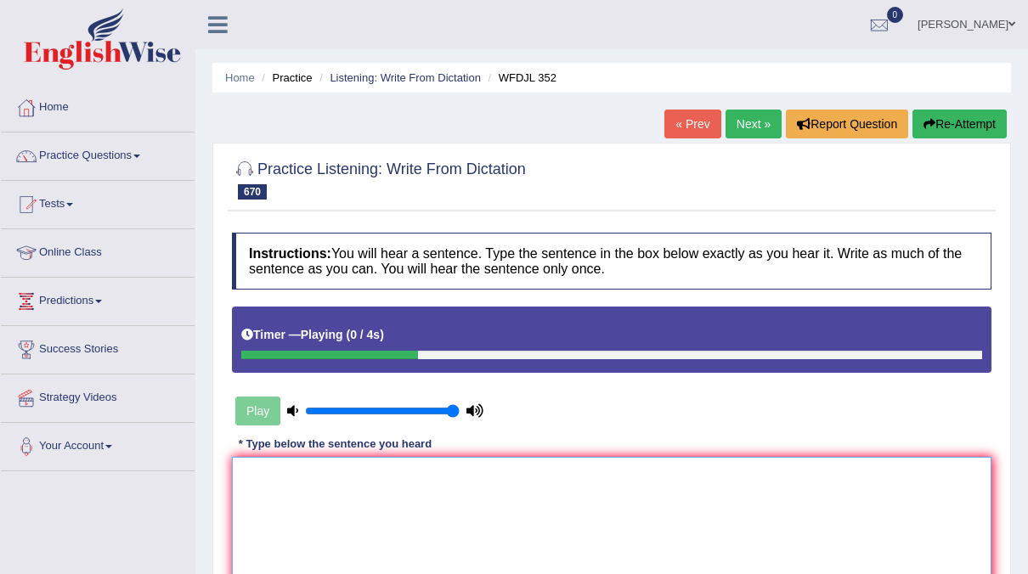
click at [370, 495] on textarea at bounding box center [612, 539] width 760 height 165
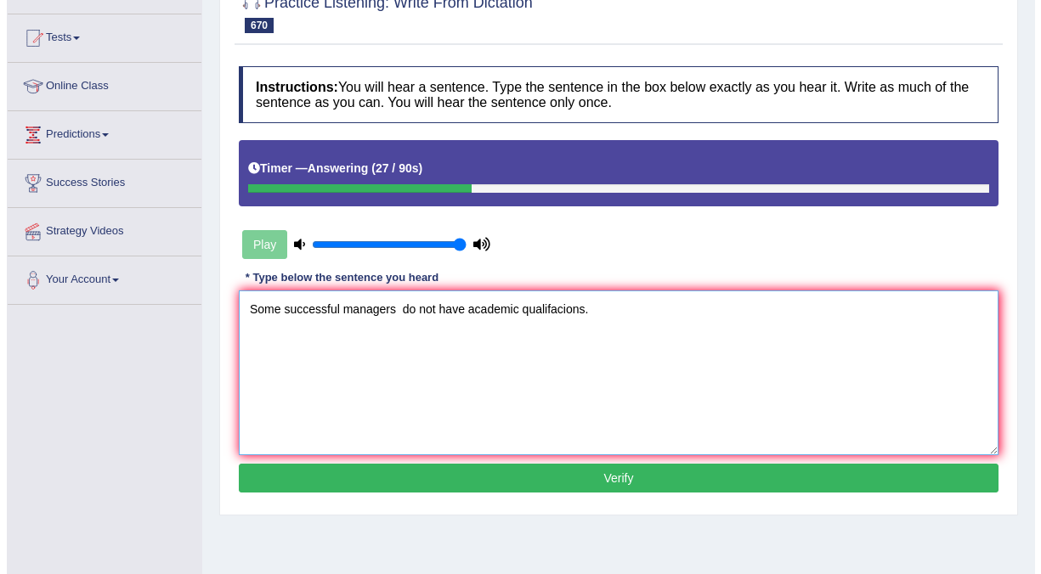
scroll to position [173, 0]
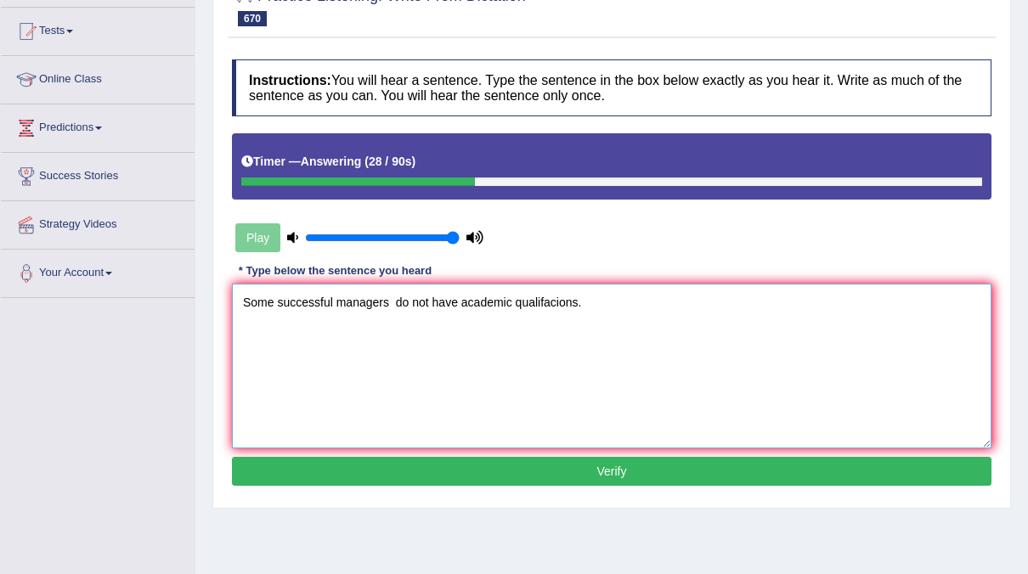
type textarea "Some successful managers do not have academic qualifacions."
click at [568, 469] on button "Verify" at bounding box center [612, 471] width 760 height 29
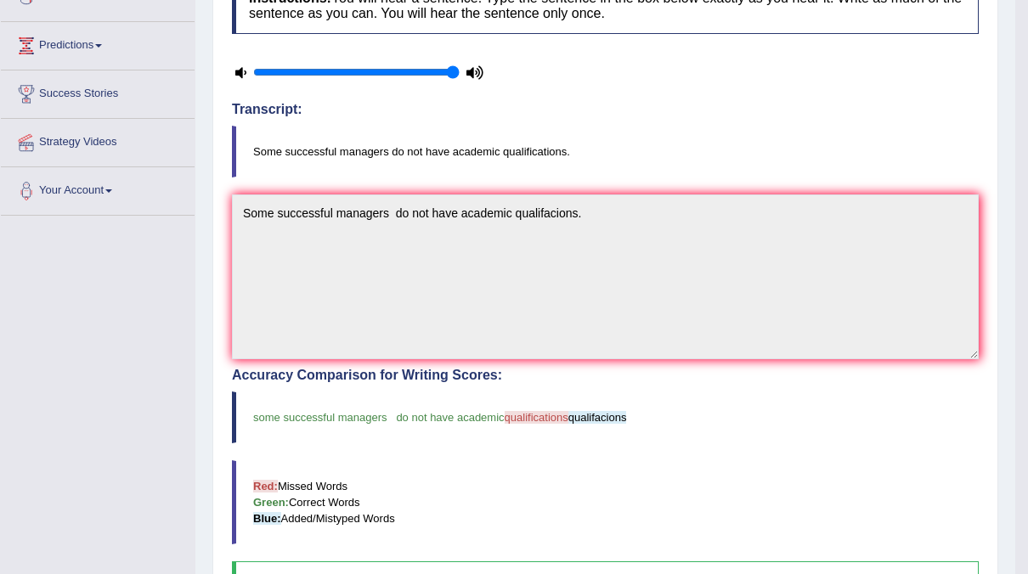
scroll to position [0, 0]
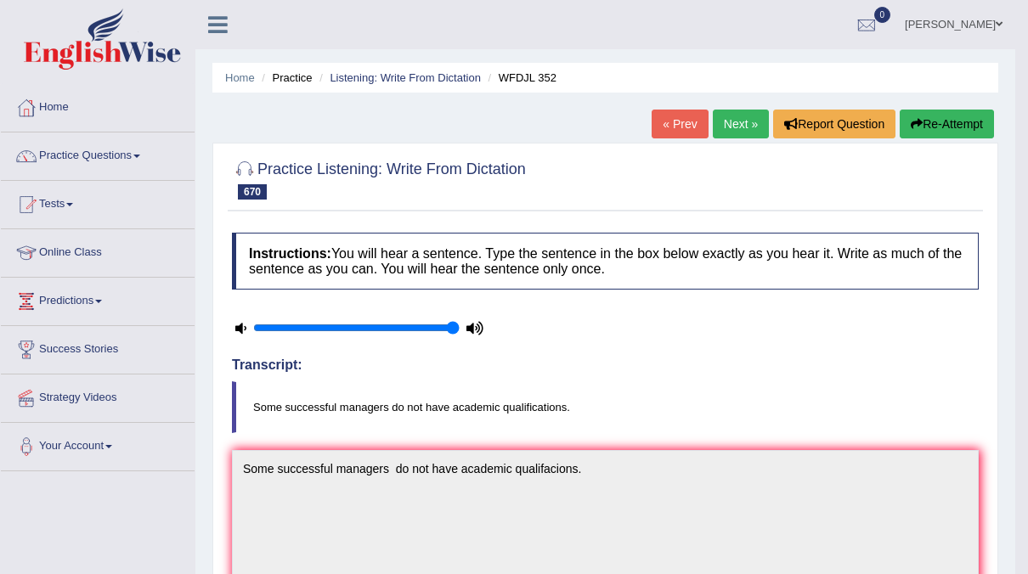
click at [733, 118] on link "Next »" at bounding box center [741, 124] width 56 height 29
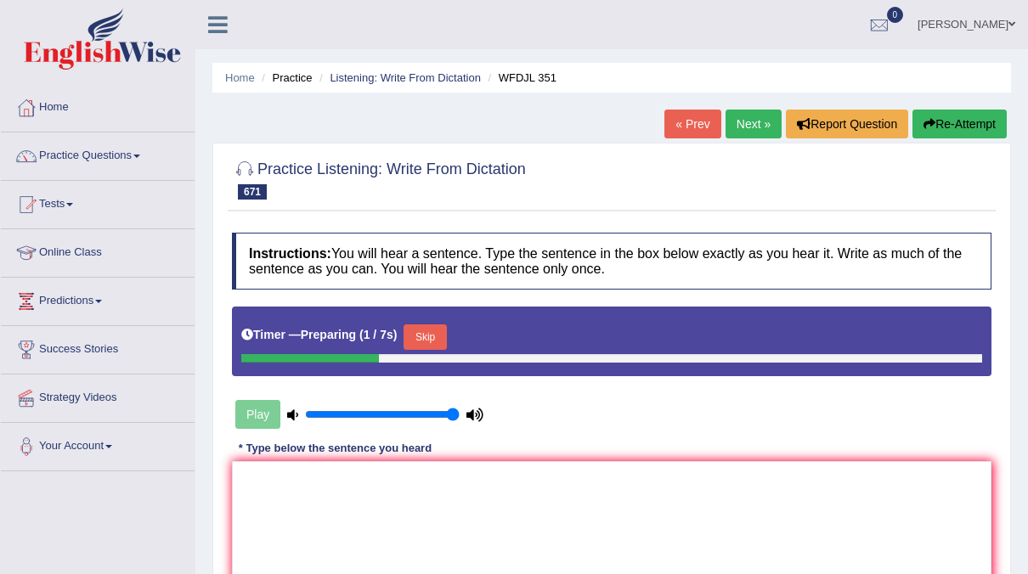
click at [422, 331] on button "Skip" at bounding box center [425, 337] width 42 height 25
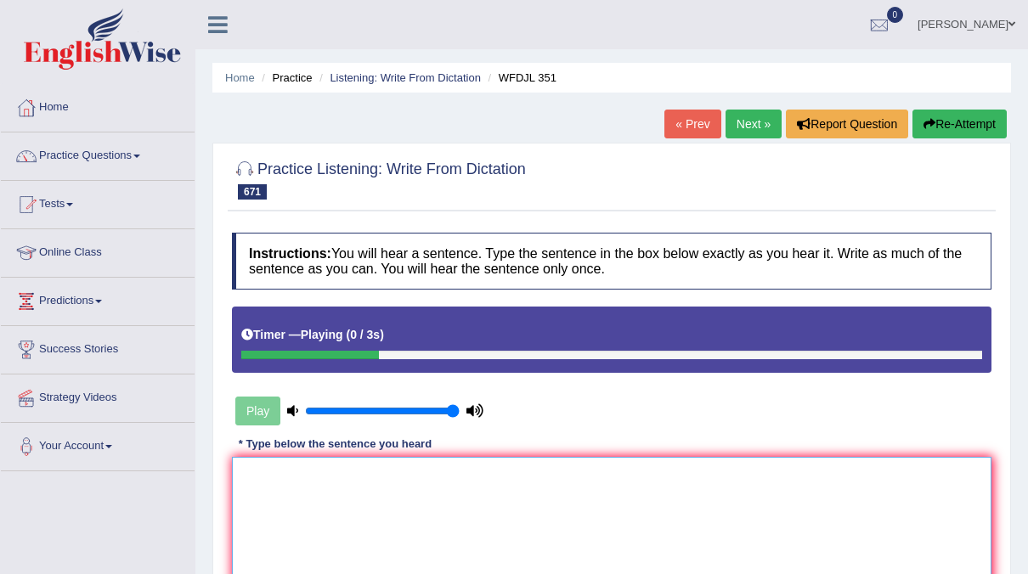
click at [310, 486] on textarea at bounding box center [612, 539] width 760 height 165
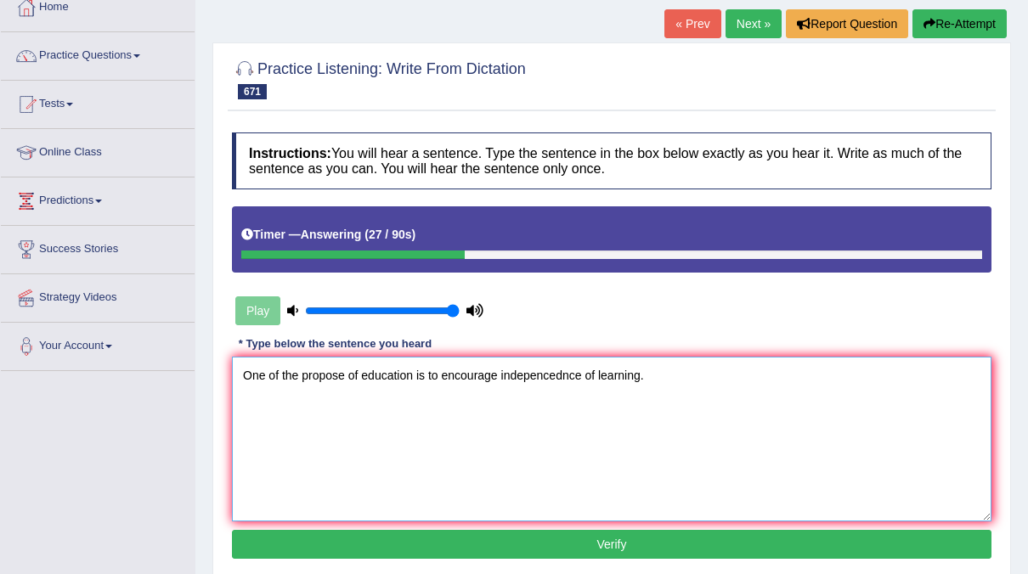
scroll to position [107, 0]
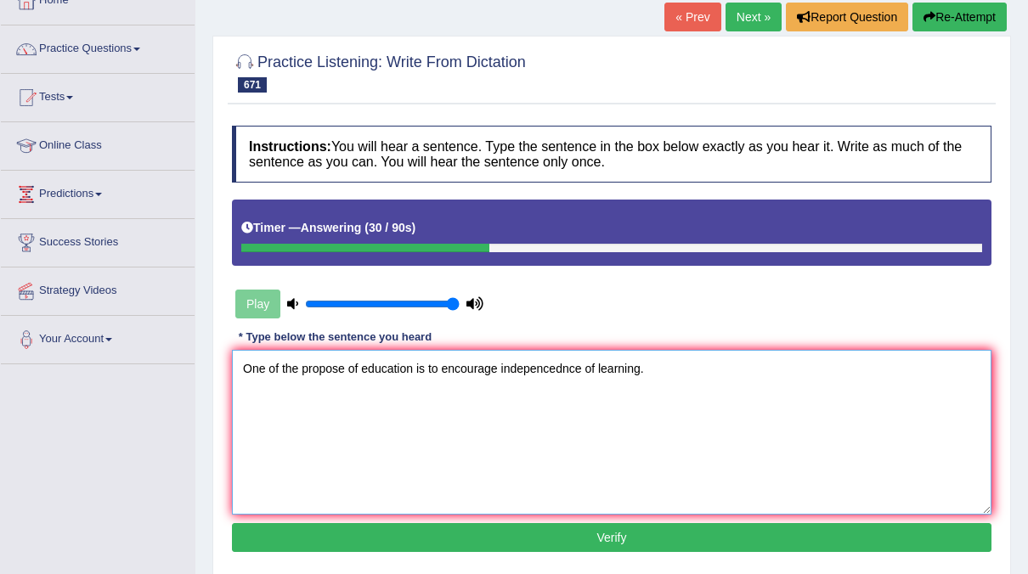
type textarea "One of the propose of education is to encourage indepencednce of learning."
click at [526, 530] on button "Verify" at bounding box center [612, 537] width 760 height 29
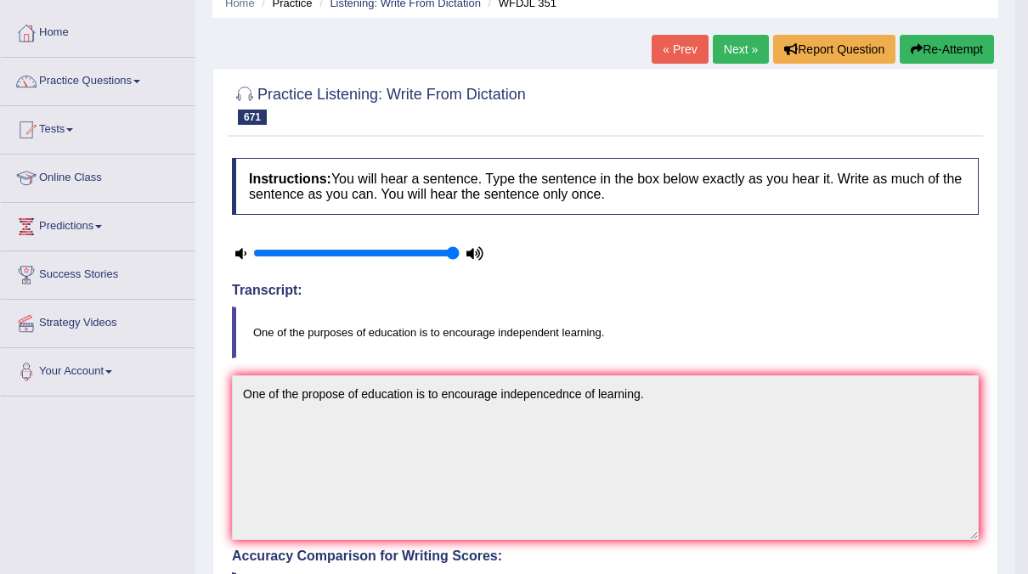
scroll to position [0, 0]
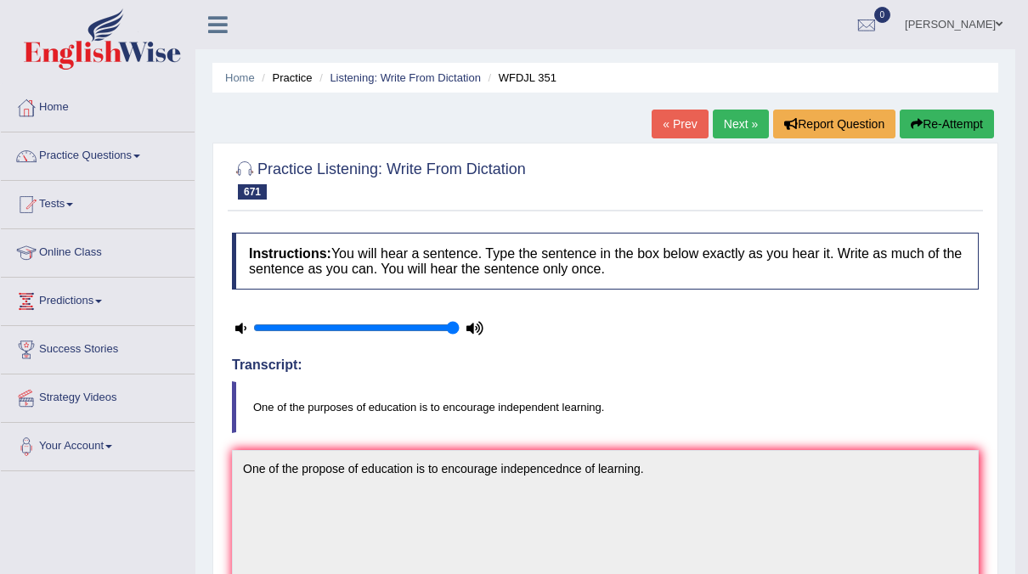
click at [752, 127] on link "Next »" at bounding box center [741, 124] width 56 height 29
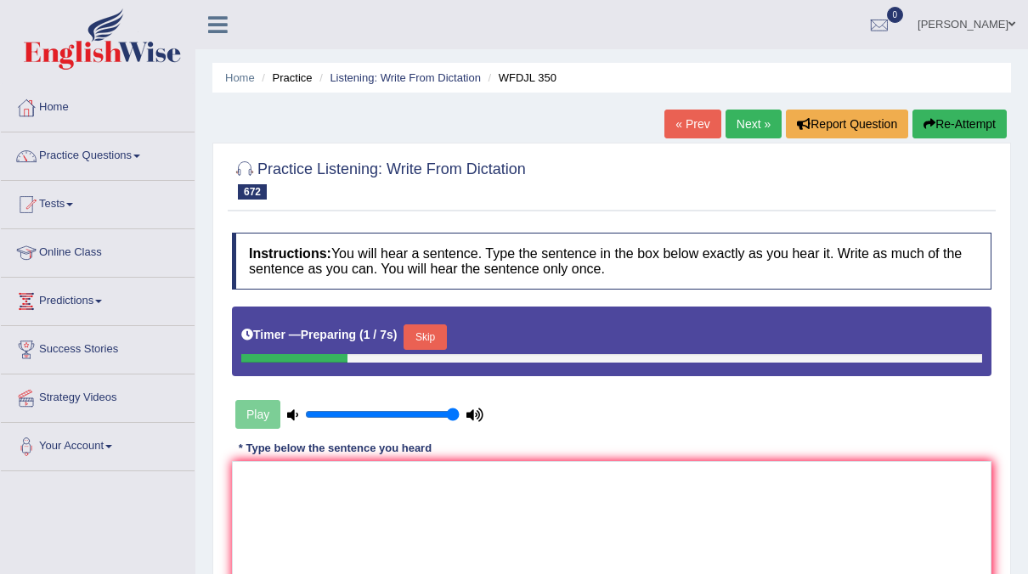
click at [441, 331] on button "Skip" at bounding box center [425, 337] width 42 height 25
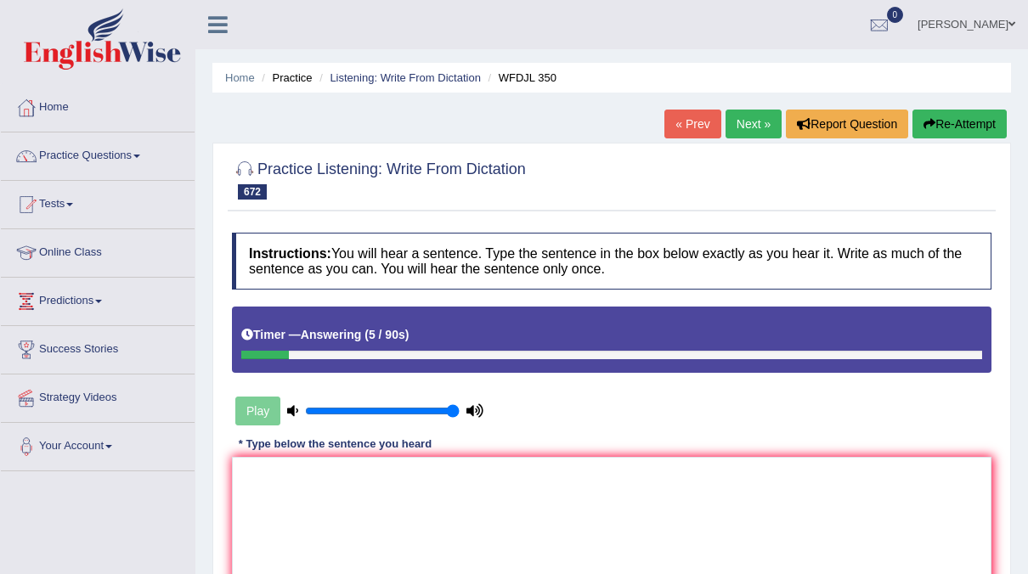
click at [161, 151] on link "Practice Questions" at bounding box center [98, 154] width 194 height 42
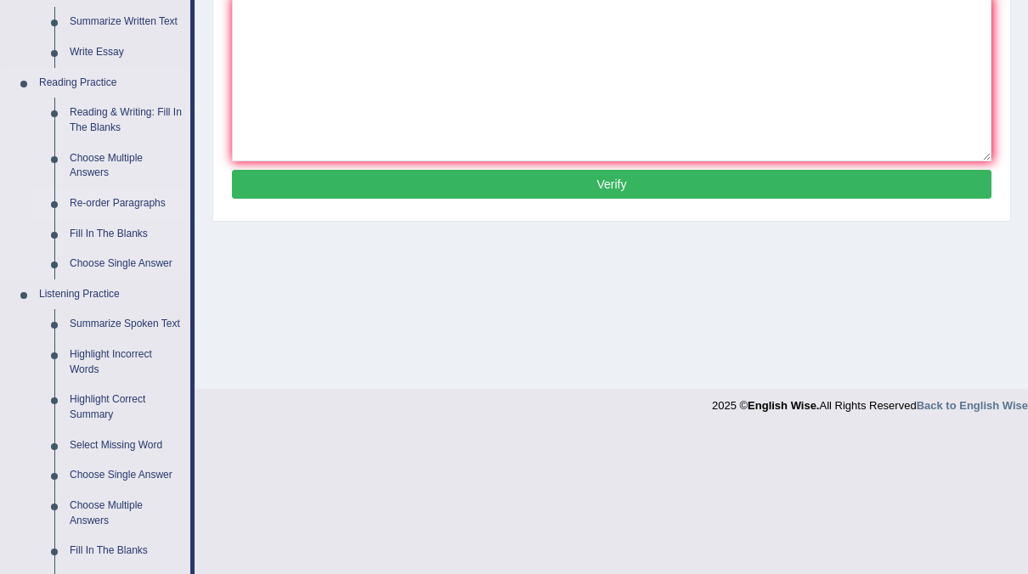
scroll to position [461, 0]
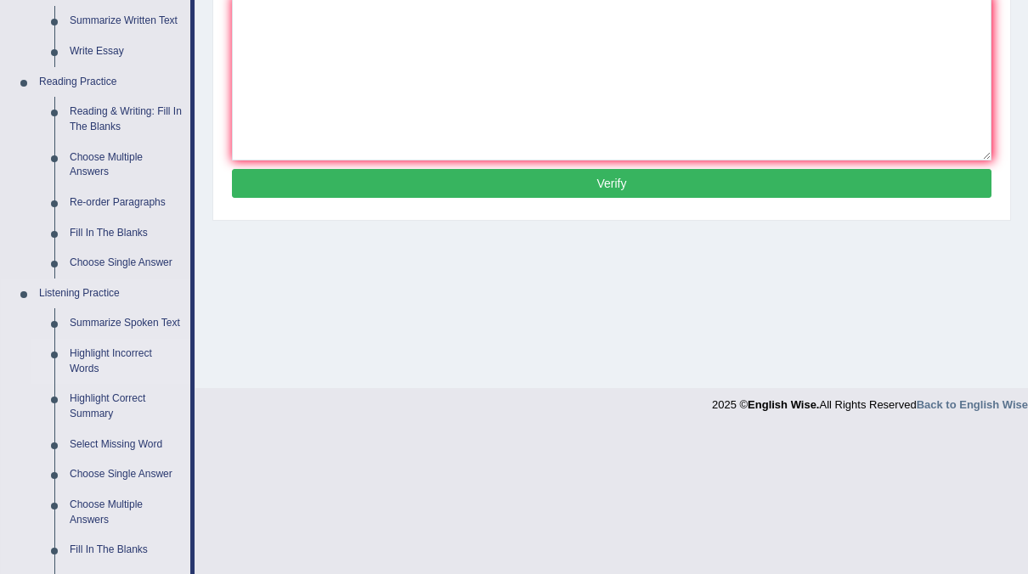
click at [115, 348] on link "Highlight Incorrect Words" at bounding box center [126, 361] width 128 height 45
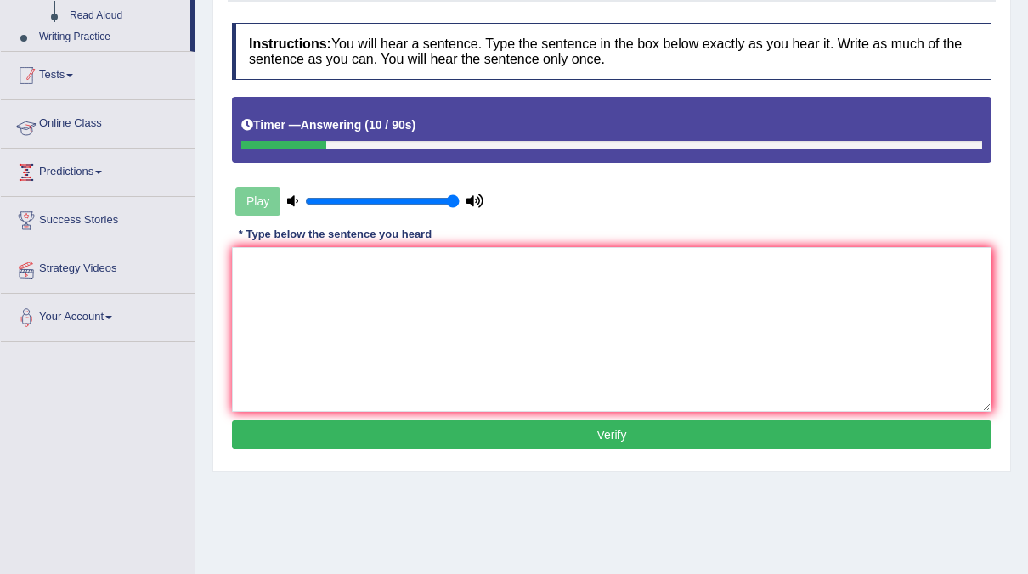
scroll to position [318, 0]
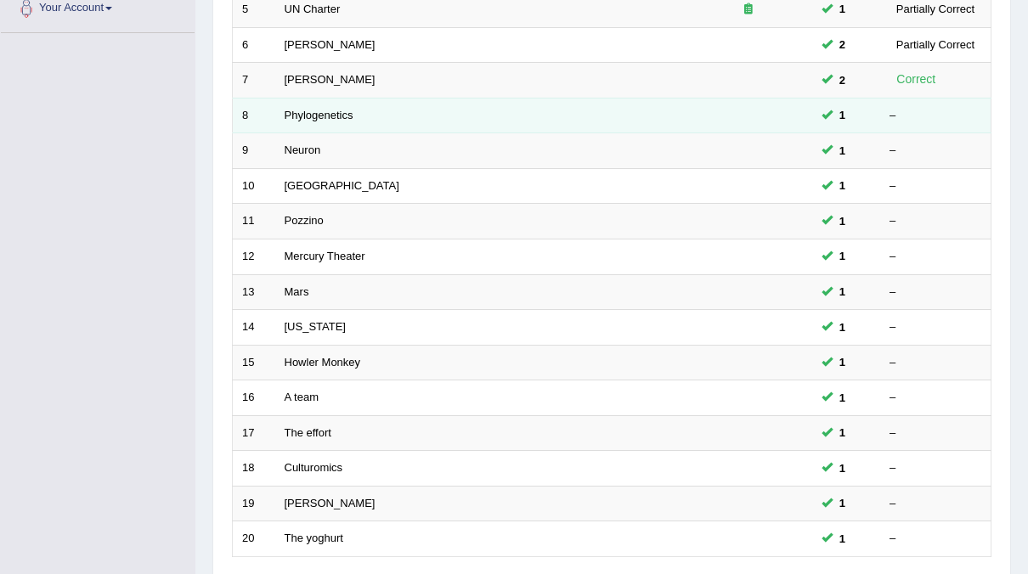
scroll to position [336, 0]
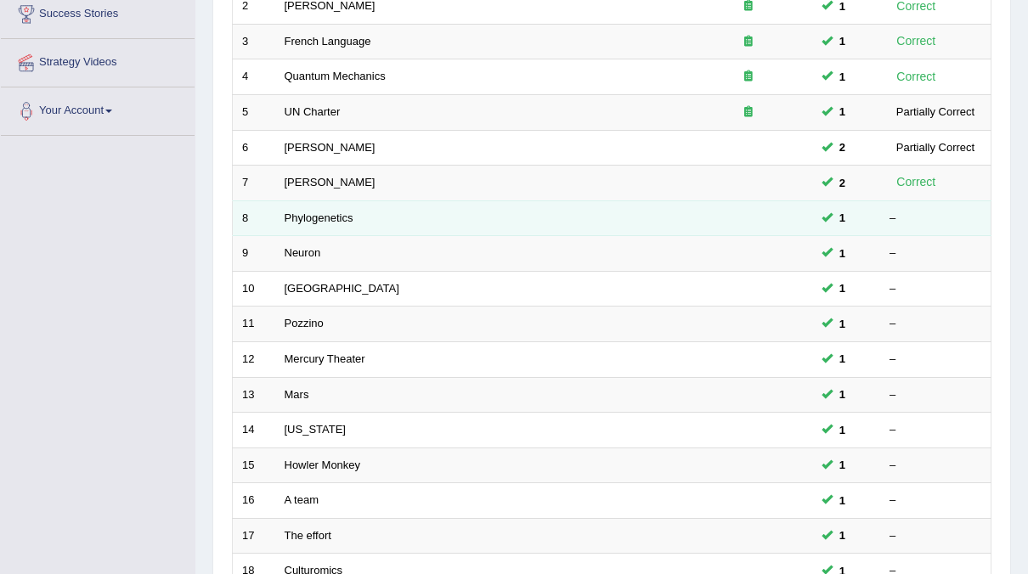
click at [329, 201] on td "Phylogenetics" at bounding box center [480, 219] width 410 height 36
click at [332, 203] on td "Phylogenetics" at bounding box center [480, 219] width 410 height 36
click at [313, 212] on link "Phylogenetics" at bounding box center [319, 218] width 69 height 13
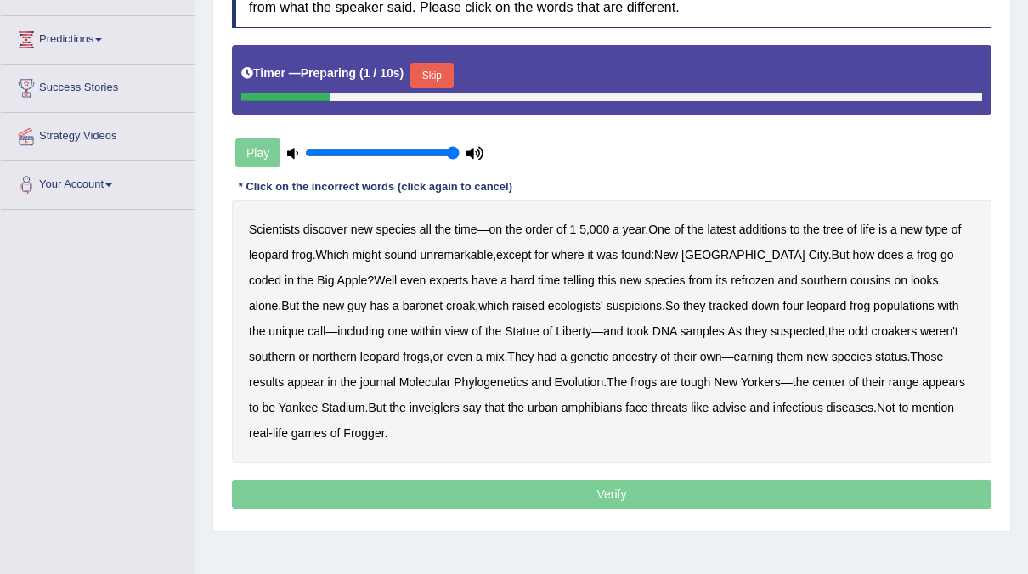
scroll to position [264, 0]
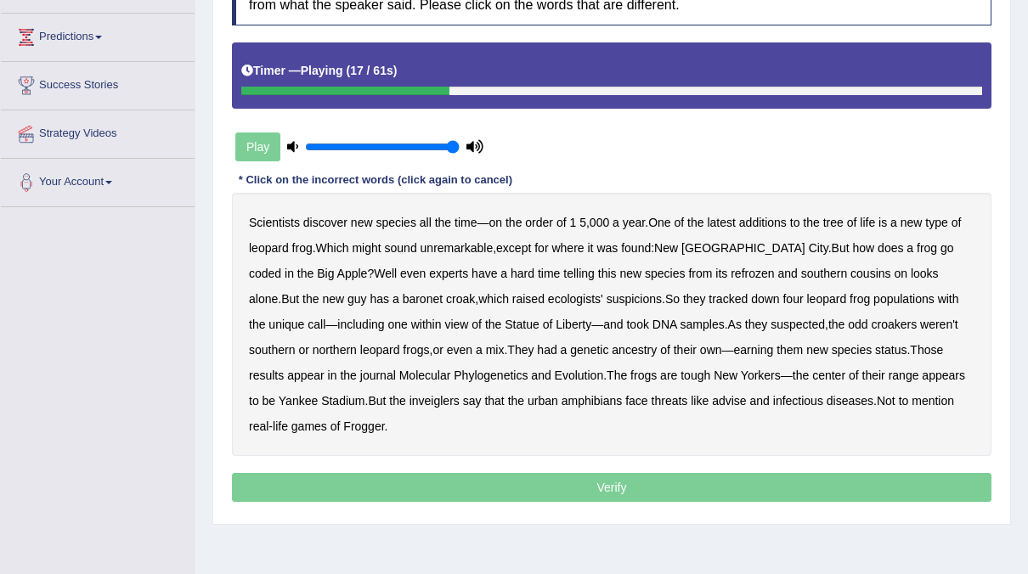
click at [281, 267] on b "coded" at bounding box center [265, 274] width 32 height 14
click at [731, 275] on b "refrozen" at bounding box center [752, 274] width 43 height 14
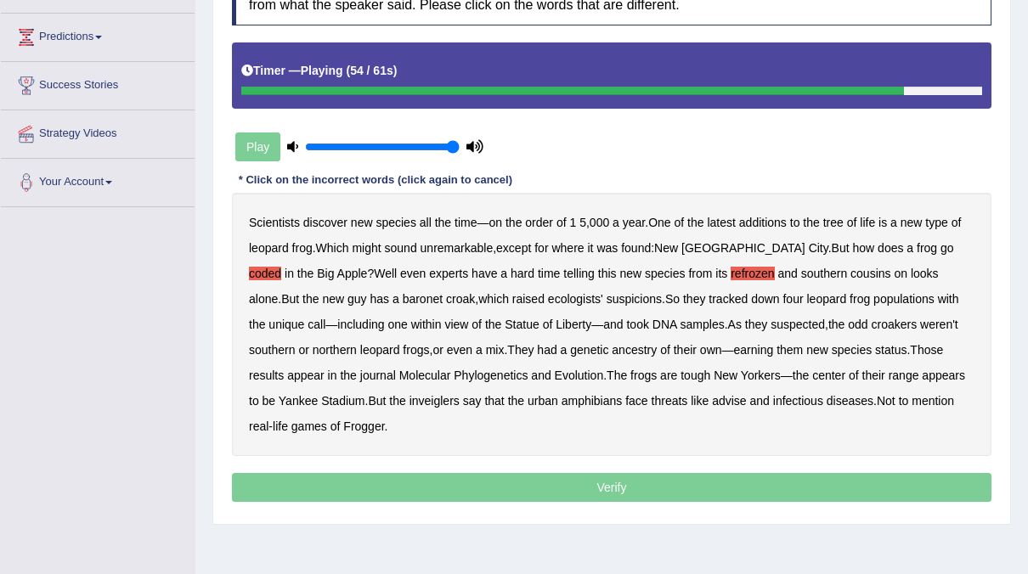
click at [410, 403] on b "inveiglers" at bounding box center [435, 401] width 50 height 14
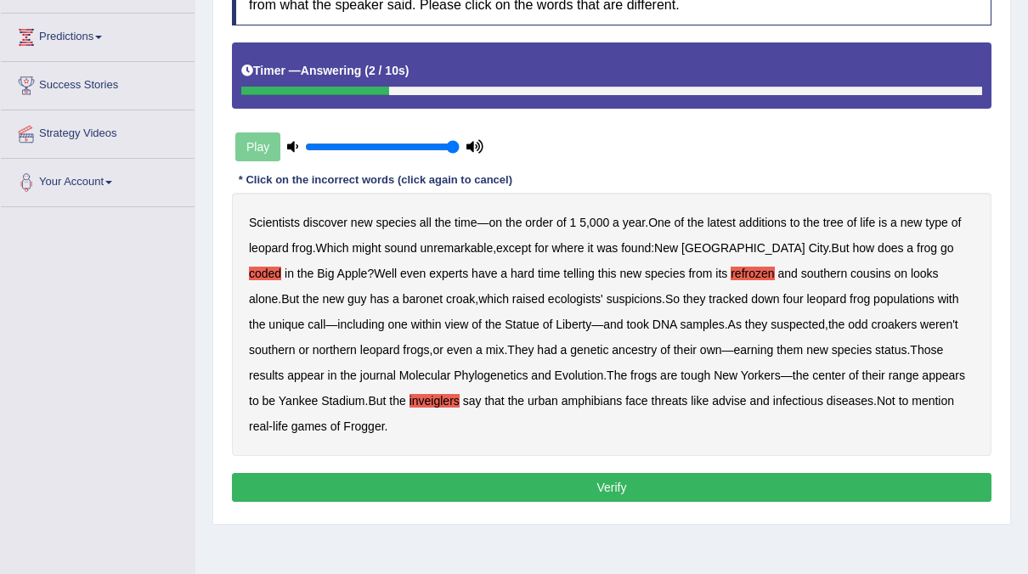
click at [614, 481] on button "Verify" at bounding box center [612, 487] width 760 height 29
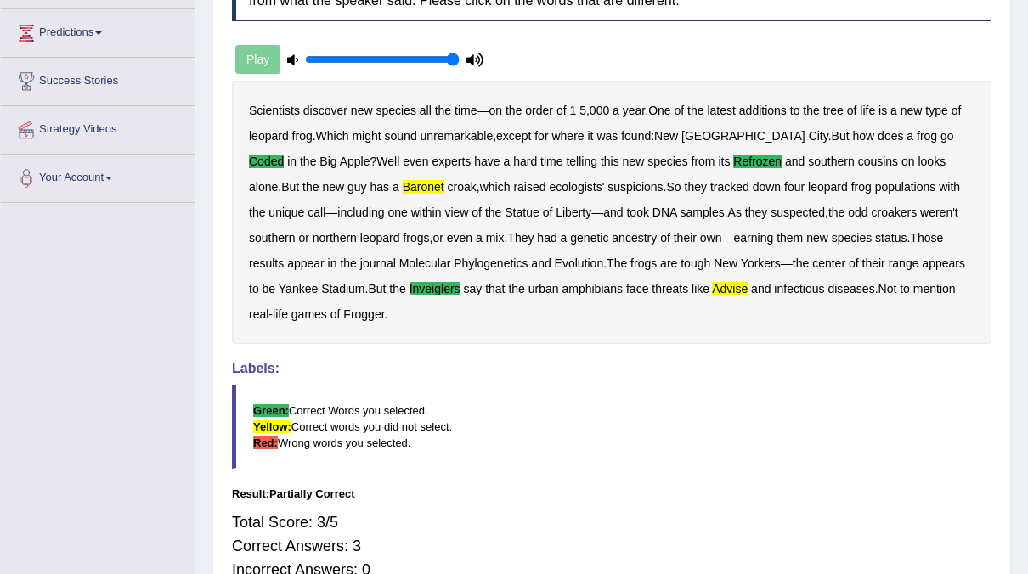
scroll to position [0, 0]
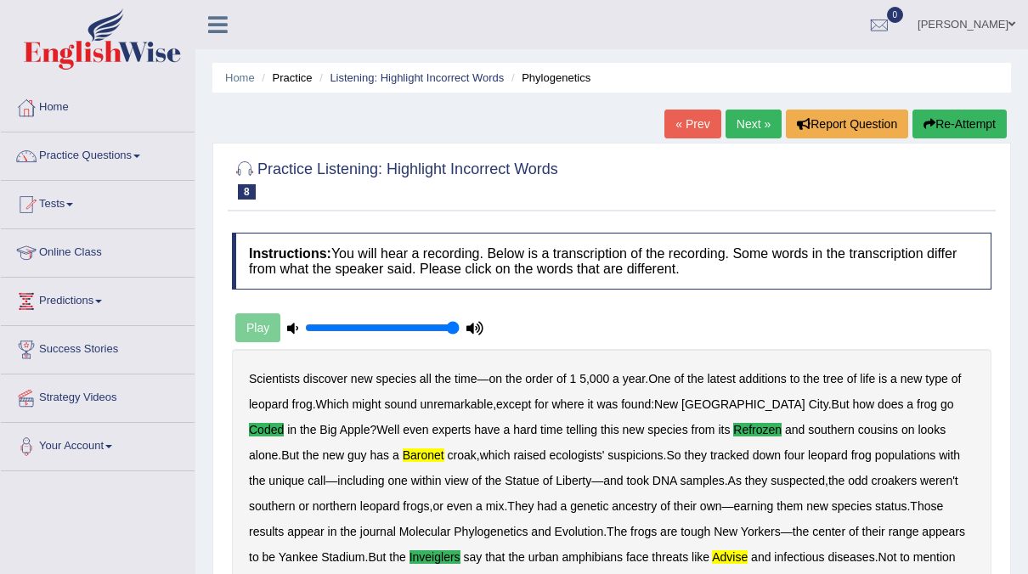
click at [731, 121] on link "Next »" at bounding box center [754, 124] width 56 height 29
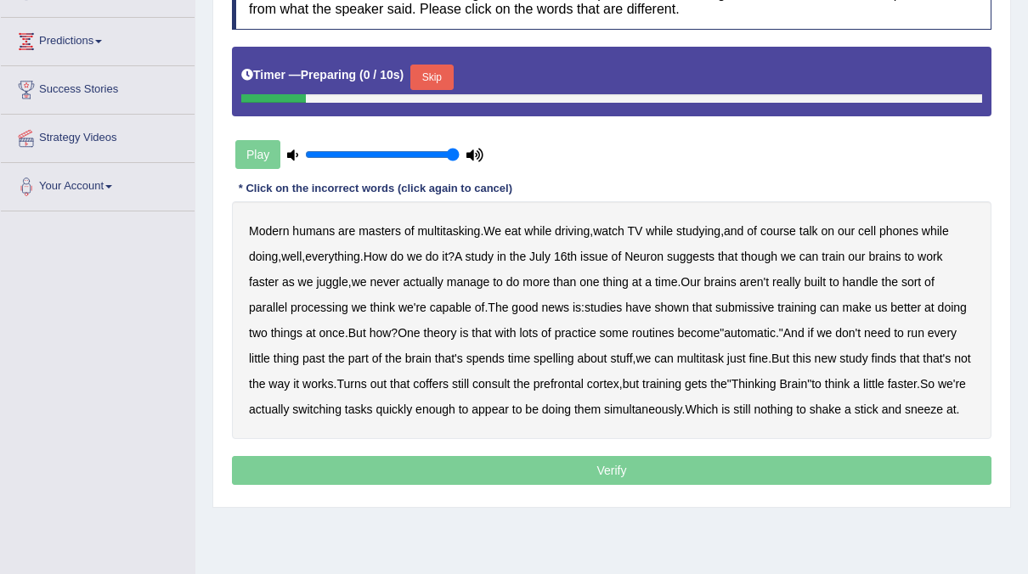
scroll to position [268, 0]
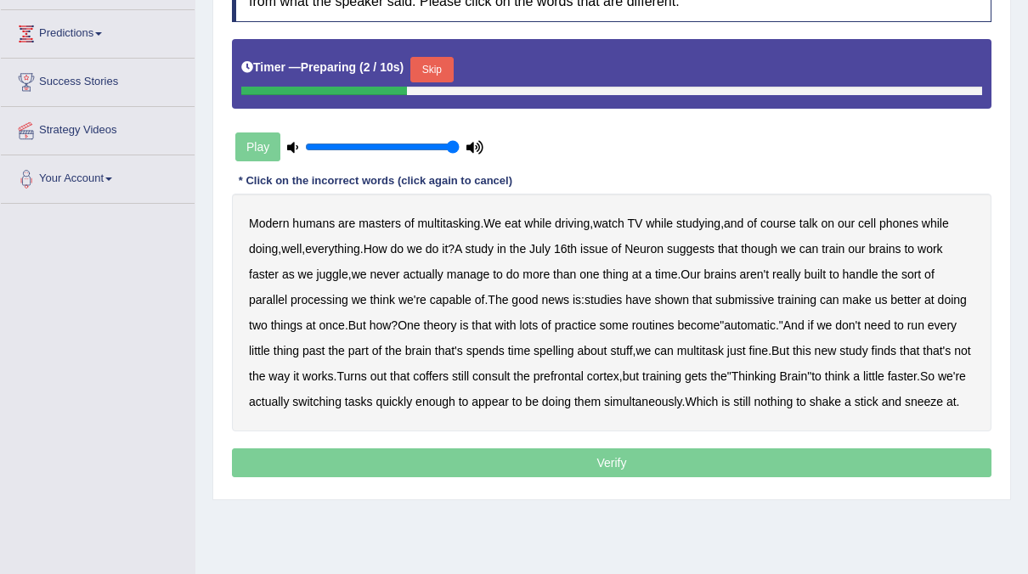
click at [439, 70] on button "Skip" at bounding box center [431, 69] width 42 height 25
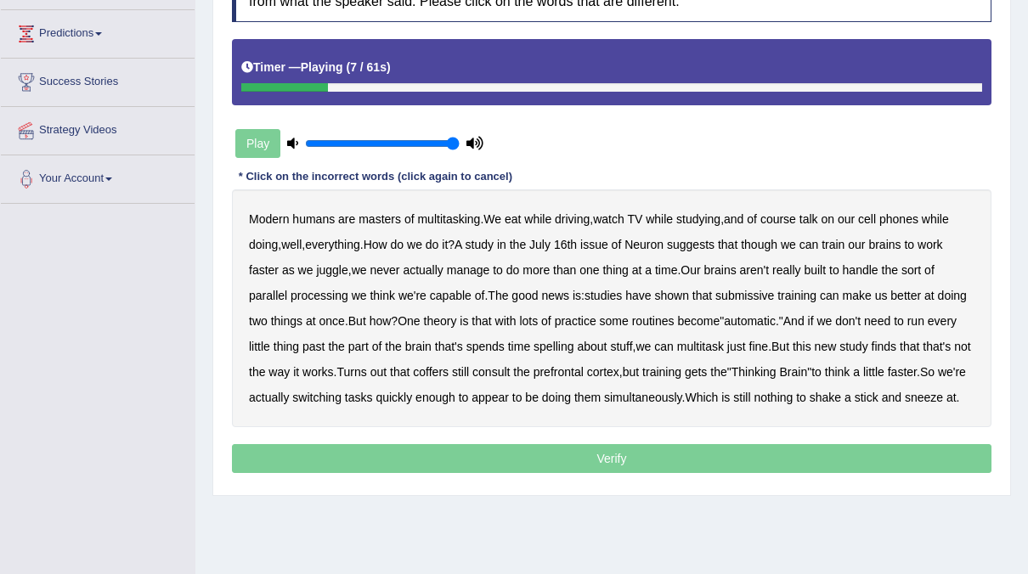
click at [780, 216] on b "course" at bounding box center [778, 219] width 36 height 14
click at [809, 212] on b "talk" at bounding box center [809, 219] width 19 height 14
click at [775, 217] on b "course" at bounding box center [778, 219] width 36 height 14
click at [818, 215] on b "talk" at bounding box center [809, 219] width 19 height 14
click at [760, 242] on b "though" at bounding box center [759, 245] width 37 height 14
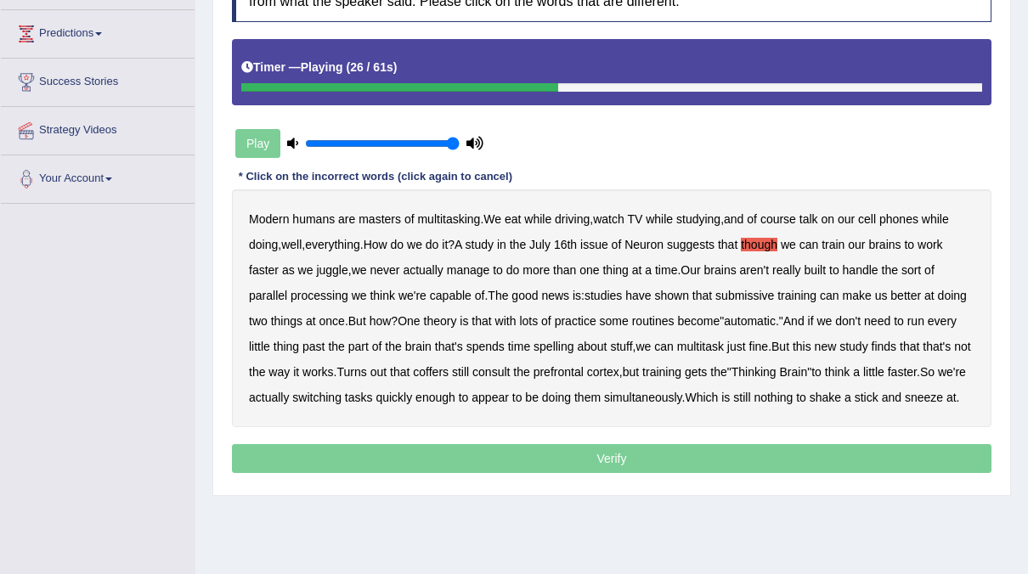
click at [918, 258] on div "Modern humans are masters of multitasking . We eat while driving , watch TV whi…" at bounding box center [612, 308] width 760 height 238
click at [734, 291] on b "submissive" at bounding box center [744, 296] width 59 height 14
click at [494, 345] on b "spends" at bounding box center [485, 347] width 38 height 14
click at [444, 367] on b "coffers" at bounding box center [431, 372] width 36 height 14
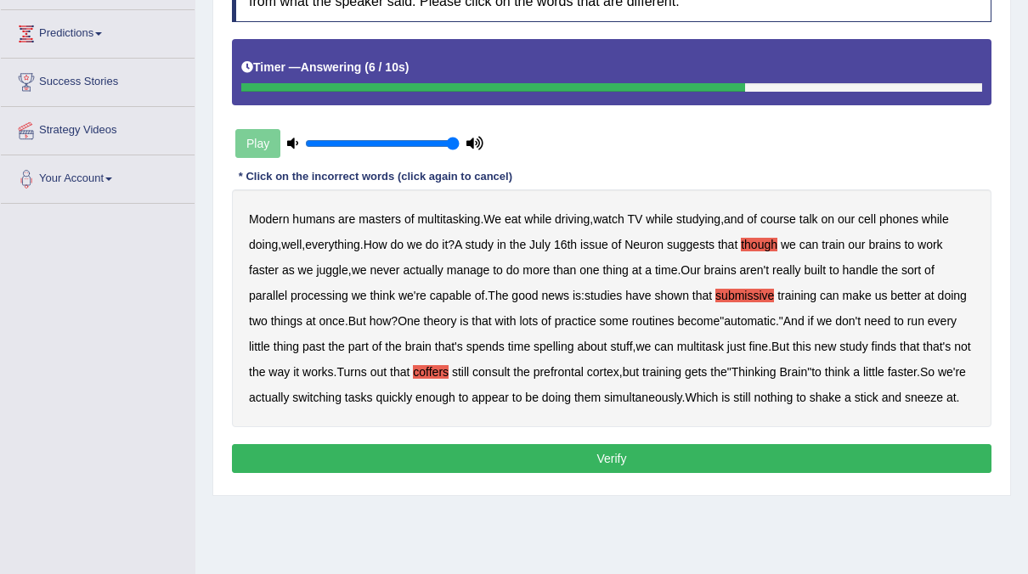
click at [656, 473] on button "Verify" at bounding box center [612, 458] width 760 height 29
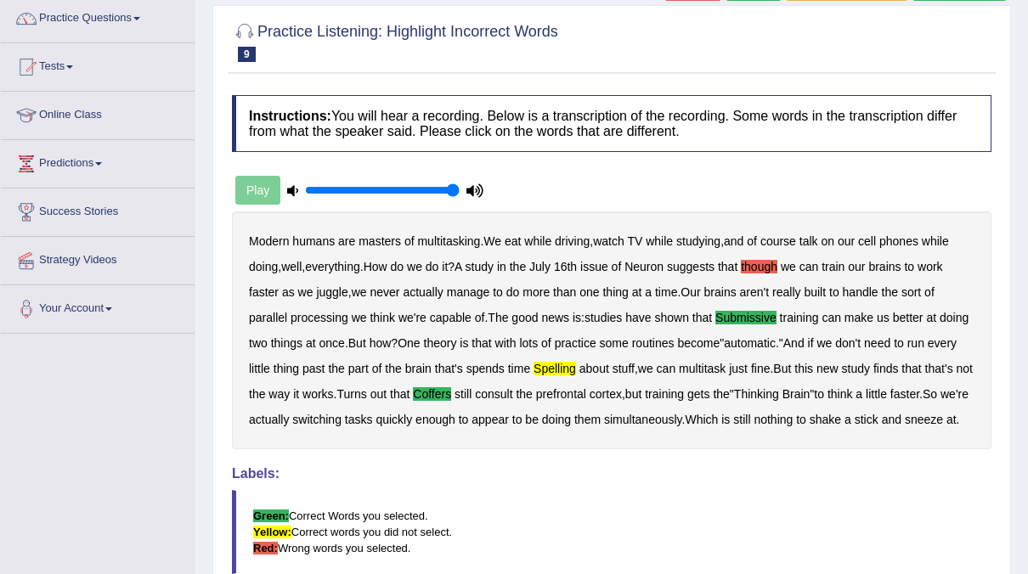
scroll to position [30, 0]
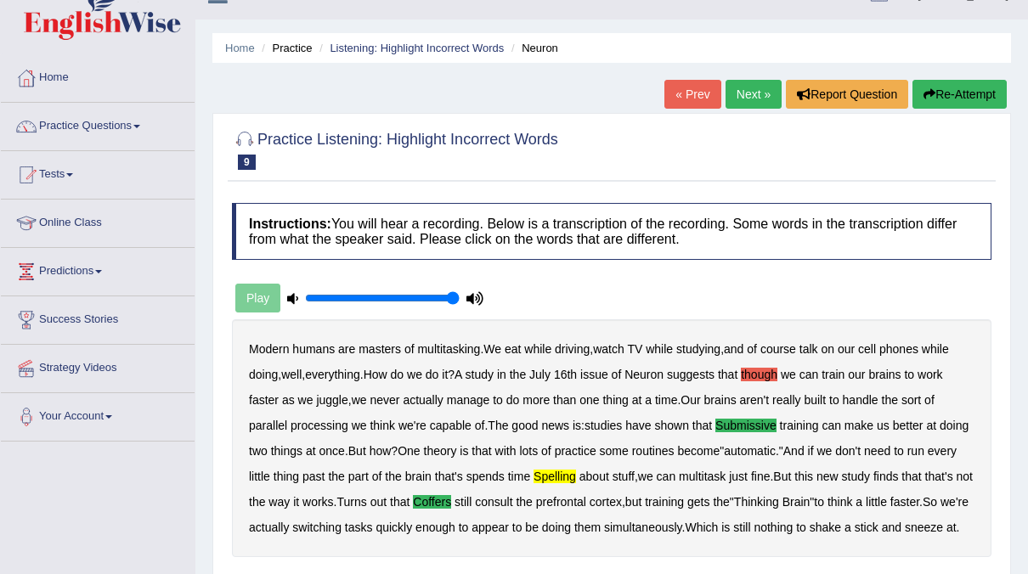
click at [750, 96] on link "Next »" at bounding box center [754, 94] width 56 height 29
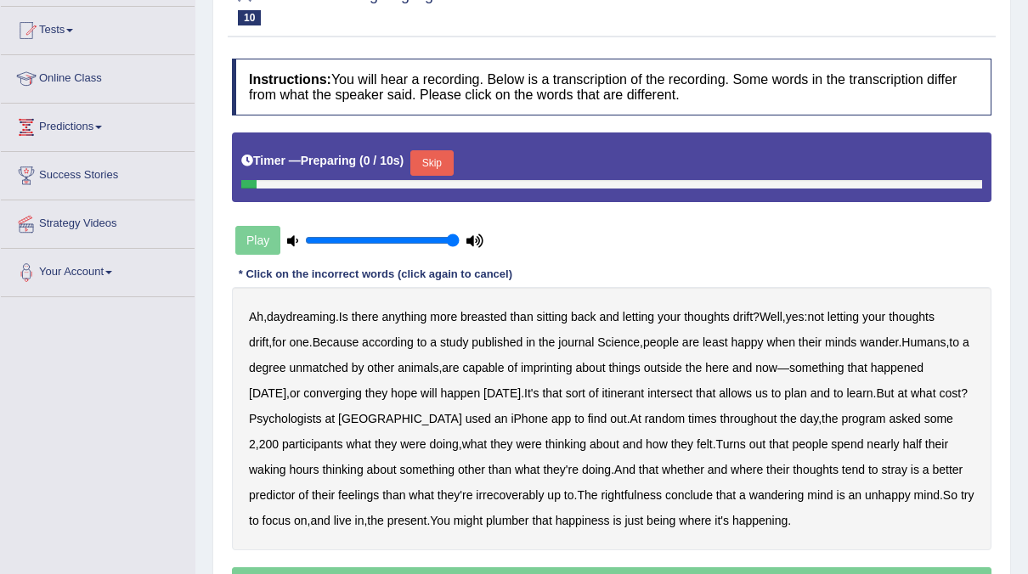
scroll to position [175, 0]
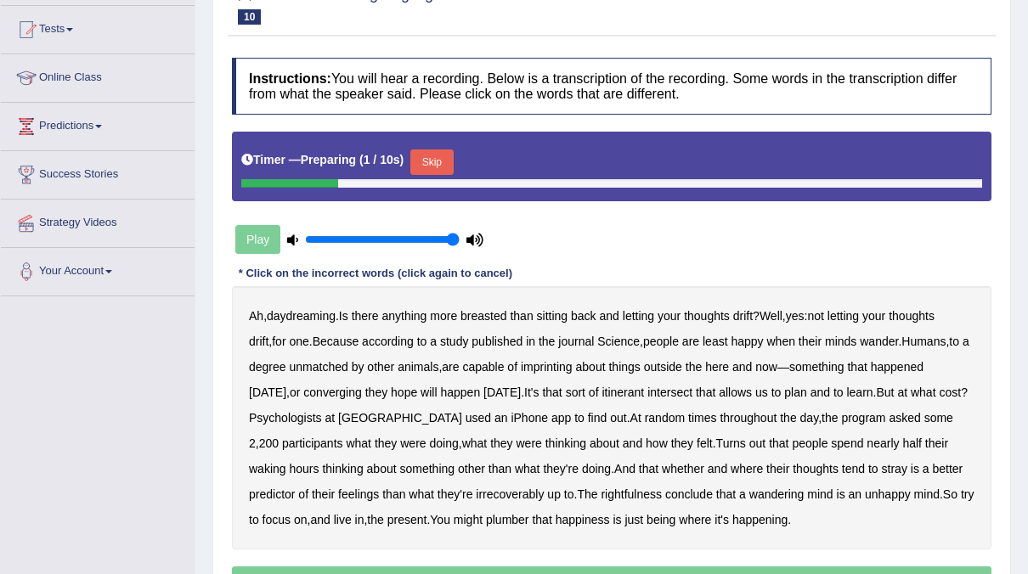
click at [429, 154] on button "Skip" at bounding box center [431, 162] width 42 height 25
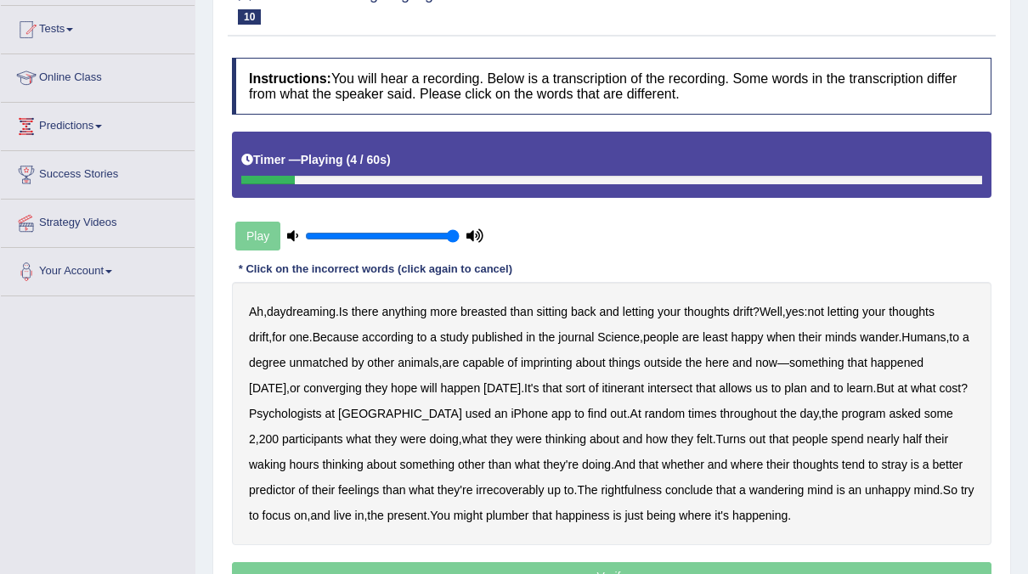
scroll to position [0, 0]
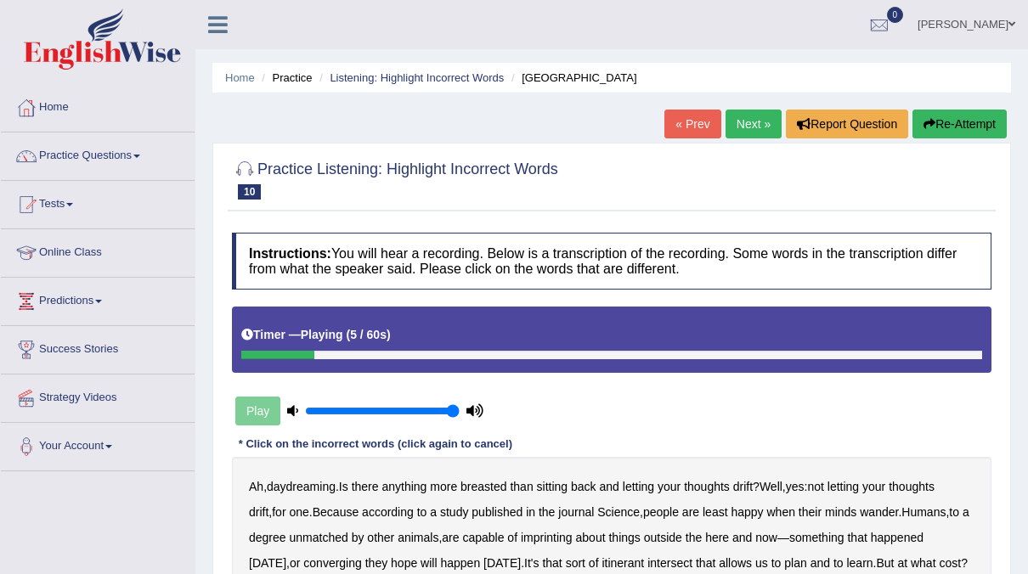
click at [966, 129] on button "Re-Attempt" at bounding box center [960, 124] width 94 height 29
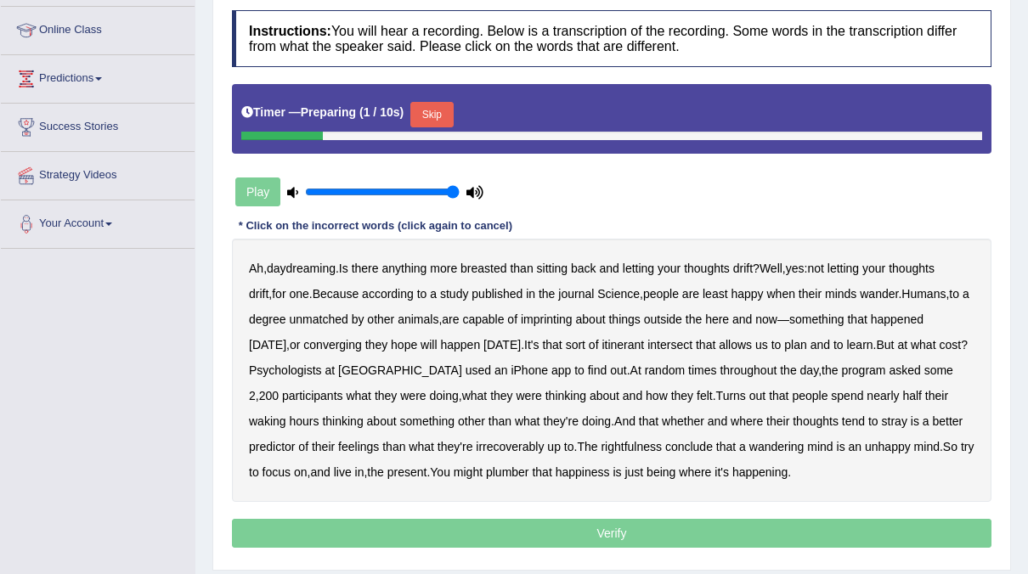
scroll to position [224, 0]
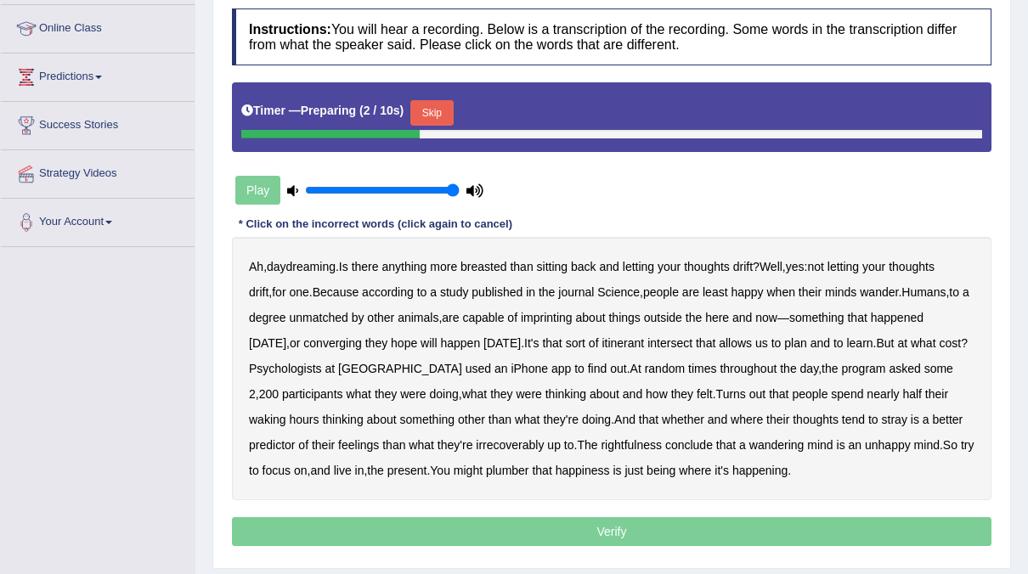
click at [429, 110] on button "Skip" at bounding box center [431, 112] width 42 height 25
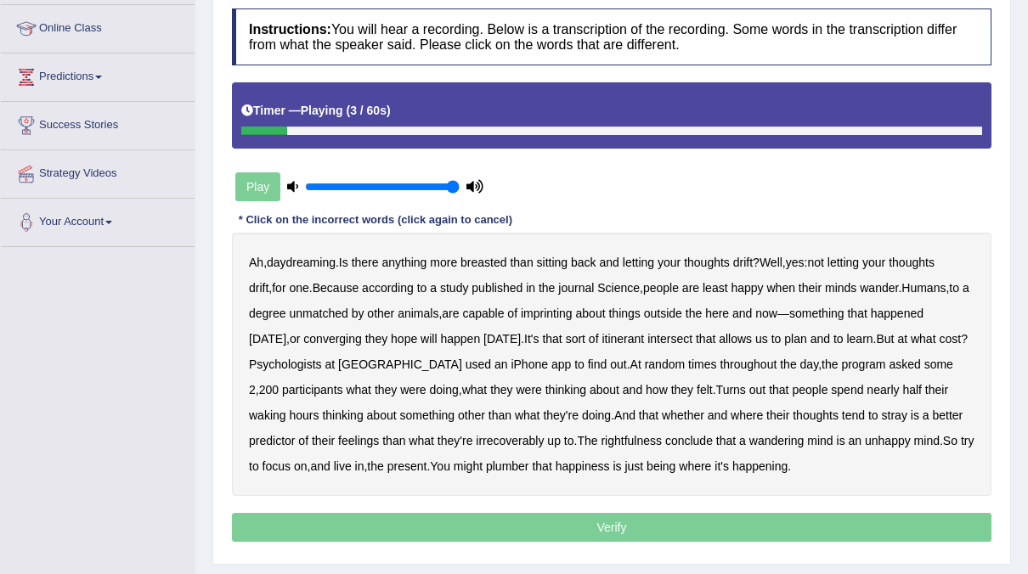
click at [473, 260] on b "breasted" at bounding box center [484, 263] width 46 height 14
drag, startPoint x: 473, startPoint y: 260, endPoint x: 487, endPoint y: 260, distance: 13.6
click at [487, 260] on b "breasted" at bounding box center [484, 263] width 46 height 14
click at [556, 311] on b "imprinting" at bounding box center [547, 314] width 52 height 14
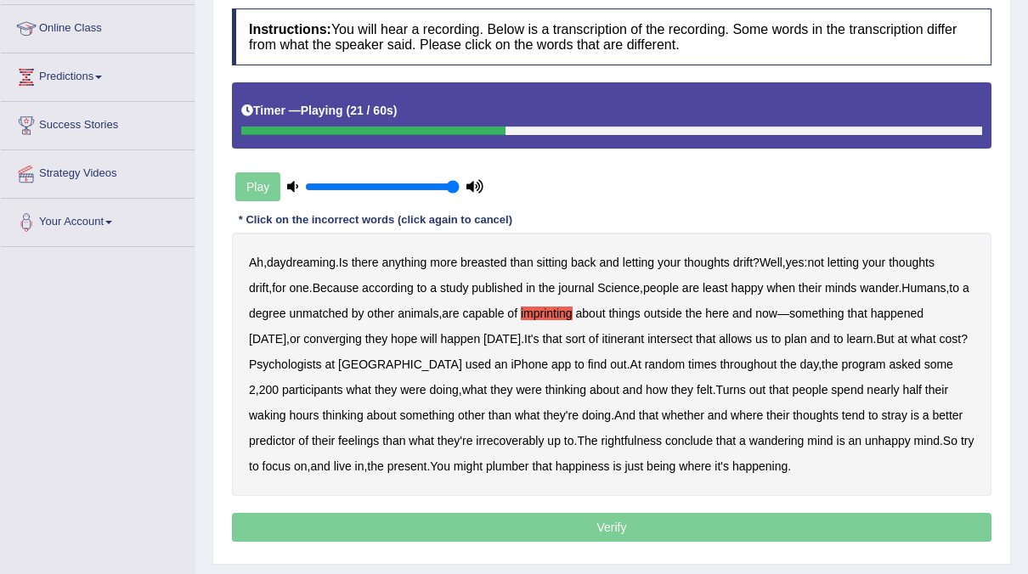
click at [356, 334] on b "converging" at bounding box center [332, 339] width 59 height 14
click at [692, 336] on b "intersect" at bounding box center [669, 339] width 45 height 14
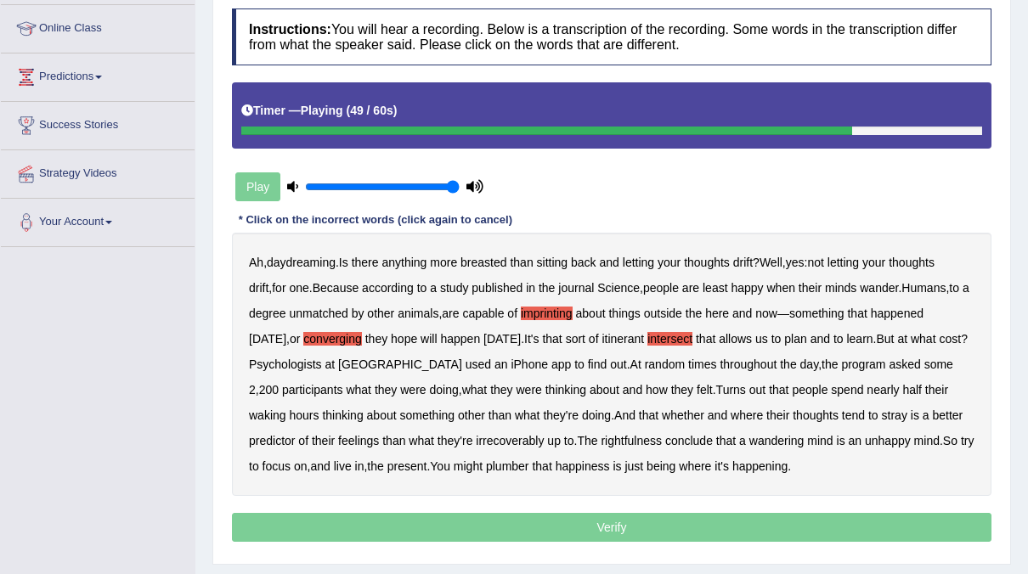
click at [519, 438] on b "irrecoverably" at bounding box center [510, 441] width 68 height 14
click at [635, 439] on b "rightfulness" at bounding box center [631, 441] width 61 height 14
click at [529, 465] on b "plumber" at bounding box center [507, 467] width 43 height 14
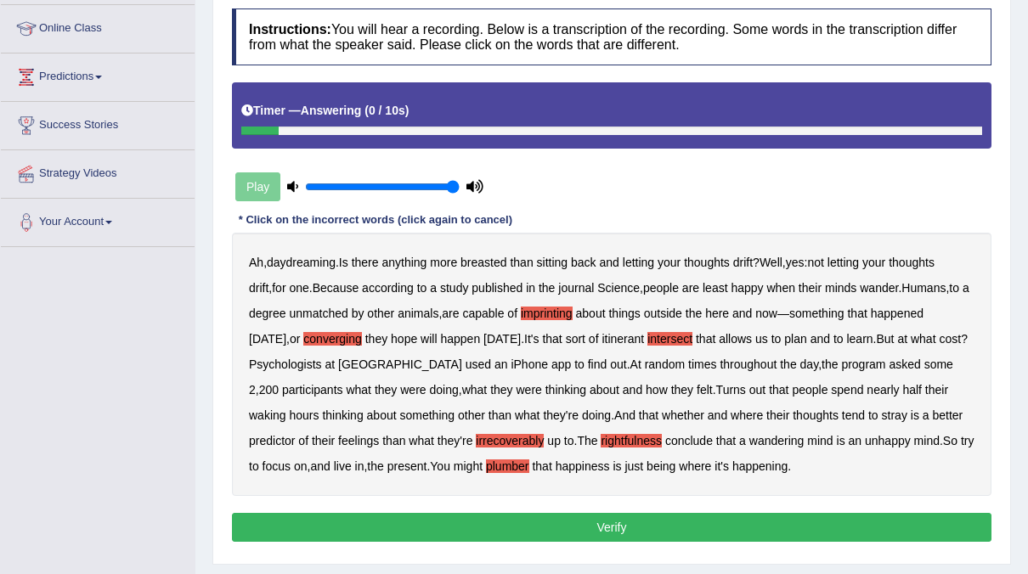
click at [635, 523] on button "Verify" at bounding box center [612, 527] width 760 height 29
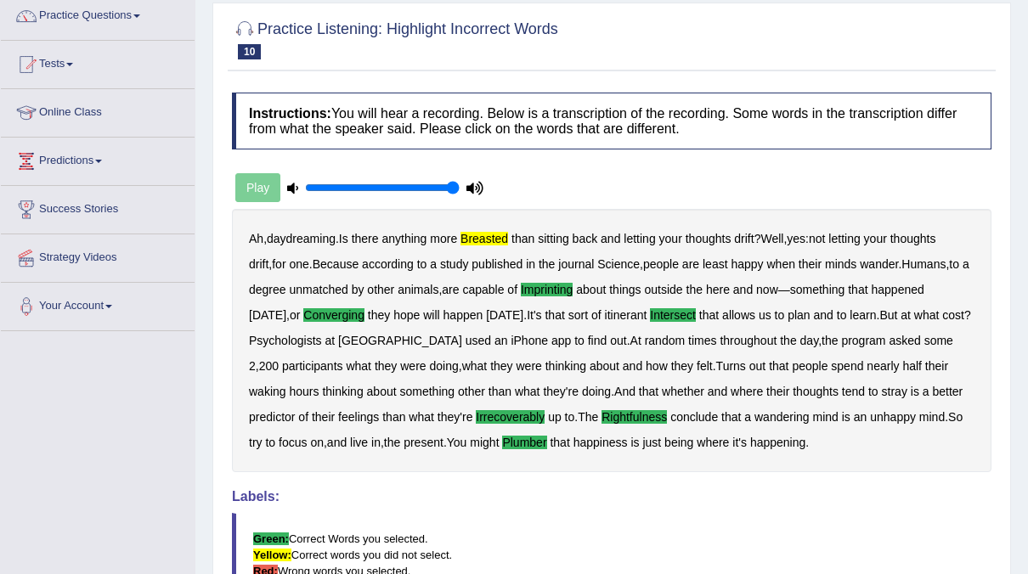
scroll to position [0, 0]
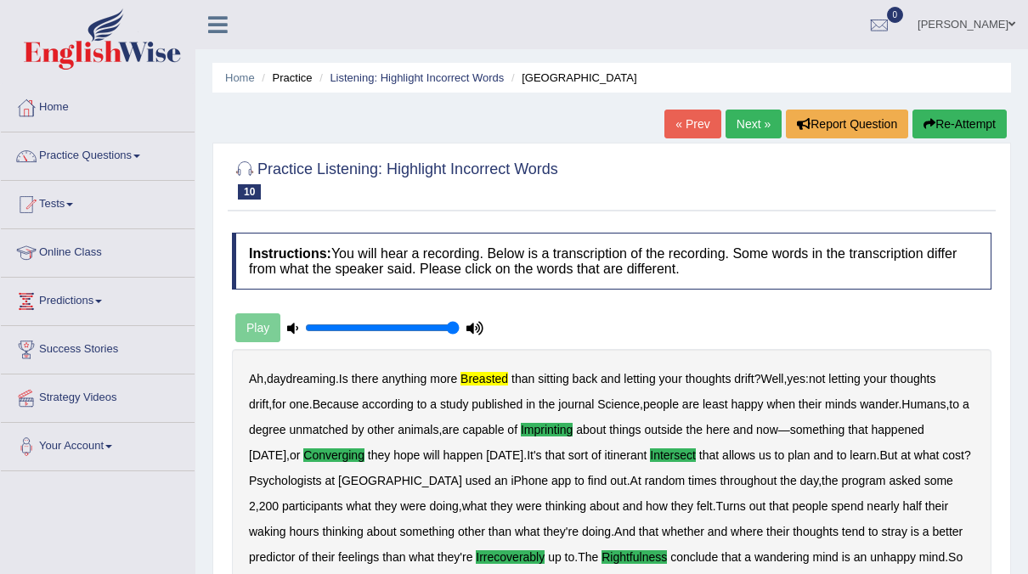
click at [751, 124] on link "Next »" at bounding box center [754, 124] width 56 height 29
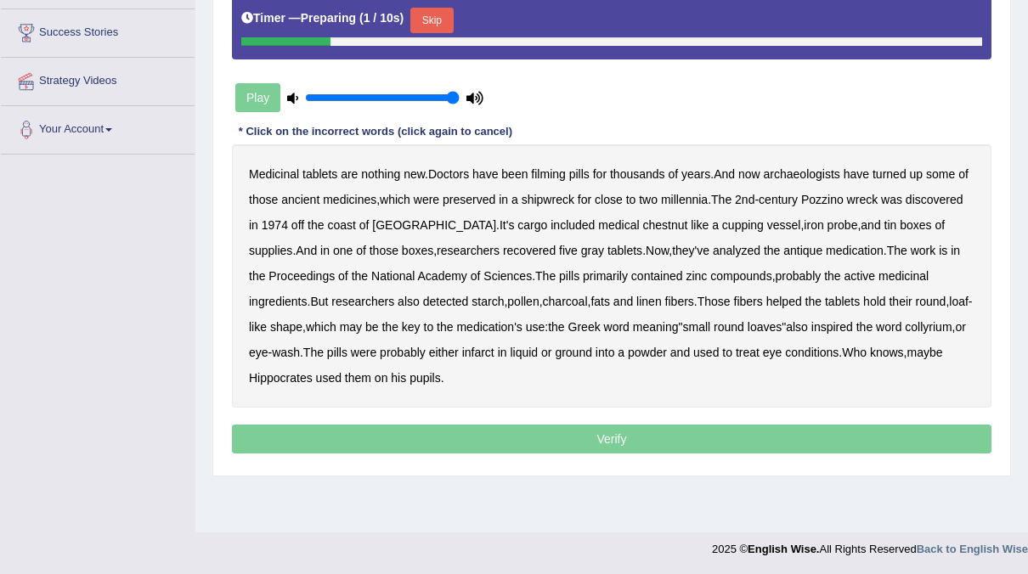
scroll to position [318, 0]
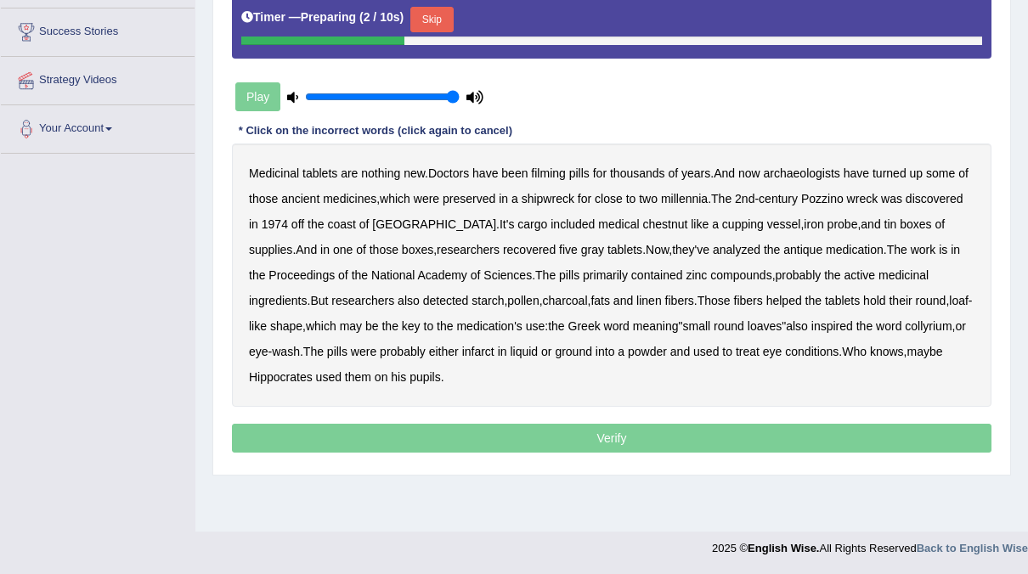
click at [416, 17] on button "Skip" at bounding box center [431, 19] width 42 height 25
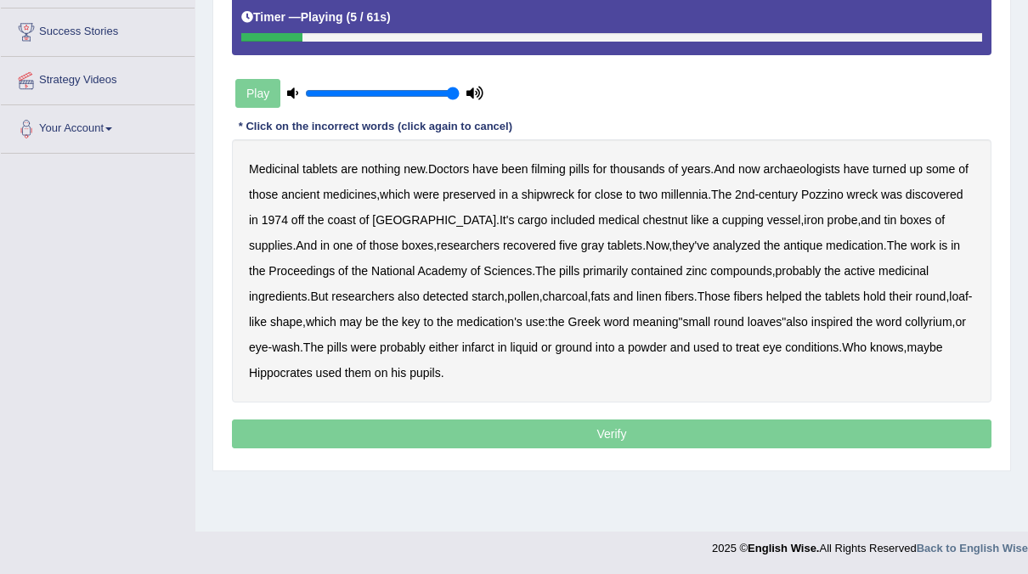
click at [533, 167] on b "filming" at bounding box center [548, 169] width 34 height 14
click at [722, 215] on b "cupping" at bounding box center [743, 220] width 42 height 14
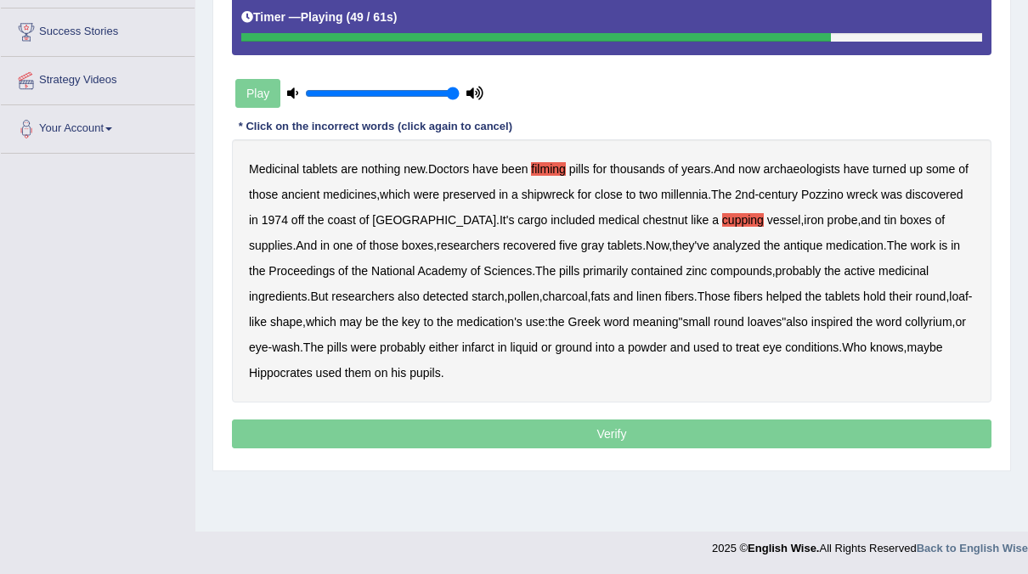
click at [601, 315] on b "Greek" at bounding box center [584, 322] width 32 height 14
click at [494, 350] on b "infarct" at bounding box center [478, 348] width 32 height 14
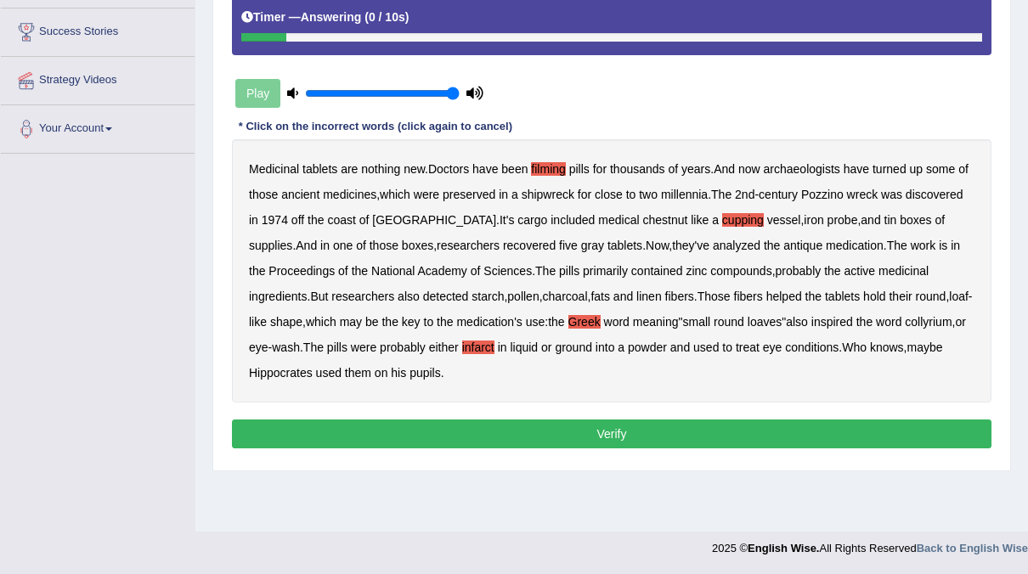
click at [508, 428] on button "Verify" at bounding box center [612, 434] width 760 height 29
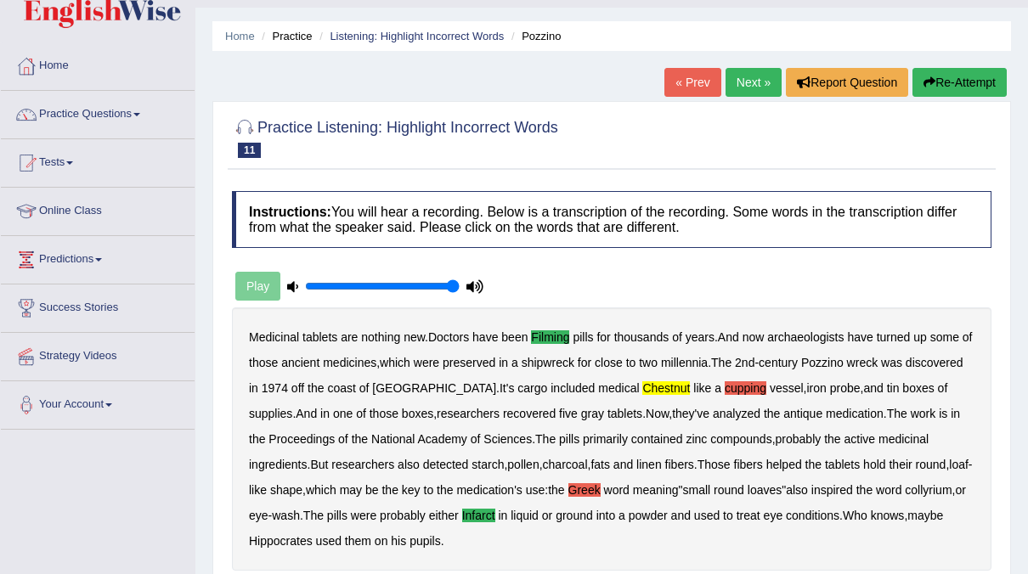
scroll to position [27, 0]
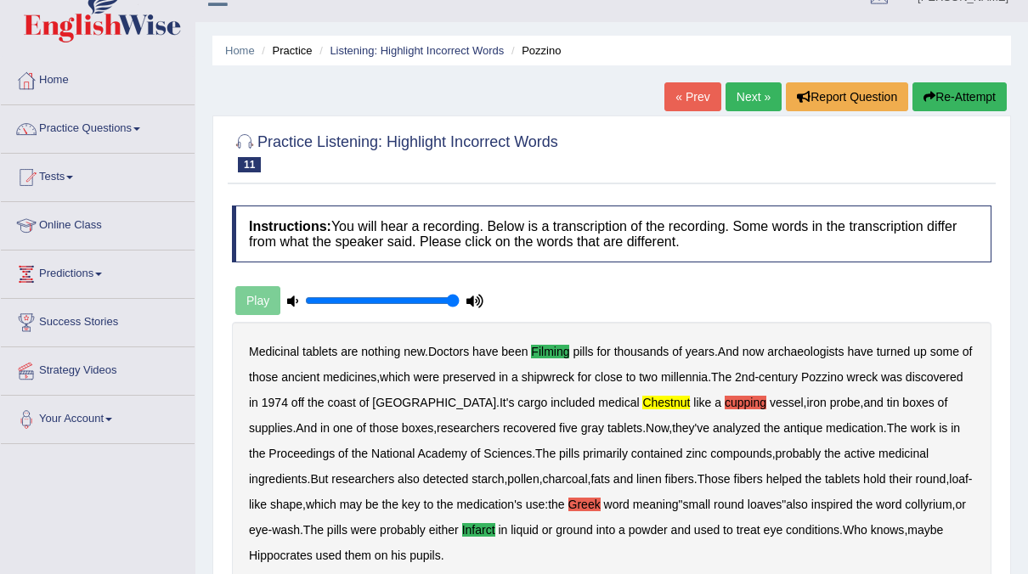
click at [745, 98] on link "Next »" at bounding box center [754, 96] width 56 height 29
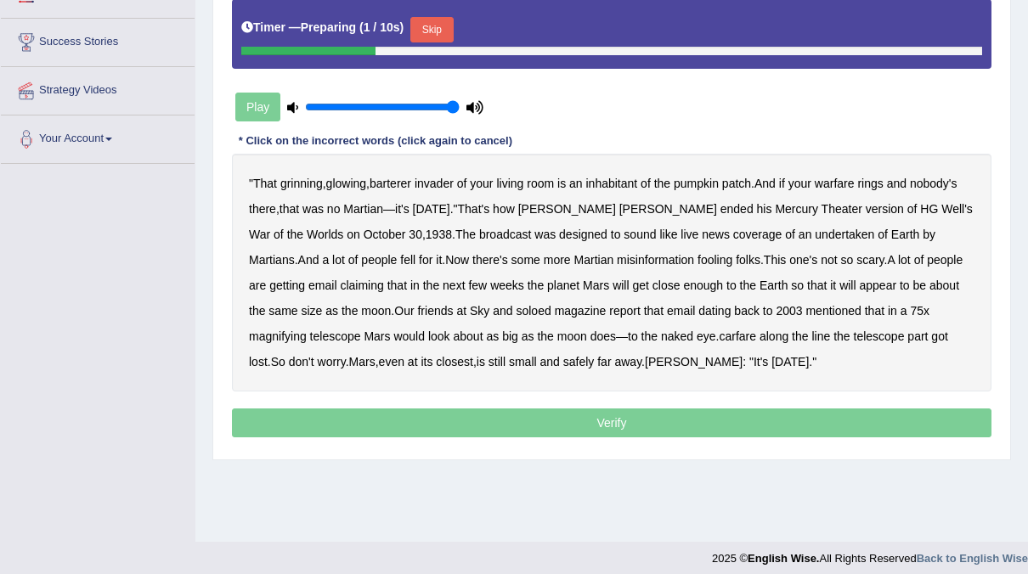
click at [440, 32] on button "Skip" at bounding box center [431, 29] width 42 height 25
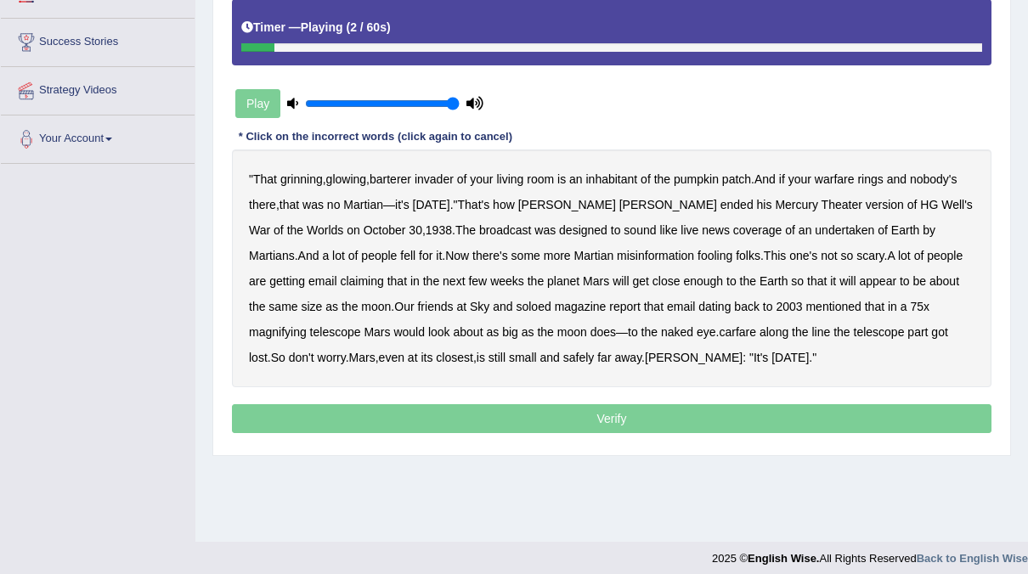
click at [404, 175] on b "barterer" at bounding box center [391, 179] width 42 height 14
click at [830, 177] on b "warfare" at bounding box center [835, 179] width 40 height 14
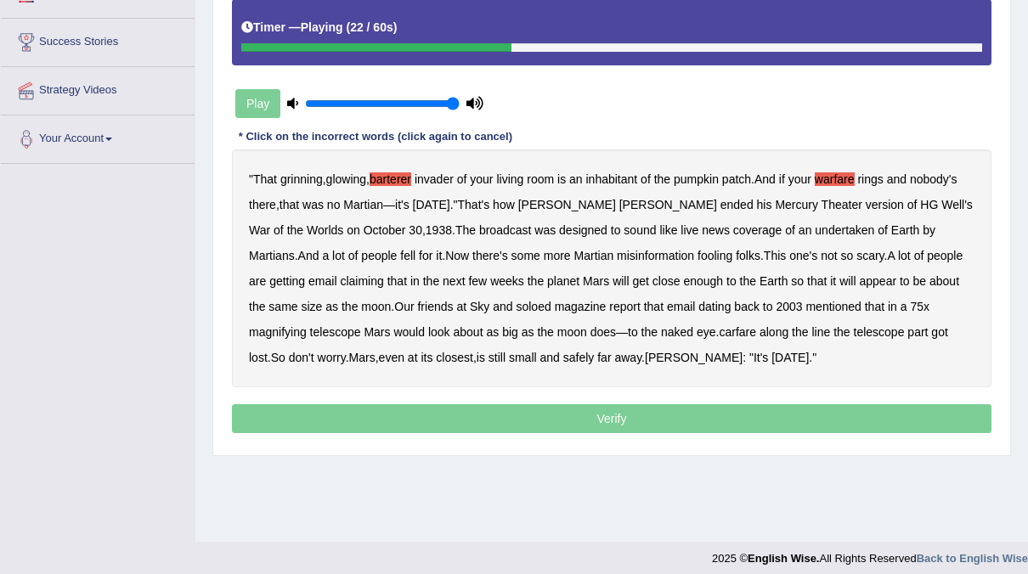
click at [815, 231] on b "undertaken" at bounding box center [844, 230] width 59 height 14
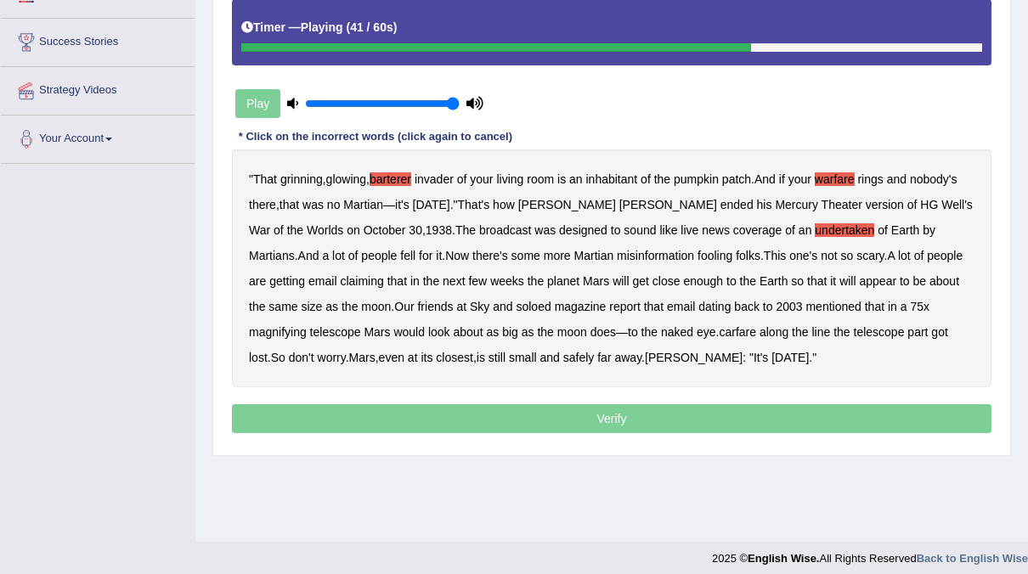
click at [516, 305] on b "soloed" at bounding box center [533, 307] width 35 height 14
click at [719, 331] on b "carfare" at bounding box center [737, 332] width 37 height 14
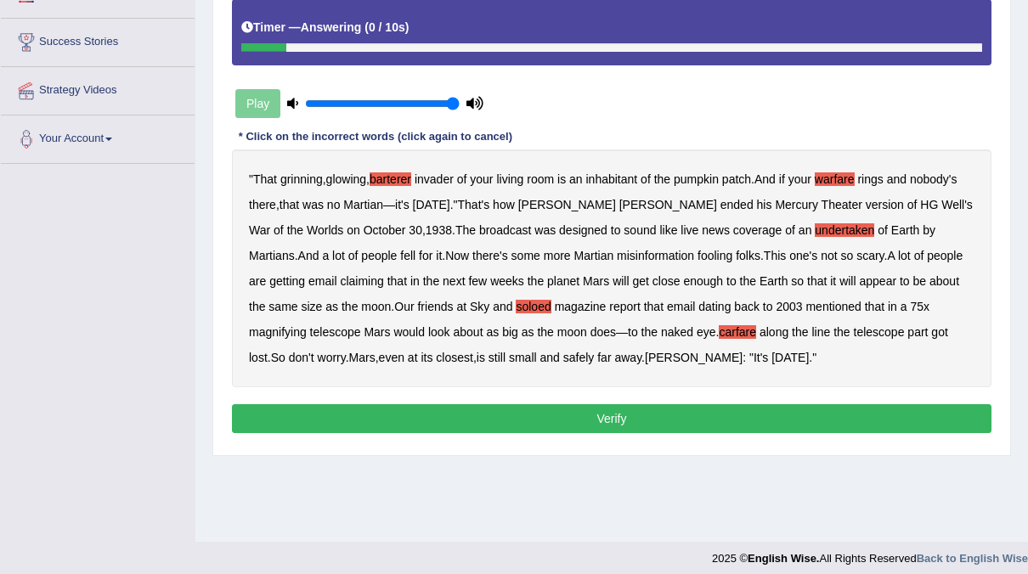
click at [645, 358] on b "Welles" at bounding box center [694, 358] width 98 height 14
click at [562, 427] on button "Verify" at bounding box center [612, 418] width 760 height 29
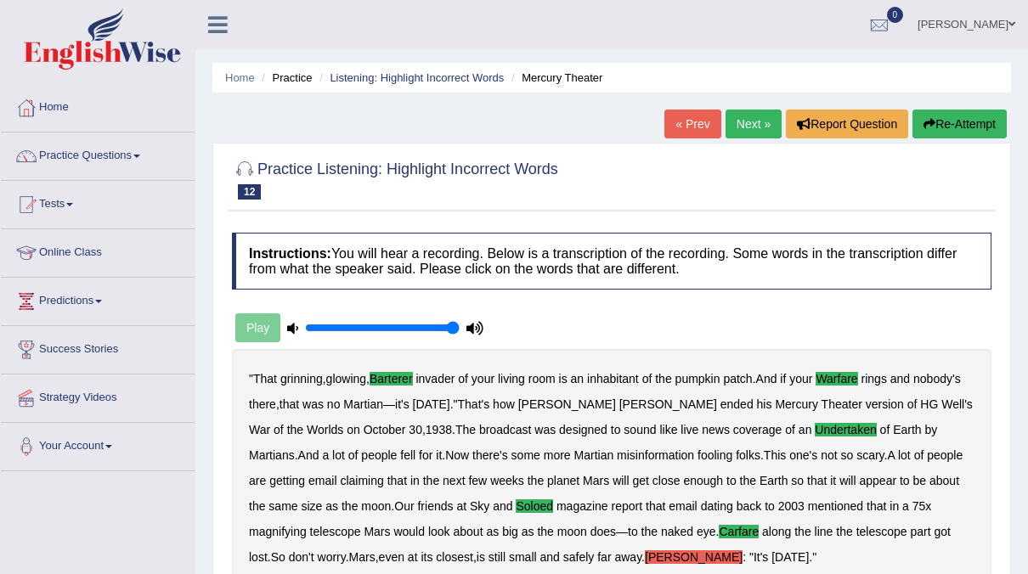
click at [740, 115] on link "Next »" at bounding box center [754, 124] width 56 height 29
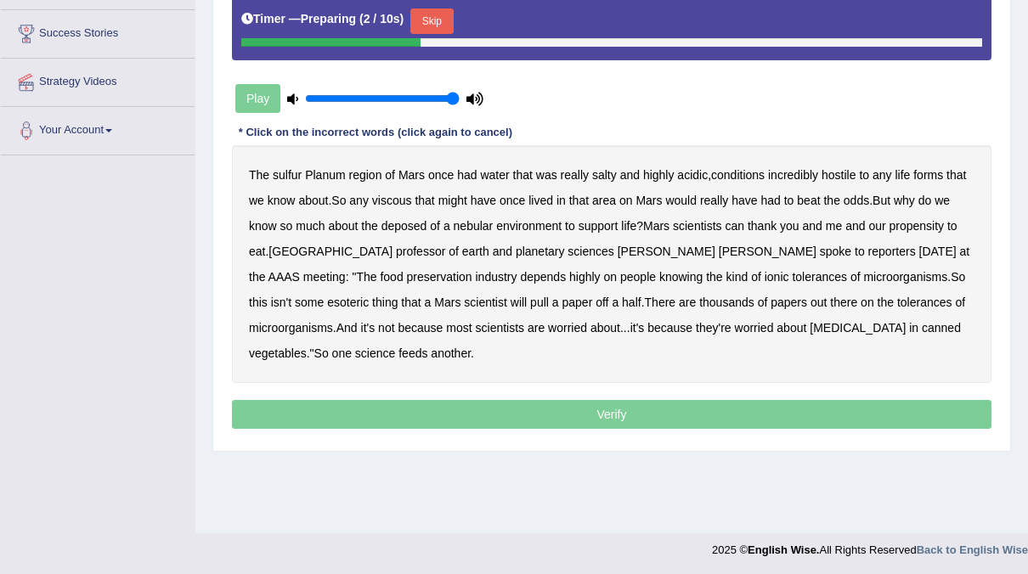
click at [438, 14] on button "Skip" at bounding box center [431, 20] width 42 height 25
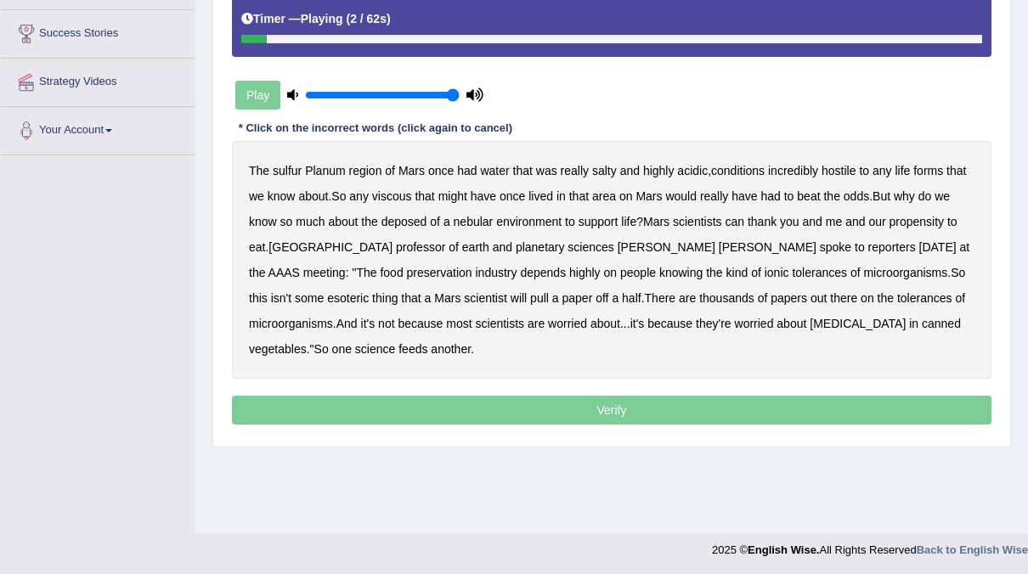
click at [295, 170] on b "sulfur" at bounding box center [287, 171] width 29 height 14
click at [261, 172] on b "The" at bounding box center [259, 171] width 20 height 14
click at [406, 195] on b "viscous" at bounding box center [392, 196] width 40 height 14
click at [405, 215] on b "deposed" at bounding box center [404, 222] width 46 height 14
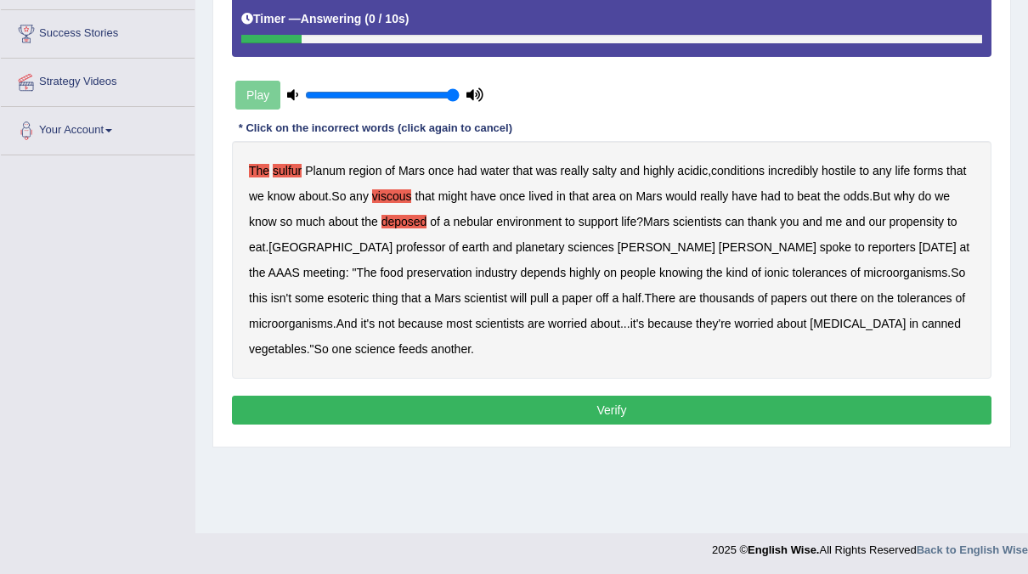
click at [618, 403] on button "Verify" at bounding box center [612, 410] width 760 height 29
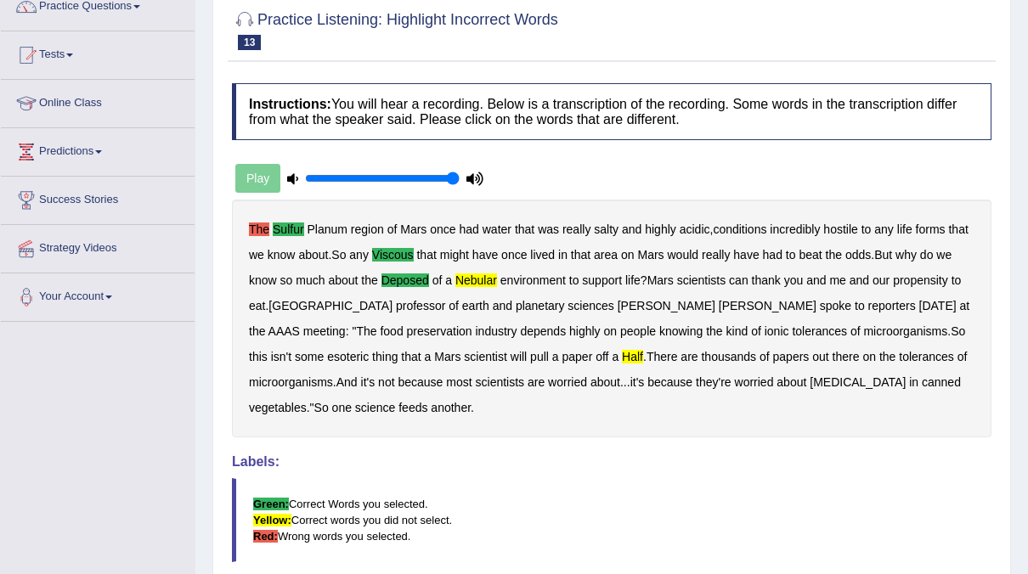
scroll to position [83, 0]
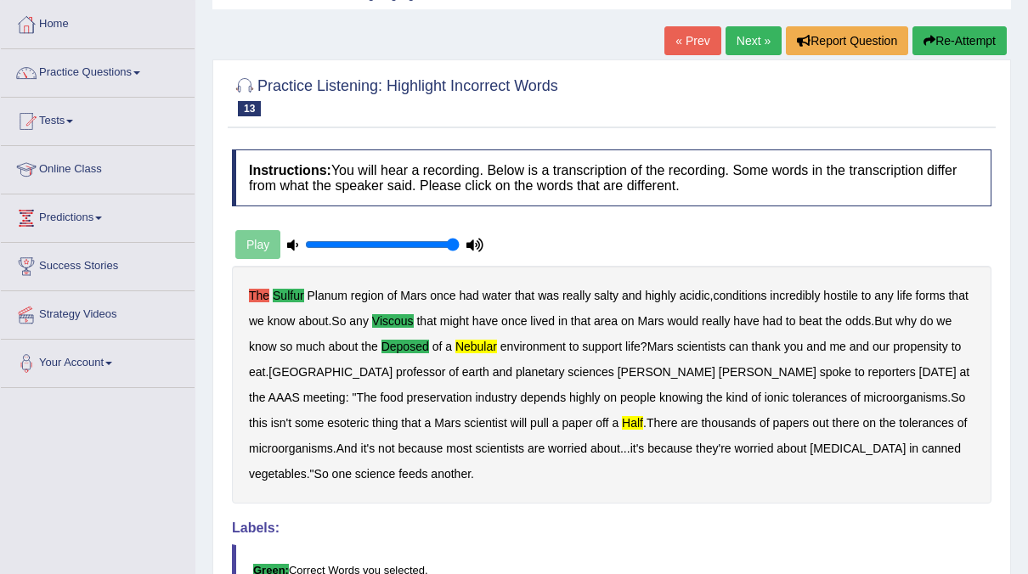
click at [755, 41] on link "Next »" at bounding box center [754, 40] width 56 height 29
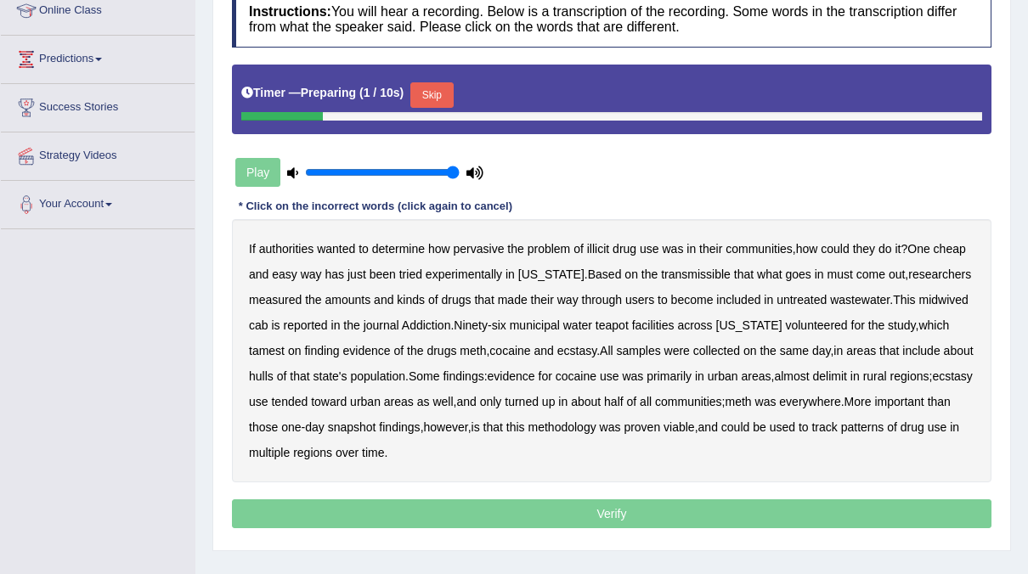
scroll to position [280, 0]
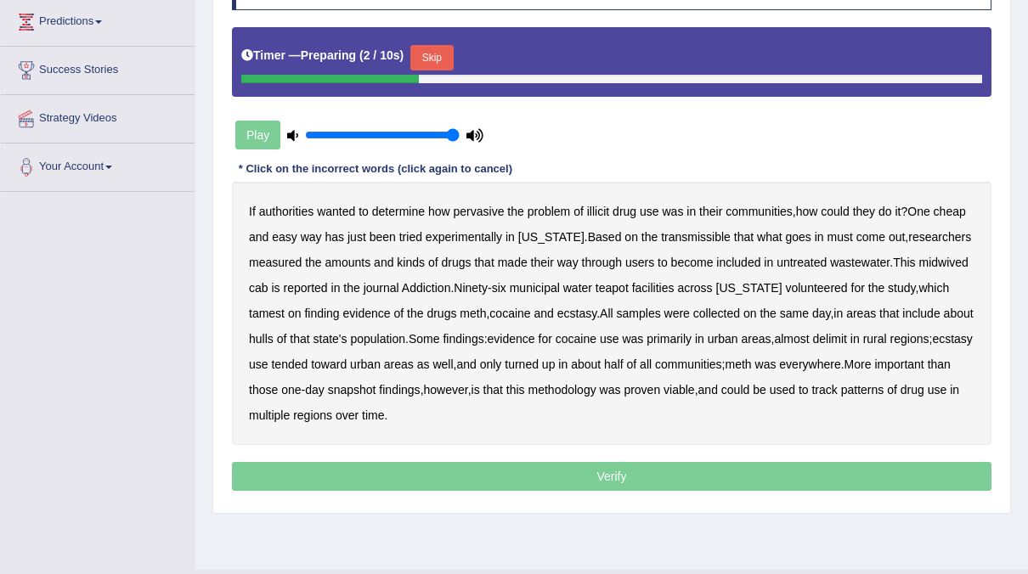
click at [427, 51] on button "Skip" at bounding box center [431, 57] width 42 height 25
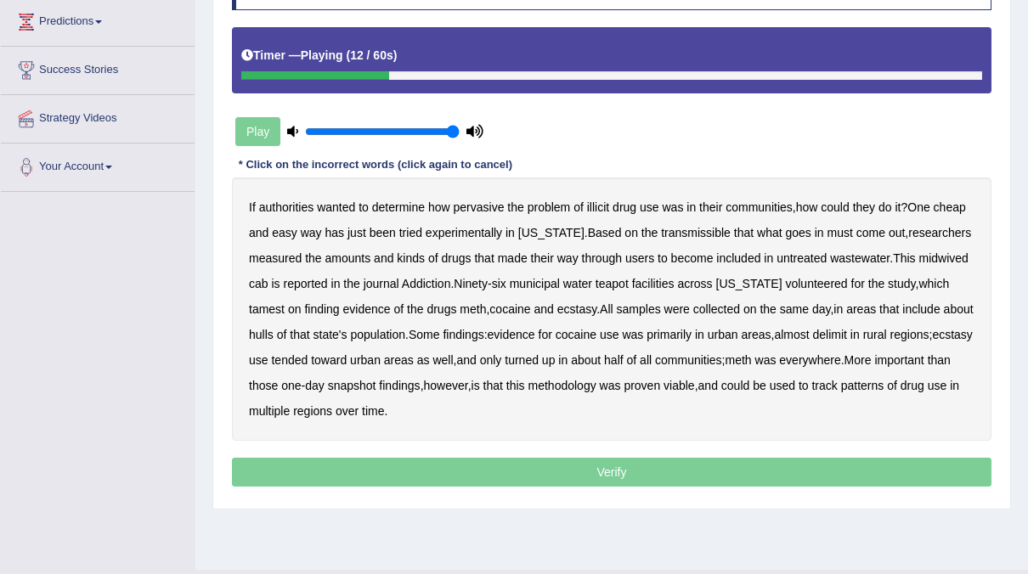
click at [661, 232] on b "transmissible" at bounding box center [696, 233] width 70 height 14
click at [928, 260] on b "midwived" at bounding box center [943, 258] width 49 height 14
click at [302, 287] on b "reported" at bounding box center [305, 284] width 44 height 14
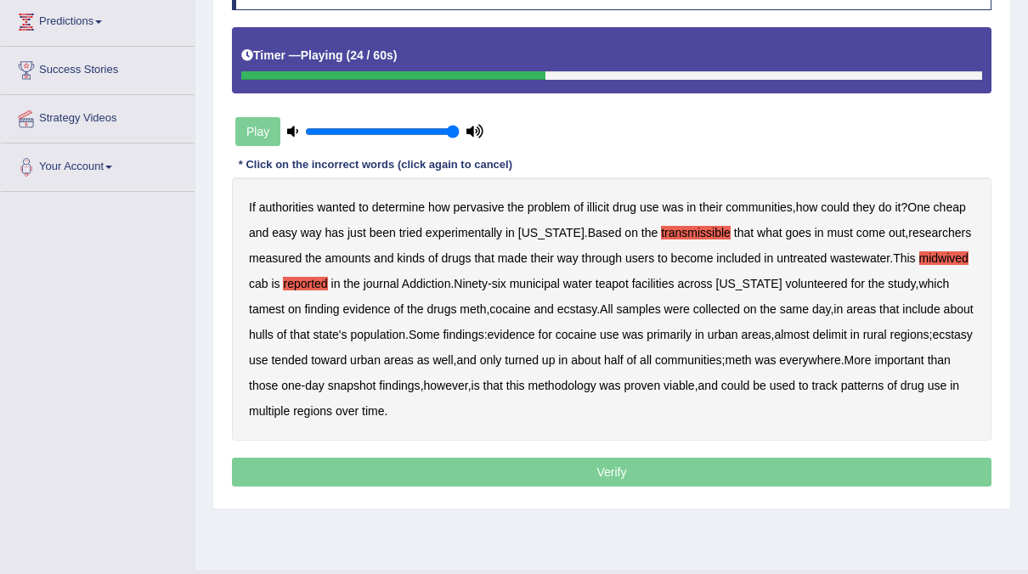
click at [302, 287] on b "reported" at bounding box center [305, 284] width 44 height 14
click at [285, 302] on b "tamest" at bounding box center [267, 309] width 36 height 14
click at [274, 328] on b "hulls" at bounding box center [261, 335] width 25 height 14
click at [815, 331] on b "delimit" at bounding box center [830, 335] width 34 height 14
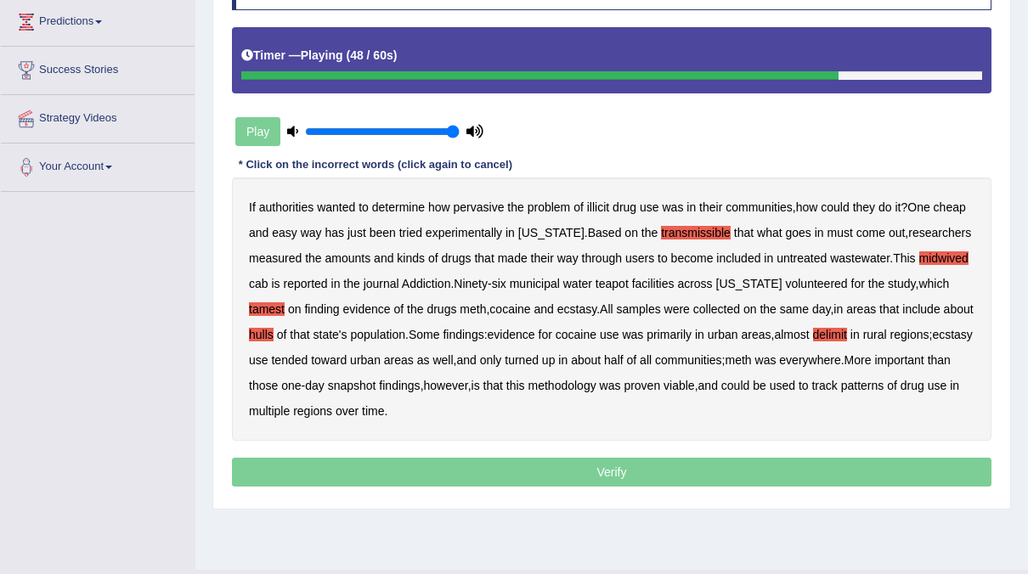
click at [393, 353] on b "areas" at bounding box center [399, 360] width 30 height 14
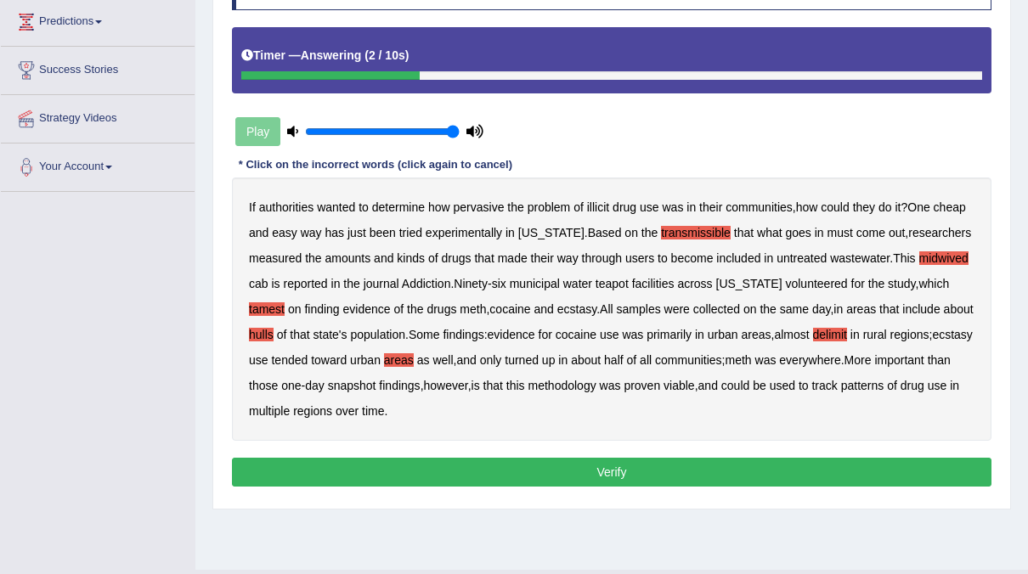
click at [557, 464] on button "Verify" at bounding box center [612, 472] width 760 height 29
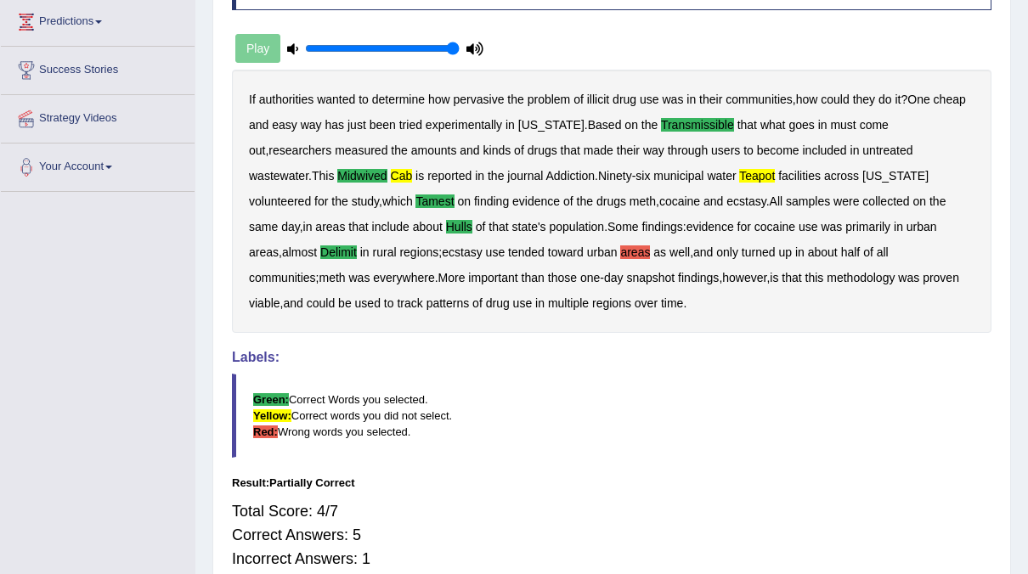
click at [562, 348] on div "Instructions: You will hear a recording. Below is a transcription of the record…" at bounding box center [612, 269] width 768 height 648
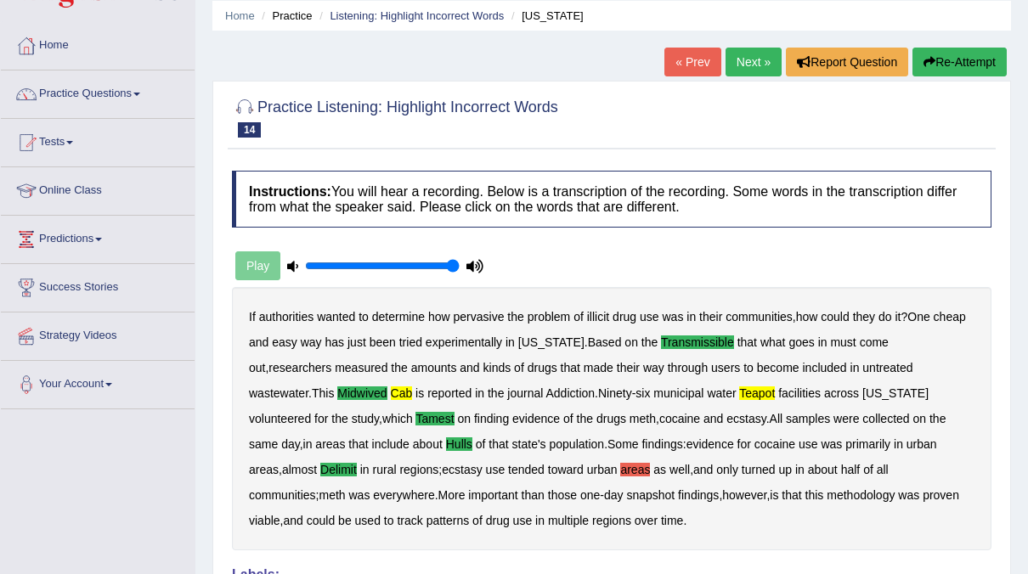
scroll to position [32, 0]
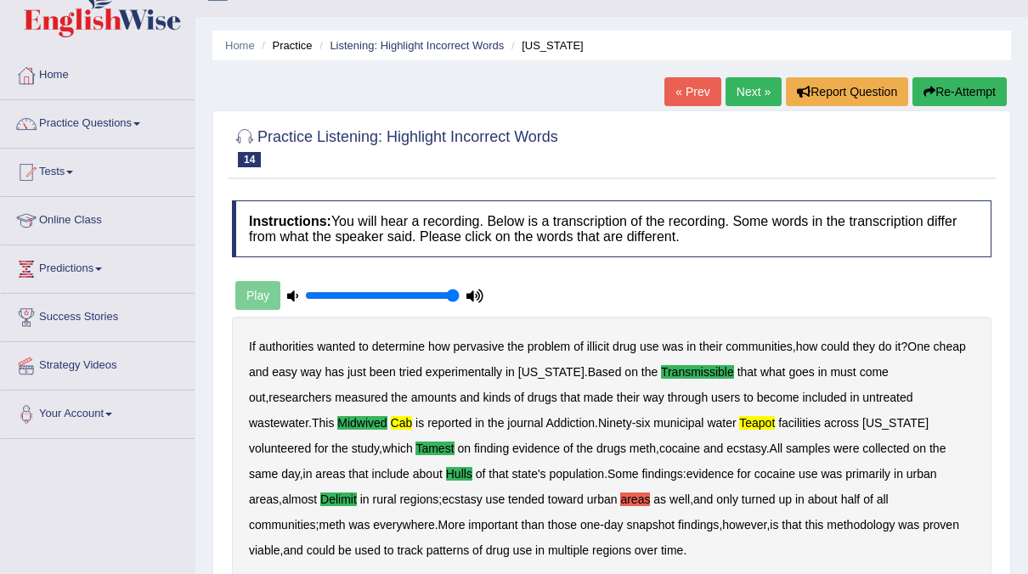
click at [736, 93] on link "Next »" at bounding box center [754, 91] width 56 height 29
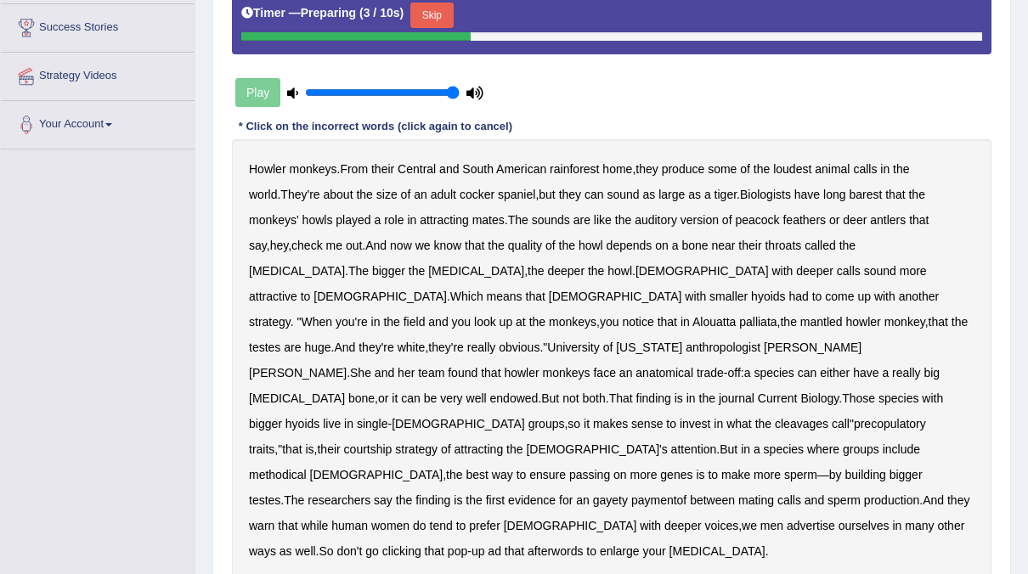
scroll to position [318, 0]
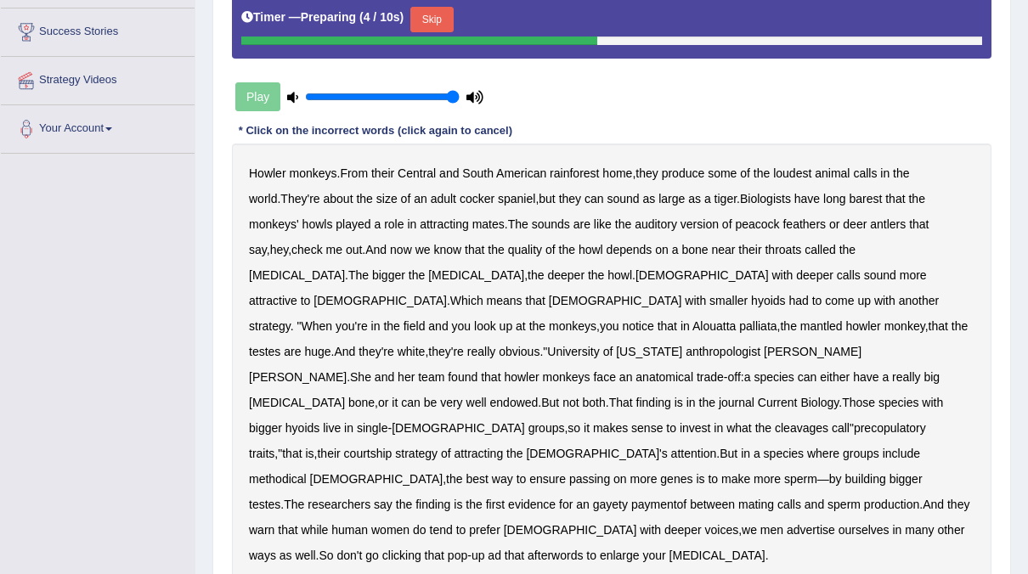
click at [436, 10] on button "Skip" at bounding box center [431, 19] width 42 height 25
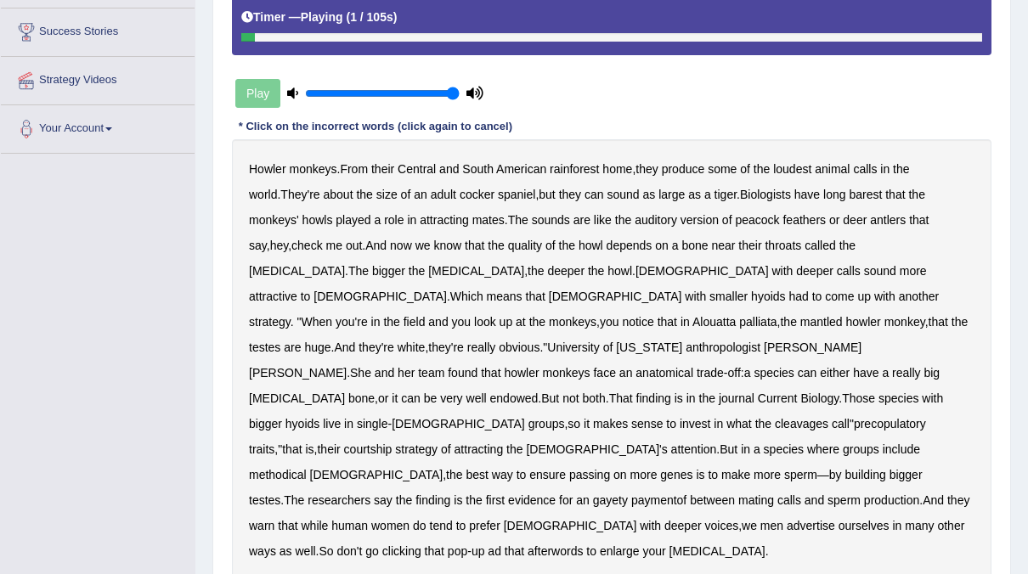
click at [276, 165] on b "Howler" at bounding box center [267, 169] width 37 height 14
click at [849, 190] on b "barest" at bounding box center [865, 195] width 33 height 14
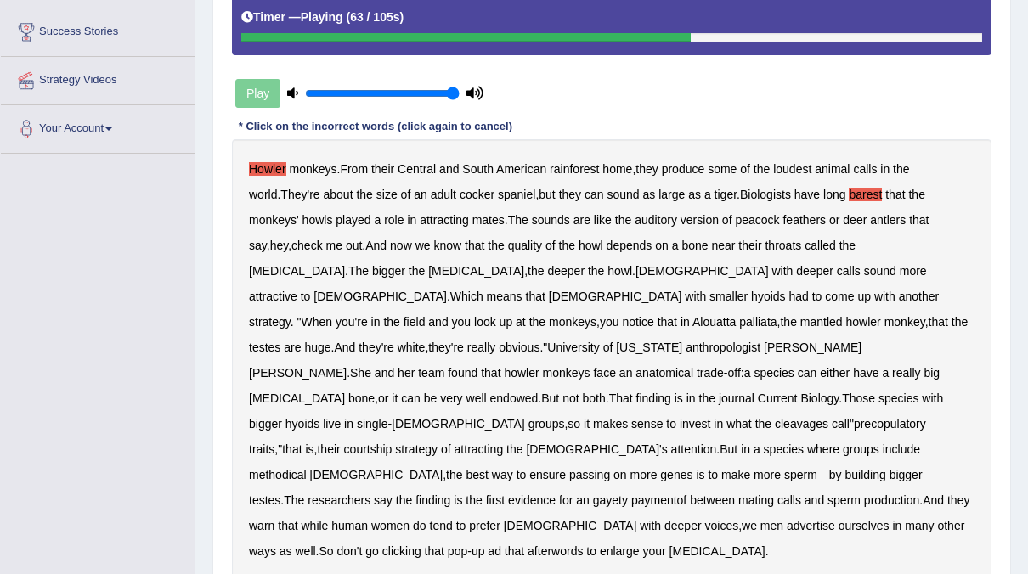
click at [583, 392] on b "both" at bounding box center [594, 399] width 23 height 14
click at [775, 417] on b "cleavages" at bounding box center [802, 424] width 54 height 14
click at [628, 494] on b "gayety" at bounding box center [610, 501] width 35 height 14
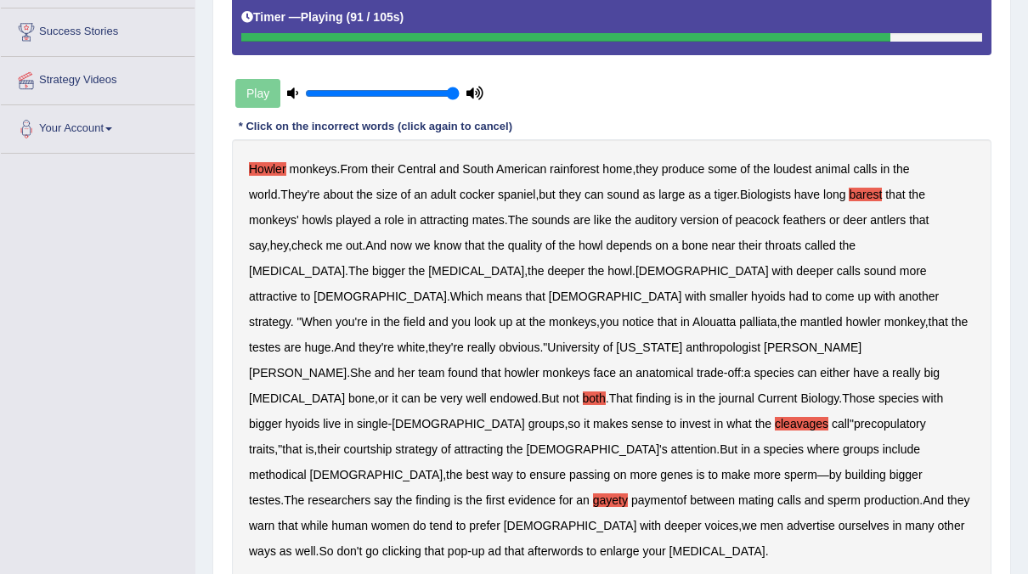
click at [687, 494] on b "paymentof" at bounding box center [658, 501] width 55 height 14
click at [583, 545] on b "afterwords" at bounding box center [555, 552] width 55 height 14
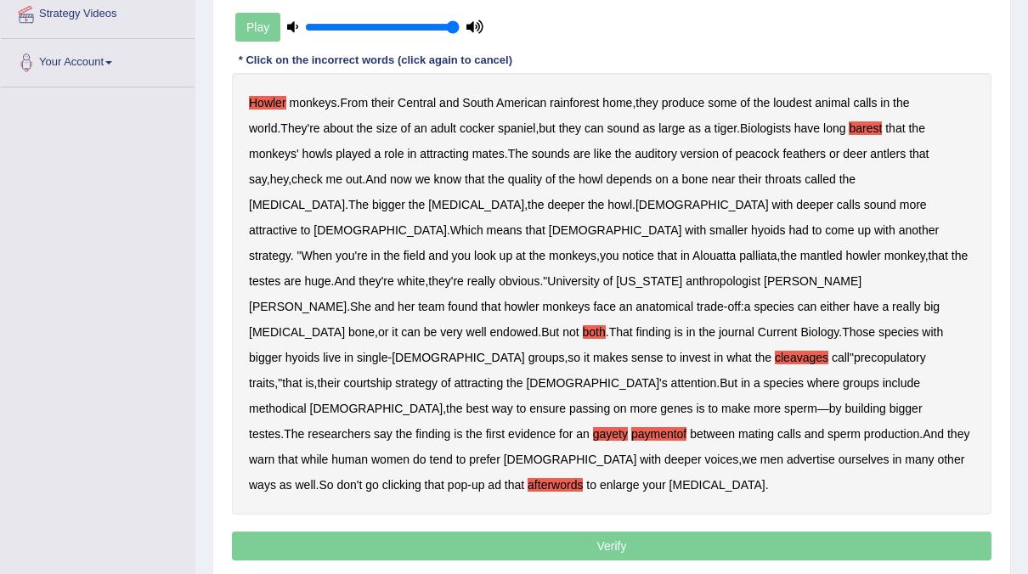
scroll to position [388, 0]
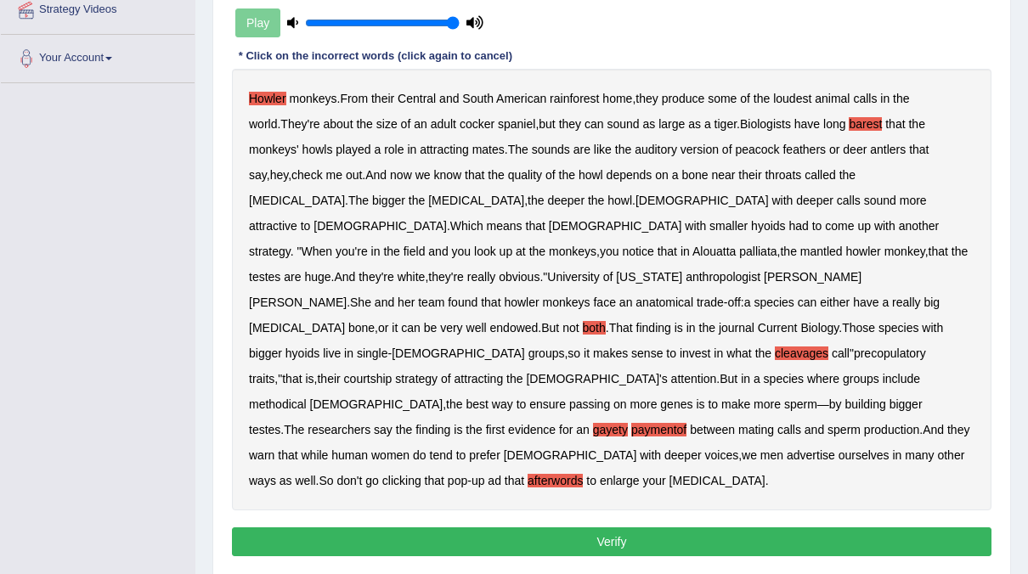
click at [599, 528] on button "Verify" at bounding box center [612, 542] width 760 height 29
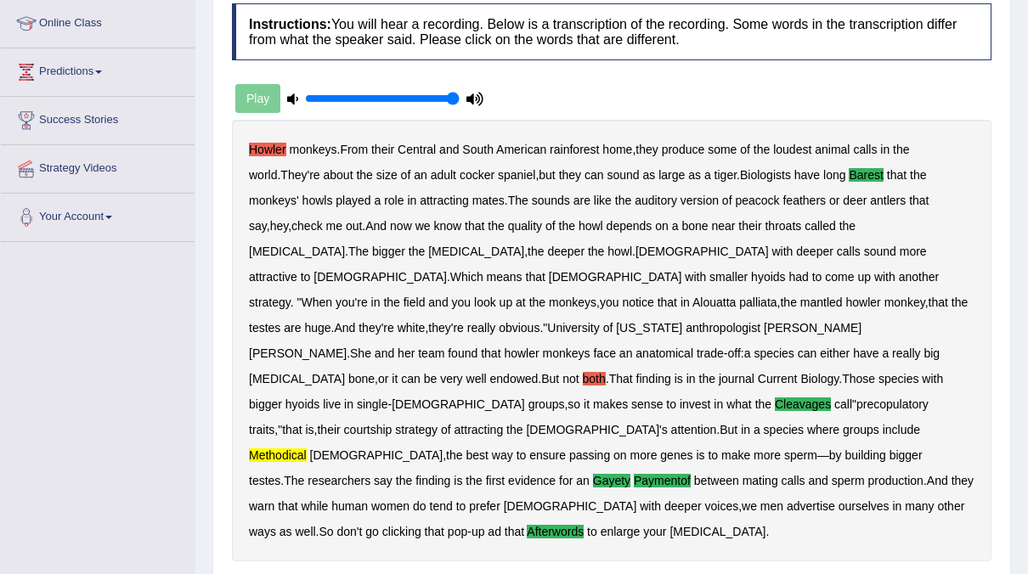
scroll to position [0, 0]
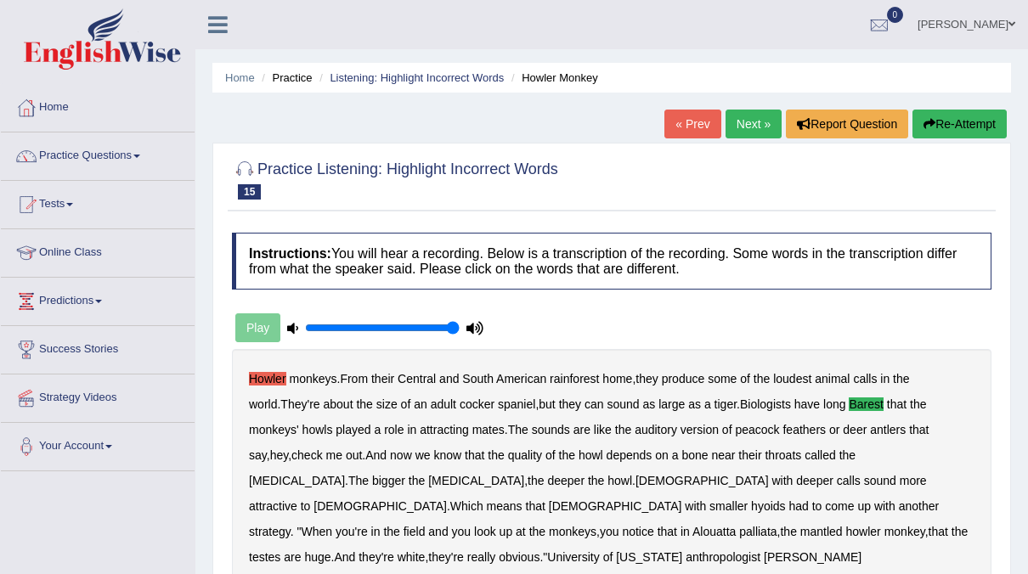
click at [748, 131] on link "Next »" at bounding box center [754, 124] width 56 height 29
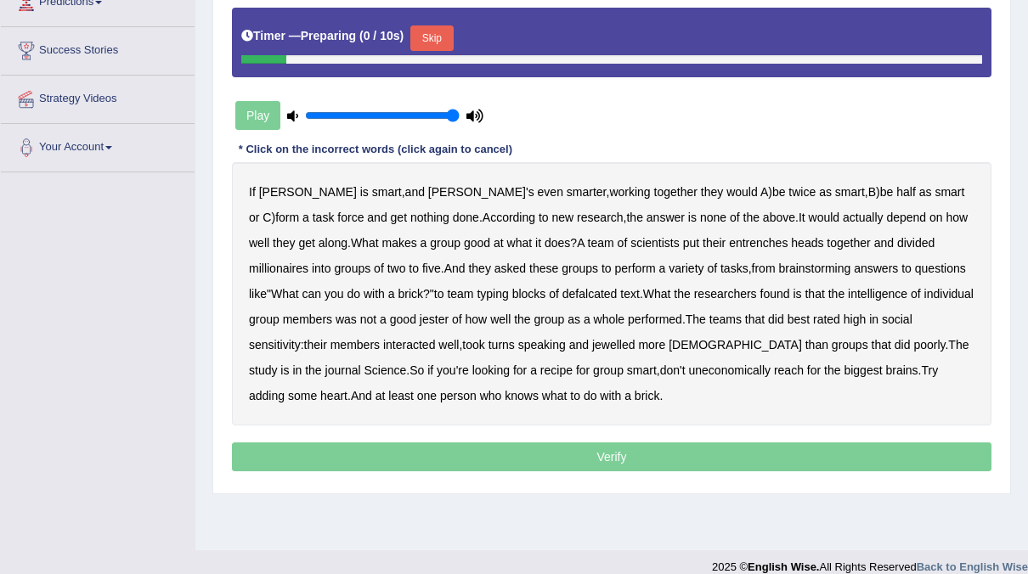
scroll to position [318, 0]
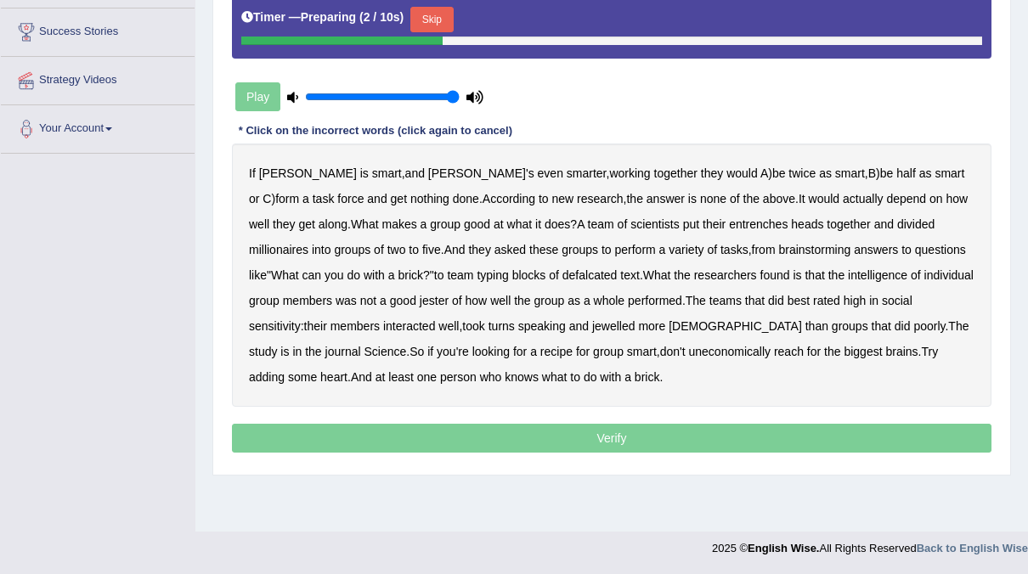
click at [427, 16] on button "Skip" at bounding box center [431, 19] width 42 height 25
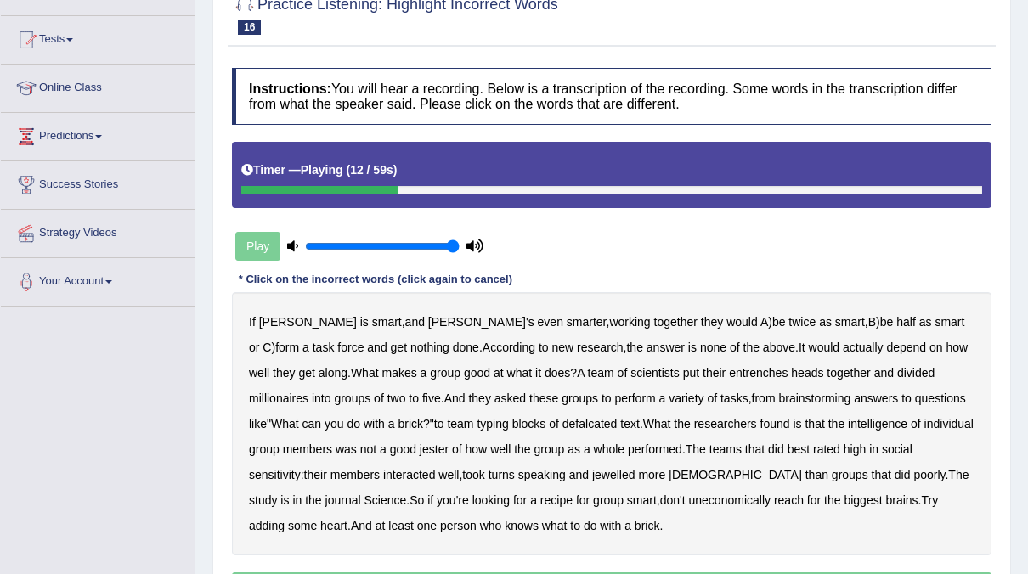
scroll to position [99, 0]
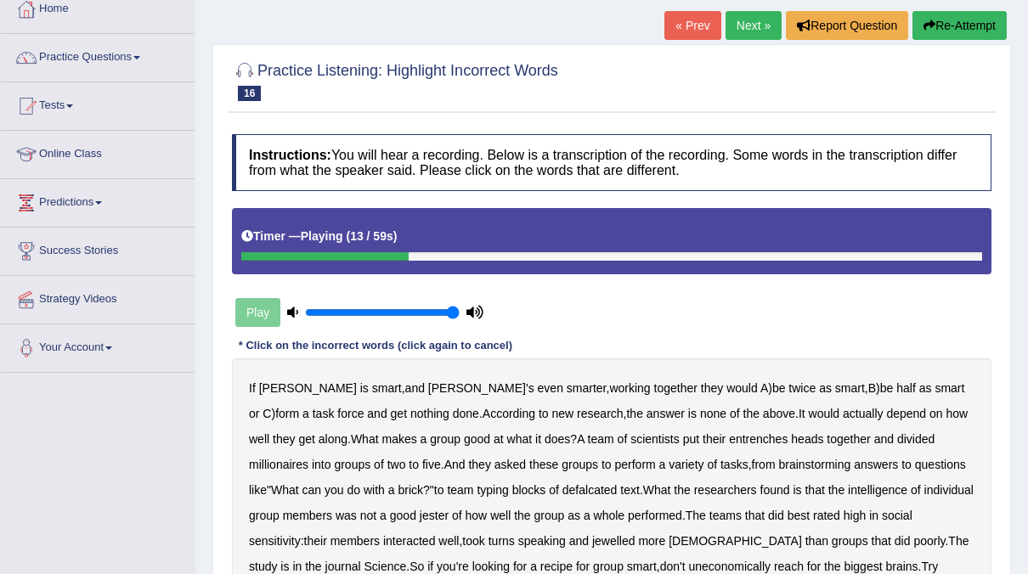
click at [963, 18] on button "Re-Attempt" at bounding box center [960, 25] width 94 height 29
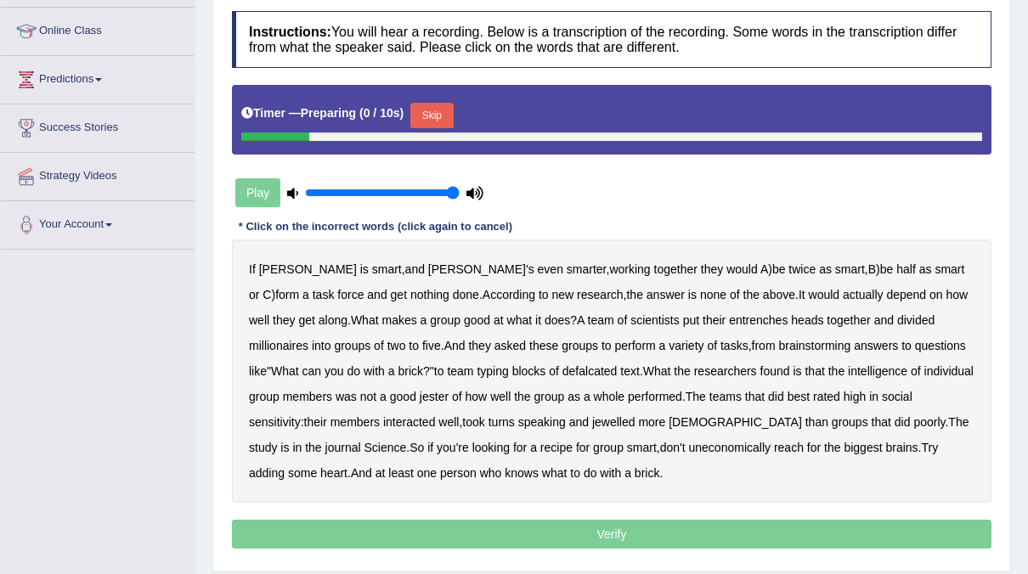
scroll to position [223, 0]
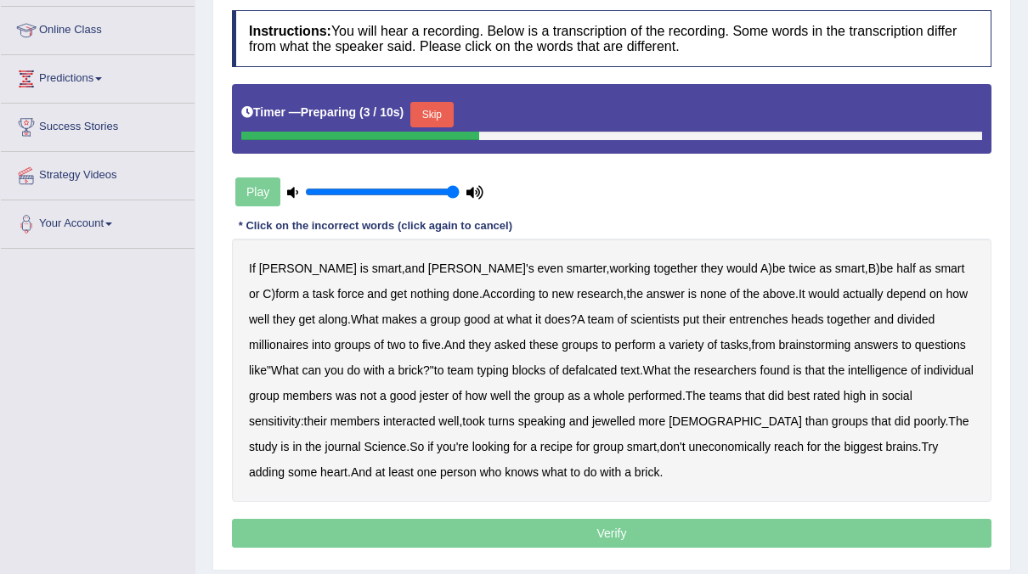
click at [441, 117] on button "Skip" at bounding box center [431, 114] width 42 height 25
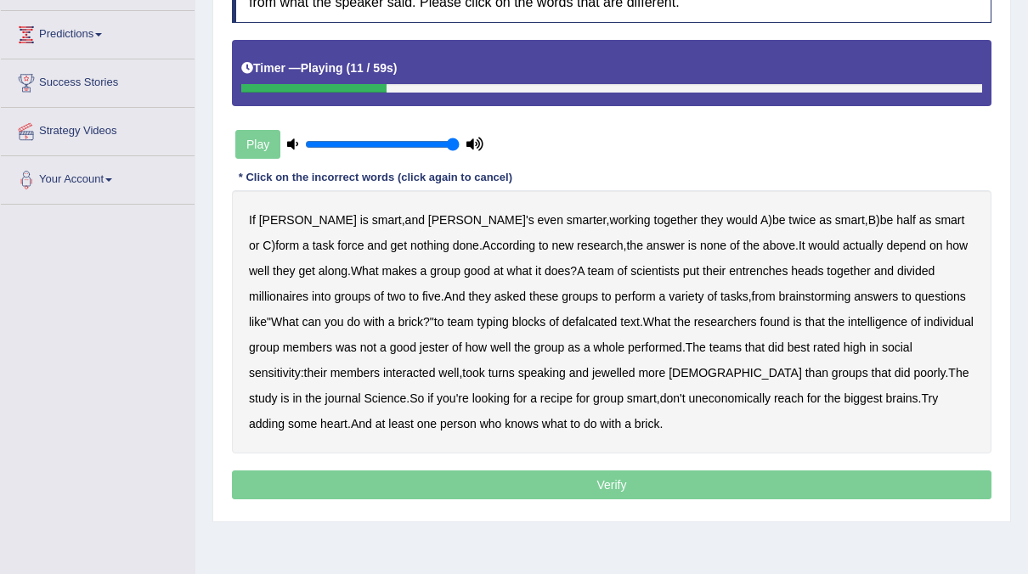
scroll to position [268, 0]
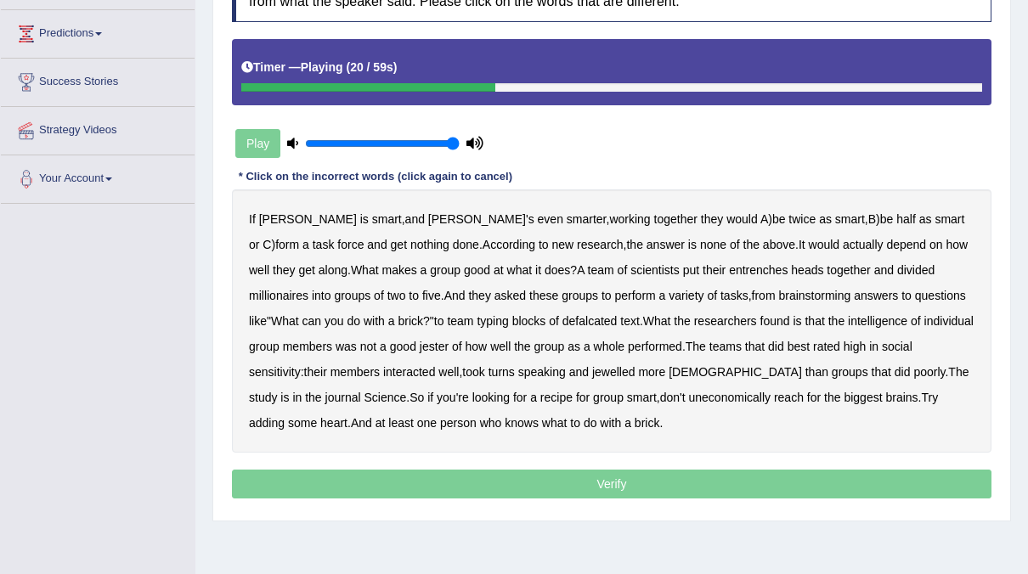
click at [729, 268] on b "entrenches" at bounding box center [758, 270] width 59 height 14
click at [308, 289] on b "millionaires" at bounding box center [278, 296] width 59 height 14
click at [778, 291] on b "brainstorming" at bounding box center [814, 296] width 72 height 14
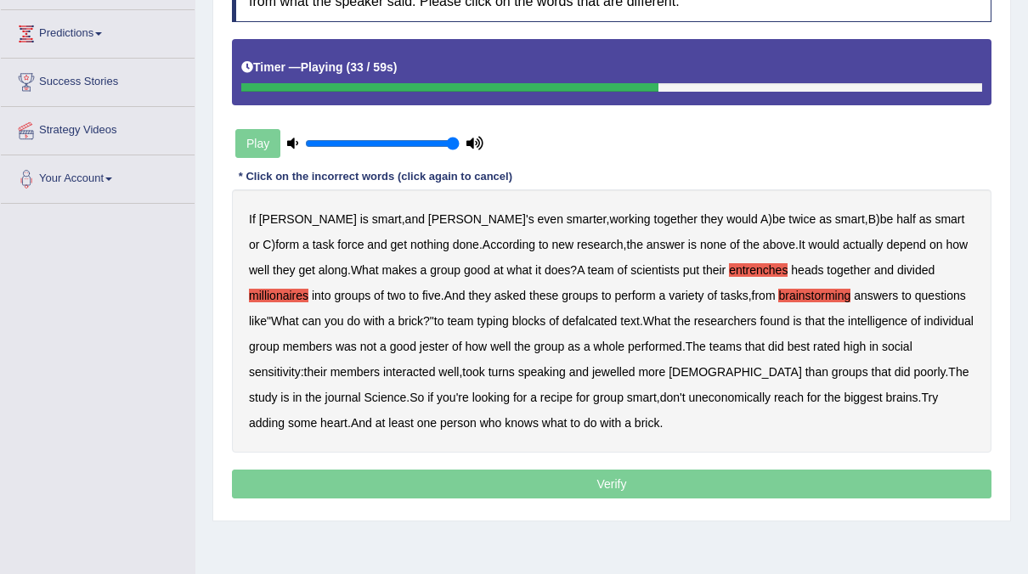
click at [562, 318] on b "defalcated" at bounding box center [589, 321] width 55 height 14
click at [420, 340] on b "jester" at bounding box center [434, 347] width 29 height 14
click at [592, 369] on b "jewelled" at bounding box center [613, 372] width 43 height 14
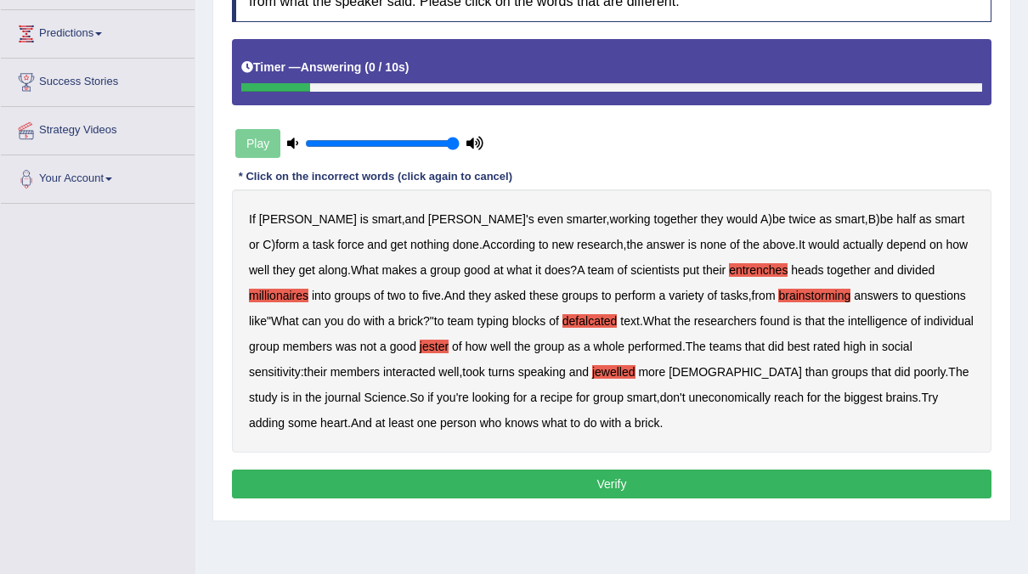
click at [541, 477] on button "Verify" at bounding box center [612, 484] width 760 height 29
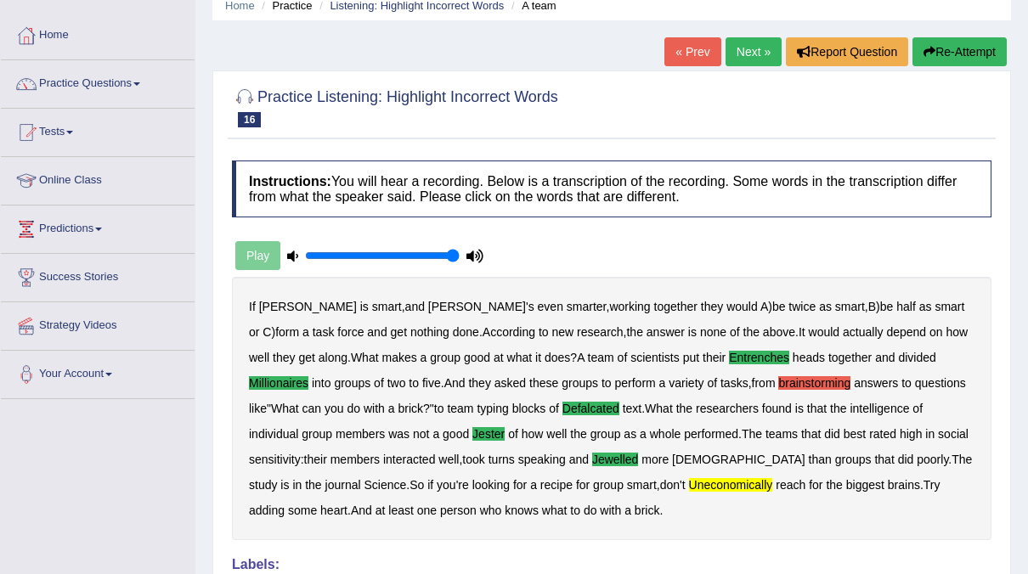
scroll to position [0, 0]
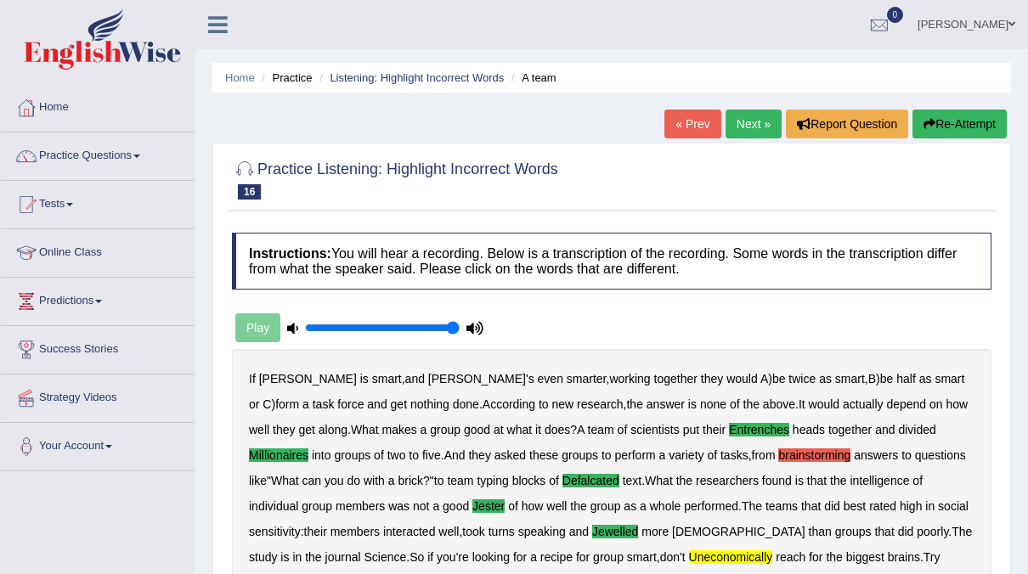
click at [760, 119] on link "Next »" at bounding box center [754, 124] width 56 height 29
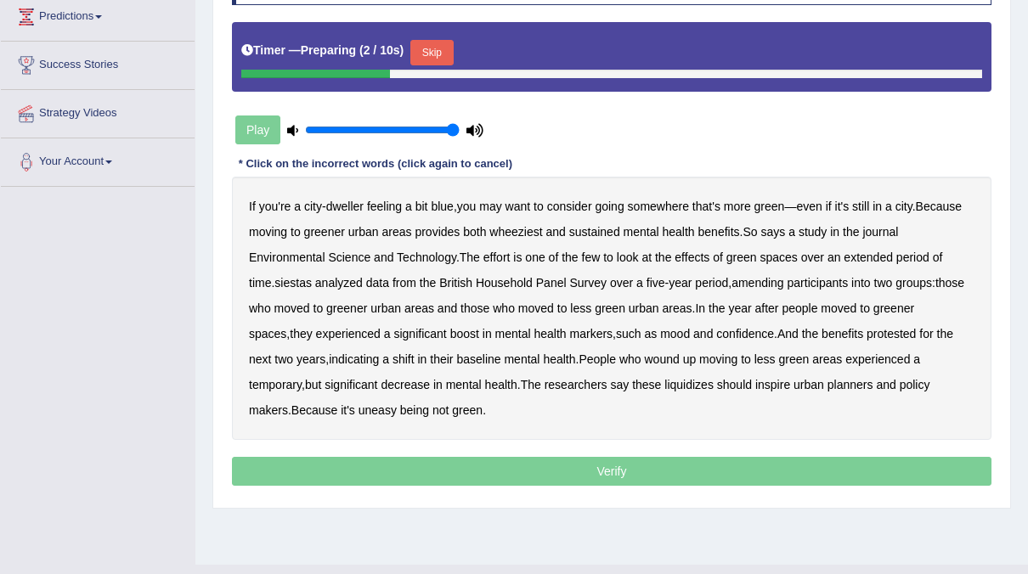
click at [442, 48] on button "Skip" at bounding box center [431, 52] width 42 height 25
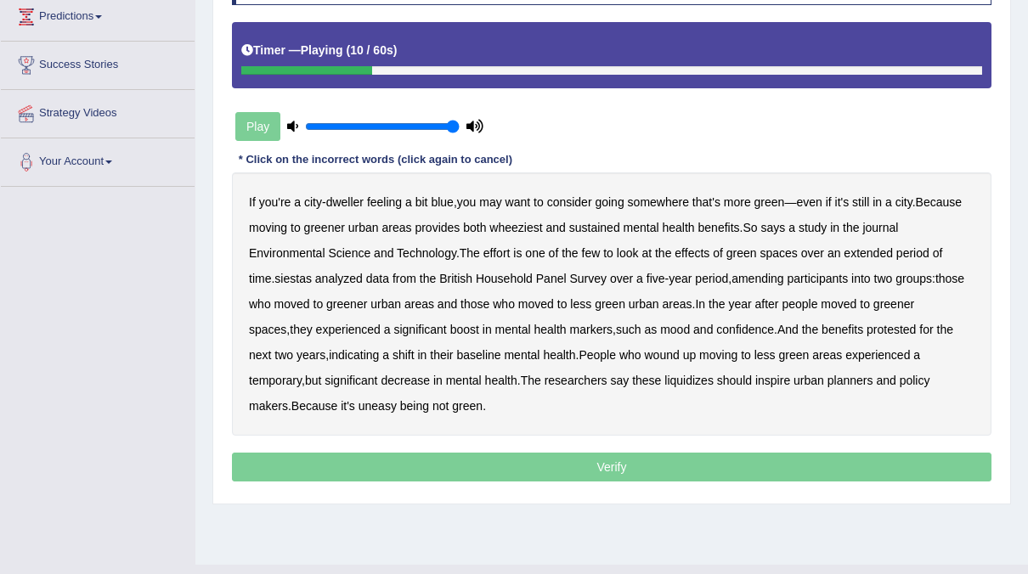
click at [516, 229] on b "wheeziest" at bounding box center [515, 228] width 53 height 14
click at [303, 279] on b "siestas" at bounding box center [292, 279] width 37 height 14
click at [762, 278] on b "amending" at bounding box center [758, 279] width 53 height 14
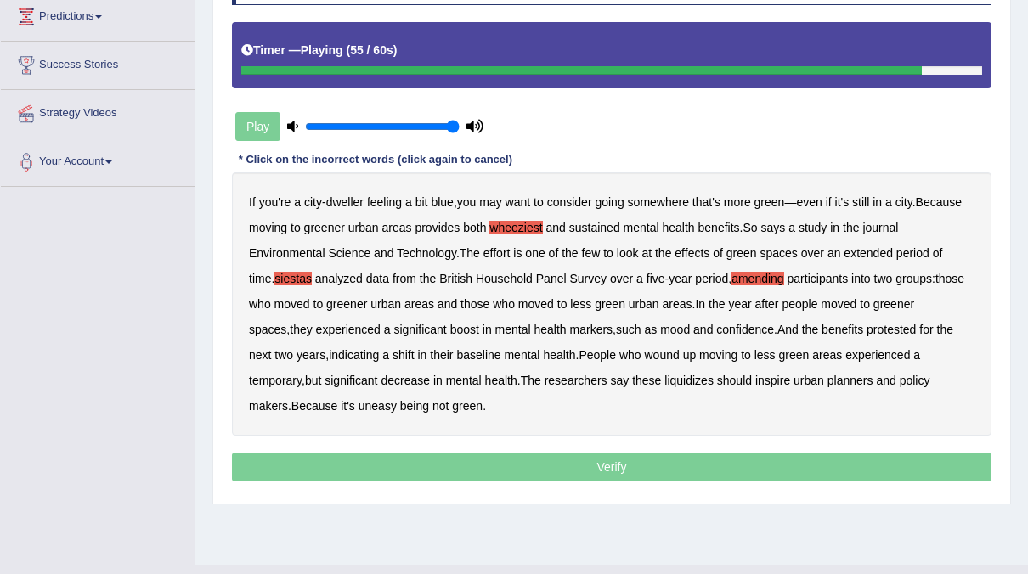
click at [664, 376] on b "liquidizes" at bounding box center [688, 381] width 49 height 14
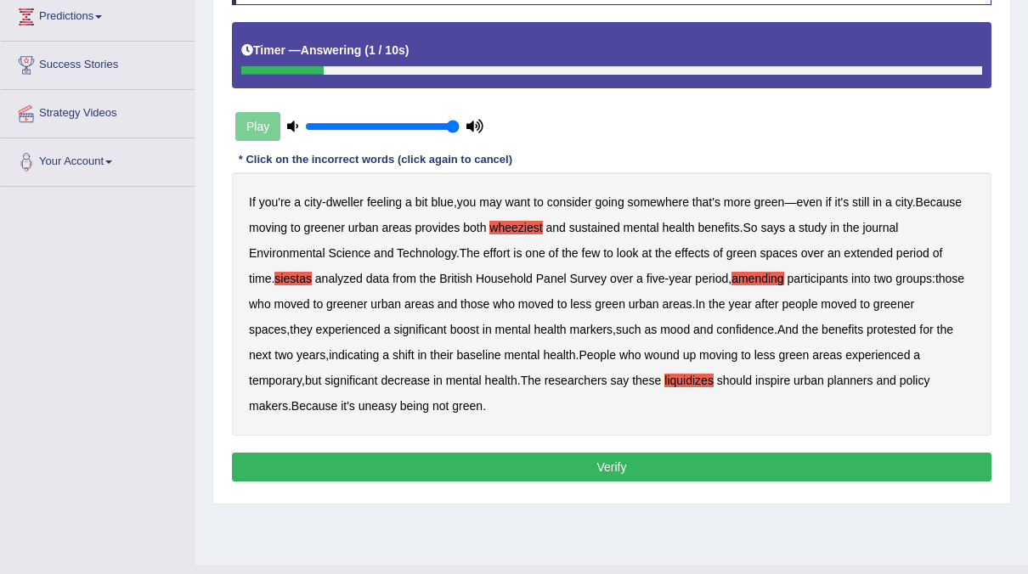
click at [534, 462] on button "Verify" at bounding box center [612, 467] width 760 height 29
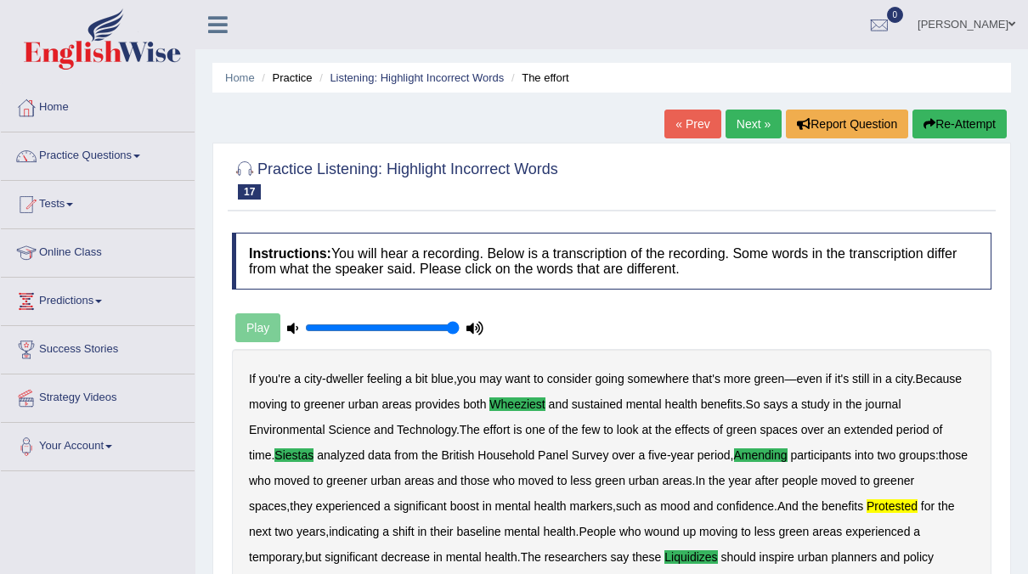
click at [752, 117] on link "Next »" at bounding box center [754, 124] width 56 height 29
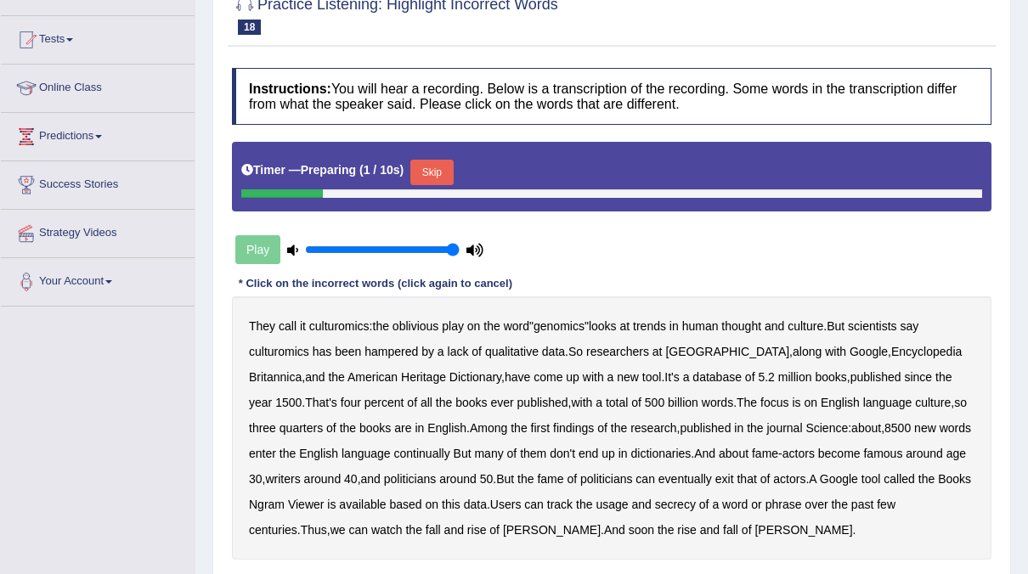
scroll to position [217, 0]
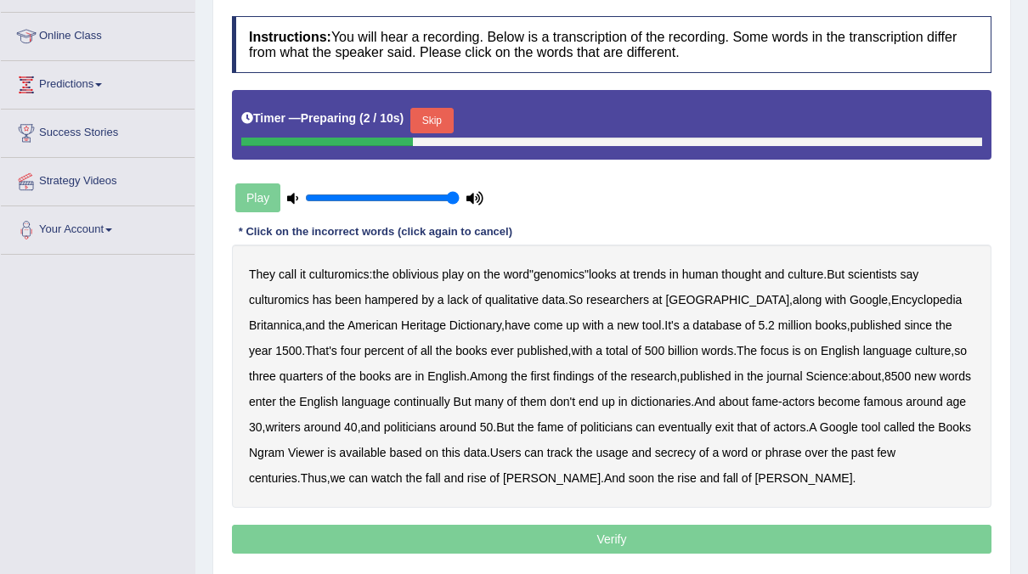
click at [443, 116] on button "Skip" at bounding box center [431, 120] width 42 height 25
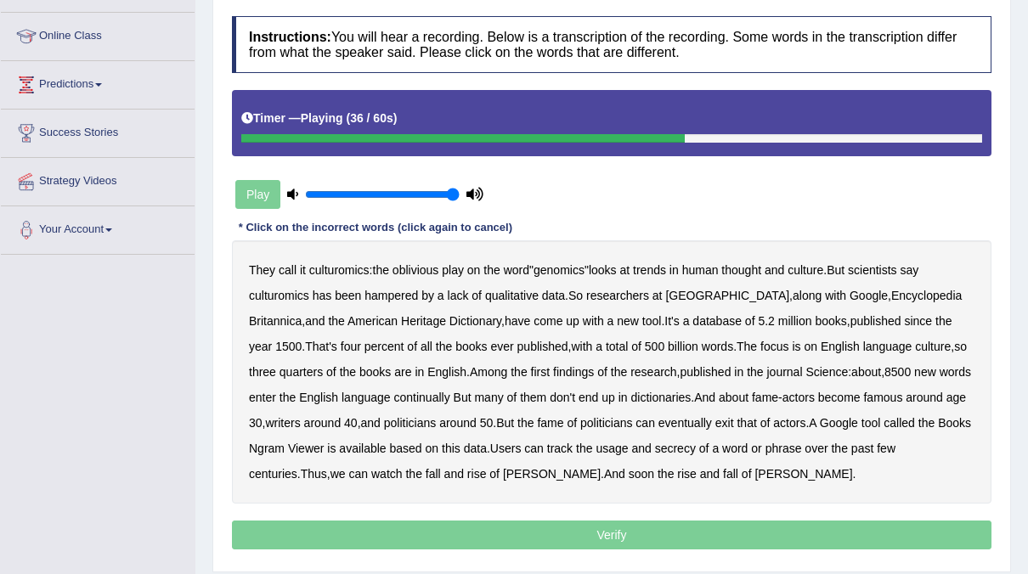
click at [394, 395] on b "continually" at bounding box center [422, 398] width 56 height 14
click at [677, 443] on b "secrecy" at bounding box center [675, 449] width 41 height 14
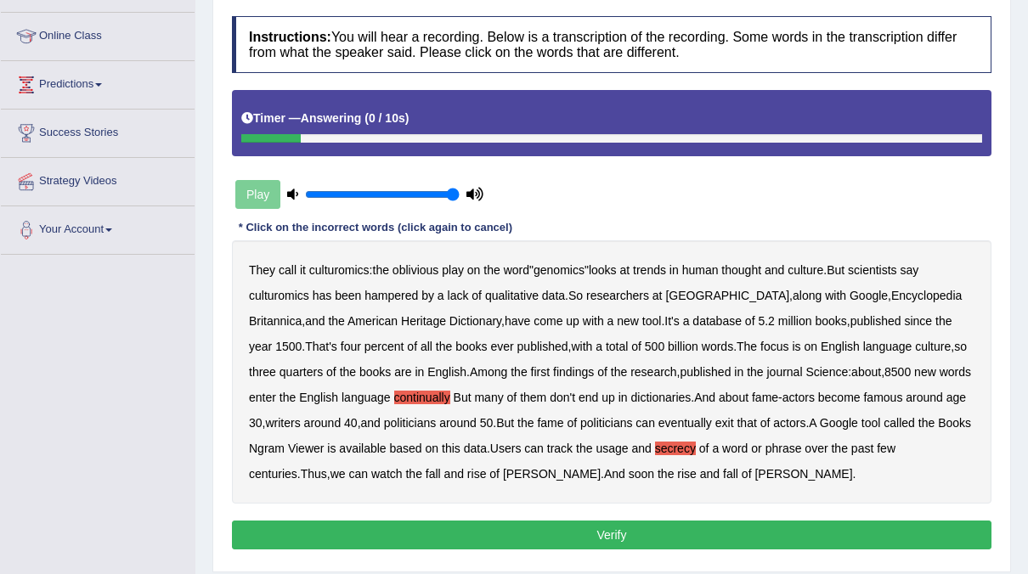
click at [623, 528] on button "Verify" at bounding box center [612, 535] width 760 height 29
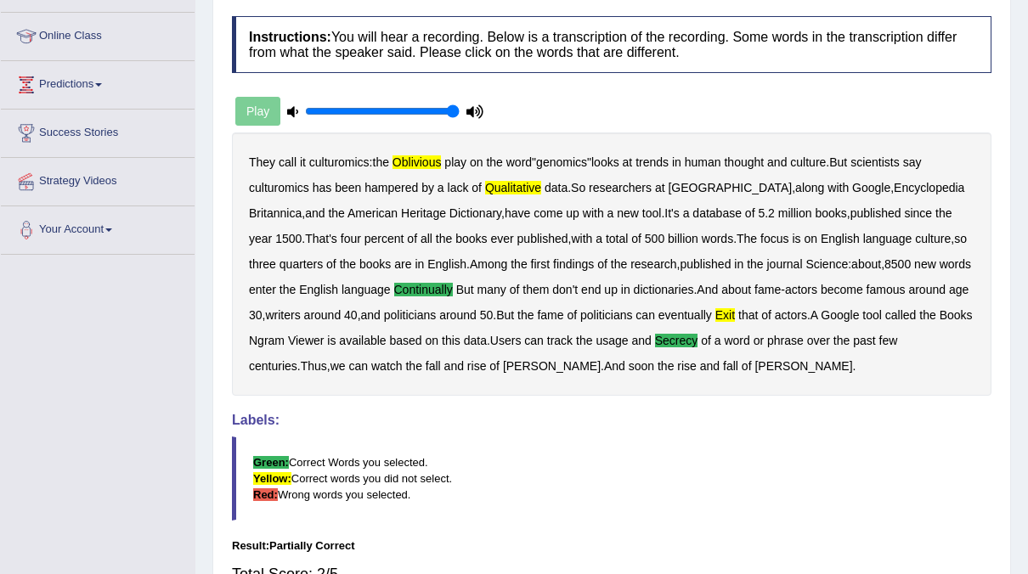
click at [624, 410] on div "Instructions: You will hear a recording. Below is a transcription of the record…" at bounding box center [612, 332] width 768 height 648
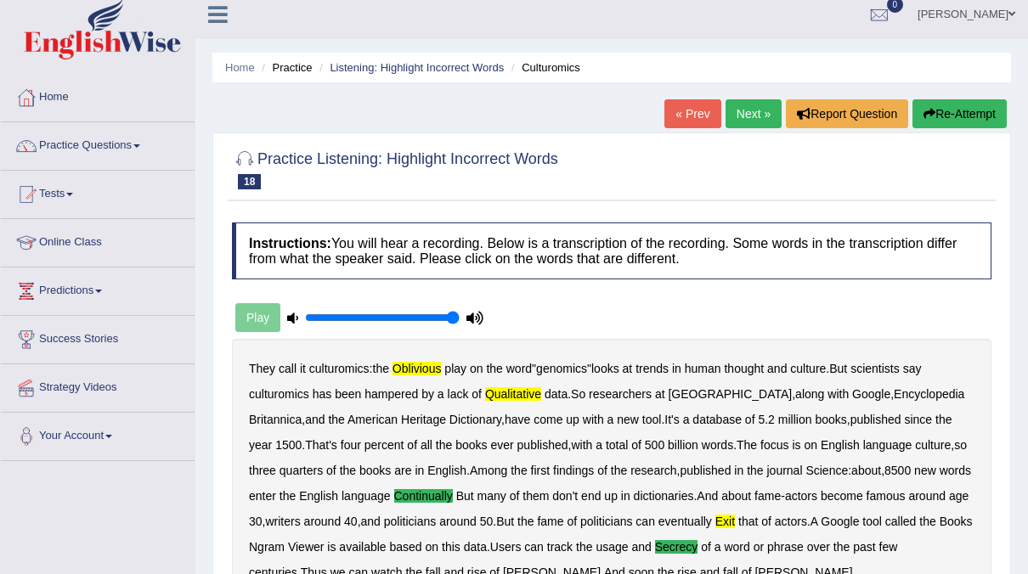
scroll to position [0, 0]
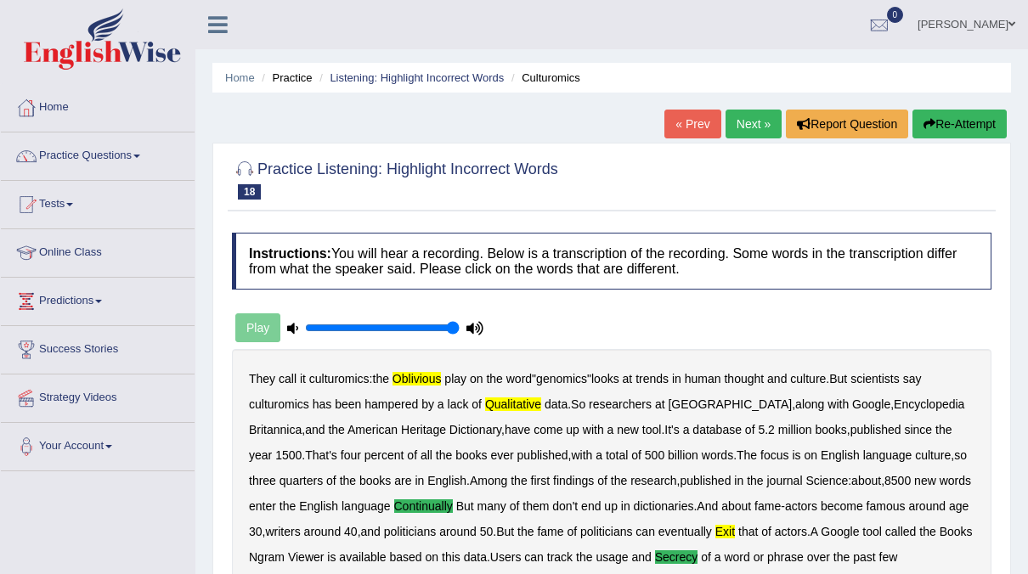
click at [767, 123] on link "Next »" at bounding box center [754, 124] width 56 height 29
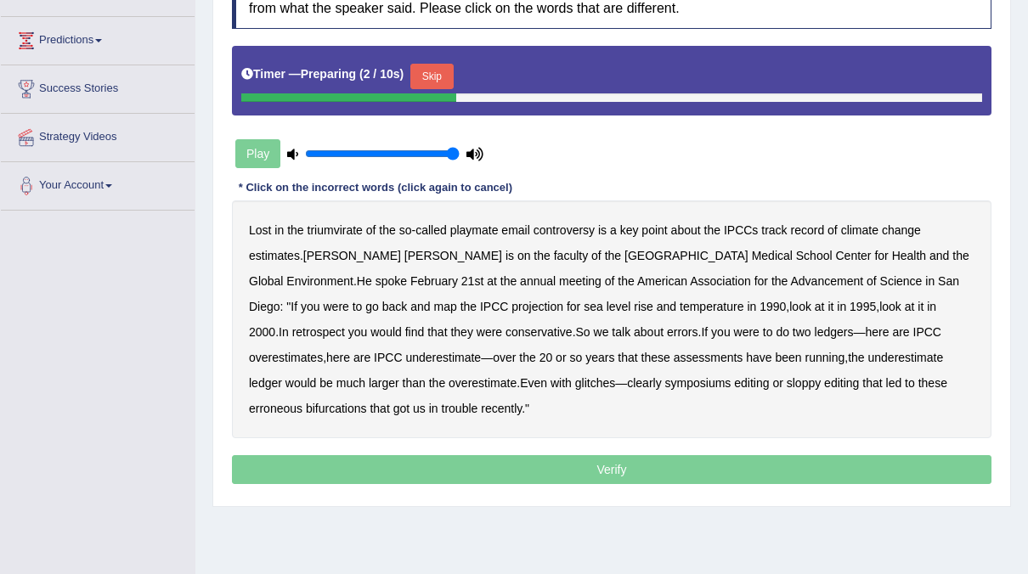
click at [432, 66] on button "Skip" at bounding box center [431, 76] width 42 height 25
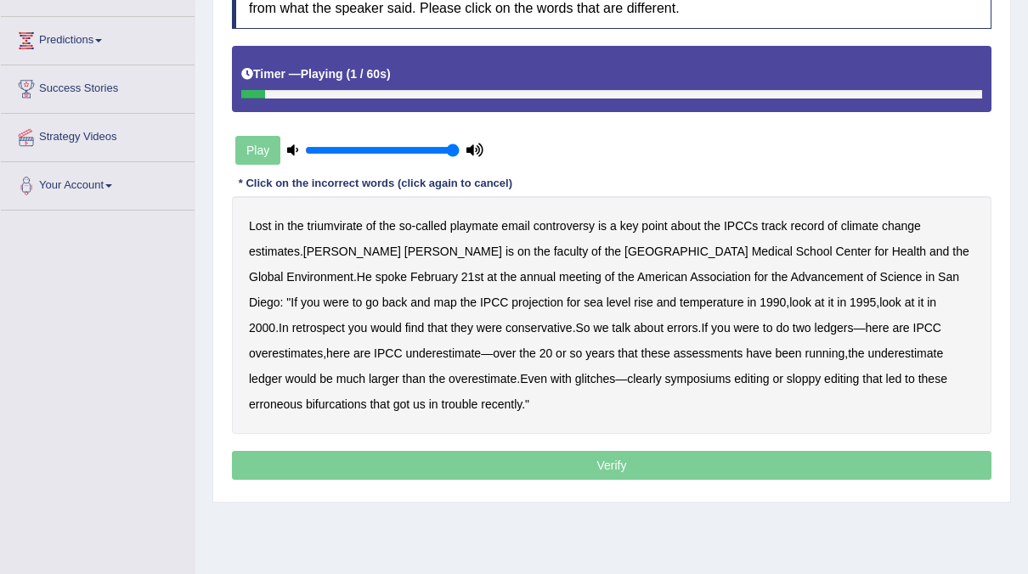
click at [325, 223] on b "triumvirate" at bounding box center [335, 226] width 55 height 14
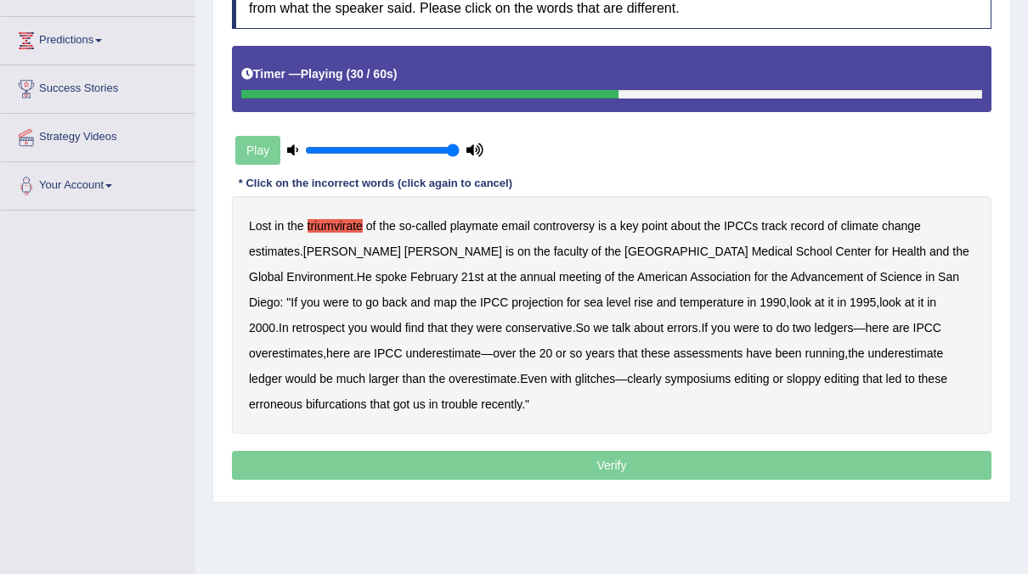
click at [345, 321] on b "retrospect" at bounding box center [318, 328] width 53 height 14
click at [665, 377] on b "symposiums" at bounding box center [698, 379] width 66 height 14
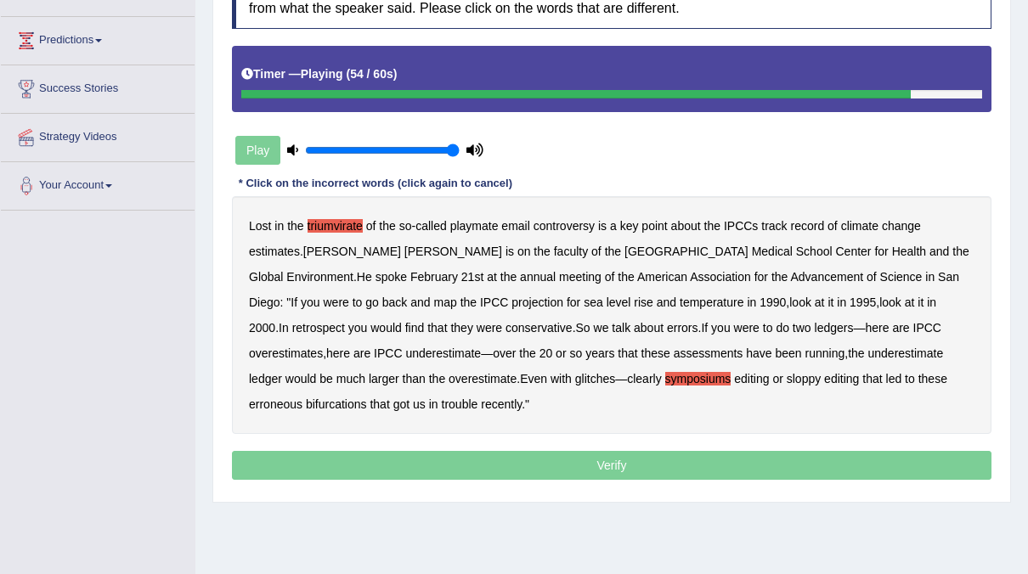
click at [665, 377] on b "symposiums" at bounding box center [698, 379] width 66 height 14
click at [787, 374] on b "sloppy" at bounding box center [804, 379] width 34 height 14
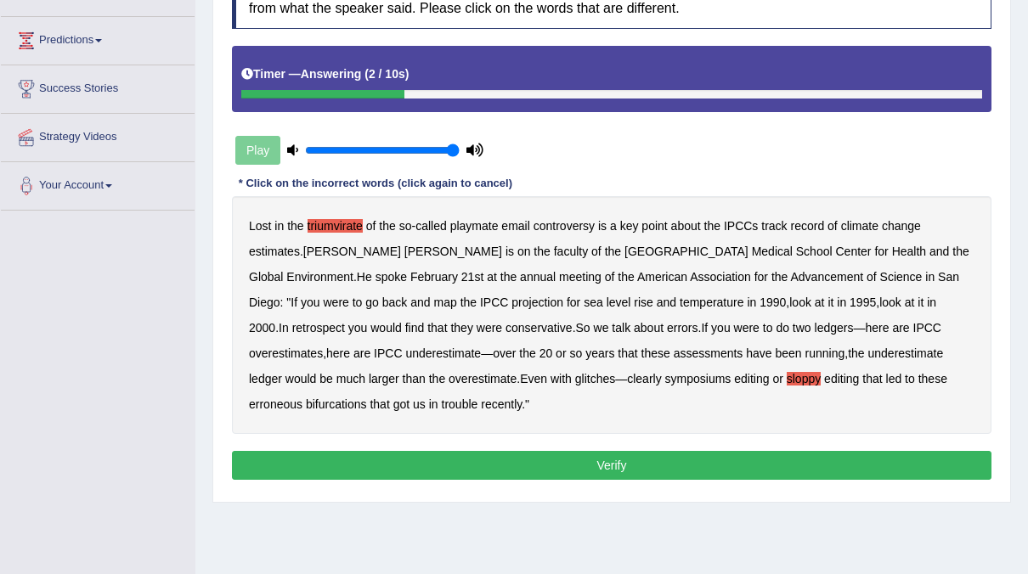
click at [367, 398] on b "bifurcations" at bounding box center [336, 405] width 61 height 14
click at [787, 372] on b "sloppy" at bounding box center [804, 379] width 34 height 14
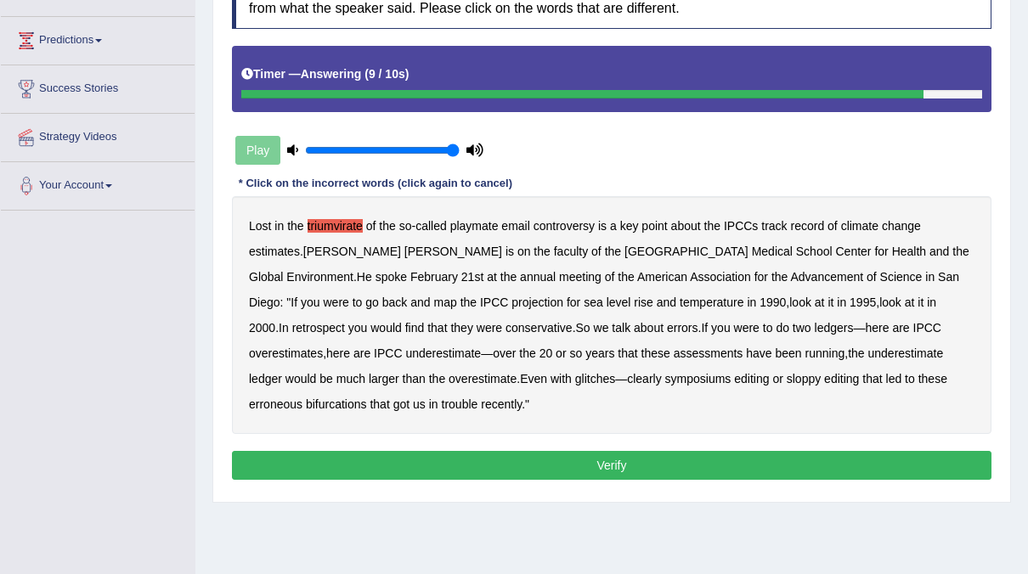
click at [302, 398] on b "erroneous" at bounding box center [276, 405] width 54 height 14
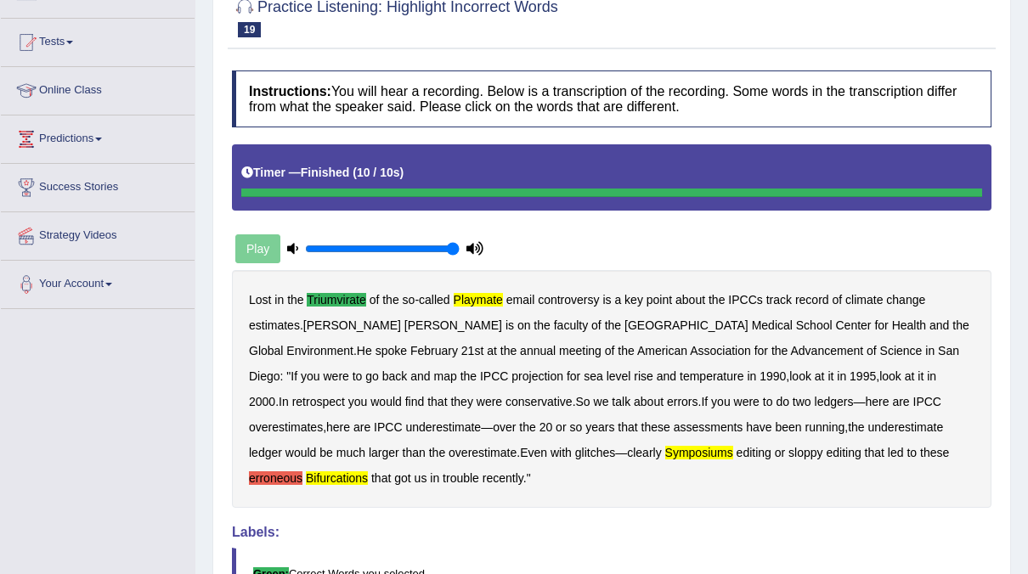
scroll to position [163, 0]
